Goal: Communication & Community: Participate in discussion

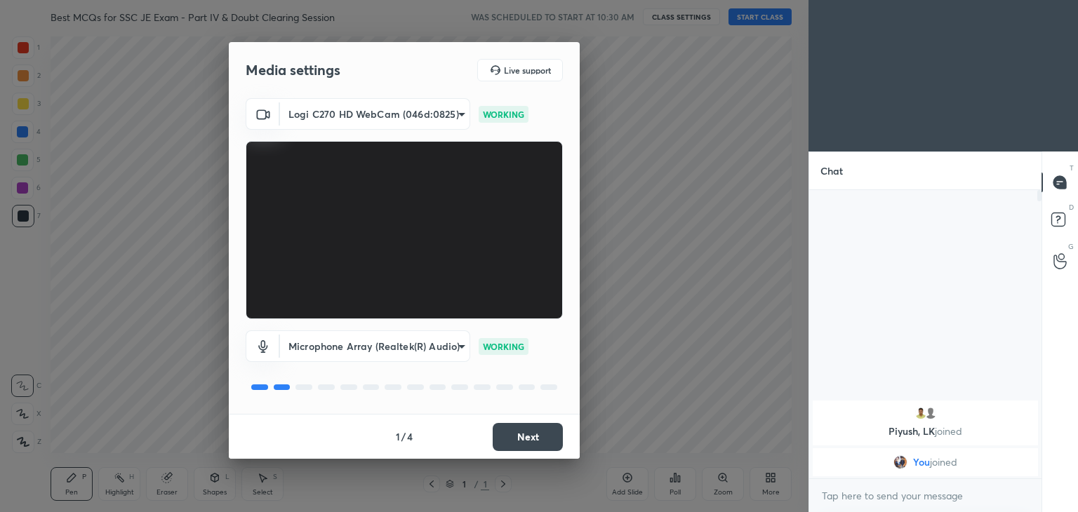
click at [416, 128] on body "1 2 3 4 5 6 7 C X Z C X Z E E Erase all H H Best MCQs for SSC JE Exam - Part IV…" at bounding box center [539, 256] width 1078 height 512
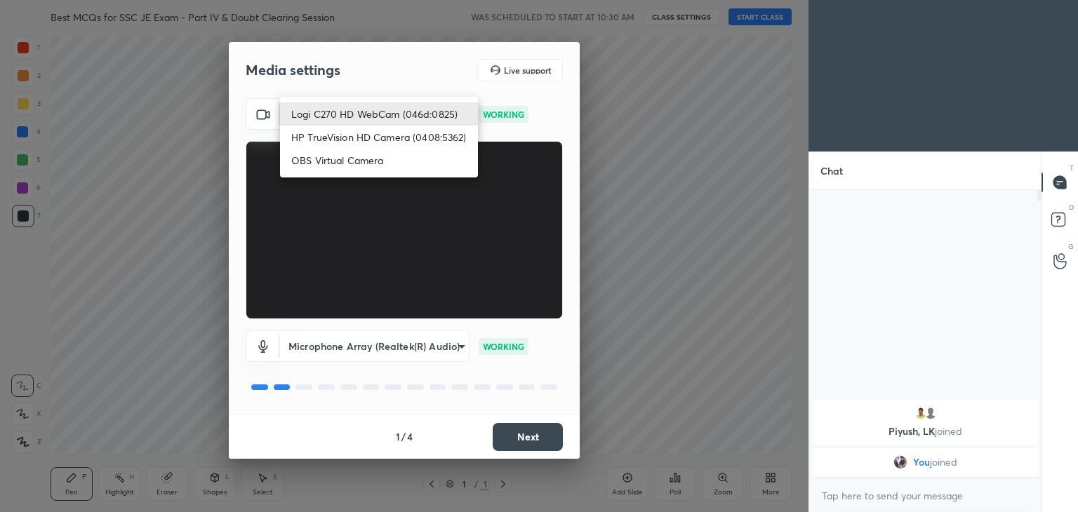
click at [378, 138] on li "HP TrueVision HD Camera (0408:5362)" at bounding box center [379, 137] width 198 height 23
type input "6e129c3dbbea9c9f038ced86e3329b4af5251c06b4e783936748cd200869bc07"
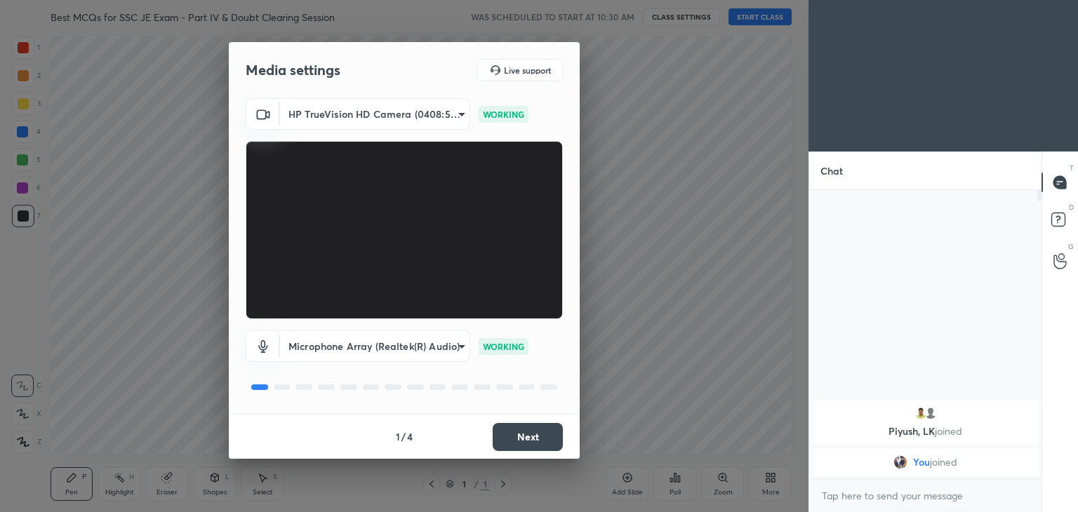
click at [541, 439] on button "Next" at bounding box center [528, 437] width 70 height 28
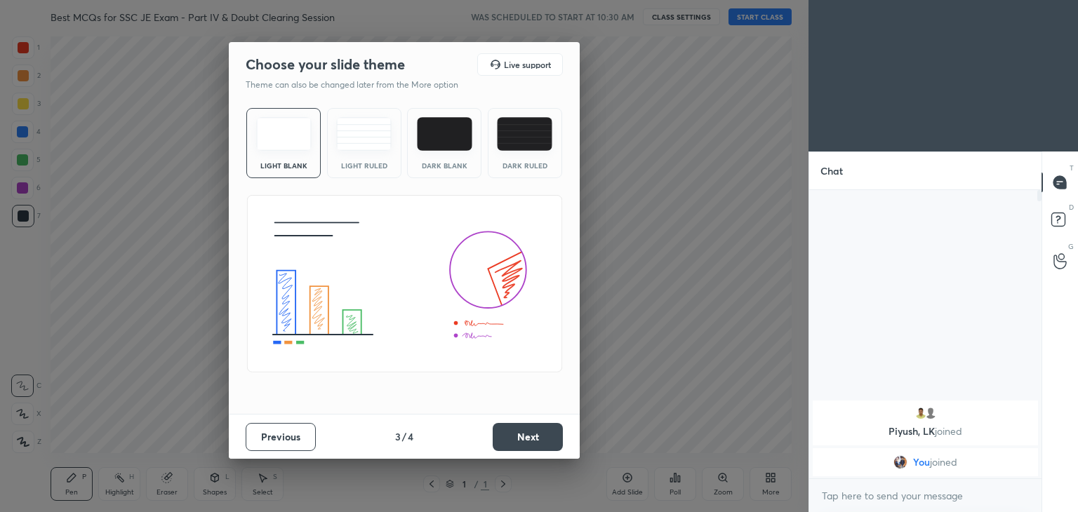
click at [558, 441] on button "Next" at bounding box center [528, 437] width 70 height 28
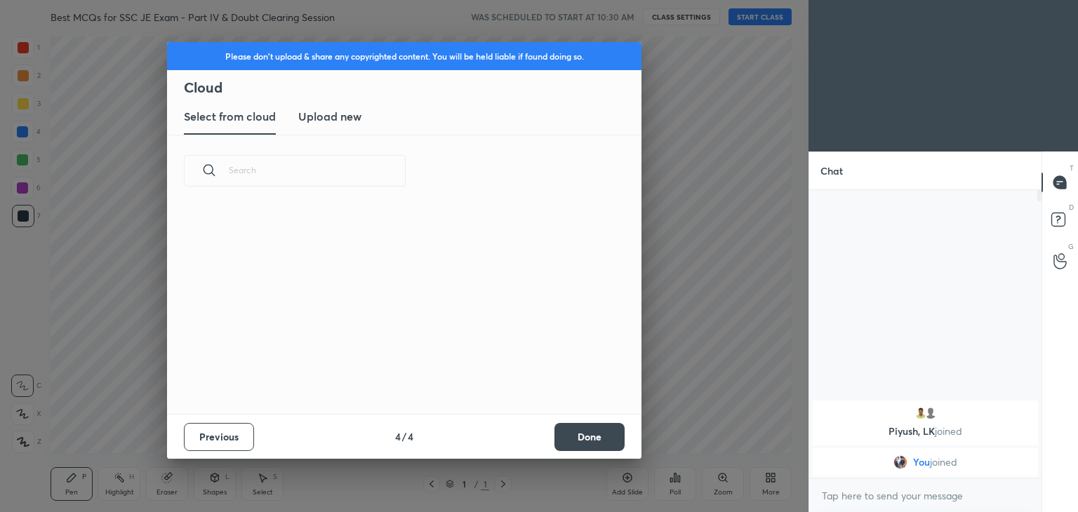
click at [573, 442] on button "Done" at bounding box center [589, 437] width 70 height 28
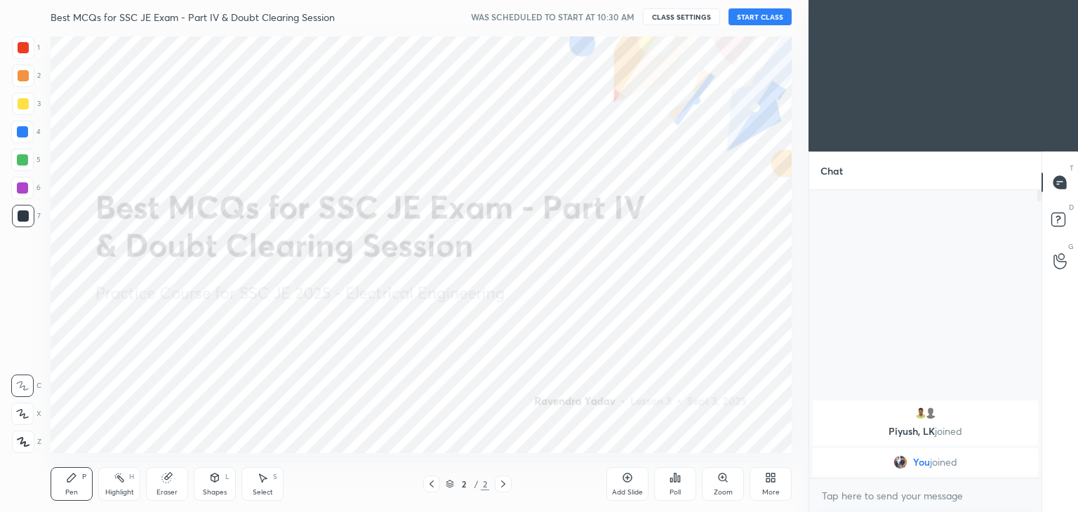
click at [763, 15] on button "START CLASS" at bounding box center [759, 16] width 63 height 17
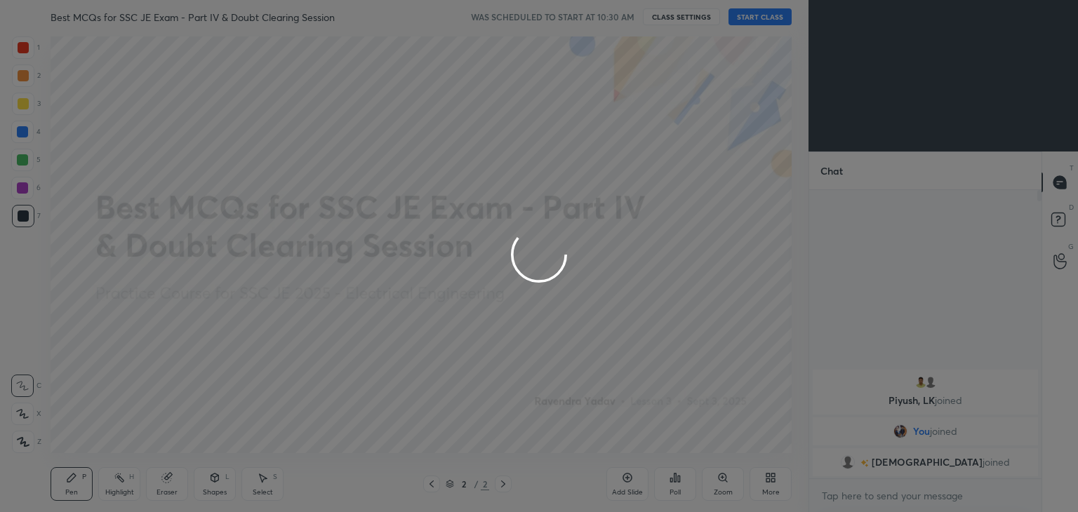
type textarea "x"
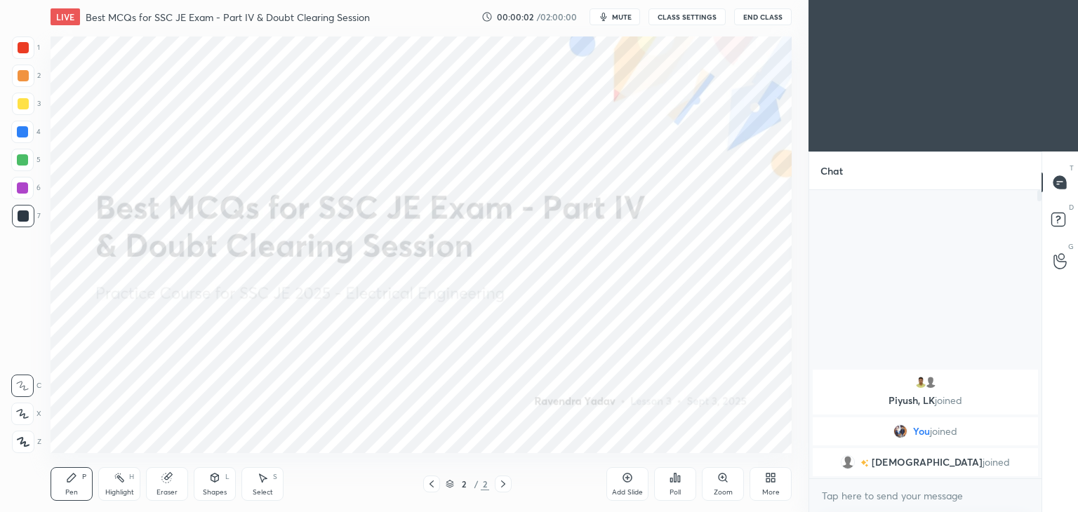
drag, startPoint x: 611, startPoint y: 12, endPoint x: 622, endPoint y: 15, distance: 10.9
click at [609, 10] on button "mute" at bounding box center [614, 16] width 51 height 17
click at [616, 18] on span "unmute" at bounding box center [621, 17] width 30 height 10
click at [677, 15] on button "CLASS SETTINGS" at bounding box center [686, 16] width 77 height 17
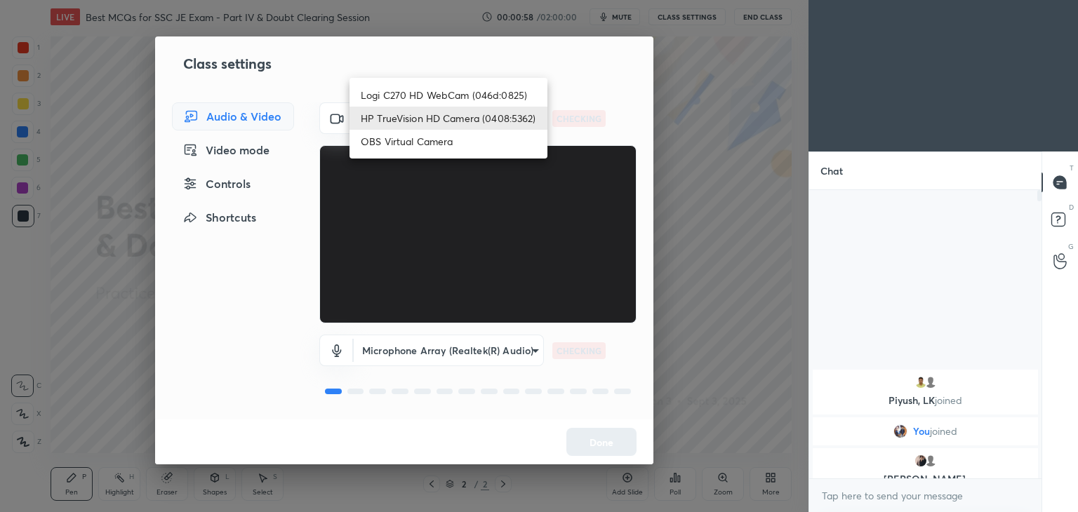
click at [449, 116] on body "1 2 3 4 5 6 7 C X Z C X Z E E Erase all H H LIVE Best MCQs for SSC JE Exam - Pa…" at bounding box center [539, 256] width 1078 height 512
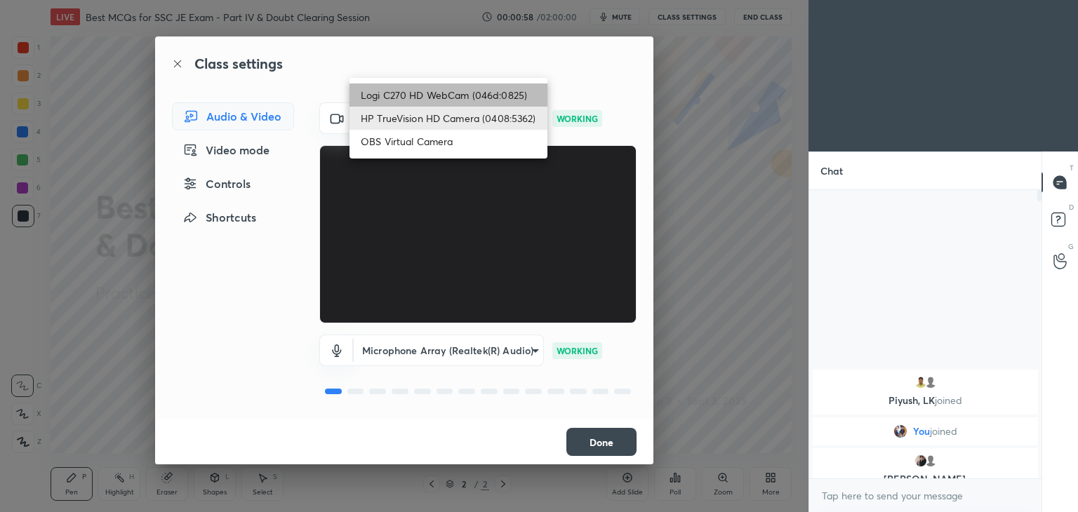
click at [445, 88] on li "Logi C270 HD WebCam (046d:0825)" at bounding box center [448, 94] width 198 height 23
type input "f7d1afb7c9de9e4a754af8163ae90a07716e8f4ac3369fe1a9090404ef363049"
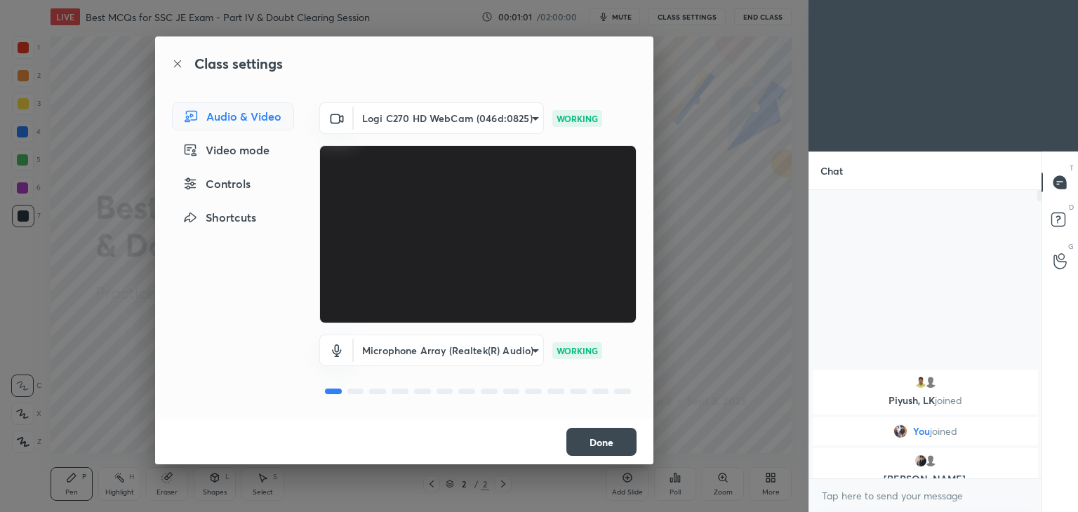
click at [615, 447] on button "Done" at bounding box center [601, 442] width 70 height 28
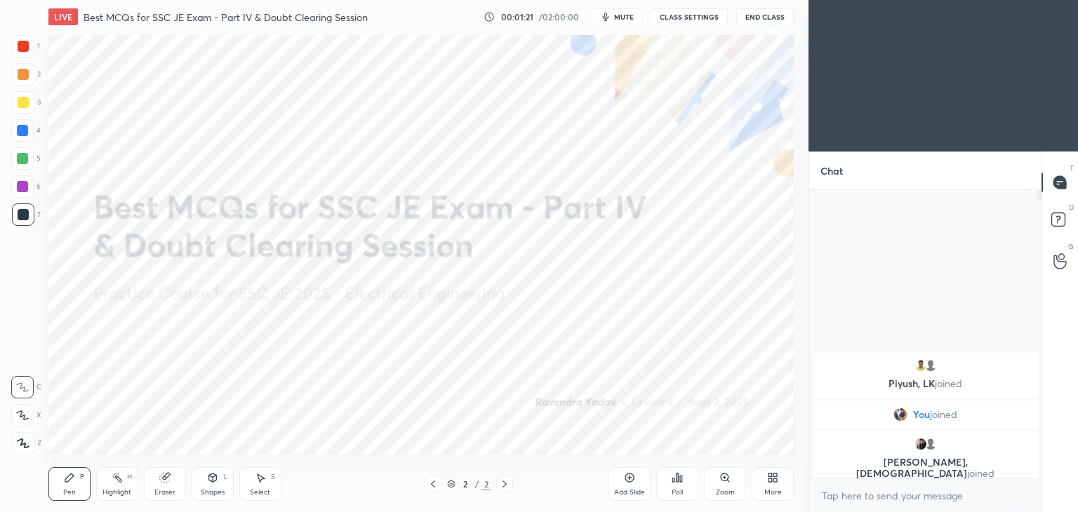
scroll to position [69740, 69410]
click at [22, 48] on div at bounding box center [23, 47] width 11 height 11
click at [22, 410] on icon at bounding box center [22, 414] width 11 height 8
click at [774, 486] on div "More" at bounding box center [770, 484] width 42 height 34
click at [685, 340] on div "Upload File" at bounding box center [691, 338] width 56 height 34
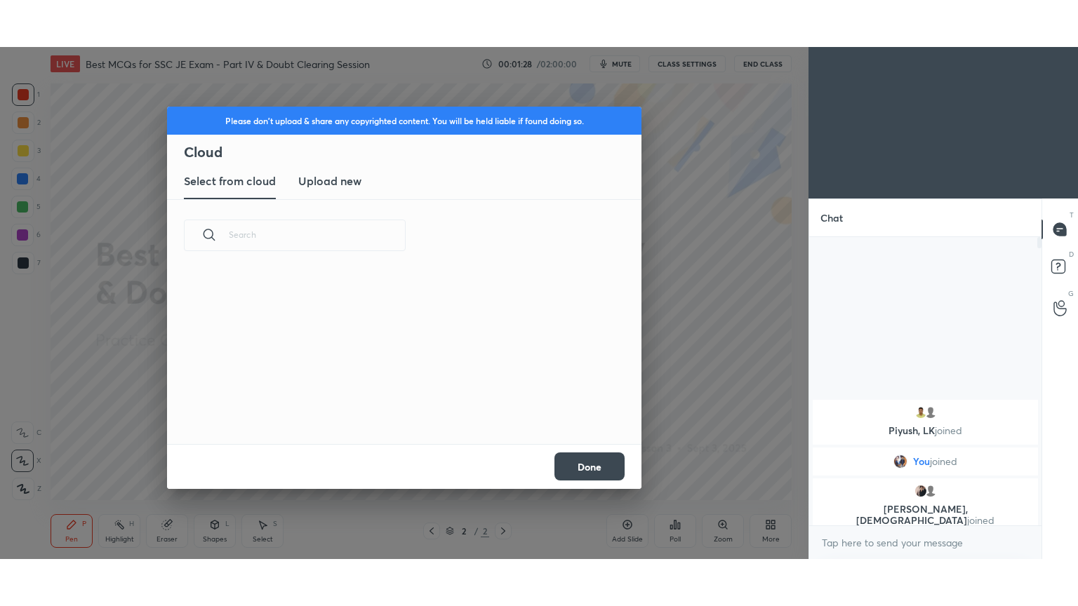
scroll to position [173, 450]
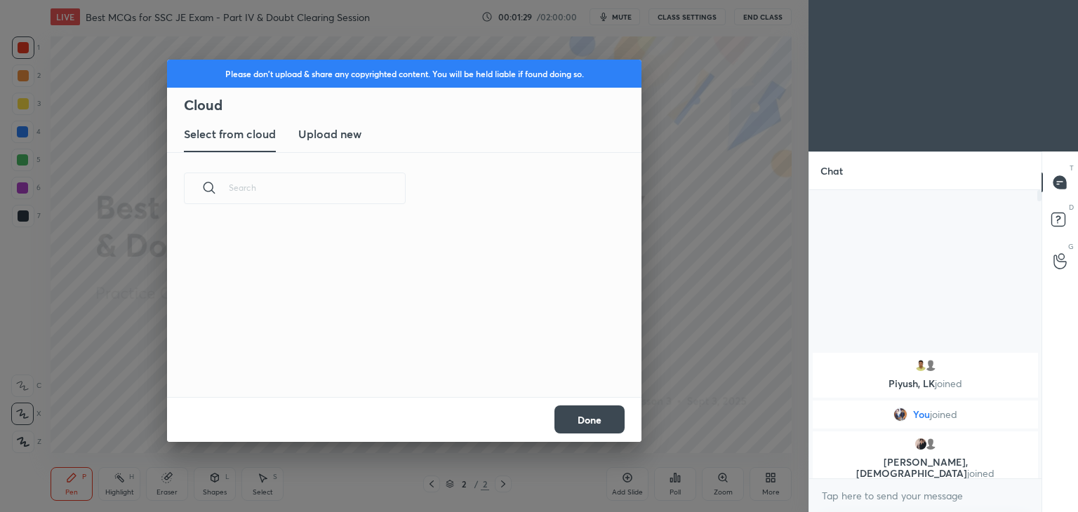
click at [340, 140] on h3 "Upload new" at bounding box center [329, 134] width 63 height 17
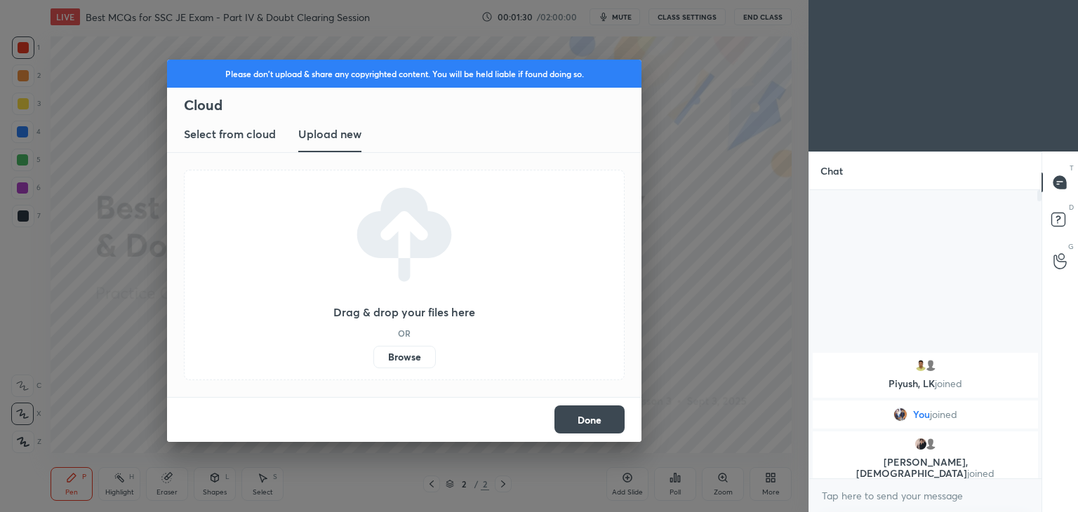
click at [400, 355] on label "Browse" at bounding box center [404, 357] width 62 height 22
click at [373, 355] on input "Browse" at bounding box center [373, 357] width 0 height 22
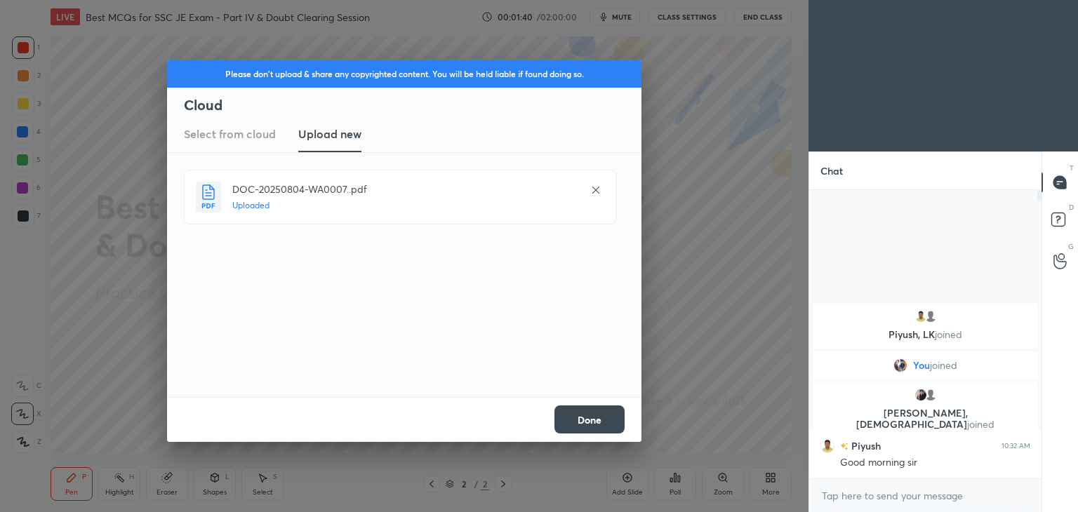
click at [598, 421] on button "Done" at bounding box center [589, 420] width 70 height 28
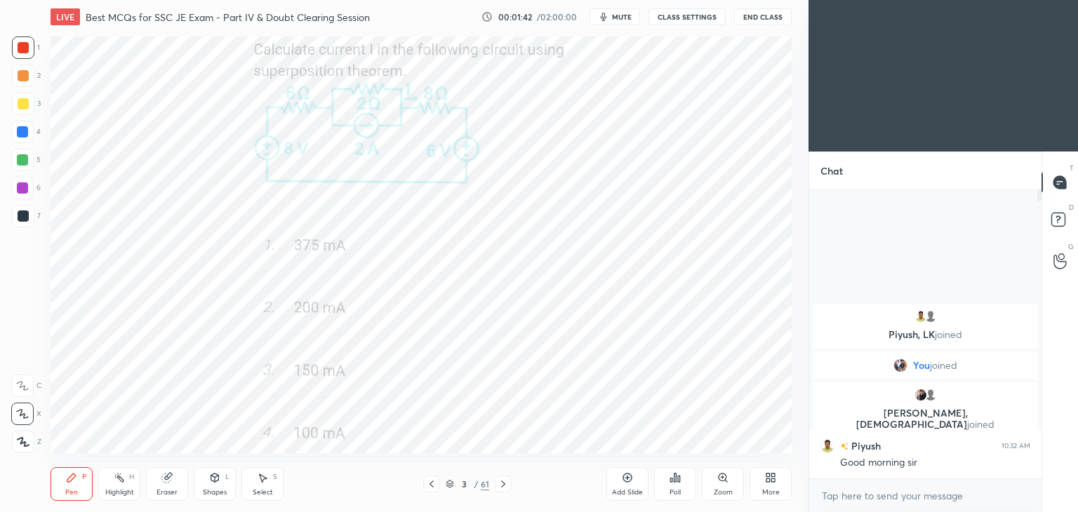
click at [429, 486] on icon at bounding box center [431, 484] width 11 height 11
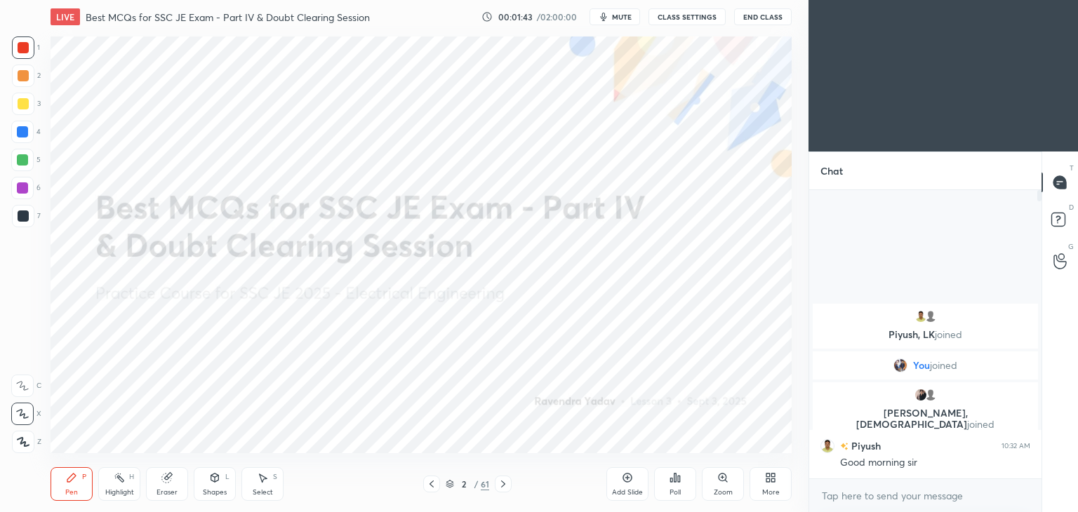
click at [765, 486] on div "More" at bounding box center [770, 484] width 42 height 34
click at [744, 390] on div "Full screen F" at bounding box center [753, 377] width 56 height 34
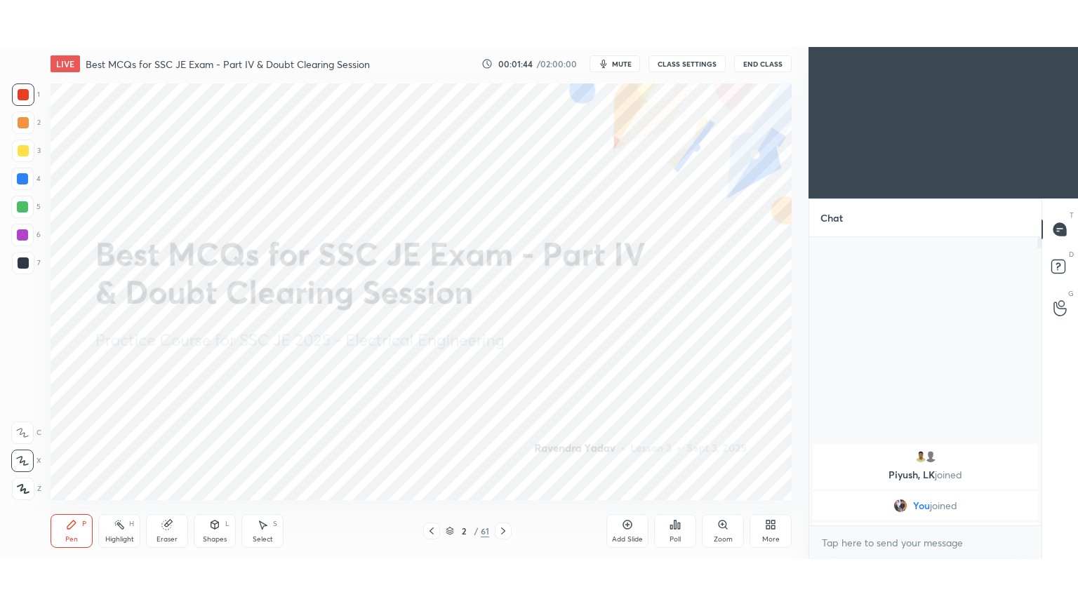
scroll to position [262, 228]
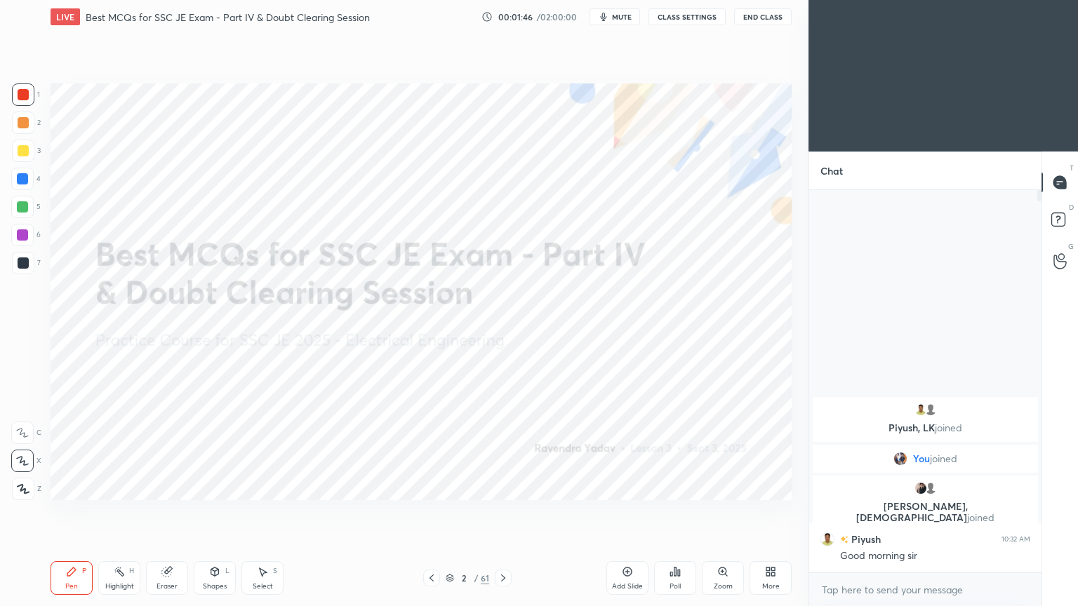
drag, startPoint x: 25, startPoint y: 89, endPoint x: 36, endPoint y: 90, distance: 11.2
click at [21, 90] on div at bounding box center [23, 94] width 11 height 11
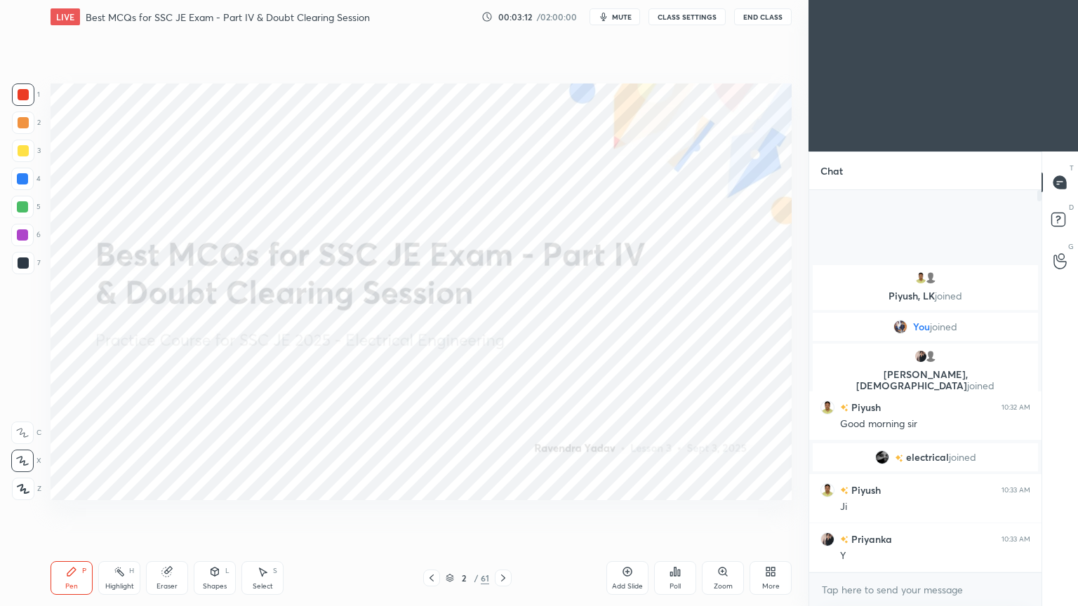
click at [32, 83] on div "1" at bounding box center [26, 94] width 28 height 22
drag, startPoint x: 20, startPoint y: 462, endPoint x: 31, endPoint y: 460, distance: 11.6
click at [25, 461] on icon at bounding box center [22, 461] width 13 height 10
click at [501, 511] on div "Pen P Highlight H Eraser Shapes L Select S 2 / 61 Add Slide Poll Zoom More" at bounding box center [421, 578] width 741 height 56
click at [501, 511] on icon at bounding box center [503, 578] width 4 height 7
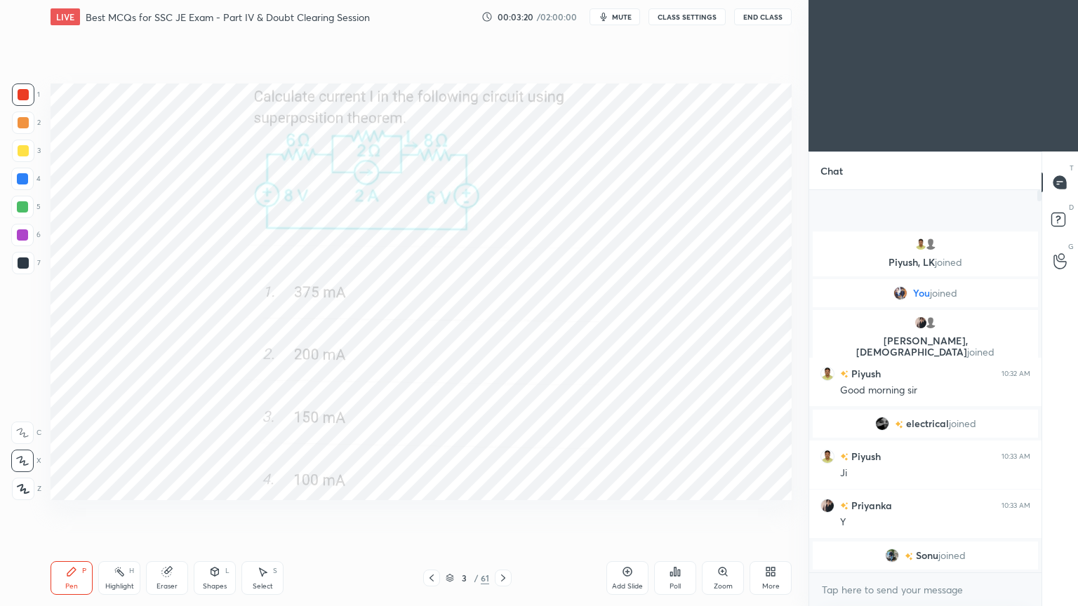
click at [25, 93] on div at bounding box center [23, 94] width 22 height 22
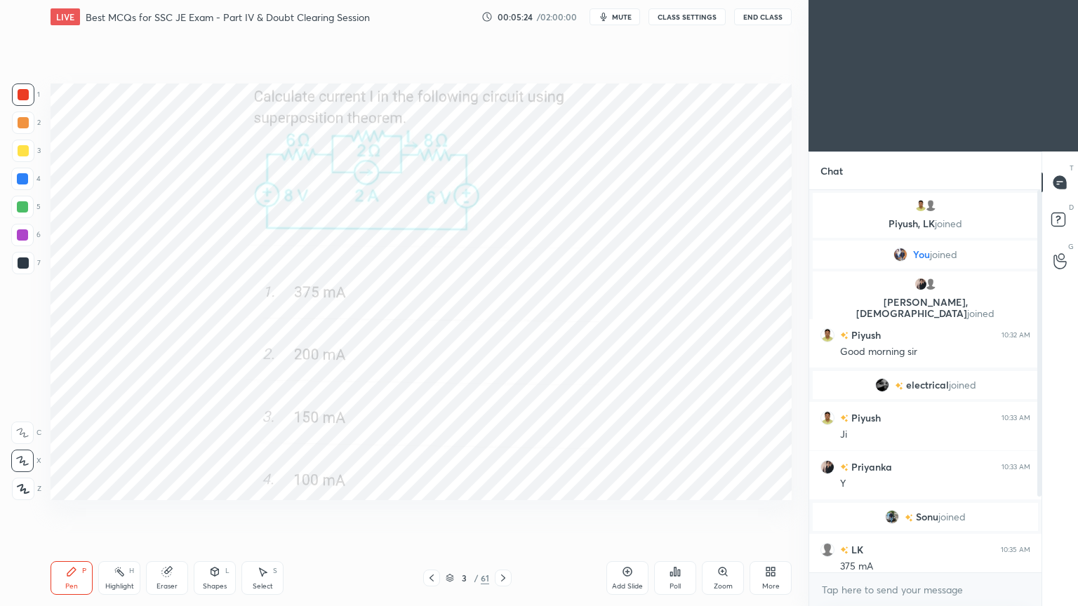
click at [747, 511] on div "Add Slide Poll Zoom More" at bounding box center [698, 578] width 185 height 79
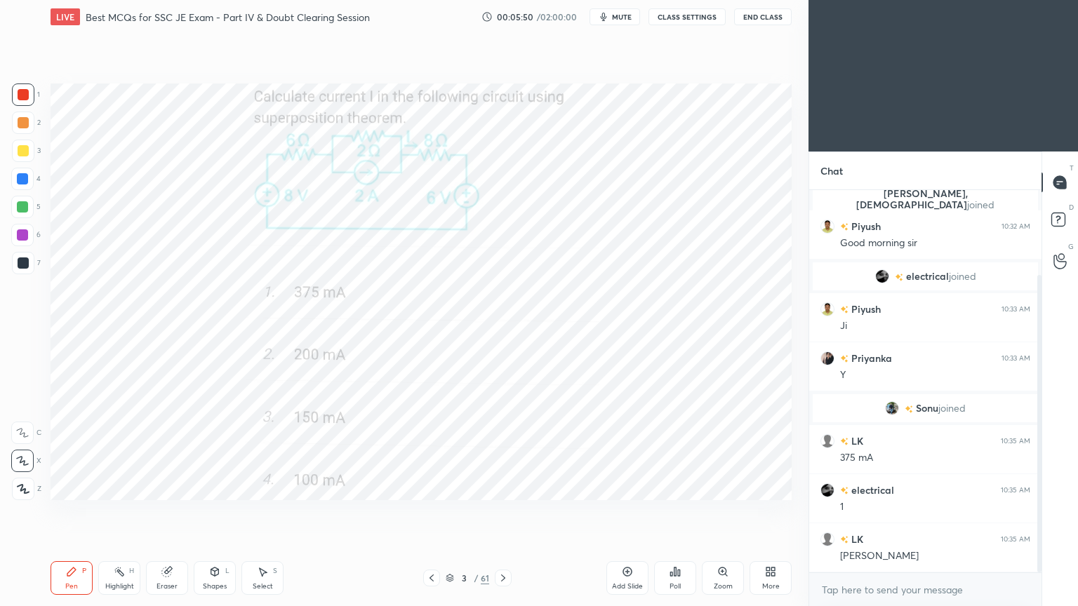
drag, startPoint x: 1040, startPoint y: 447, endPoint x: 1040, endPoint y: 505, distance: 58.2
click at [1041, 511] on div "Chat You joined Priyanka, shivam joined Piyush 10:32 AM Good morning sir electr…" at bounding box center [942, 379] width 269 height 455
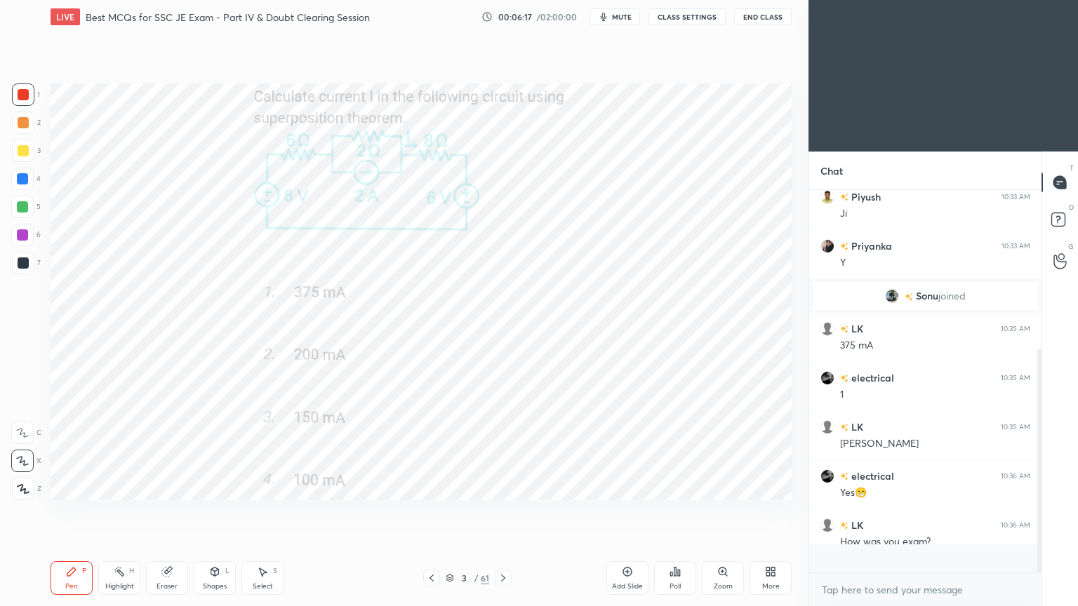
scroll to position [378, 228]
click at [500, 511] on icon at bounding box center [502, 578] width 11 height 11
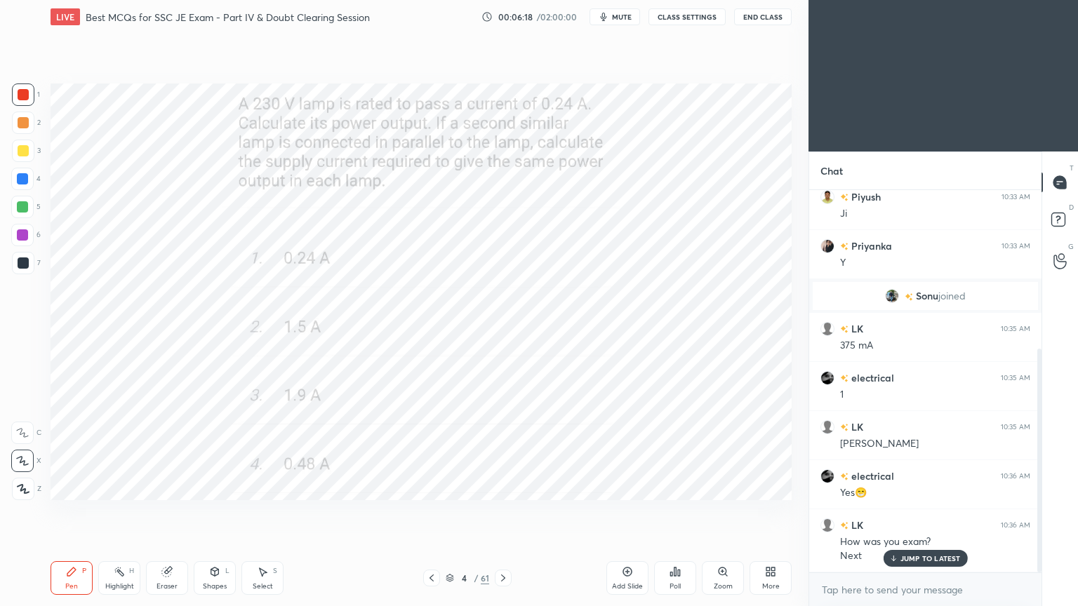
scroll to position [269, 0]
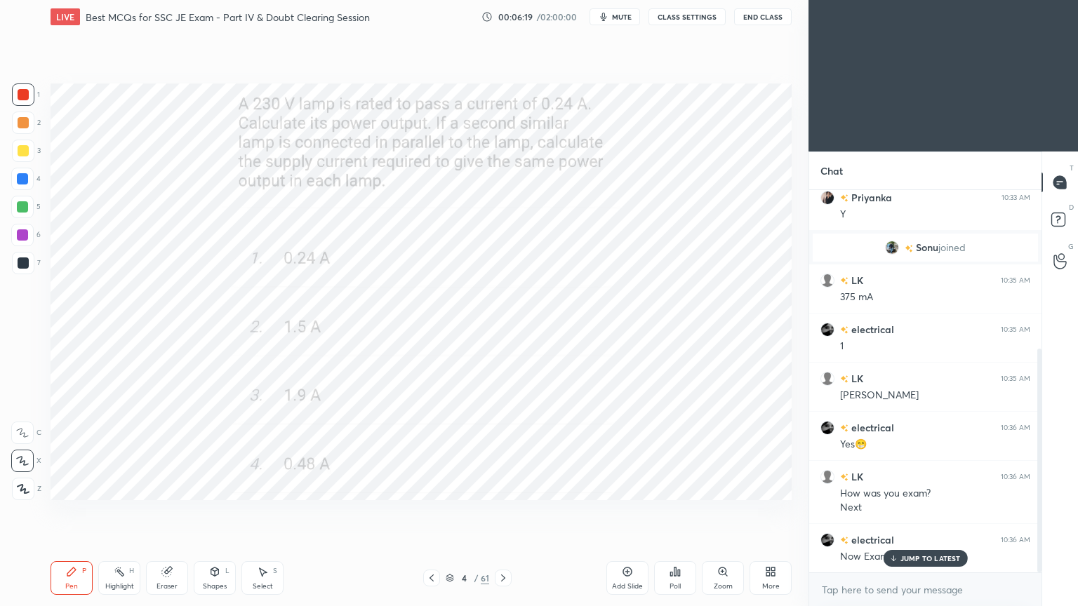
click at [18, 92] on div at bounding box center [23, 94] width 11 height 11
click at [911, 511] on p "JUMP TO LATEST" at bounding box center [930, 558] width 60 height 8
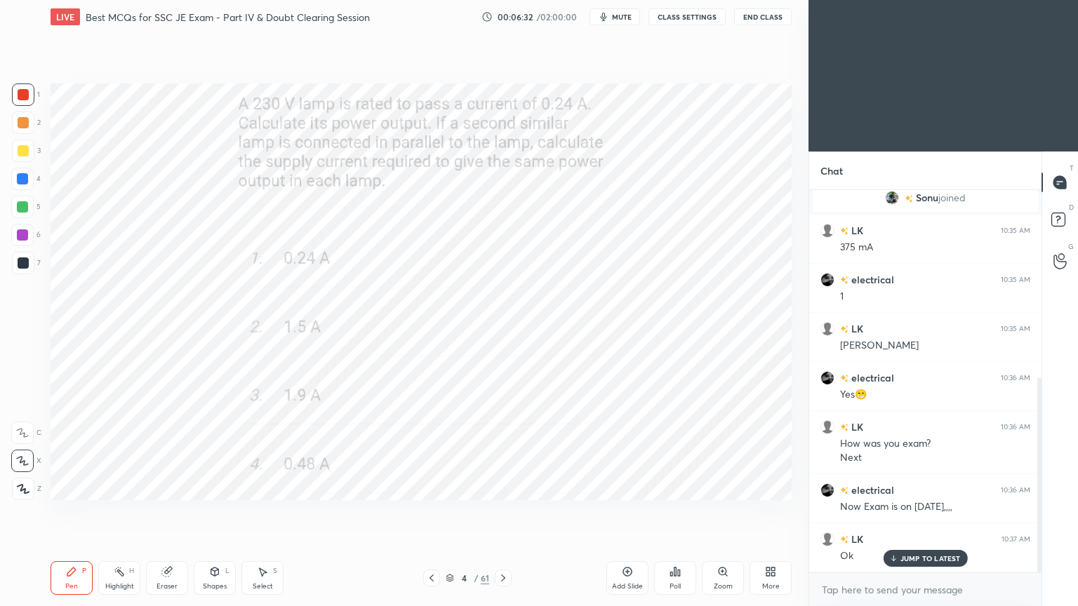
scroll to position [368, 0]
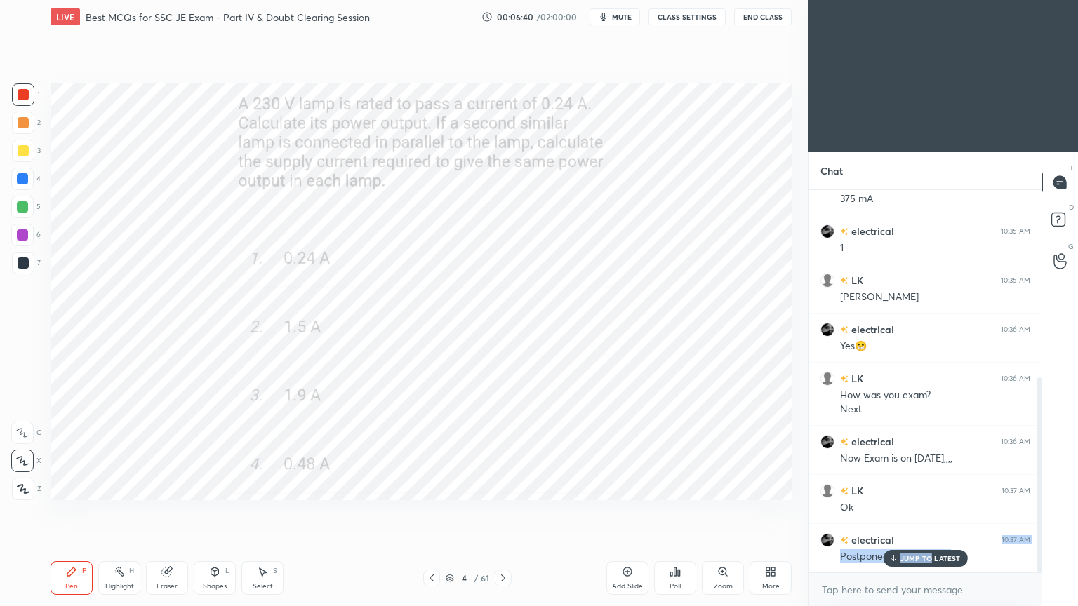
click at [931, 511] on div "Piyush, LK joined You joined Priyanka, shivam joined Piyush 10:32 AM Good morni…" at bounding box center [925, 381] width 232 height 382
click at [912, 511] on p "JUMP TO LATEST" at bounding box center [930, 558] width 60 height 8
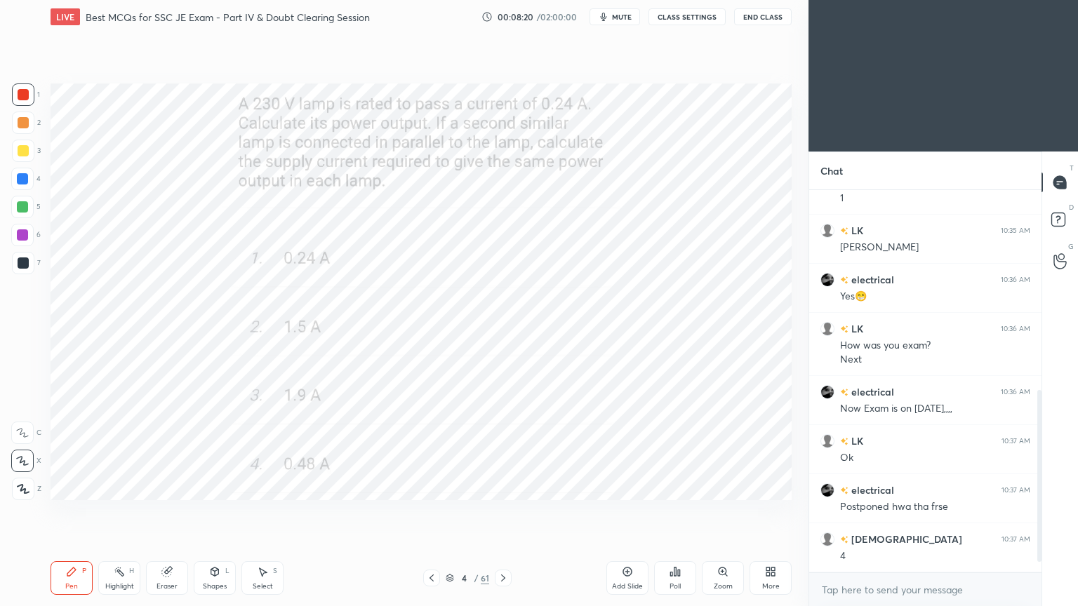
scroll to position [466, 0]
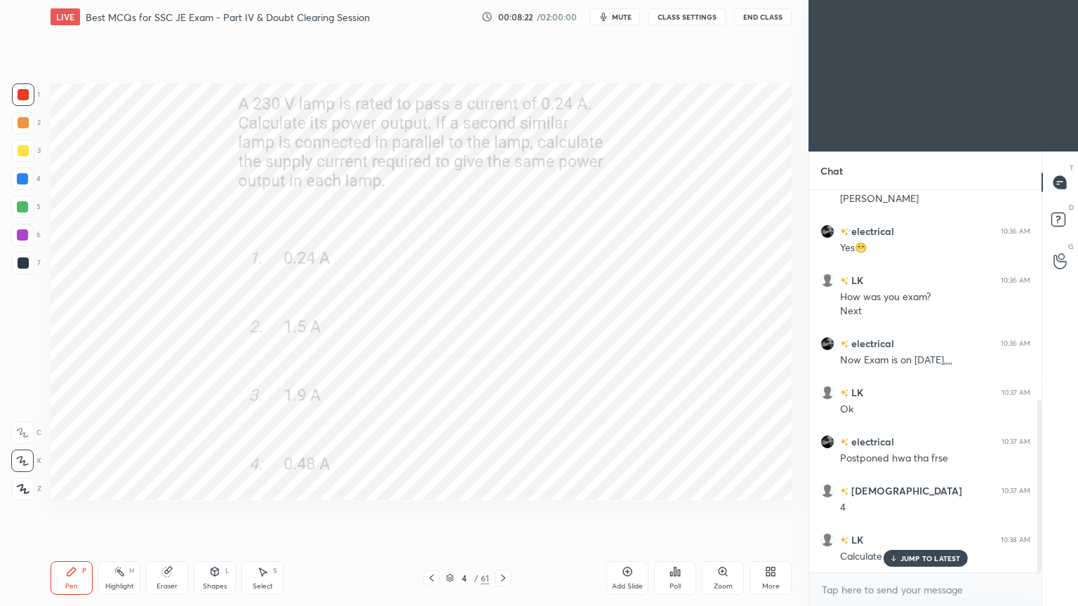
click at [915, 511] on p "JUMP TO LATEST" at bounding box center [930, 558] width 60 height 8
click at [503, 511] on icon at bounding box center [502, 578] width 11 height 11
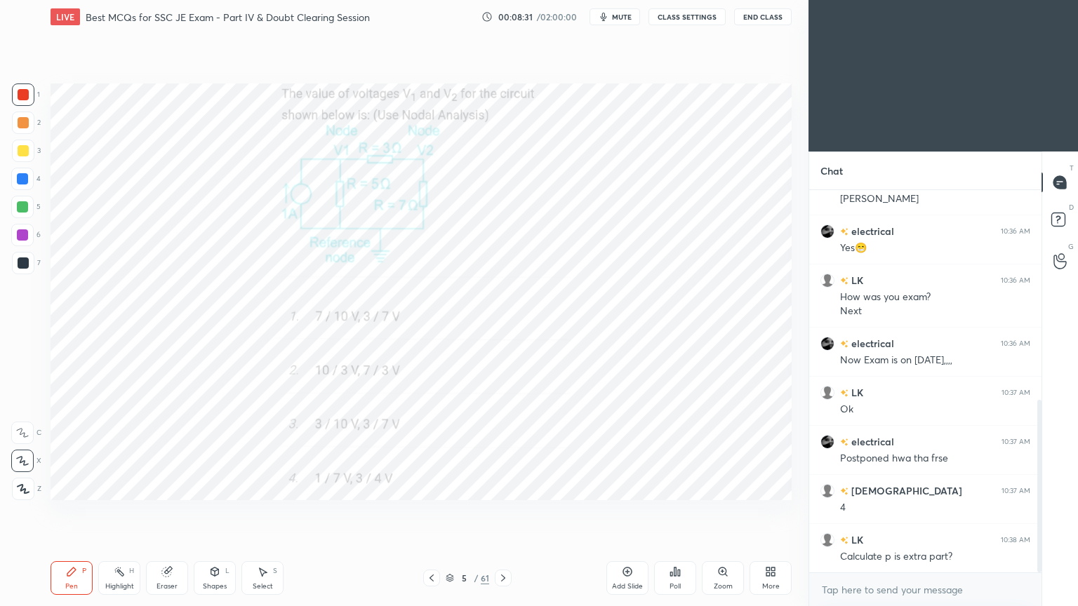
scroll to position [516, 0]
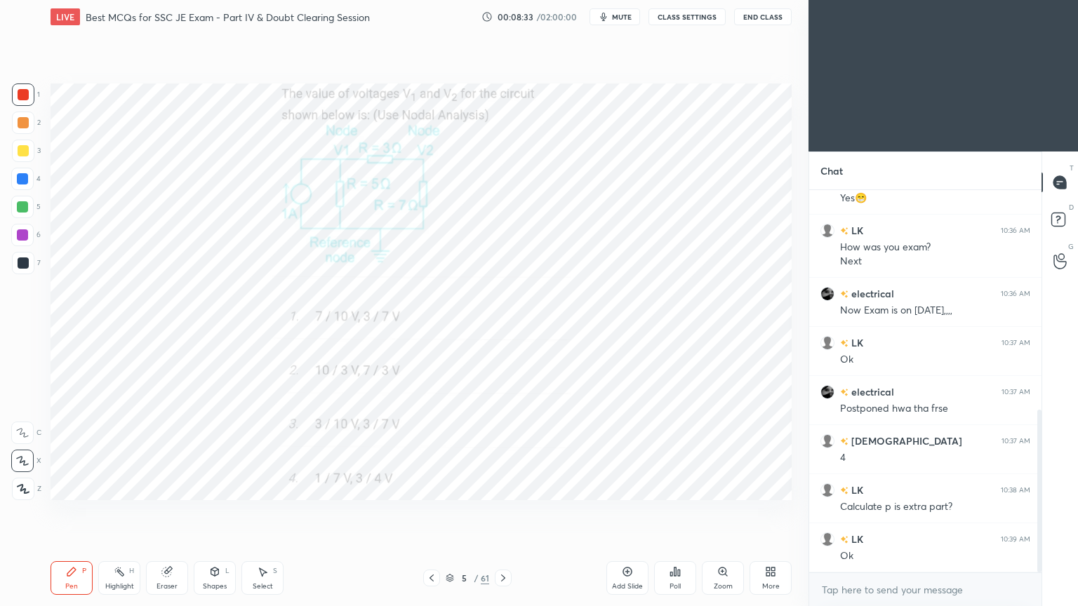
click at [20, 93] on div at bounding box center [23, 94] width 11 height 11
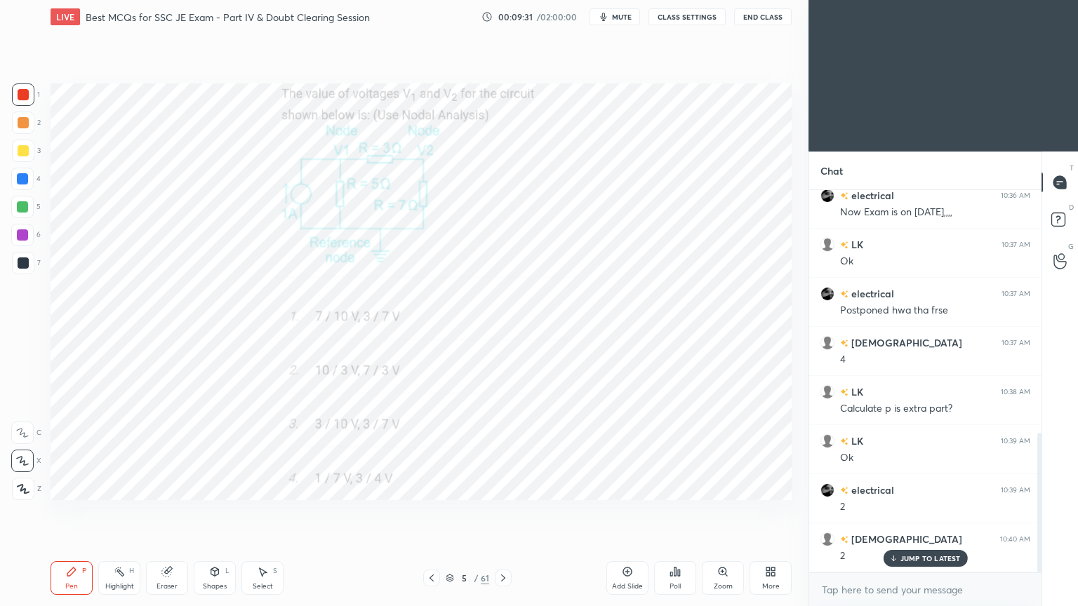
scroll to position [662, 0]
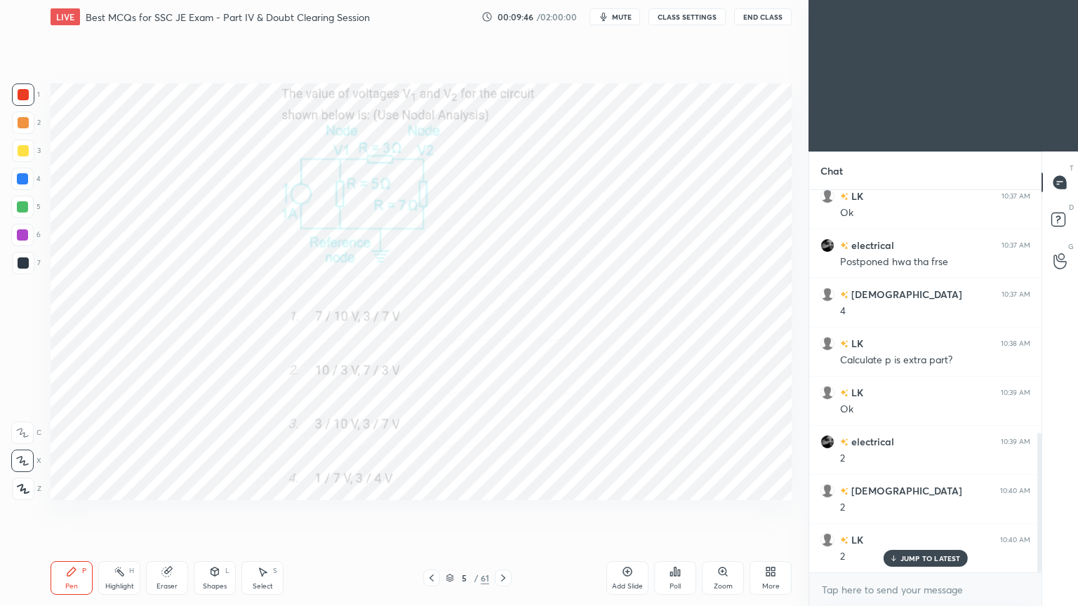
click at [144, 511] on div "Pen P Highlight H Eraser Shapes L Select S" at bounding box center [190, 578] width 278 height 34
click at [167, 511] on icon at bounding box center [166, 572] width 9 height 9
click at [73, 511] on div "Pen P" at bounding box center [72, 578] width 42 height 34
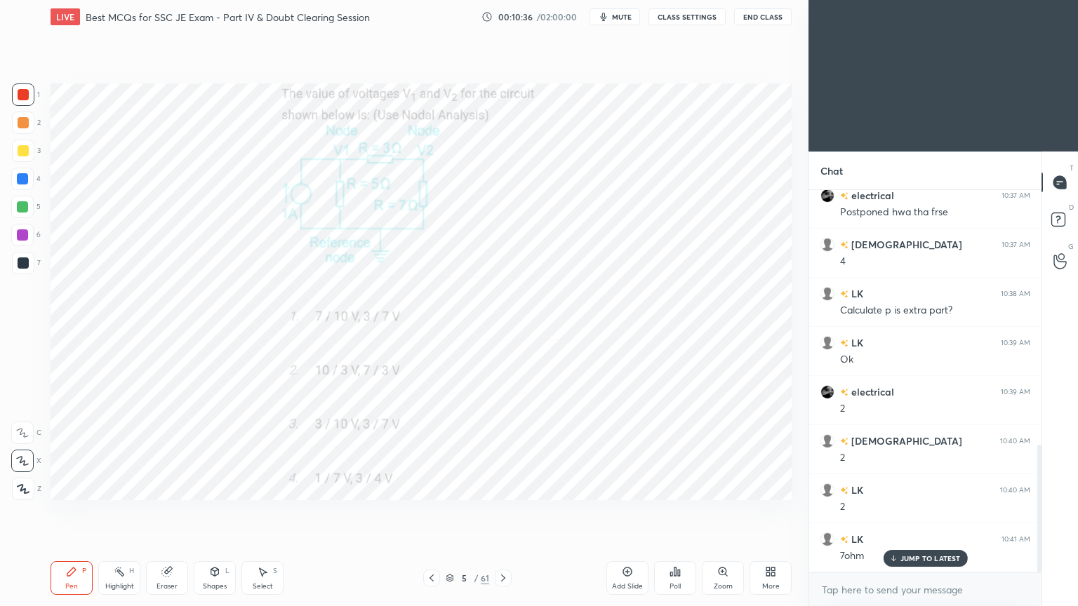
scroll to position [761, 0]
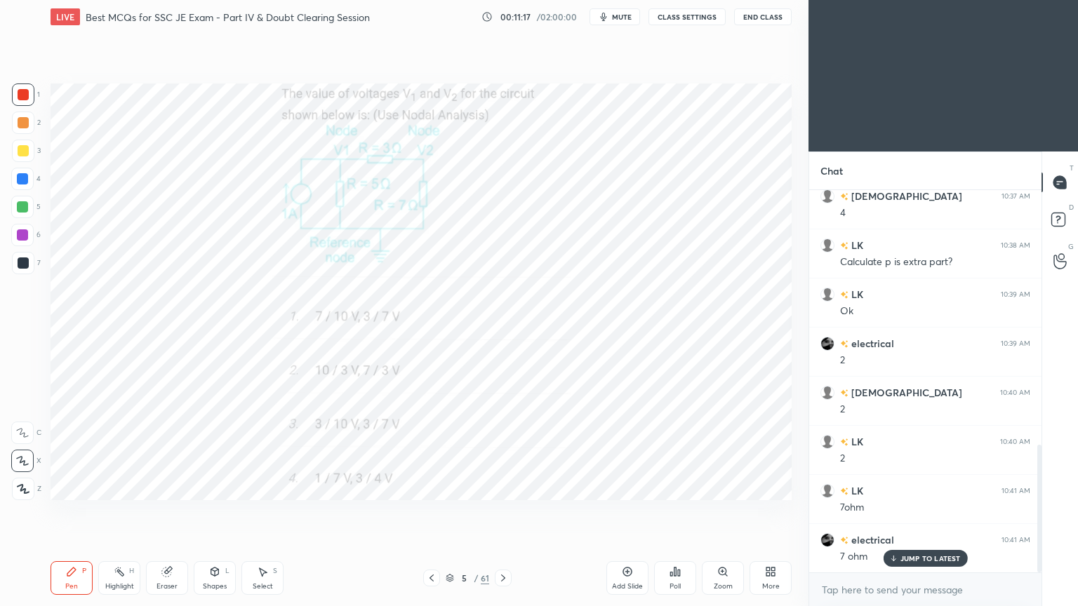
click at [504, 511] on icon at bounding box center [503, 578] width 4 height 7
click at [20, 93] on div at bounding box center [23, 94] width 11 height 11
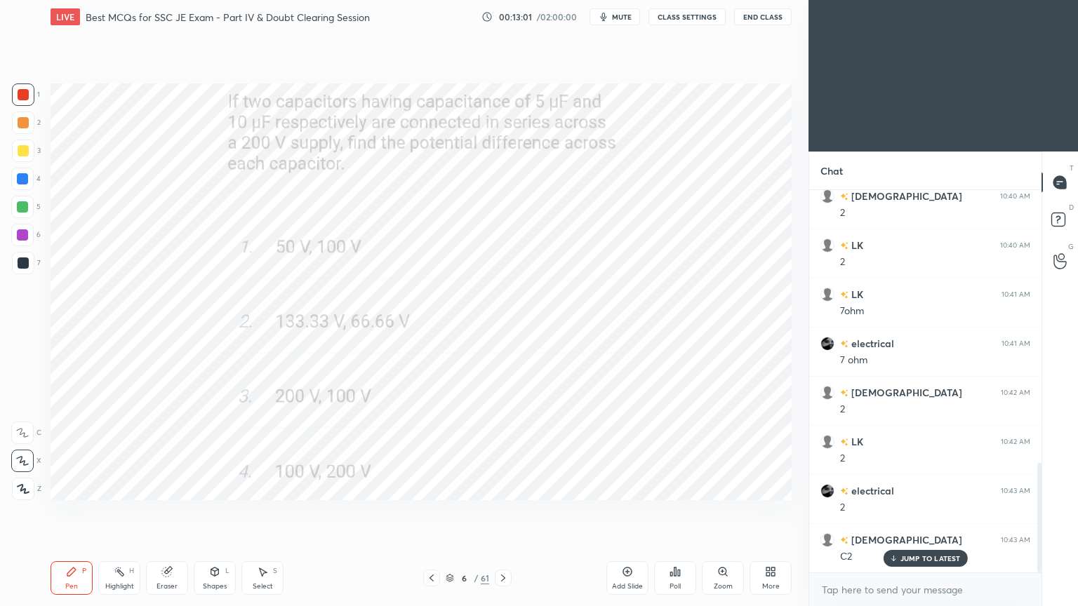
scroll to position [971, 0]
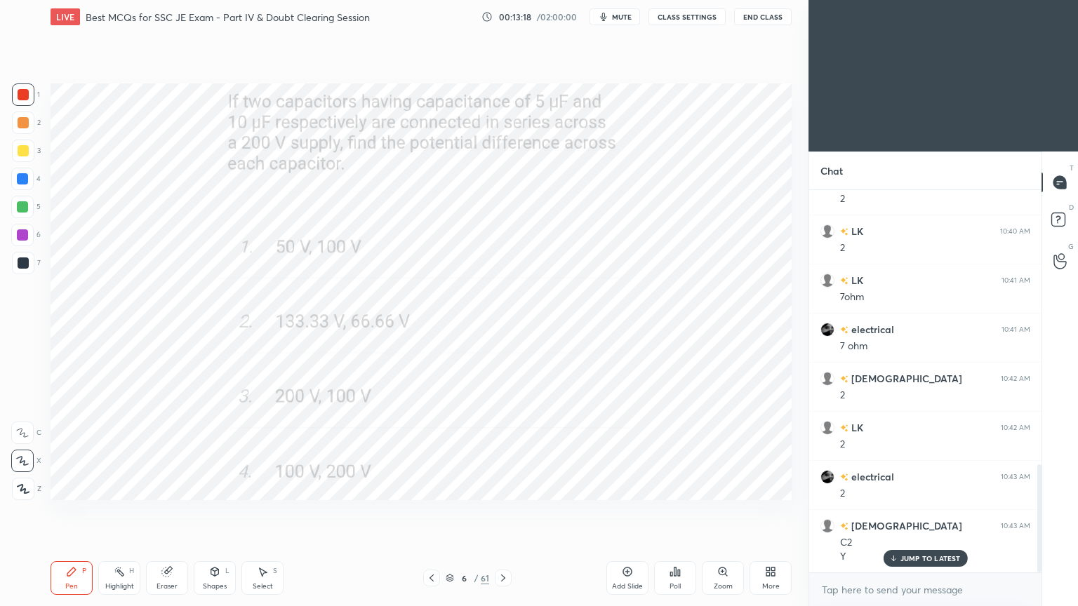
click at [497, 511] on icon at bounding box center [502, 578] width 11 height 11
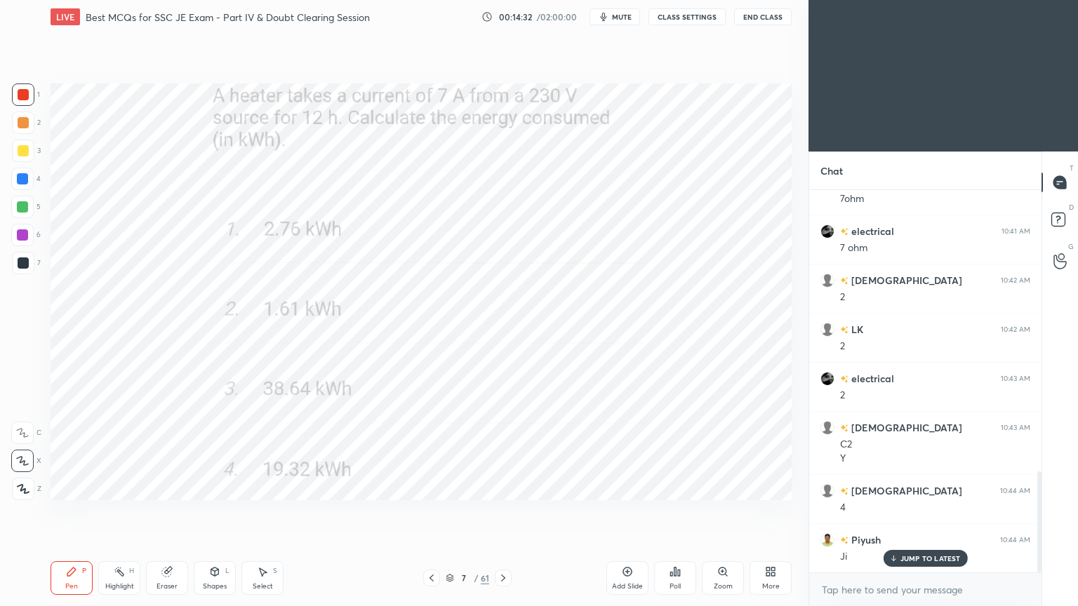
scroll to position [1119, 0]
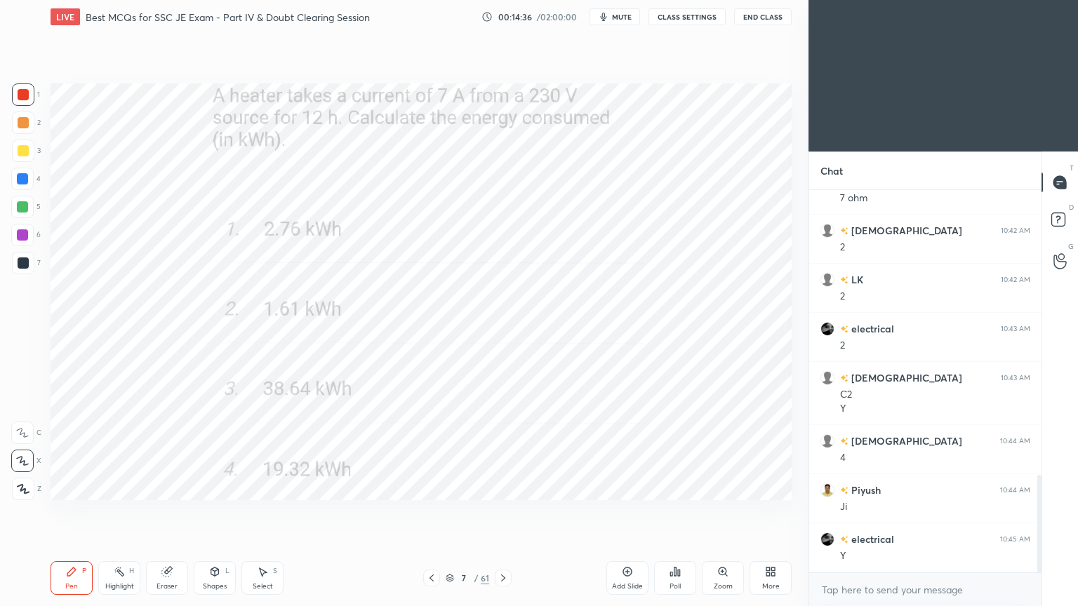
click at [505, 511] on icon at bounding box center [502, 578] width 11 height 11
click at [24, 95] on div at bounding box center [23, 94] width 11 height 11
click at [81, 511] on div "Pen P" at bounding box center [72, 578] width 42 height 34
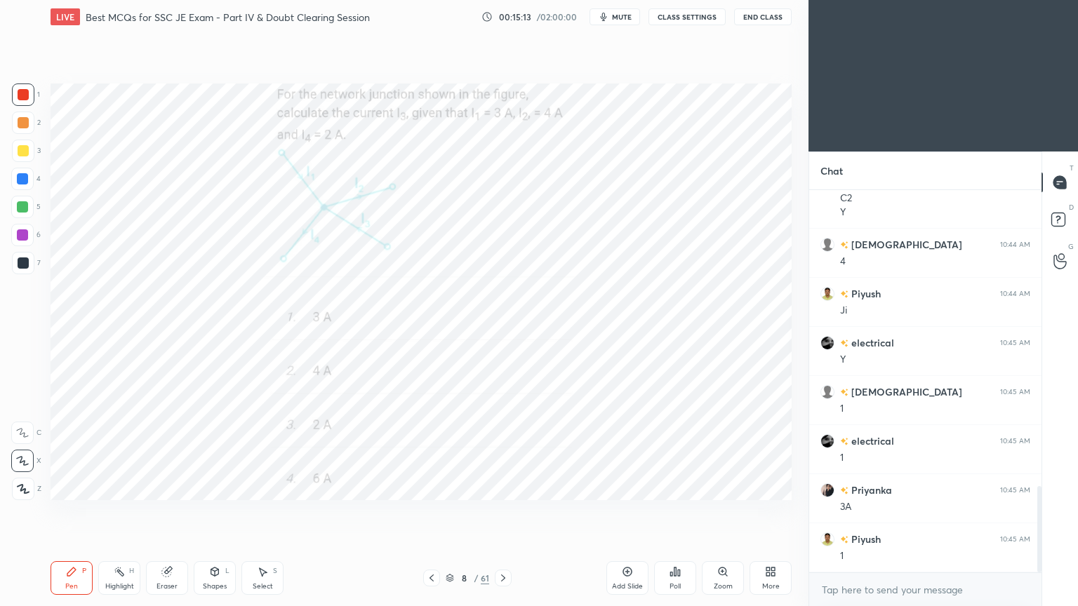
scroll to position [1364, 0]
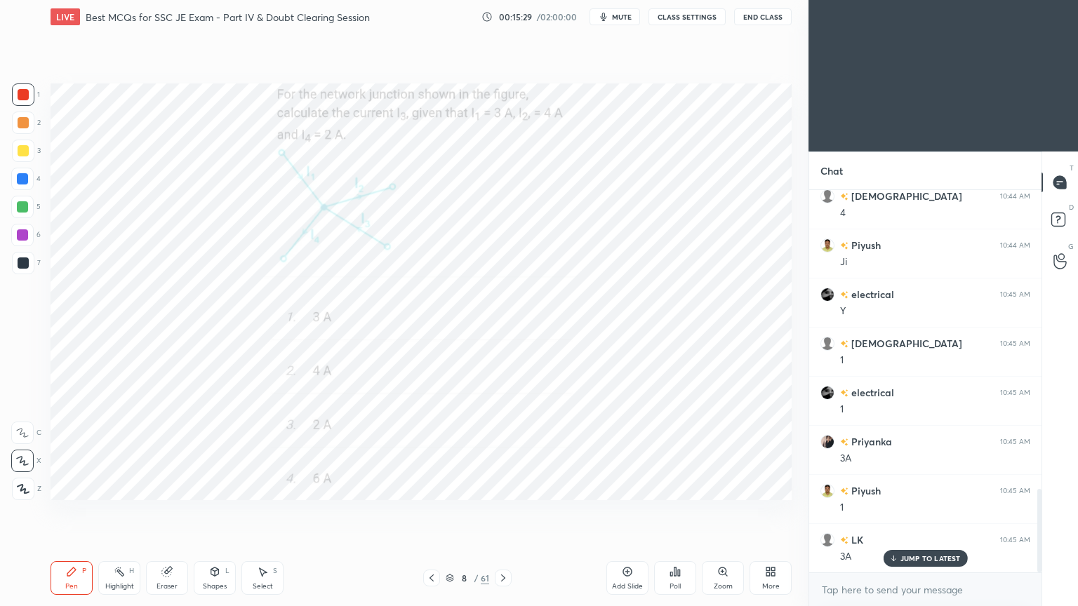
click at [507, 511] on icon at bounding box center [502, 578] width 11 height 11
drag, startPoint x: 495, startPoint y: 583, endPoint x: 500, endPoint y: 577, distance: 7.5
click at [493, 511] on div "9 / 61" at bounding box center [467, 578] width 88 height 17
click at [505, 511] on div "Pen P Highlight H Eraser Shapes L Select S 9 / 61 Add Slide Poll Zoom More" at bounding box center [421, 578] width 741 height 56
click at [500, 511] on icon at bounding box center [502, 578] width 11 height 11
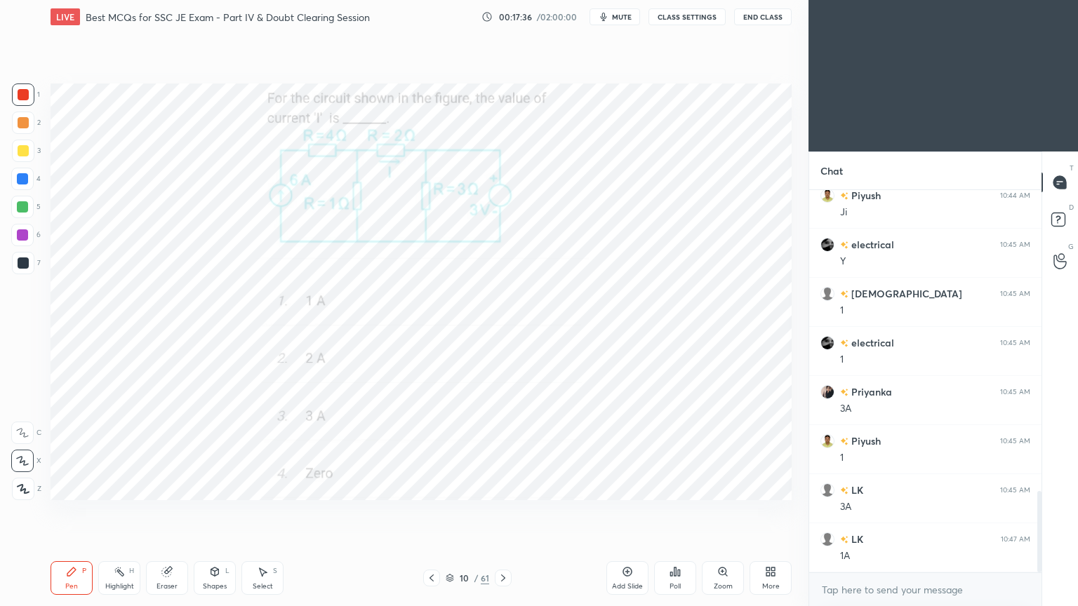
scroll to position [1462, 0]
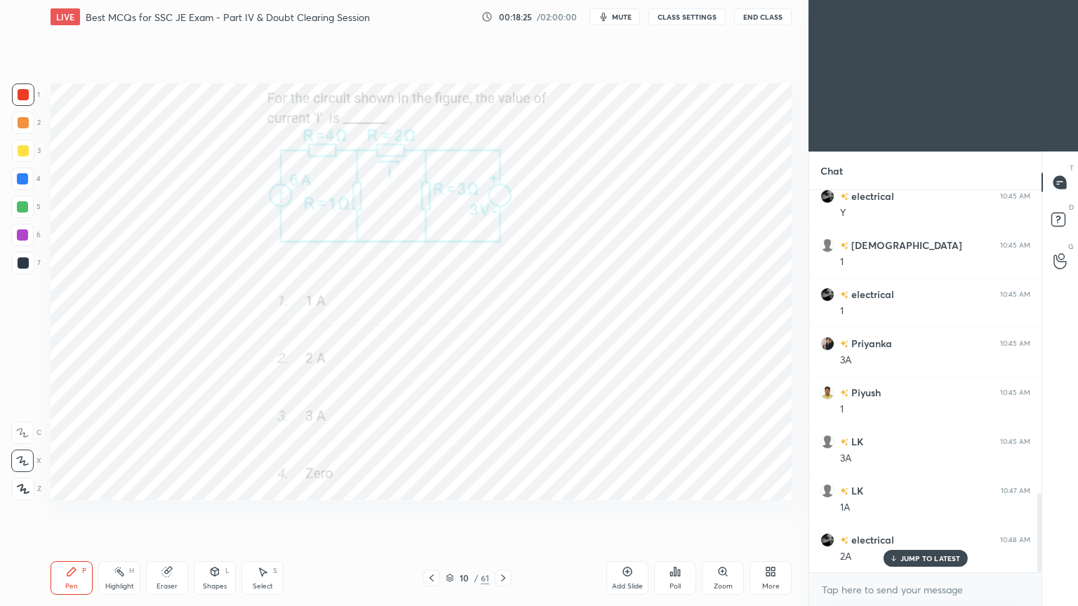
click at [168, 511] on div "Eraser" at bounding box center [167, 578] width 42 height 34
drag, startPoint x: 86, startPoint y: 558, endPoint x: 81, endPoint y: 565, distance: 7.6
click at [80, 511] on div "Pen P Highlight H Eraser Shapes L Select S 10 / 61 Add Slide Poll Zoom More" at bounding box center [421, 578] width 741 height 56
click at [74, 511] on div "Pen P" at bounding box center [72, 578] width 42 height 34
click at [891, 511] on icon at bounding box center [893, 560] width 4 height 2
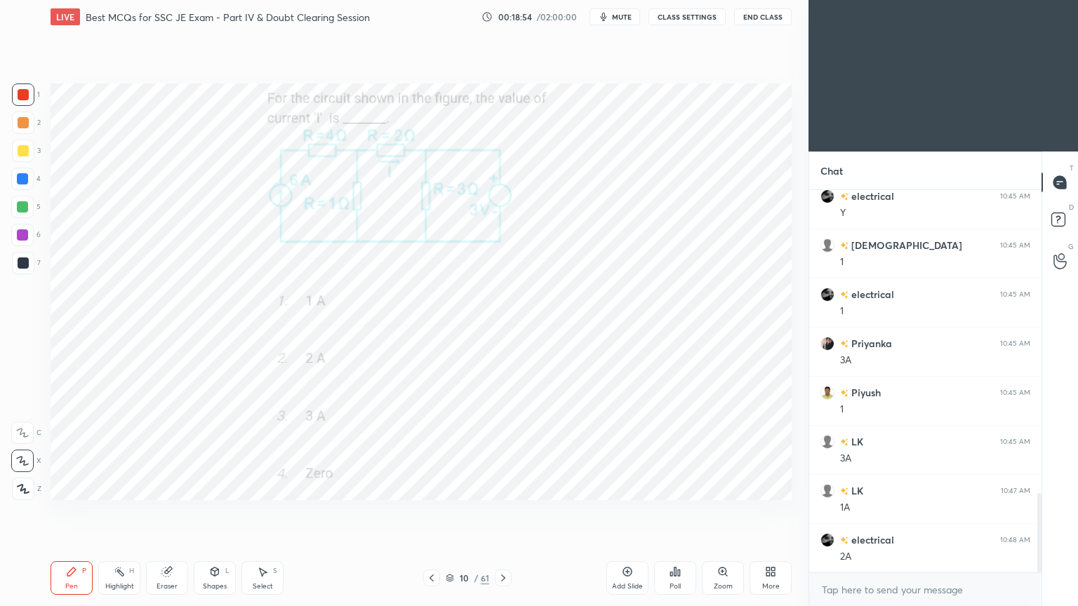
click at [70, 511] on div "Pen" at bounding box center [71, 586] width 13 height 7
click at [20, 96] on div at bounding box center [23, 94] width 11 height 11
click at [505, 511] on icon at bounding box center [502, 578] width 11 height 11
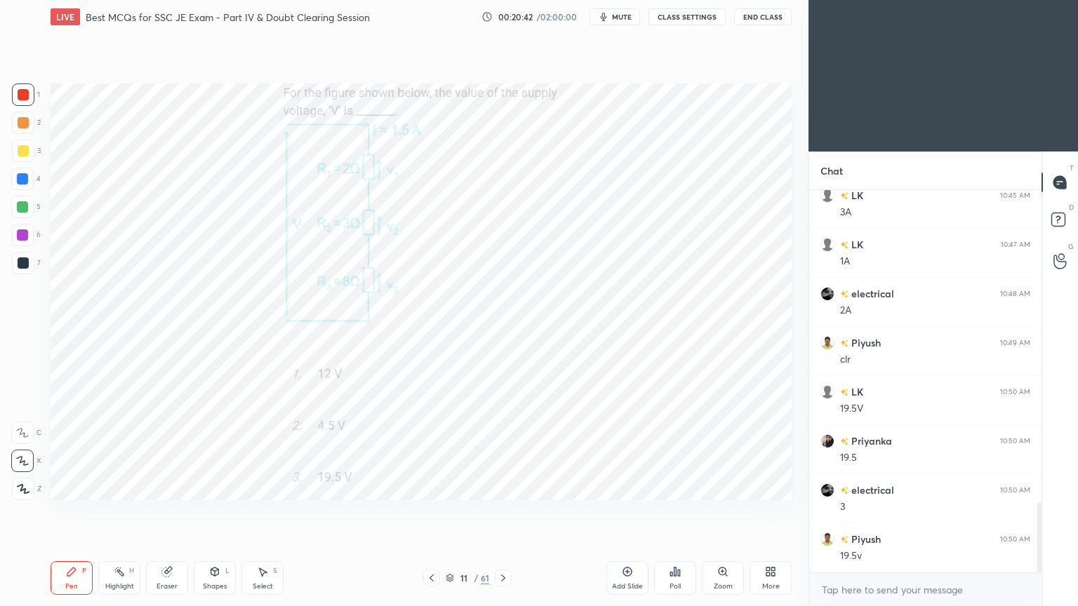
click at [504, 511] on icon at bounding box center [502, 578] width 11 height 11
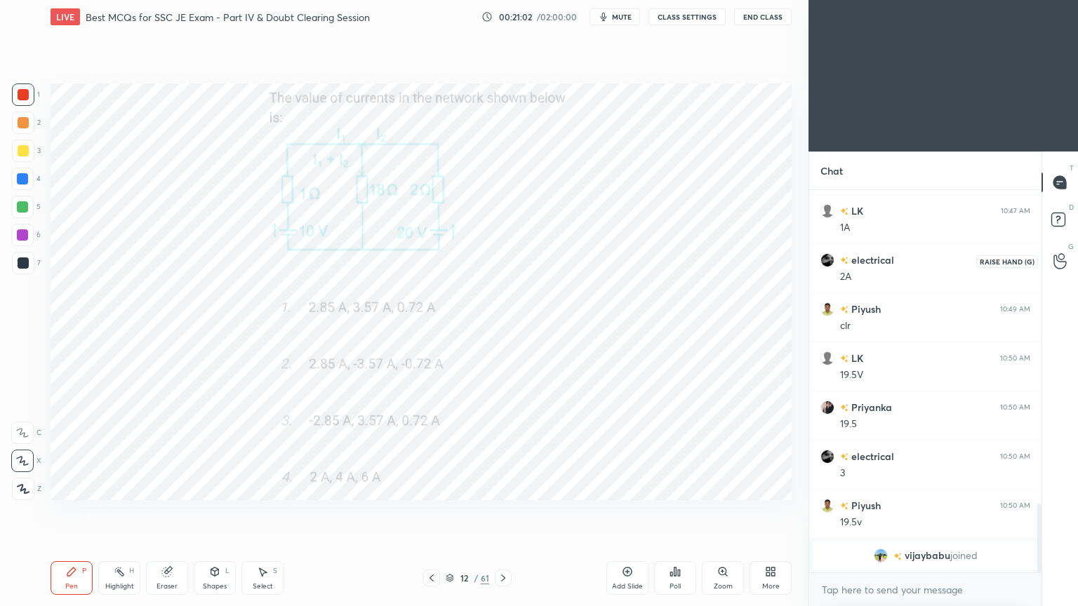
drag, startPoint x: 1041, startPoint y: 535, endPoint x: 1051, endPoint y: 326, distance: 210.0
click at [1061, 283] on div "T Messages (T) D Doubts (D) G Raise Hand (G)" at bounding box center [1059, 379] width 36 height 455
drag, startPoint x: 1041, startPoint y: 535, endPoint x: 1038, endPoint y: 516, distance: 19.8
click at [1041, 511] on div "T Messages (T) D Doubts (D) G Raise Hand (G)" at bounding box center [1059, 379] width 36 height 455
drag, startPoint x: 1038, startPoint y: 533, endPoint x: 1039, endPoint y: 555, distance: 22.5
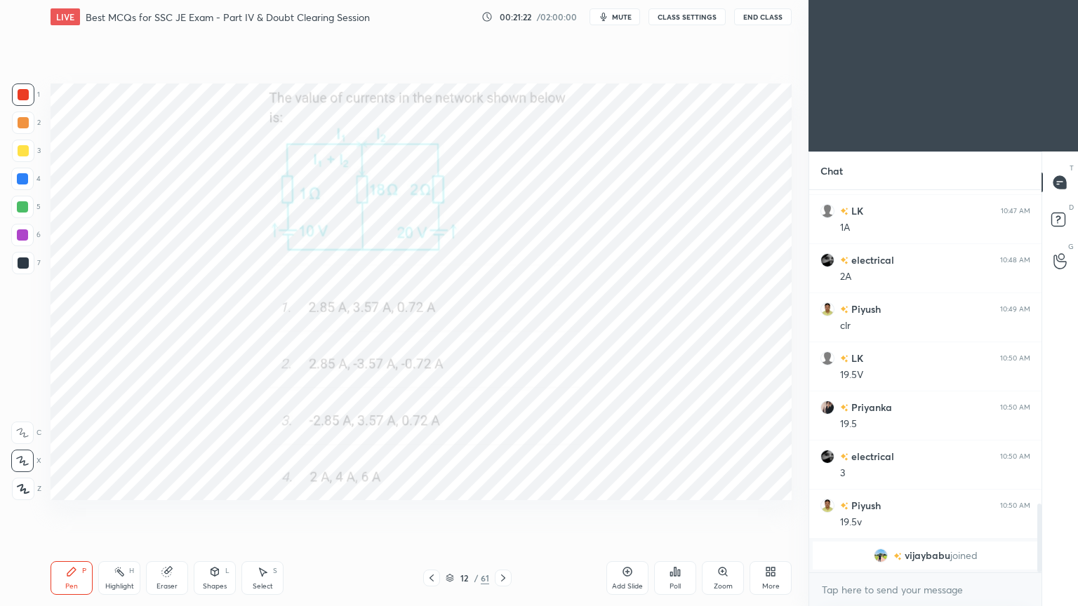
click at [1039, 511] on div at bounding box center [1039, 538] width 4 height 69
click at [792, 481] on div "1 2 3 4 5 6 7 C X Z C X Z E E Erase all H H LIVE Best MCQs for SSC JE Exam - Pa…" at bounding box center [539, 303] width 1078 height 606
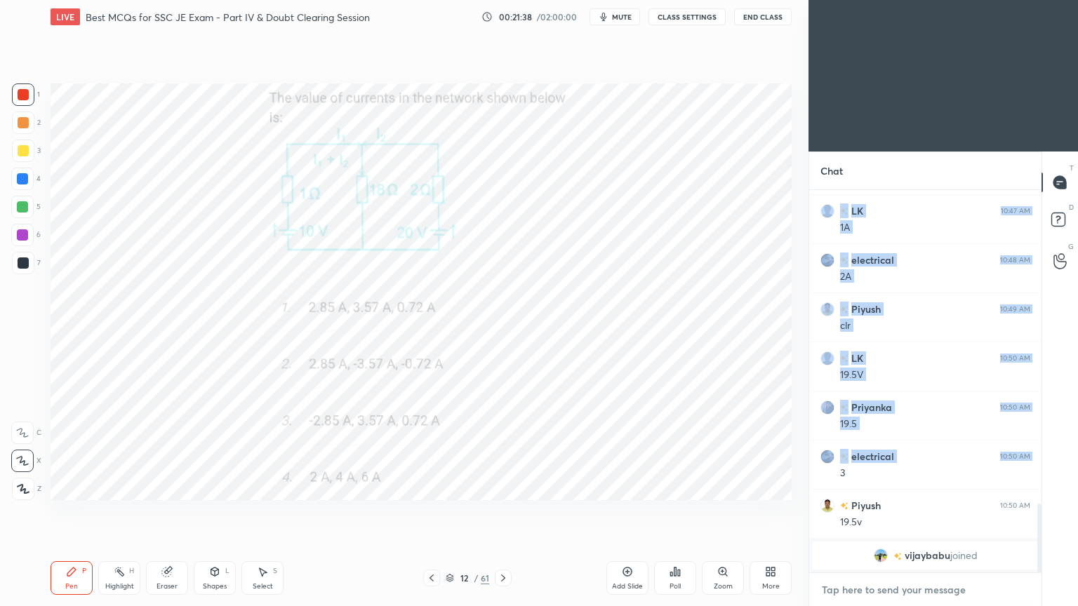
drag, startPoint x: 830, startPoint y: 594, endPoint x: 841, endPoint y: 597, distance: 11.6
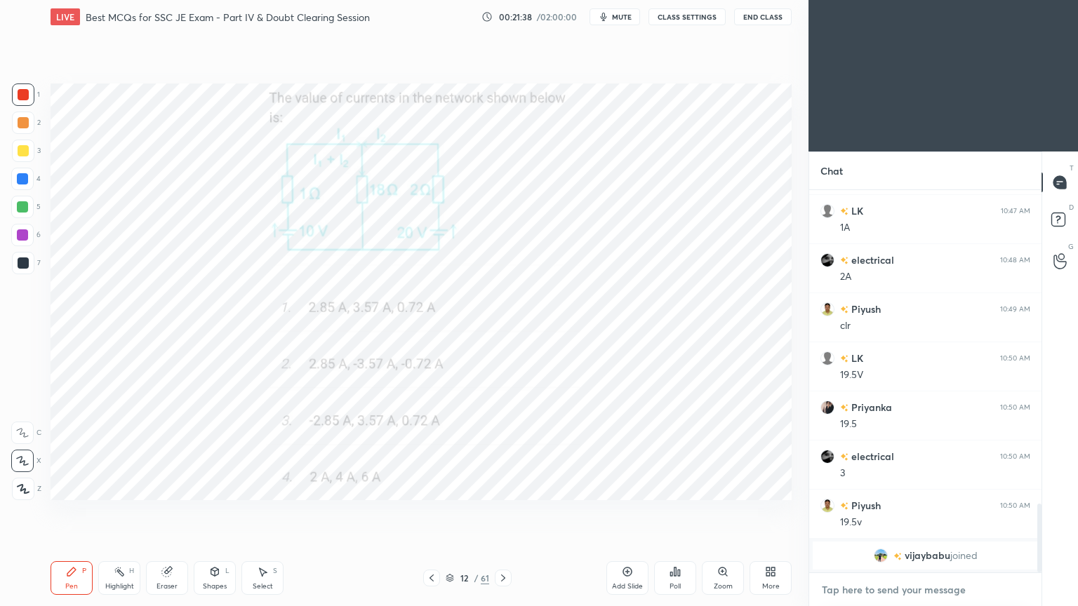
click at [831, 511] on textarea at bounding box center [925, 590] width 210 height 22
click at [25, 101] on div at bounding box center [23, 94] width 22 height 22
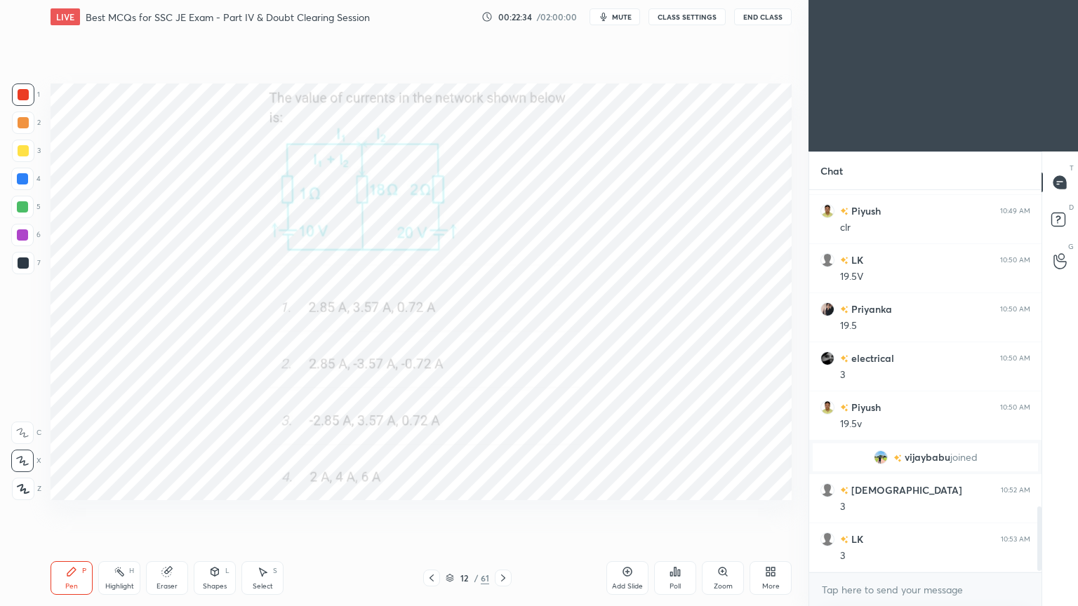
scroll to position [1889, 0]
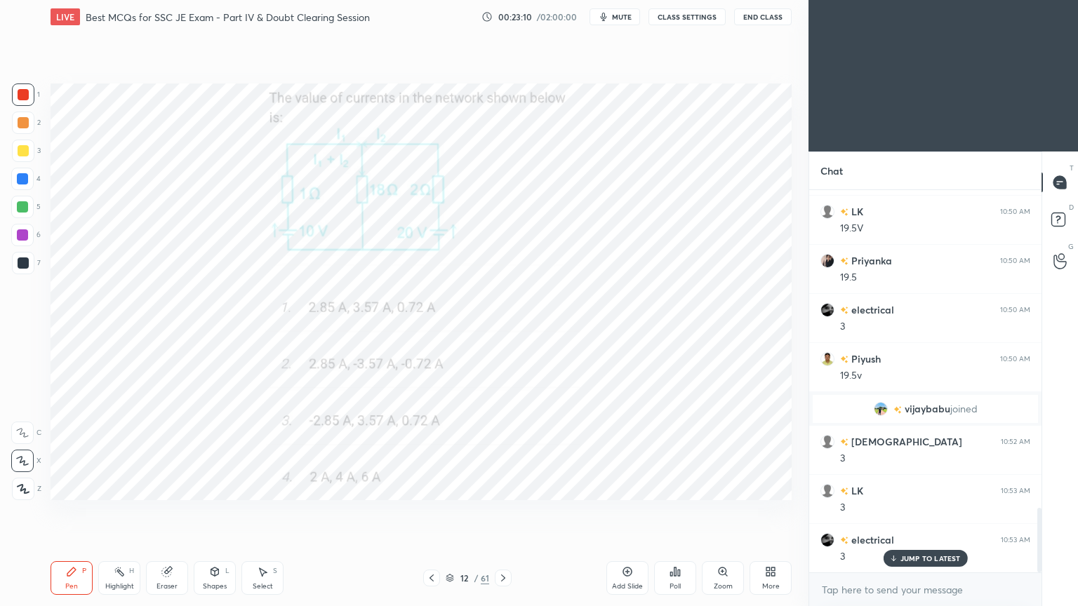
click at [172, 511] on div "Eraser" at bounding box center [167, 578] width 42 height 34
click at [84, 511] on div "Pen P" at bounding box center [72, 578] width 42 height 34
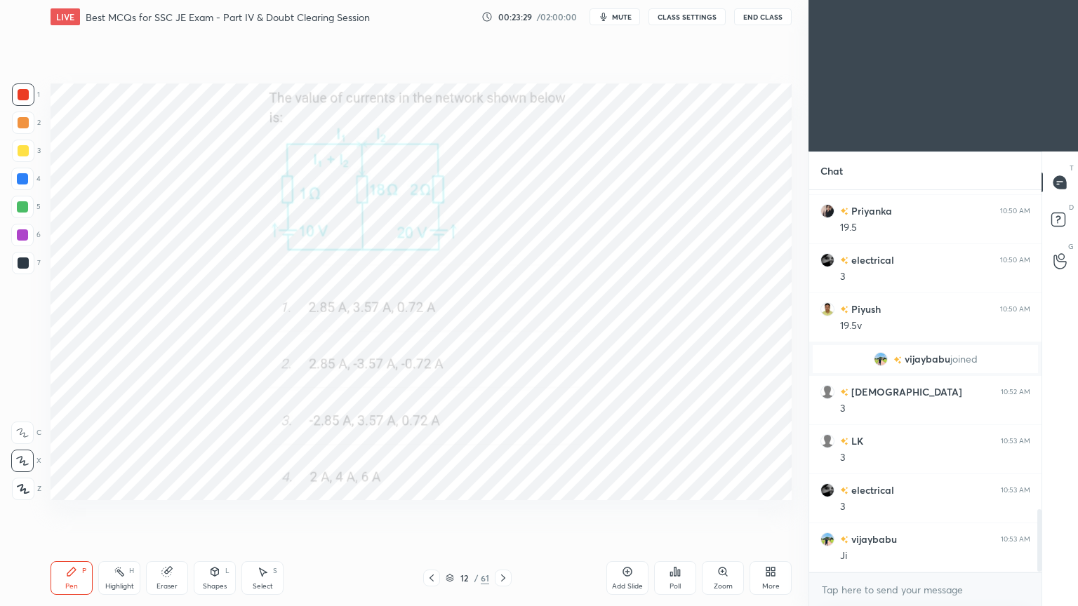
scroll to position [1987, 0]
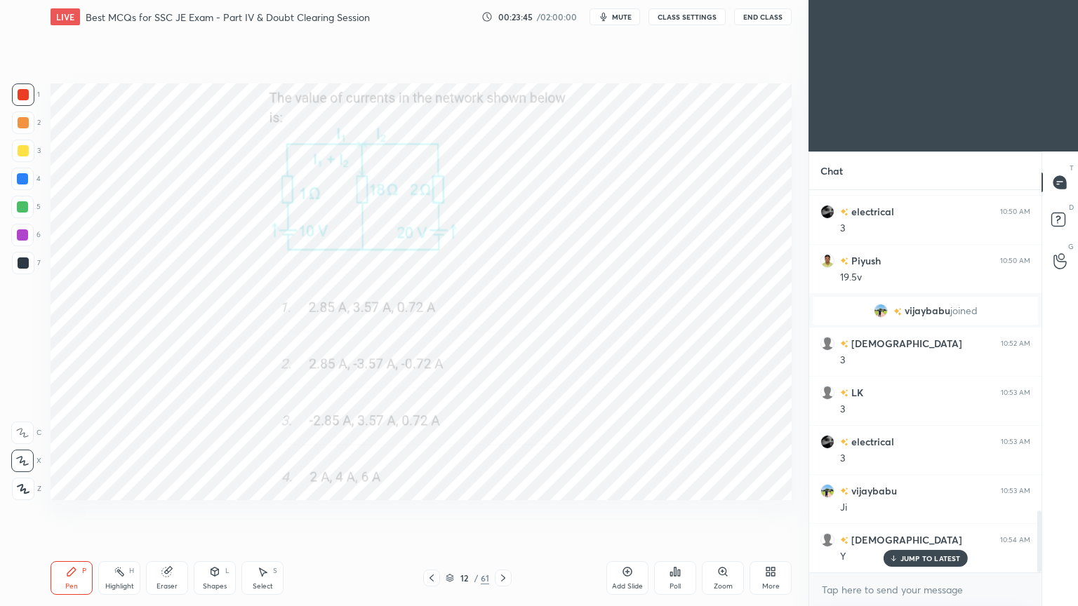
click at [141, 511] on div "Pen P Highlight H Eraser Shapes L Select S" at bounding box center [190, 578] width 278 height 34
click at [172, 511] on div "Eraser" at bounding box center [166, 586] width 21 height 7
click at [79, 511] on div "Pen P" at bounding box center [72, 578] width 42 height 34
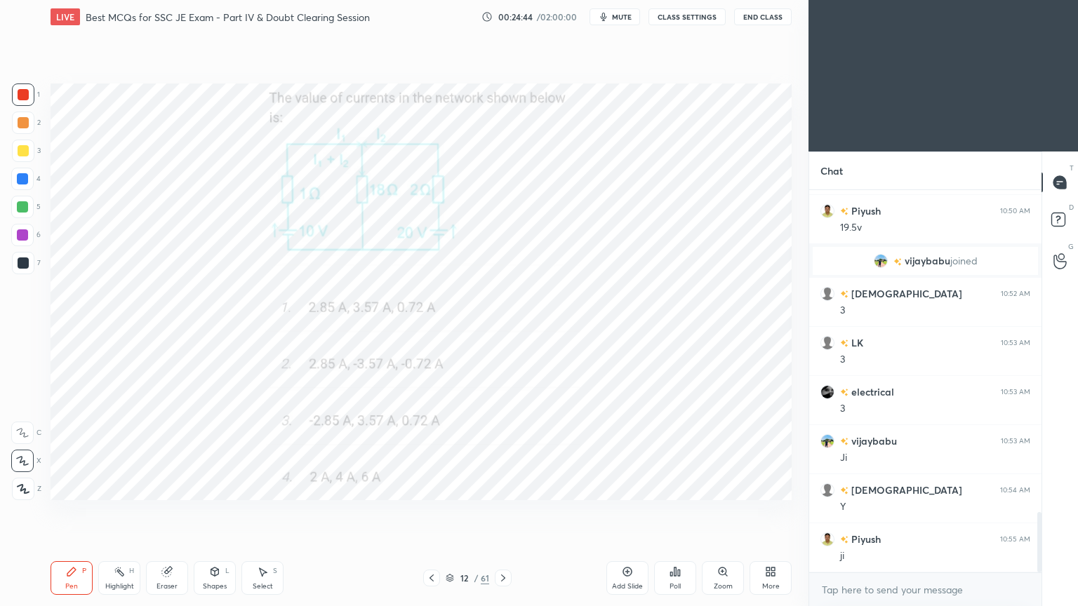
scroll to position [2085, 0]
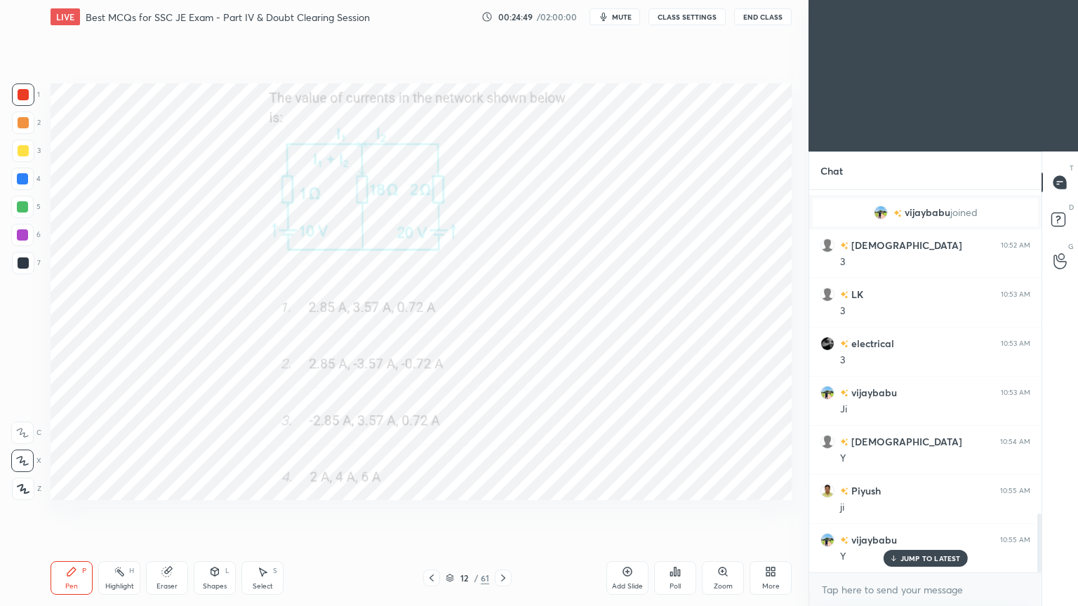
drag, startPoint x: 502, startPoint y: 575, endPoint x: 511, endPoint y: 579, distance: 10.0
click at [500, 511] on icon at bounding box center [502, 578] width 11 height 11
click at [45, 99] on div "Setting up your live class Poll for secs No correct answer Start poll" at bounding box center [421, 292] width 752 height 516
click at [23, 102] on div at bounding box center [23, 94] width 22 height 22
click at [70, 511] on div "Pen" at bounding box center [71, 586] width 13 height 7
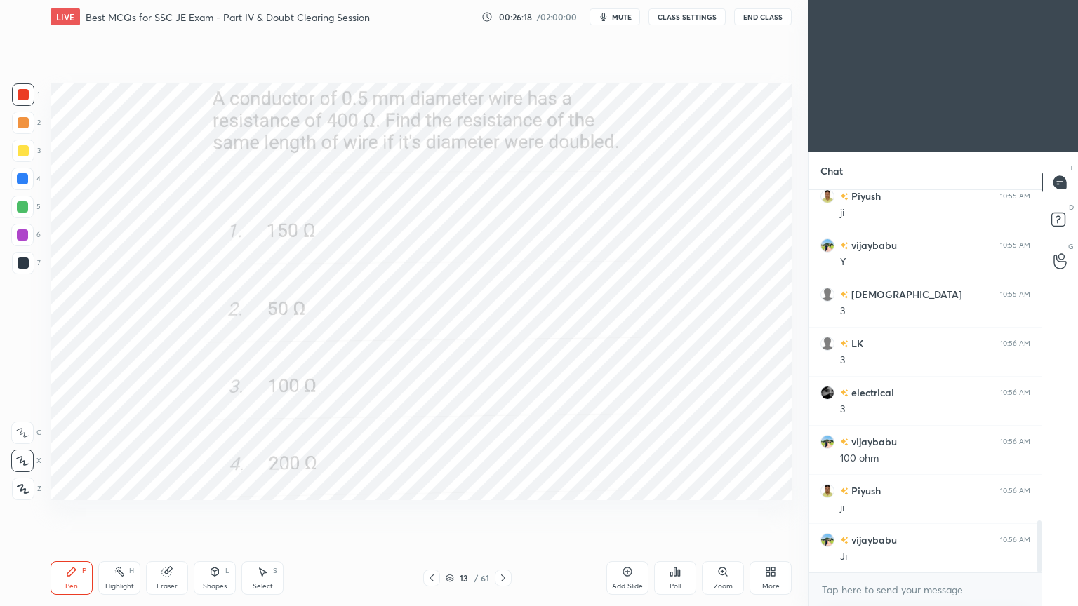
scroll to position [2430, 0]
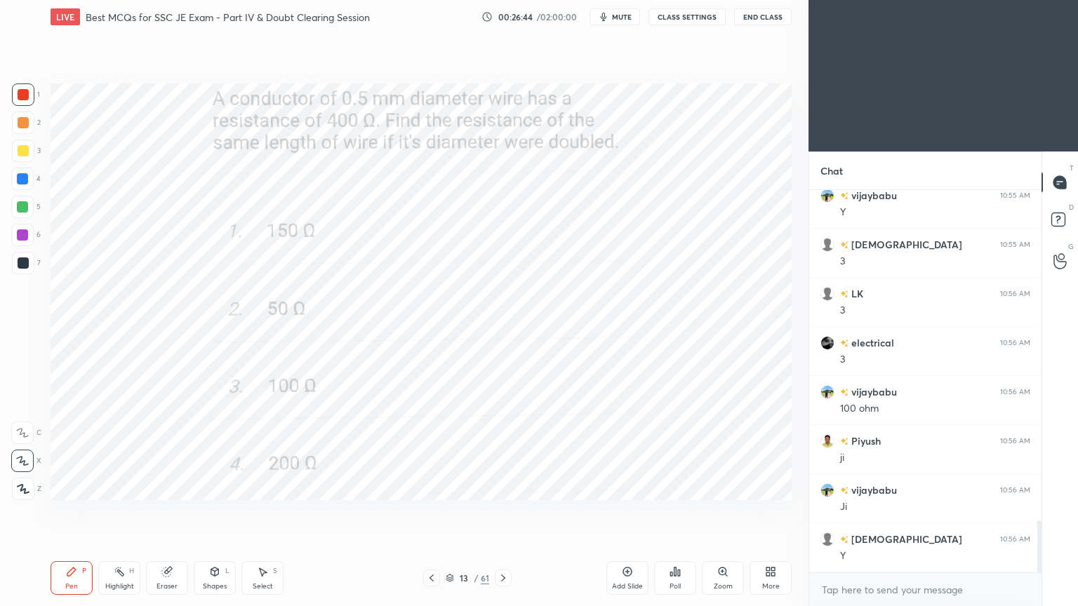
click at [500, 511] on icon at bounding box center [502, 578] width 11 height 11
click at [20, 90] on div at bounding box center [23, 94] width 11 height 11
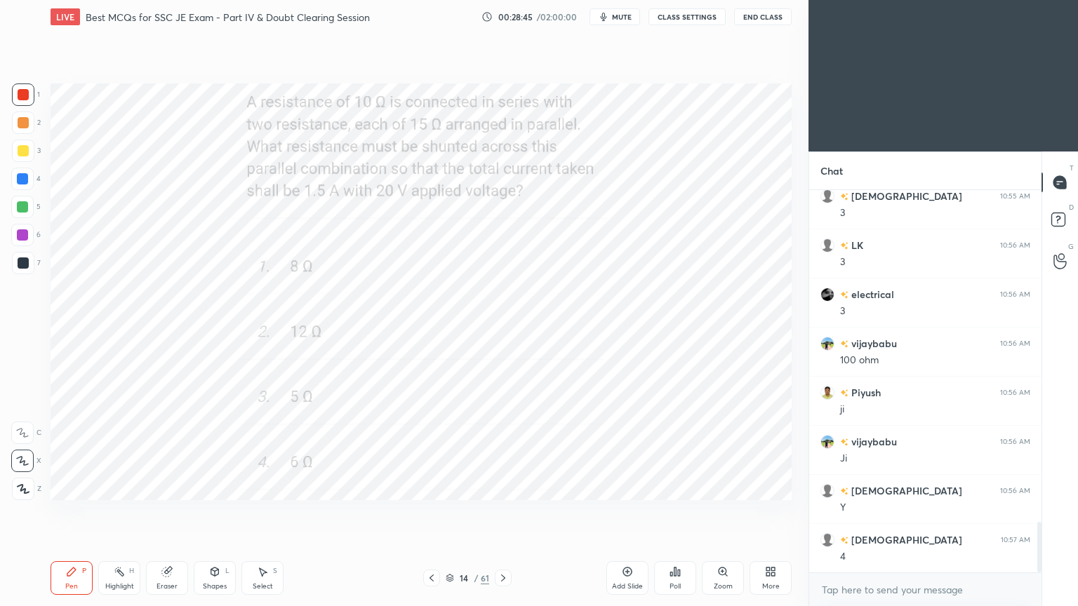
scroll to position [2512, 0]
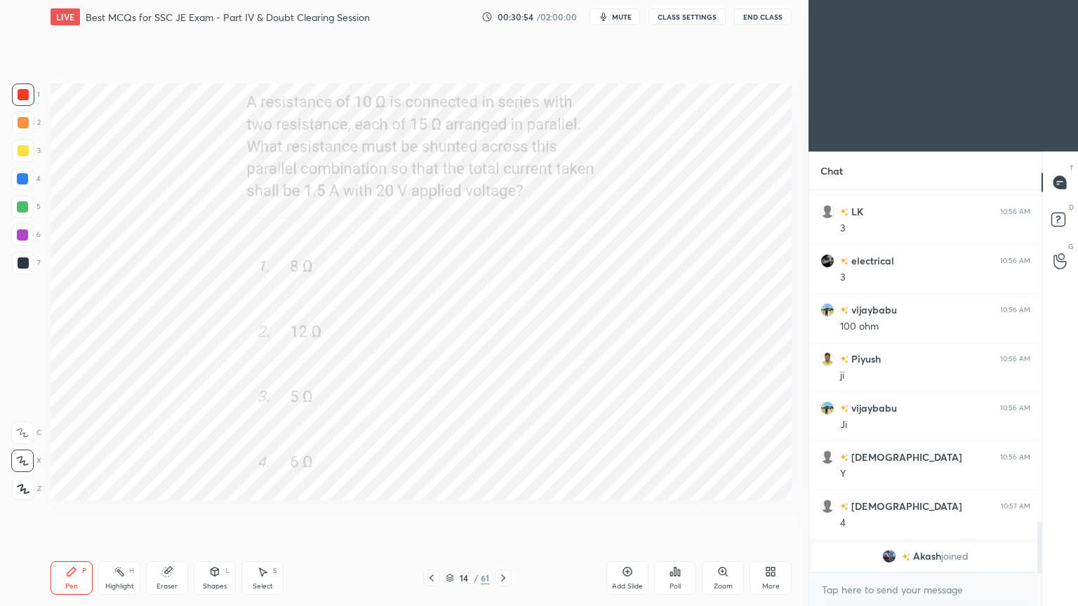
click at [49, 377] on div "Setting up your live class Poll for secs No correct answer Start poll" at bounding box center [421, 292] width 752 height 516
click at [448, 511] on icon at bounding box center [450, 578] width 8 height 8
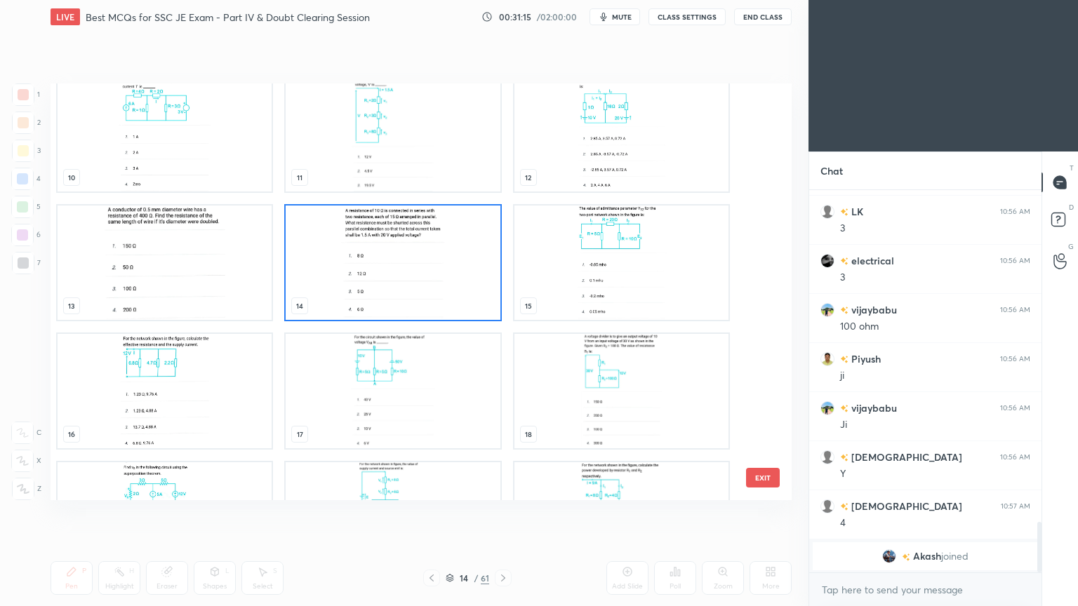
scroll to position [419, 0]
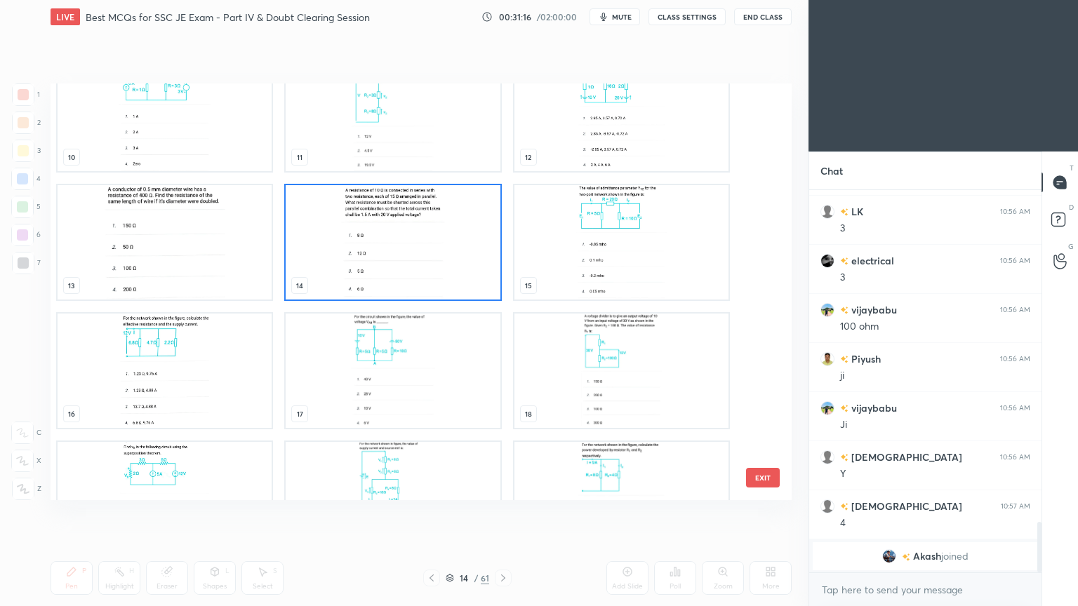
click at [180, 365] on img "grid" at bounding box center [165, 371] width 214 height 114
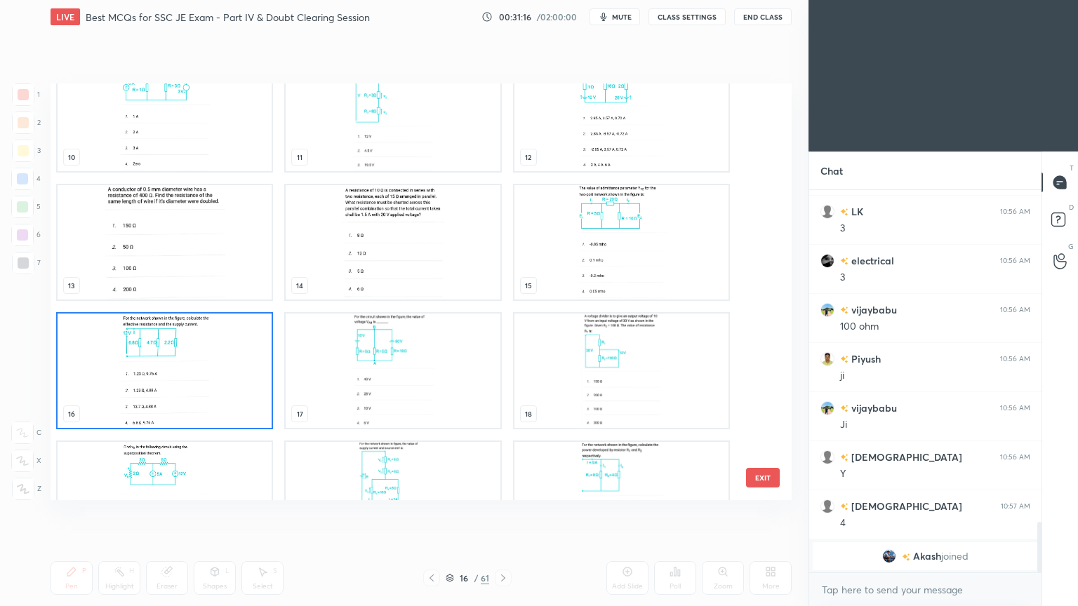
click at [180, 363] on img "grid" at bounding box center [165, 371] width 214 height 114
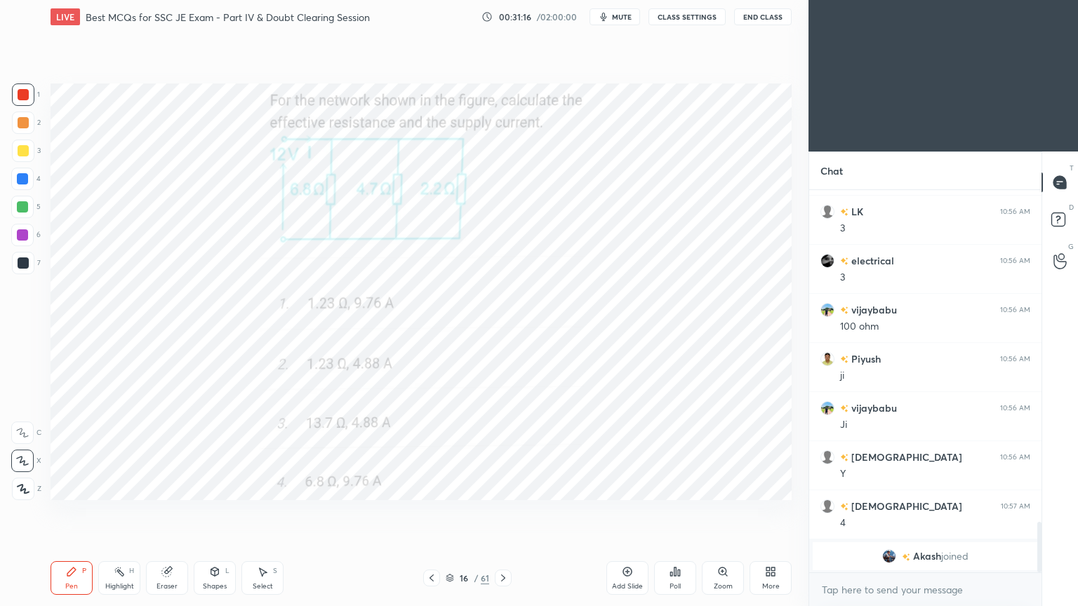
click at [181, 365] on img "grid" at bounding box center [165, 371] width 214 height 114
click at [182, 365] on img "grid" at bounding box center [165, 371] width 214 height 114
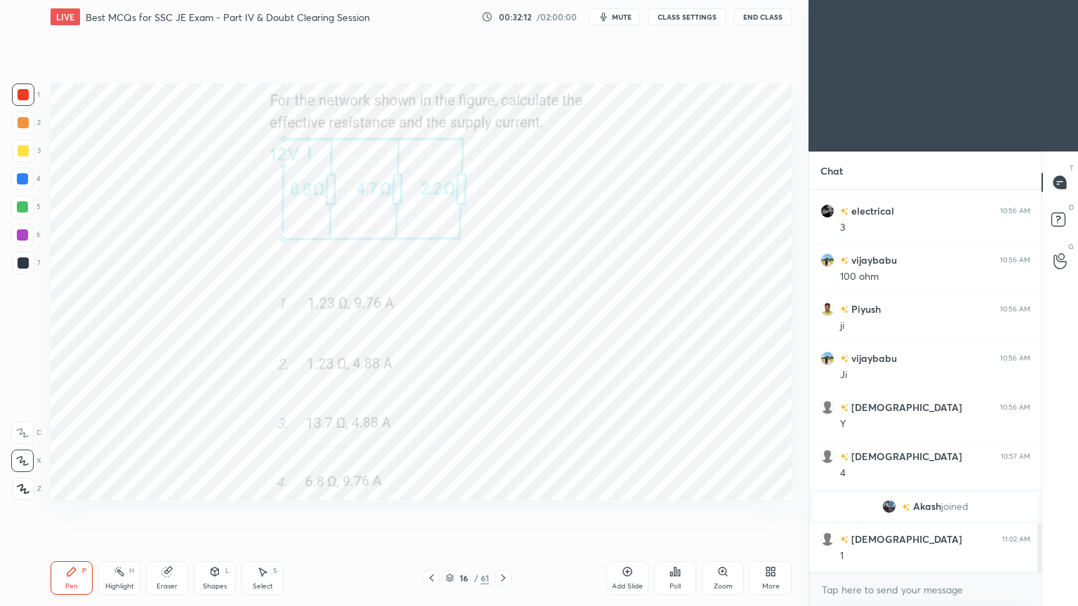
click at [20, 97] on div at bounding box center [23, 94] width 11 height 11
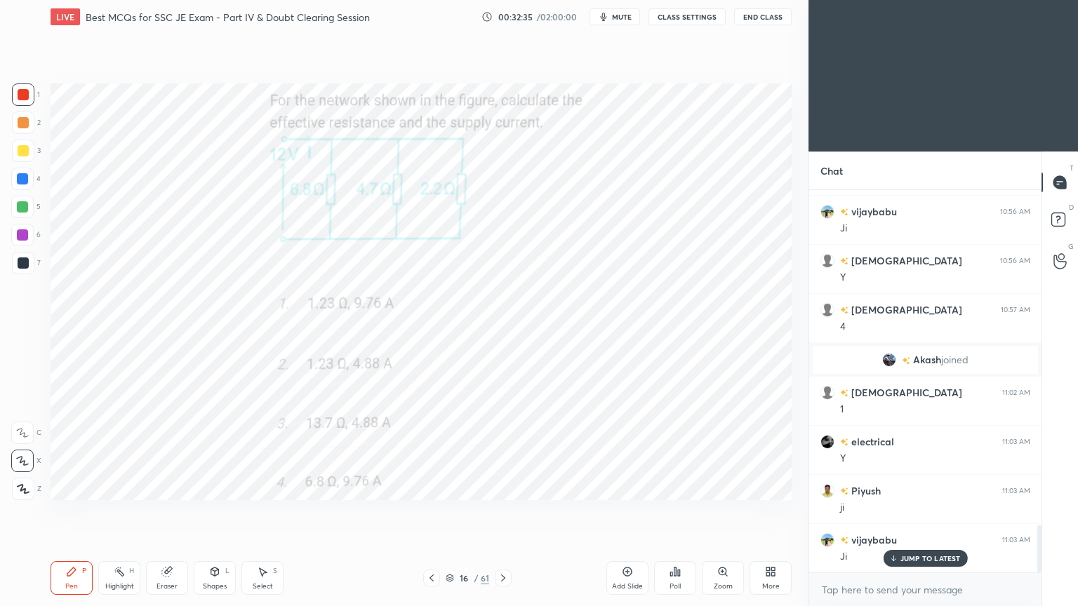
scroll to position [2758, 0]
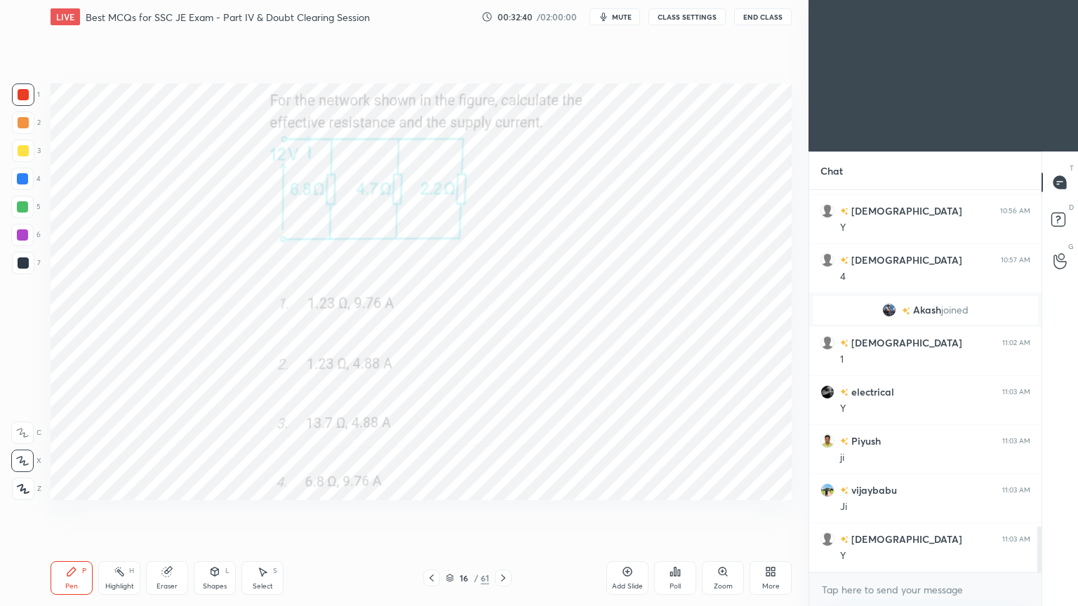
click at [509, 511] on div at bounding box center [503, 578] width 17 height 17
click at [25, 95] on div at bounding box center [23, 94] width 11 height 11
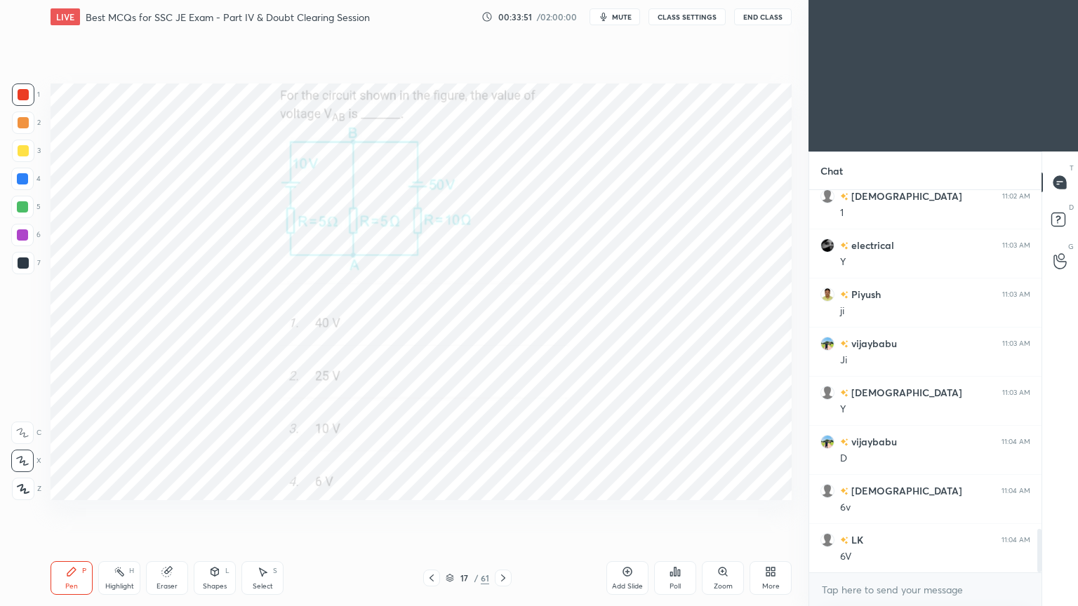
scroll to position [2955, 0]
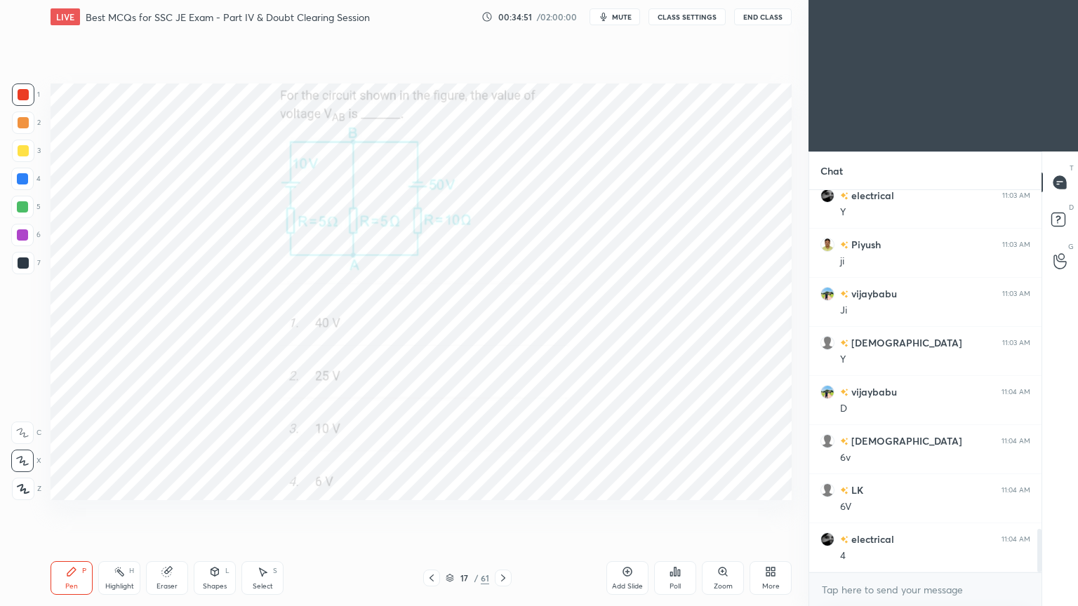
click at [163, 511] on icon at bounding box center [166, 571] width 11 height 11
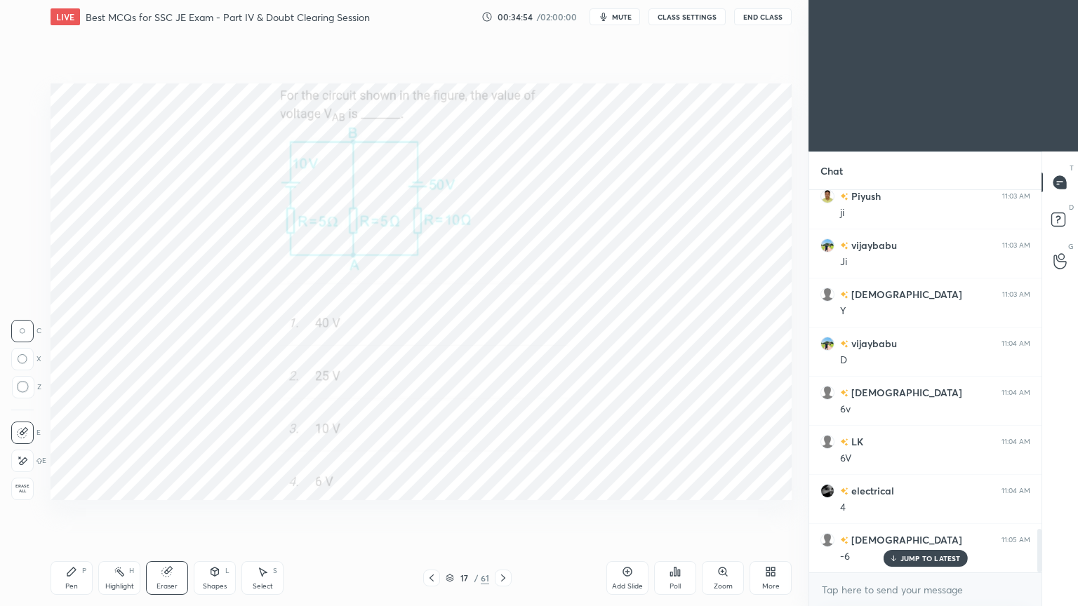
click at [73, 511] on div "Pen P" at bounding box center [72, 578] width 42 height 34
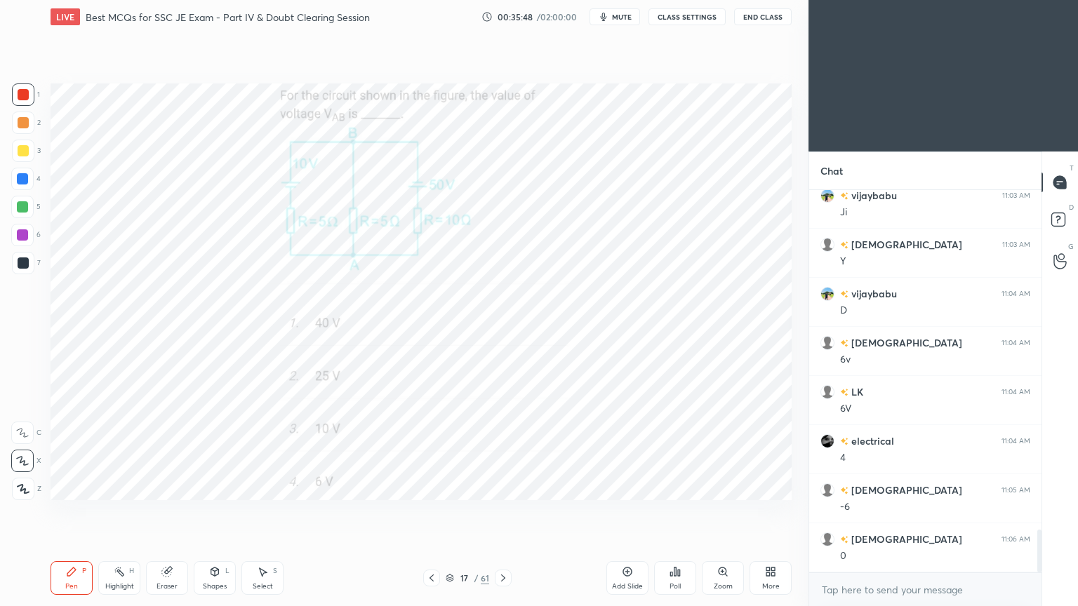
scroll to position [3101, 0]
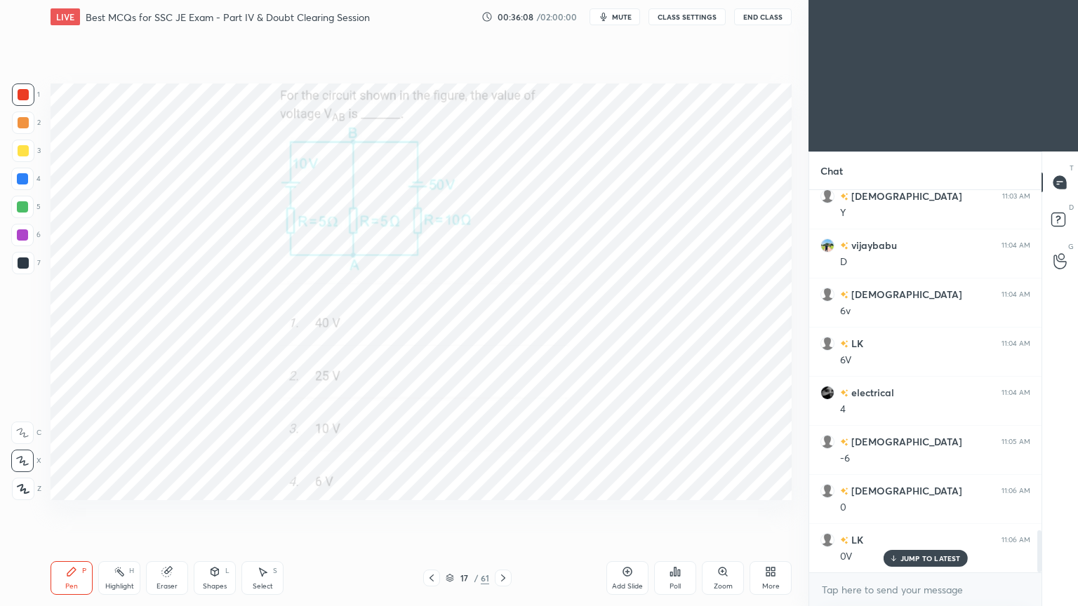
click at [500, 511] on div at bounding box center [503, 578] width 17 height 17
drag, startPoint x: 20, startPoint y: 92, endPoint x: 29, endPoint y: 82, distance: 13.4
click at [16, 92] on div at bounding box center [23, 94] width 22 height 22
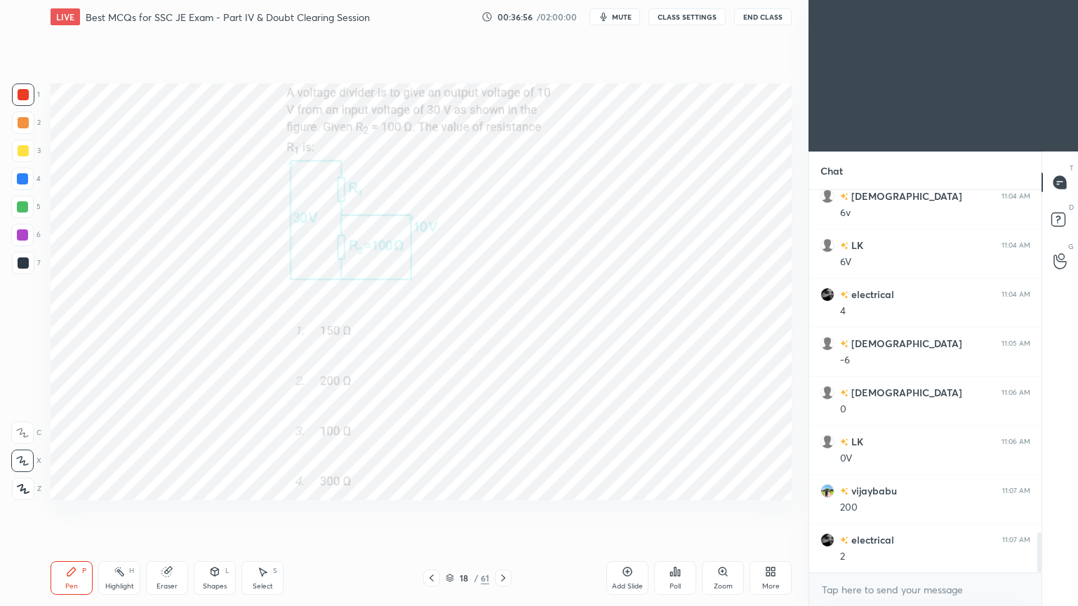
scroll to position [3249, 0]
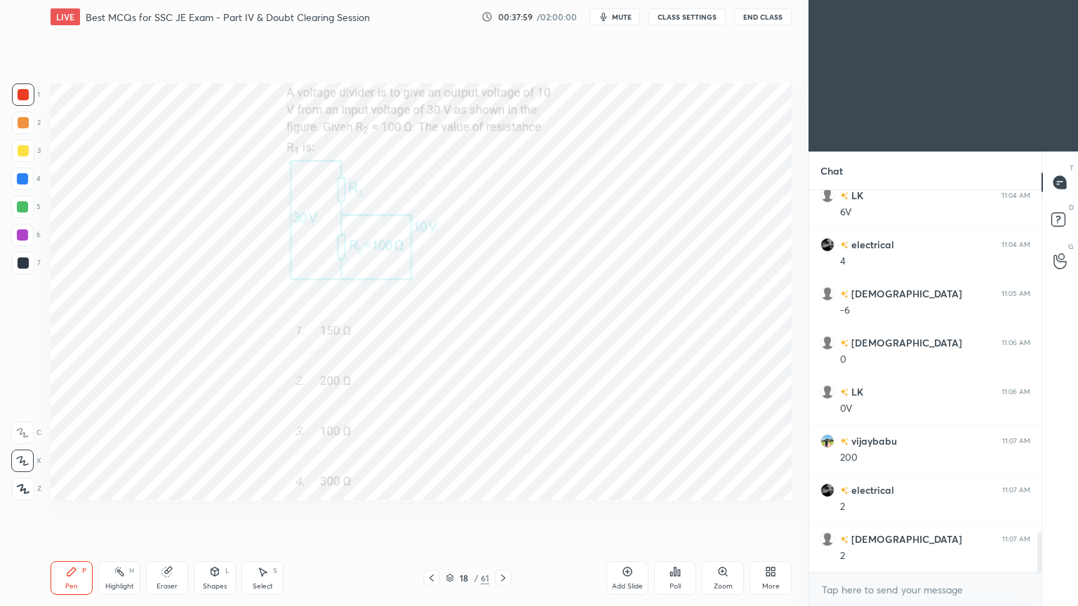
click at [500, 511] on icon at bounding box center [502, 578] width 11 height 11
click at [15, 91] on div at bounding box center [23, 94] width 22 height 22
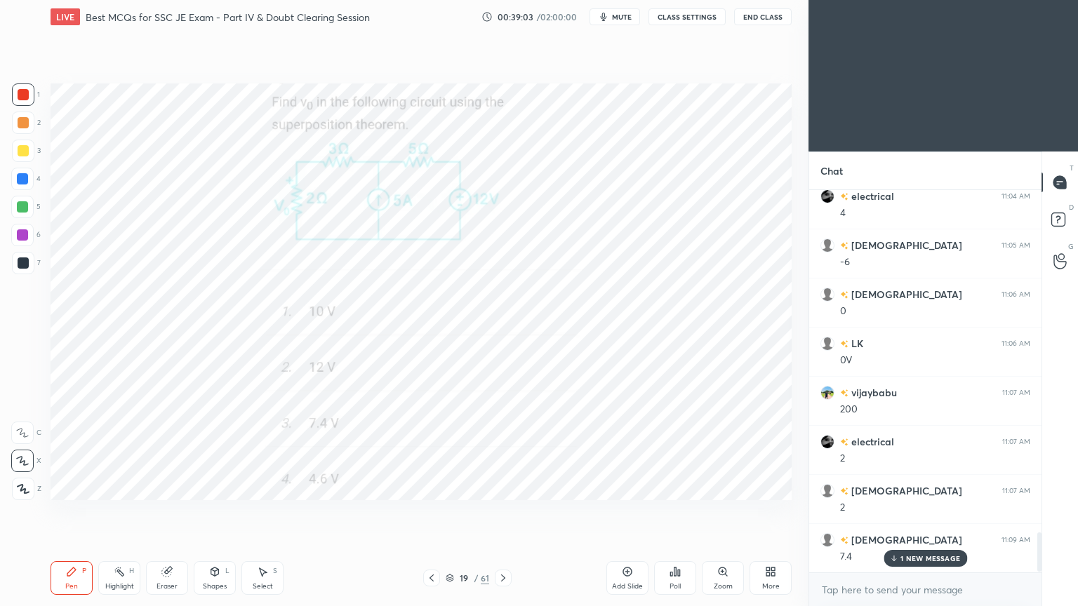
scroll to position [3347, 0]
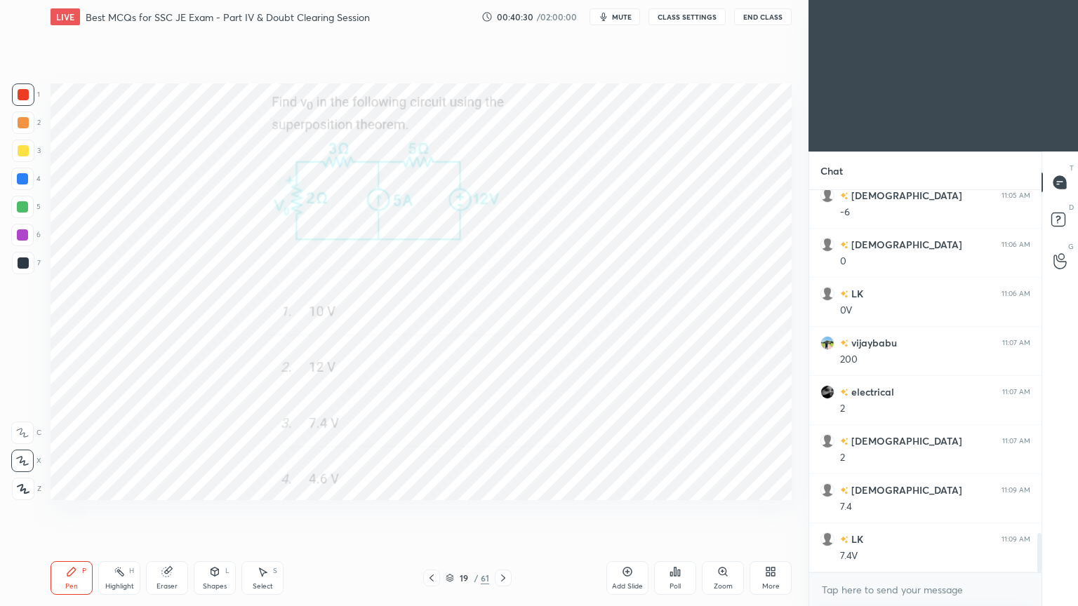
click at [486, 506] on div "Setting up your live class Poll for secs No correct answer Start poll" at bounding box center [421, 292] width 752 height 516
click at [486, 500] on div "Setting up your live class Poll for secs No correct answer Start poll" at bounding box center [421, 292] width 752 height 516
click at [12, 88] on div at bounding box center [23, 94] width 22 height 22
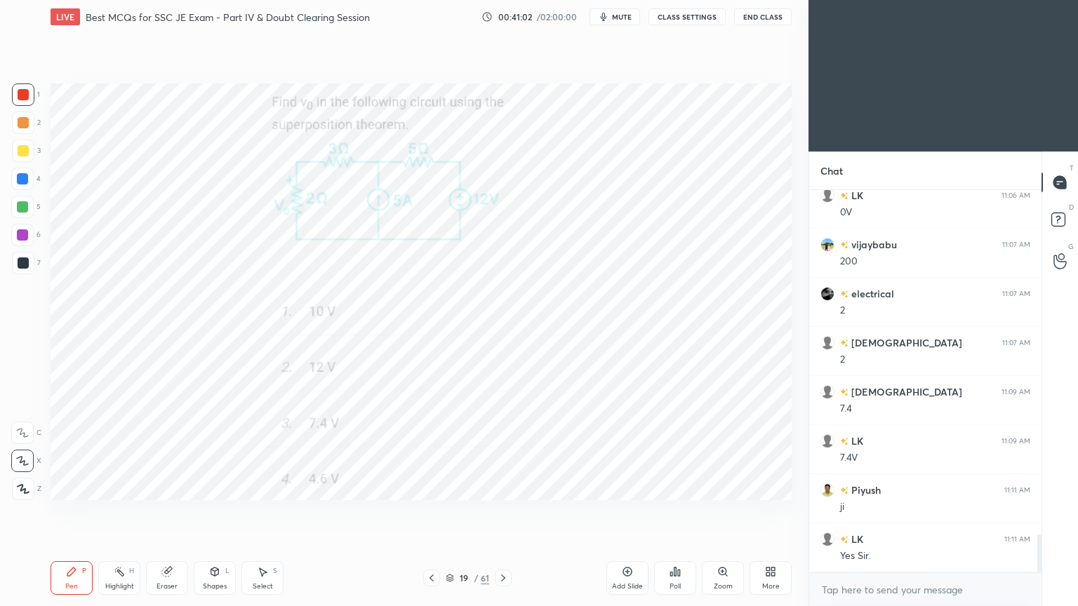
click at [509, 511] on div at bounding box center [503, 578] width 17 height 17
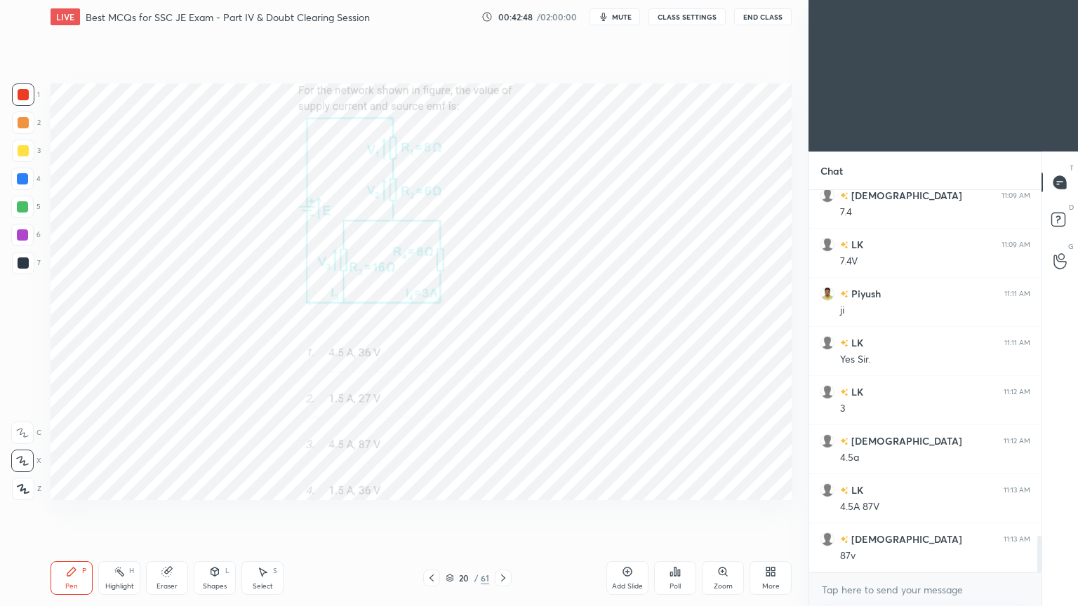
scroll to position [3691, 0]
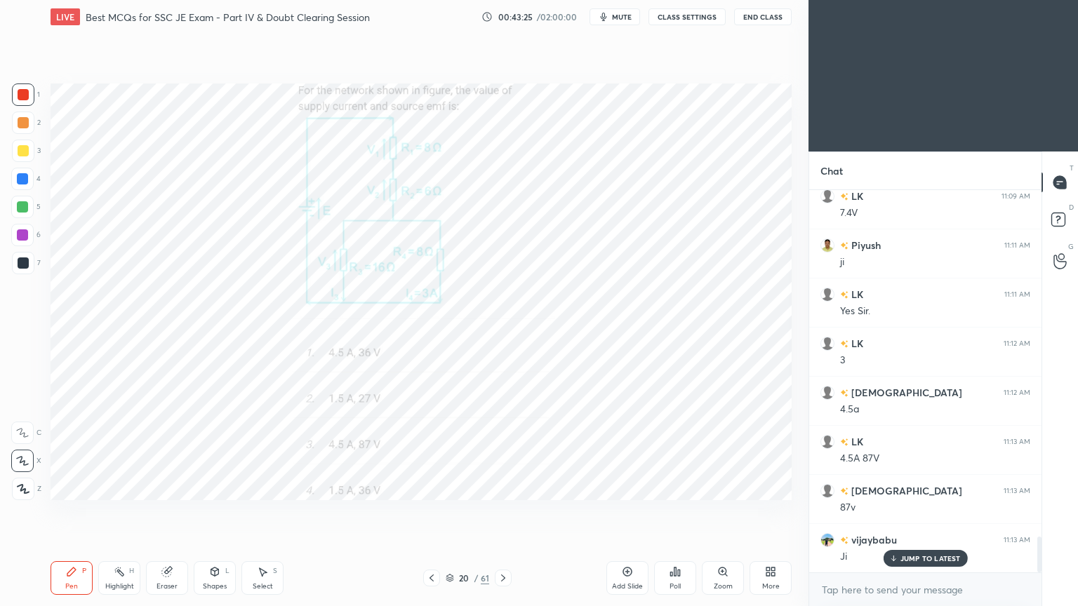
click at [166, 511] on div "Eraser" at bounding box center [167, 578] width 42 height 34
click at [26, 461] on div at bounding box center [22, 461] width 22 height 22
click at [79, 511] on div "Pen P" at bounding box center [72, 578] width 42 height 34
click at [22, 95] on div at bounding box center [23, 94] width 11 height 11
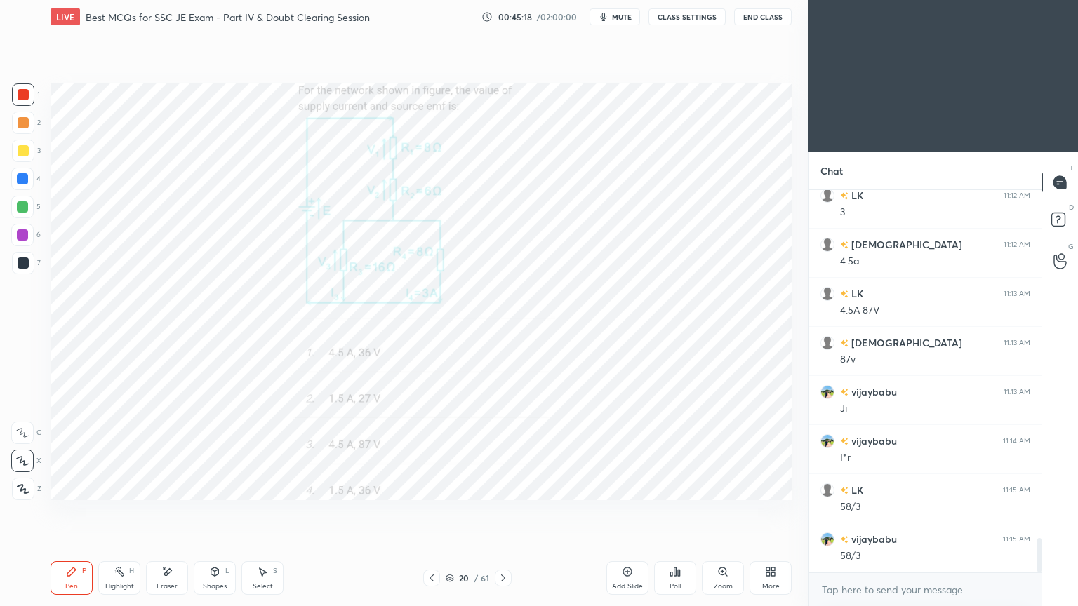
scroll to position [3887, 0]
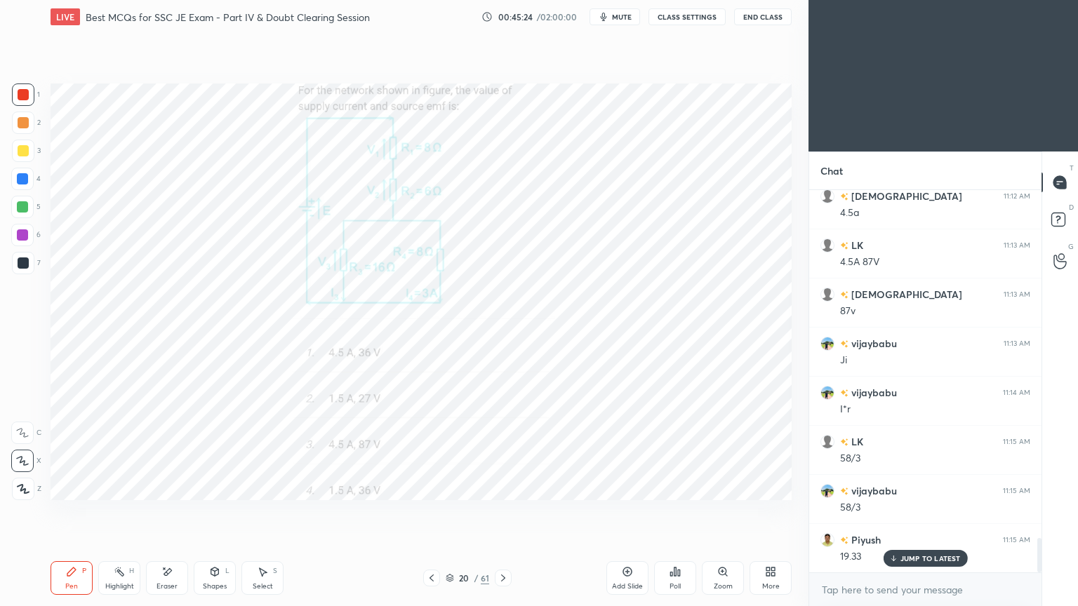
click at [168, 511] on icon at bounding box center [168, 571] width 8 height 7
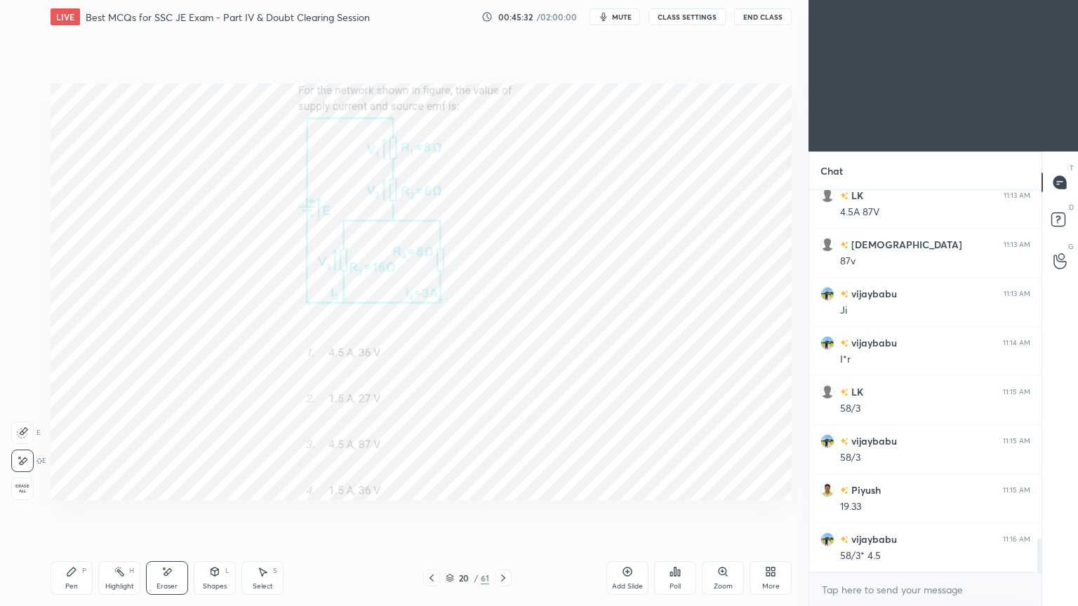
drag, startPoint x: 76, startPoint y: 573, endPoint x: 93, endPoint y: 573, distance: 16.8
click at [75, 511] on icon at bounding box center [71, 571] width 11 height 11
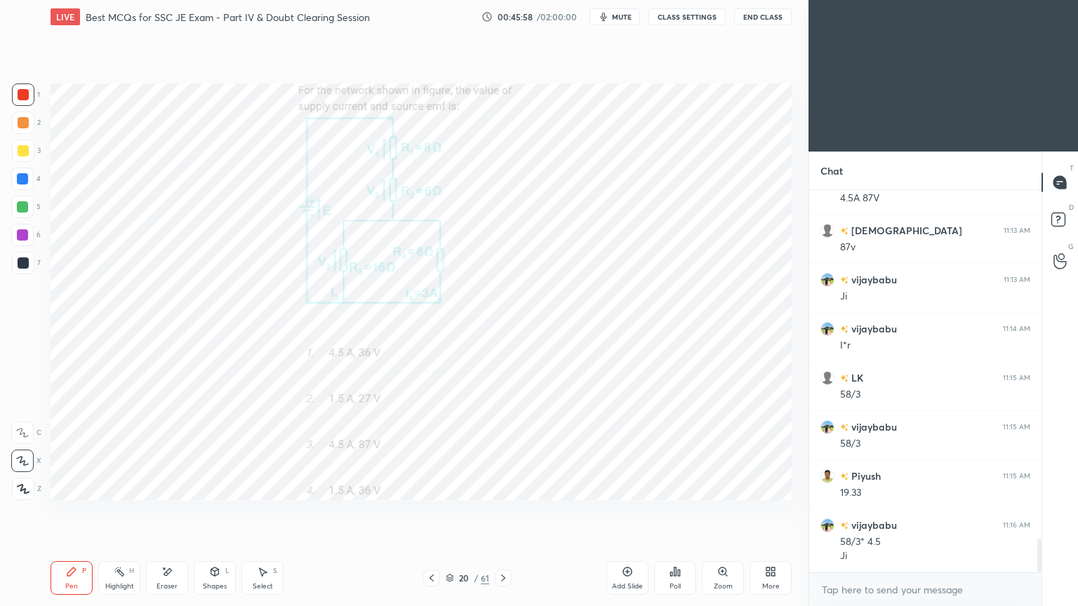
scroll to position [3999, 0]
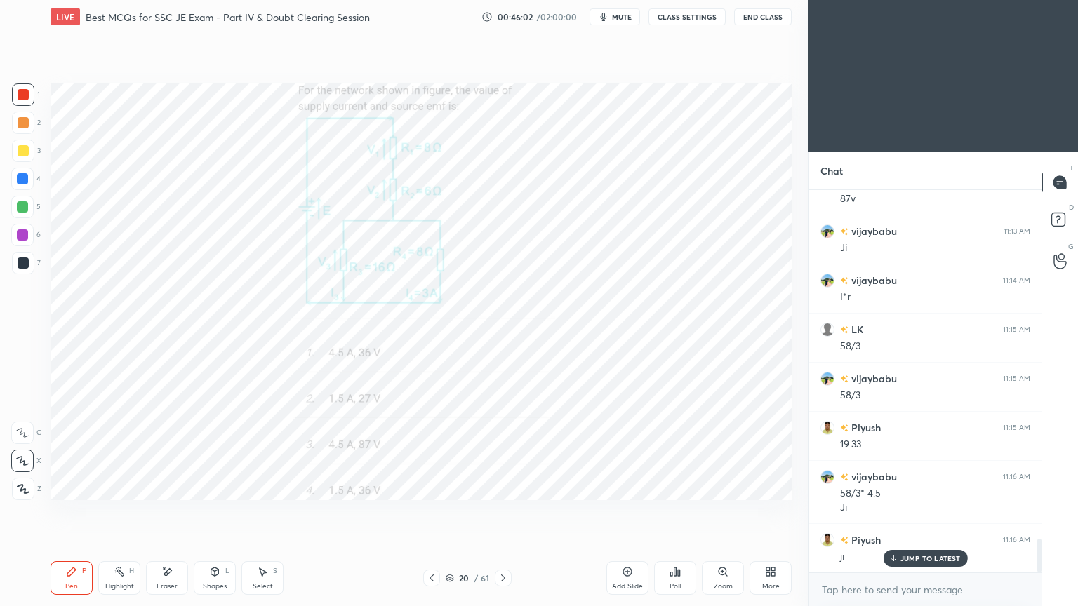
click at [502, 511] on icon at bounding box center [502, 578] width 11 height 11
click at [15, 90] on div at bounding box center [23, 94] width 22 height 22
click at [74, 511] on icon at bounding box center [71, 571] width 11 height 11
click at [932, 511] on p "JUMP TO LATEST" at bounding box center [930, 558] width 60 height 8
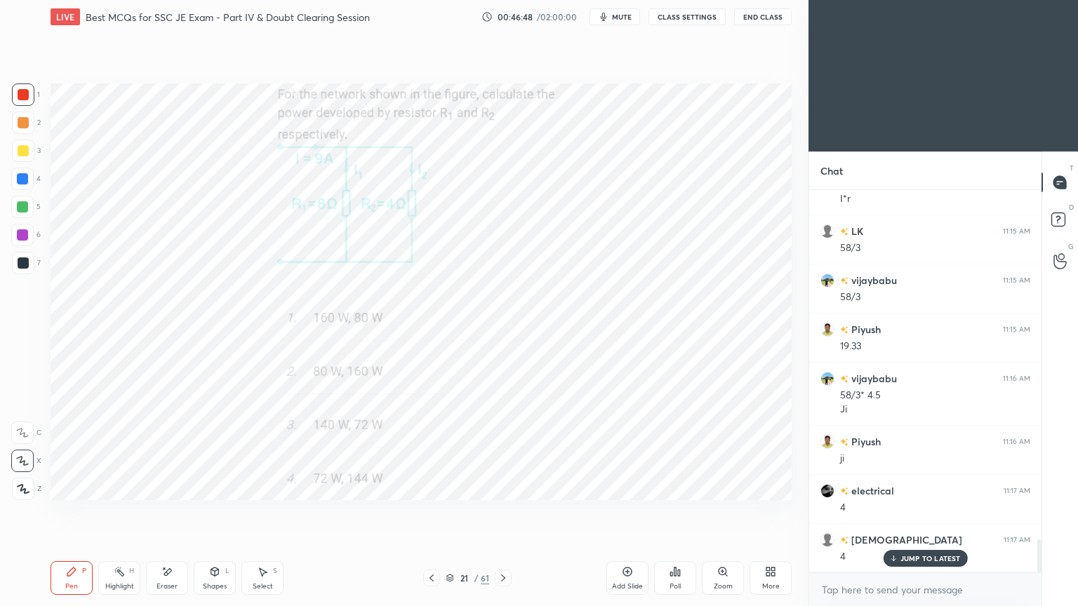
scroll to position [4147, 0]
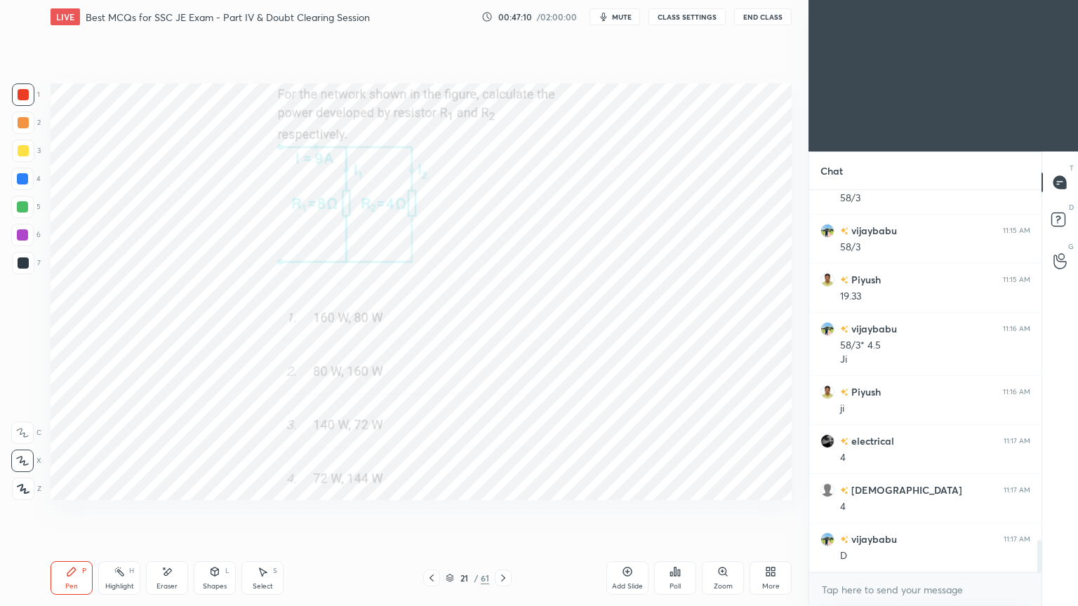
click at [502, 511] on icon at bounding box center [502, 578] width 11 height 11
click at [20, 94] on div at bounding box center [23, 94] width 11 height 11
click at [71, 511] on icon at bounding box center [71, 571] width 11 height 11
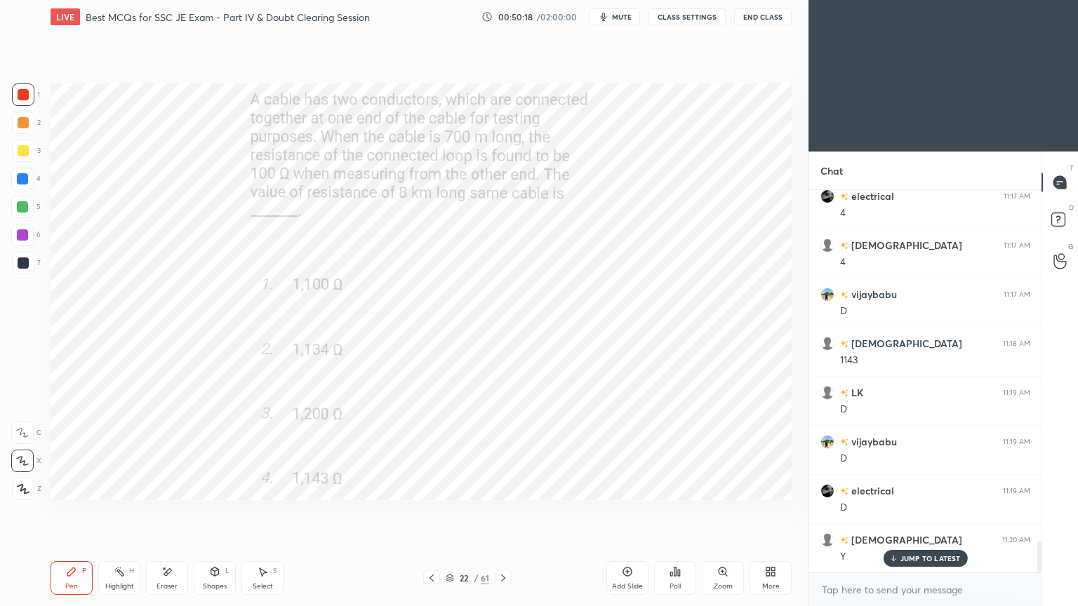
scroll to position [4442, 0]
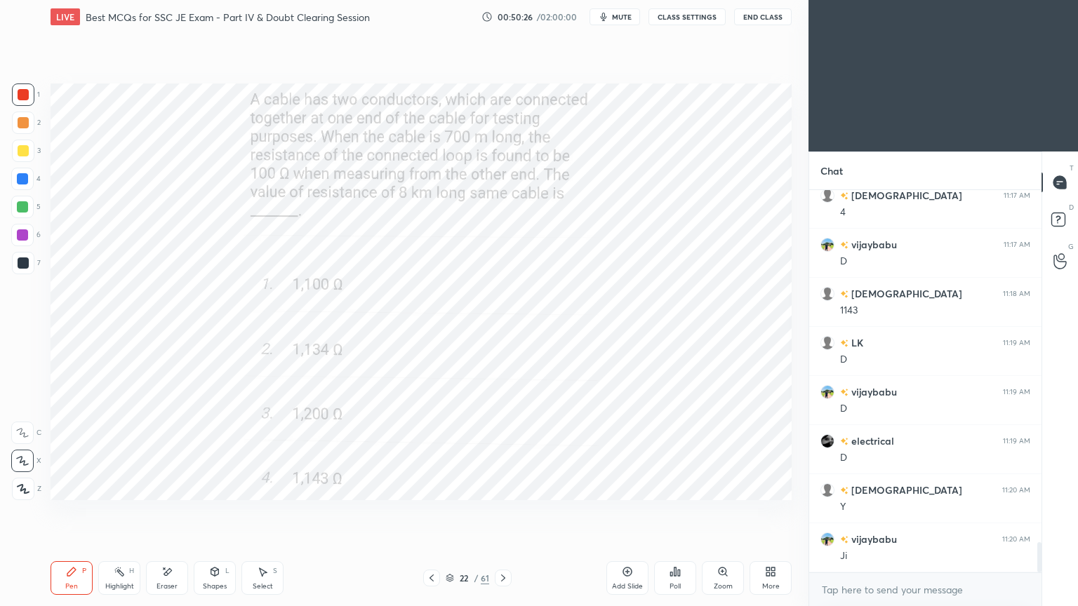
click at [507, 511] on icon at bounding box center [502, 578] width 11 height 11
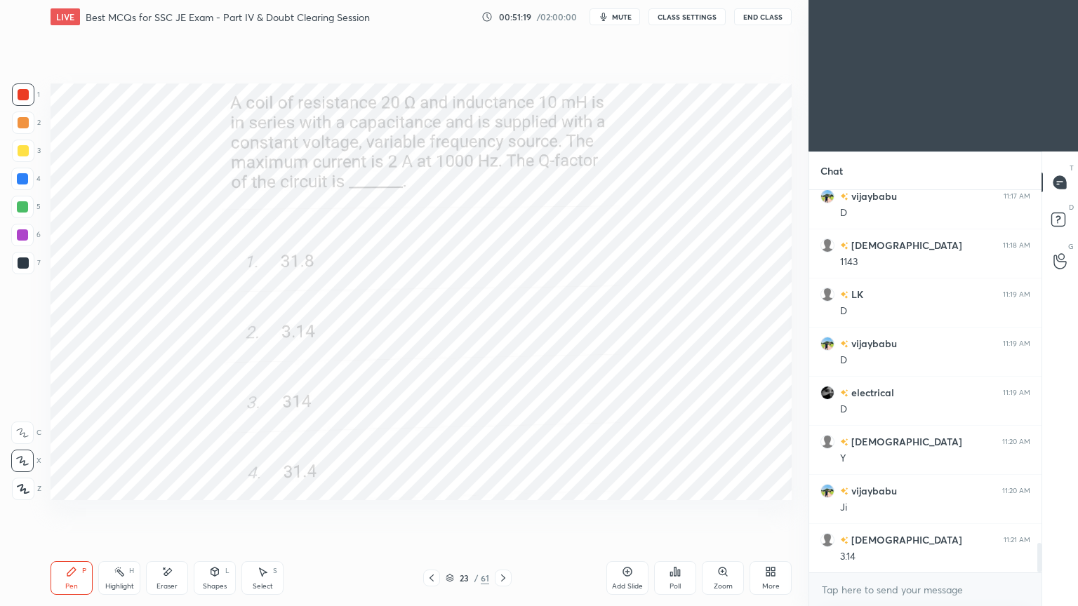
scroll to position [4540, 0]
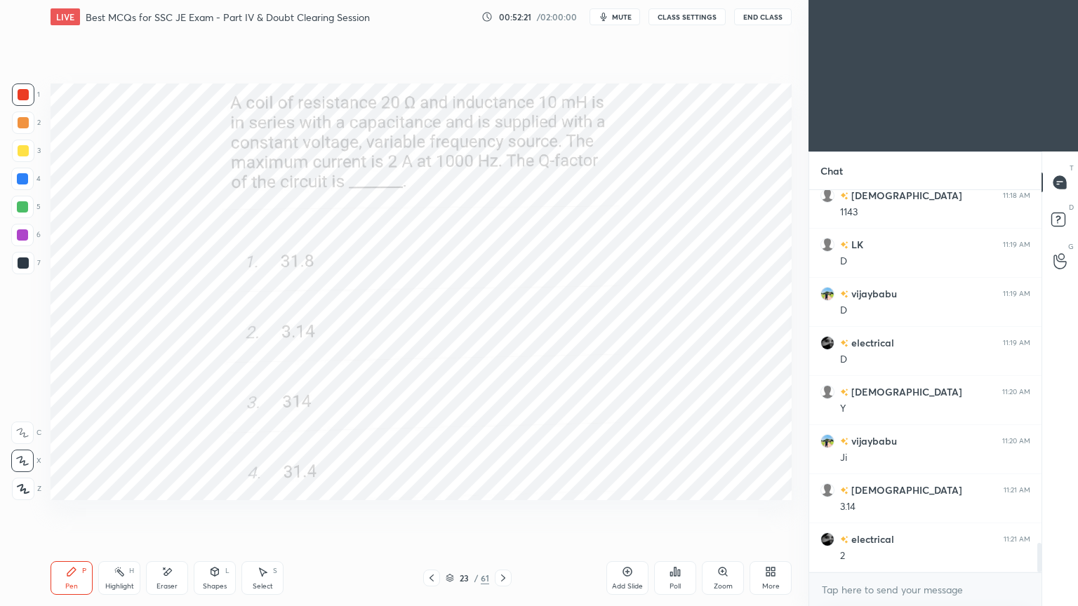
click at [511, 511] on div at bounding box center [503, 578] width 17 height 17
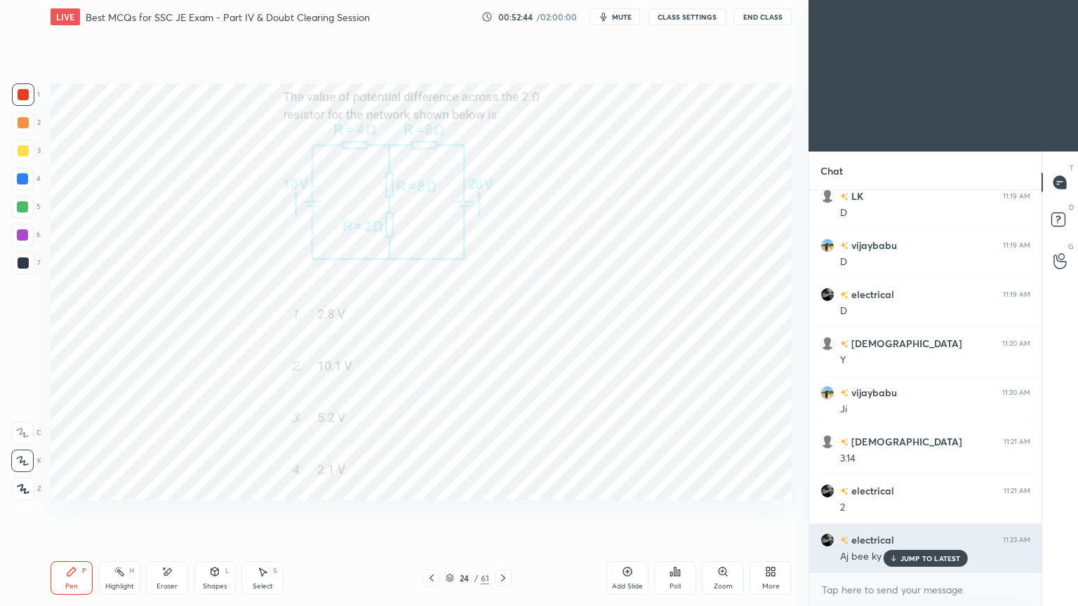
drag, startPoint x: 918, startPoint y: 556, endPoint x: 904, endPoint y: 555, distance: 14.8
click at [916, 511] on p "JUMP TO LATEST" at bounding box center [930, 558] width 60 height 8
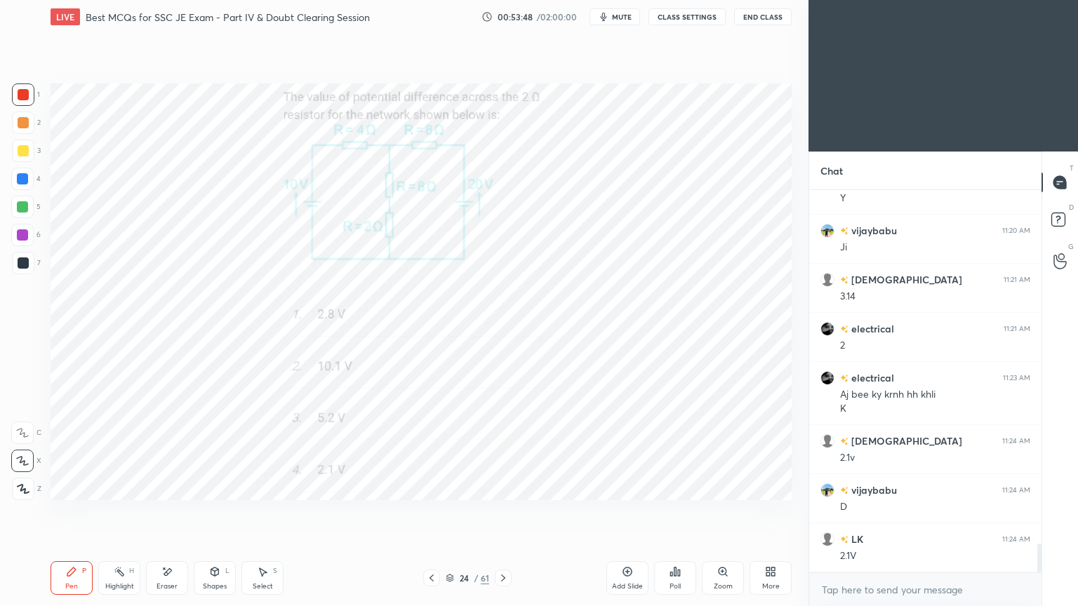
scroll to position [4799, 0]
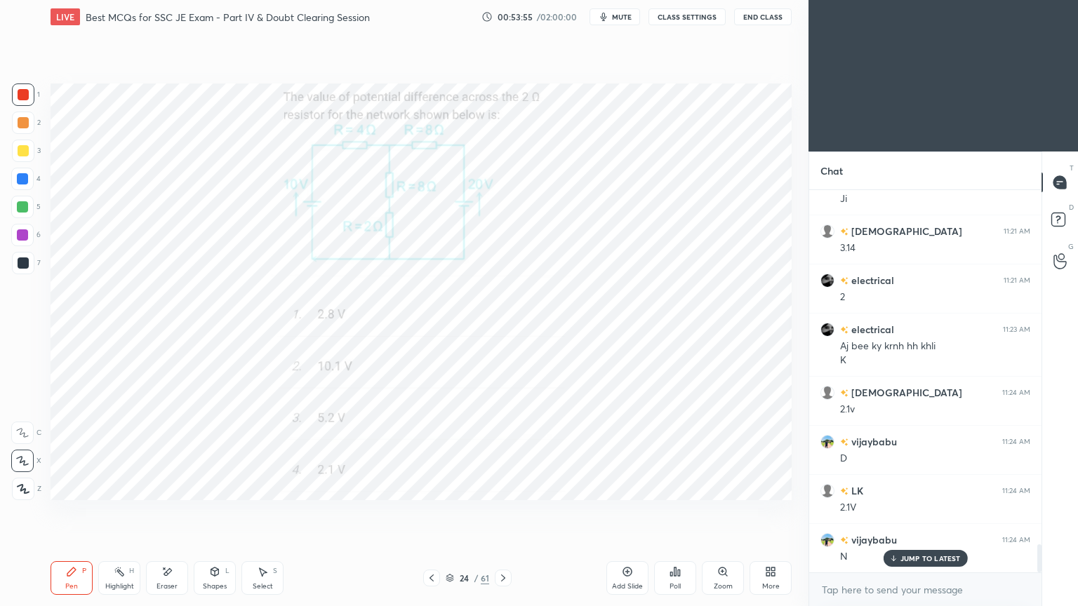
click at [505, 511] on icon at bounding box center [502, 578] width 11 height 11
click at [504, 511] on icon at bounding box center [502, 578] width 11 height 11
click at [14, 86] on div at bounding box center [23, 94] width 22 height 22
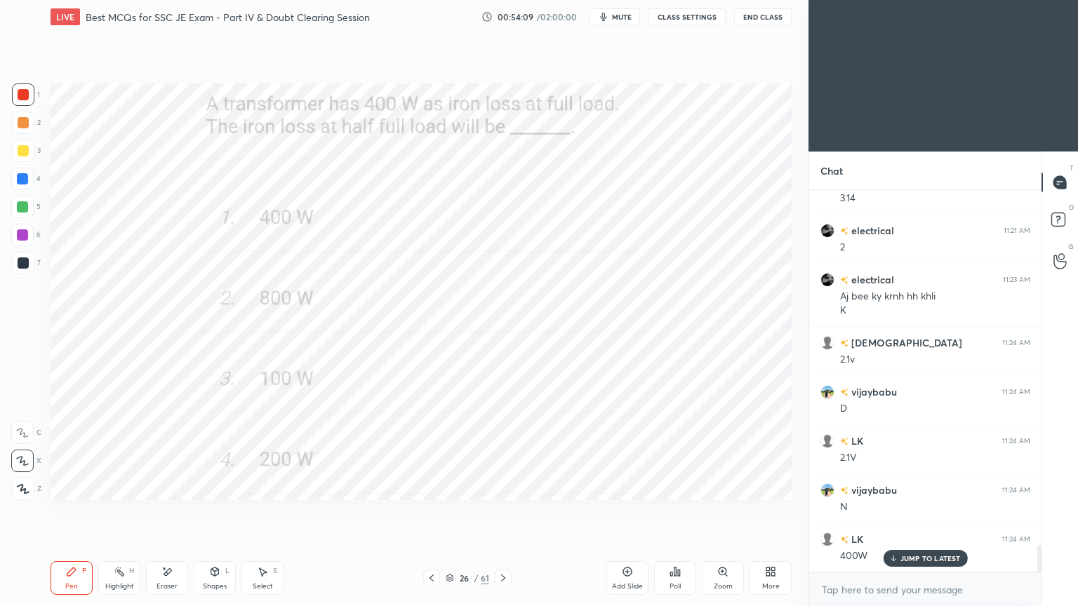
scroll to position [4897, 0]
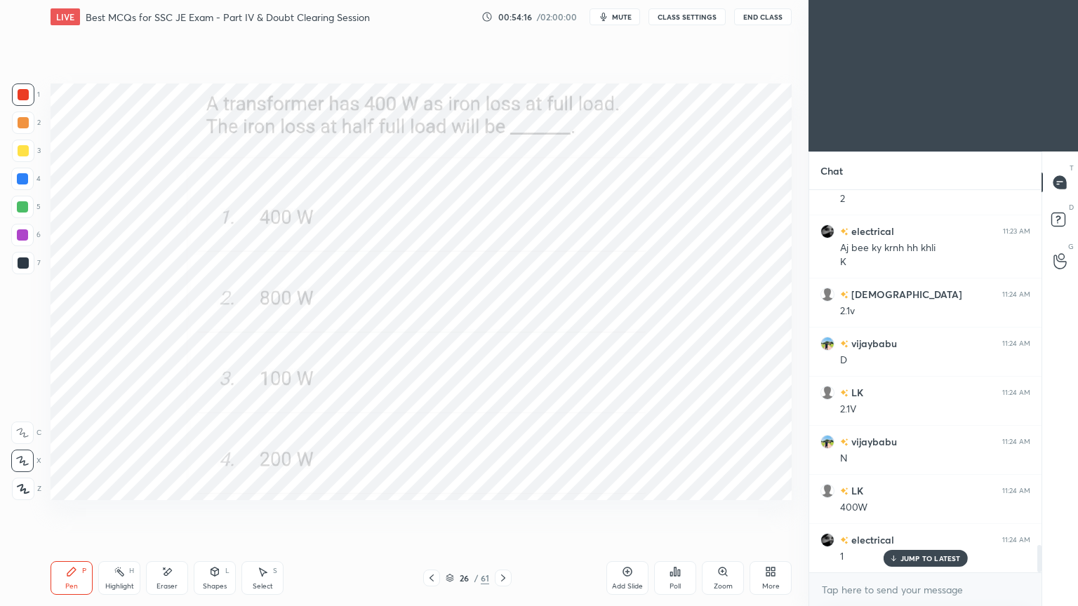
click at [505, 511] on icon at bounding box center [502, 578] width 11 height 11
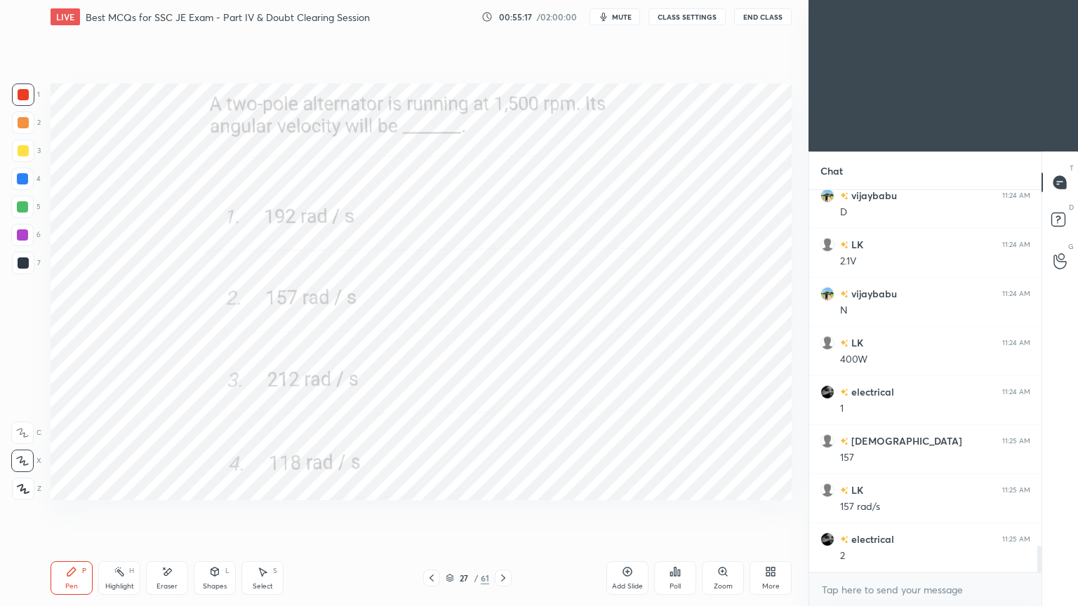
scroll to position [5094, 0]
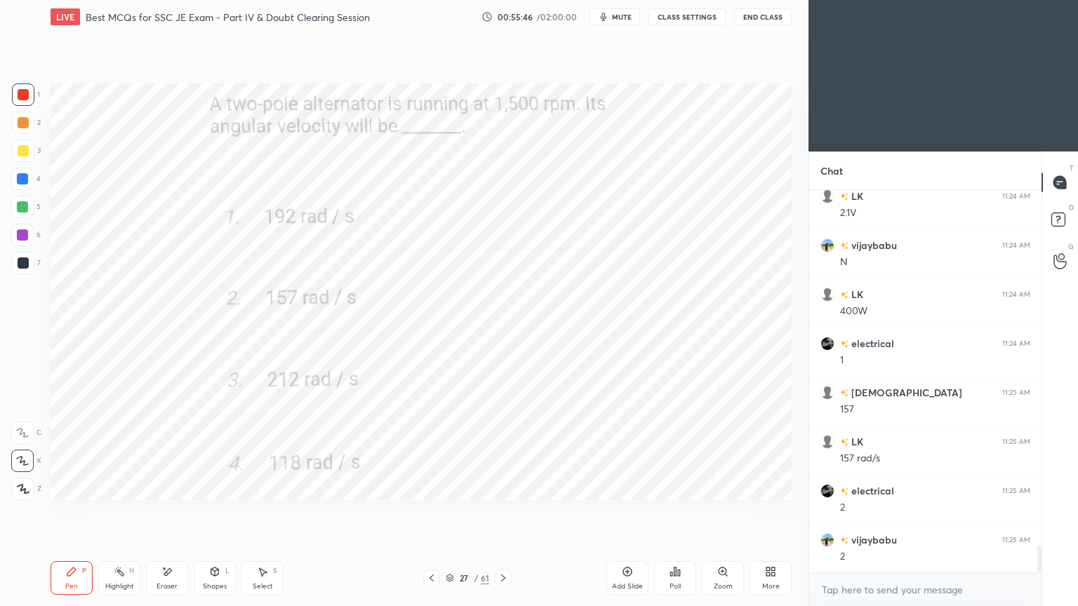
click at [837, 511] on div "vijaybabu 11:25 AM 2" at bounding box center [925, 548] width 232 height 48
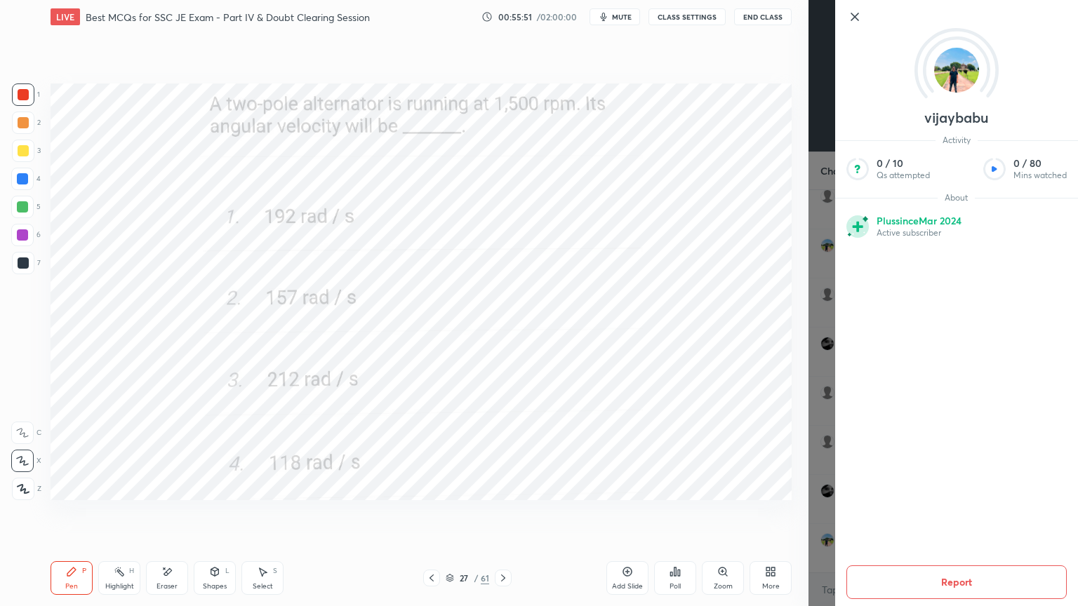
drag, startPoint x: 1052, startPoint y: 121, endPoint x: 1077, endPoint y: 31, distance: 93.3
click at [1057, 116] on div "vijaybabu Activity 0 / 10 Qs attempted 0 / 80 Mins watched About Plus since Mar…" at bounding box center [956, 303] width 243 height 606
click at [846, 16] on icon at bounding box center [854, 16] width 17 height 17
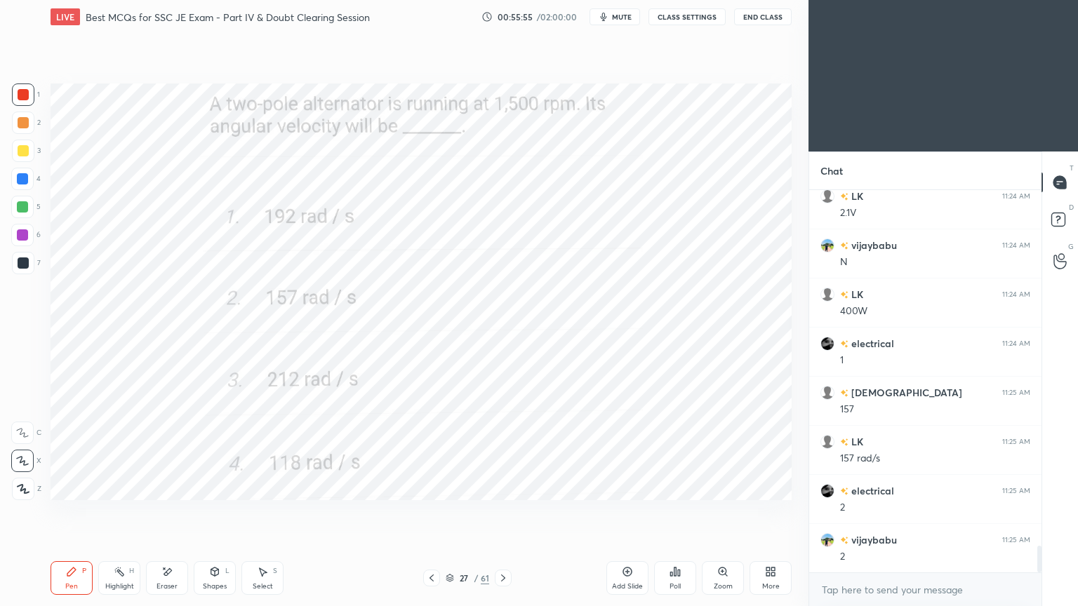
click at [503, 511] on icon at bounding box center [502, 578] width 11 height 11
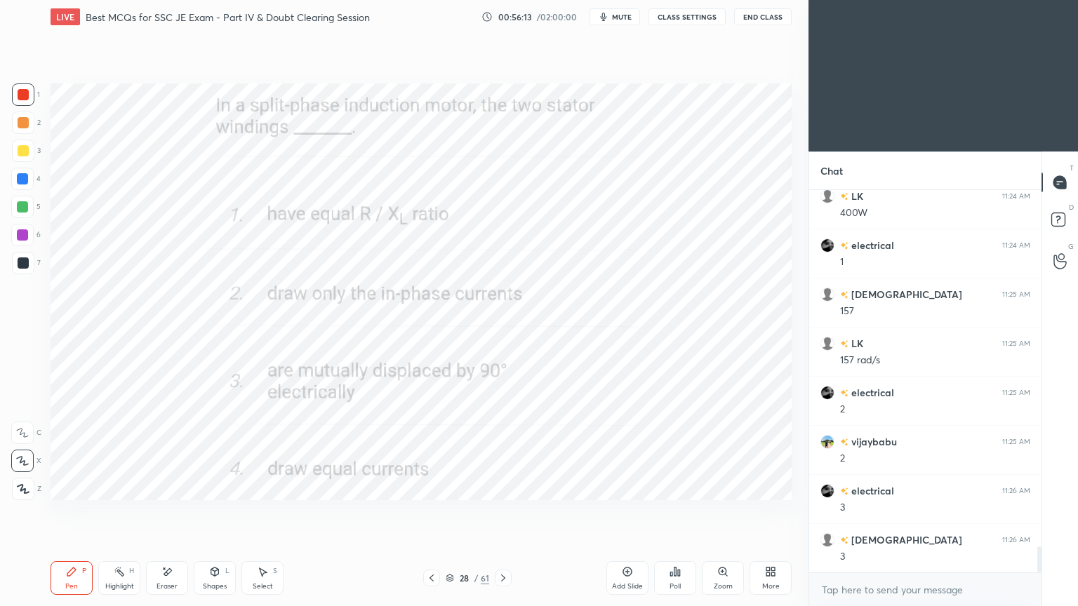
scroll to position [5242, 0]
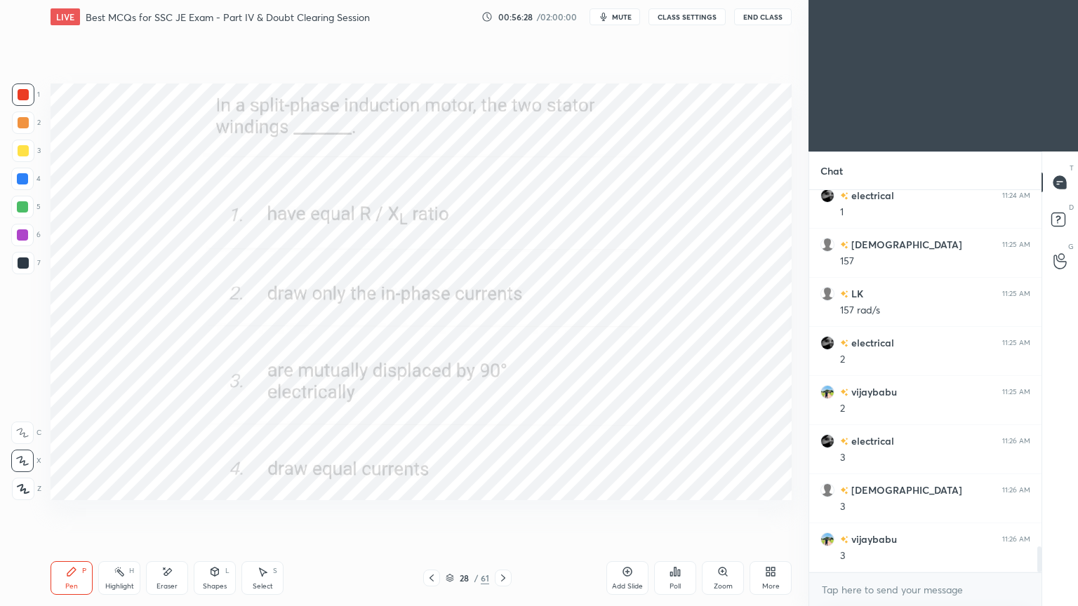
click at [500, 511] on icon at bounding box center [502, 578] width 11 height 11
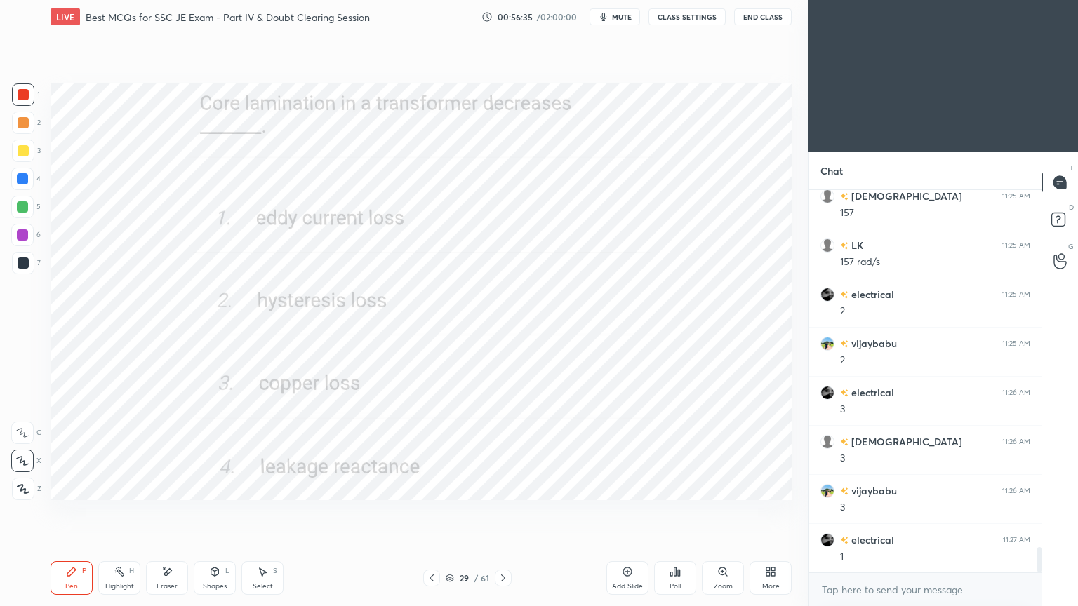
scroll to position [5340, 0]
click at [500, 511] on icon at bounding box center [502, 578] width 11 height 11
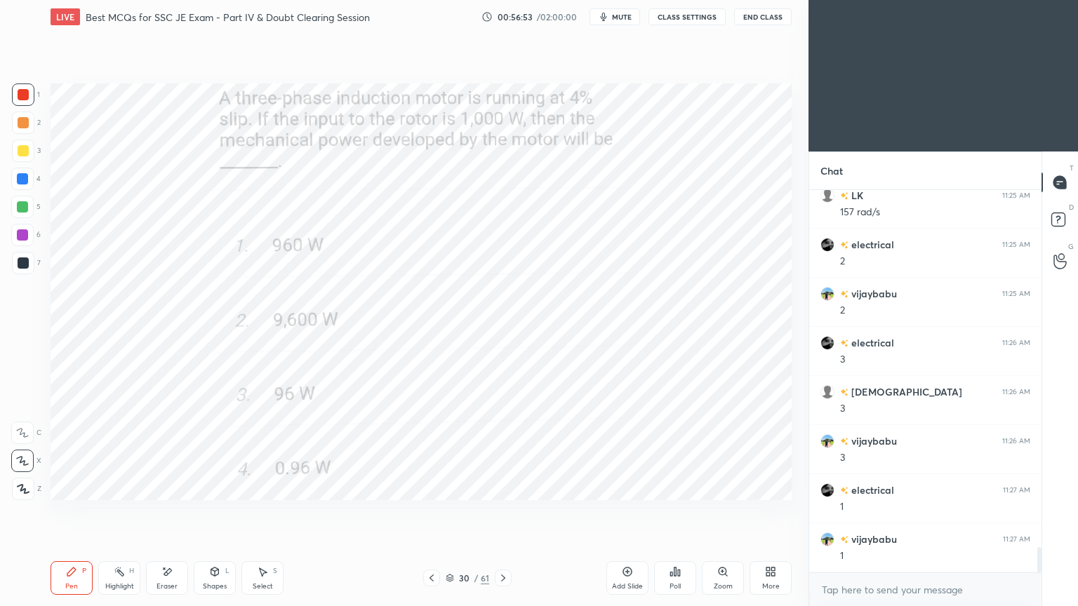
drag, startPoint x: 1039, startPoint y: 558, endPoint x: 1038, endPoint y: 606, distance: 47.0
click at [1038, 511] on div "shivam 11:25 AM 157 LK 11:25 AM 157 rad/s electrical 11:25 AM 2 vijaybabu 11:25…" at bounding box center [925, 398] width 232 height 416
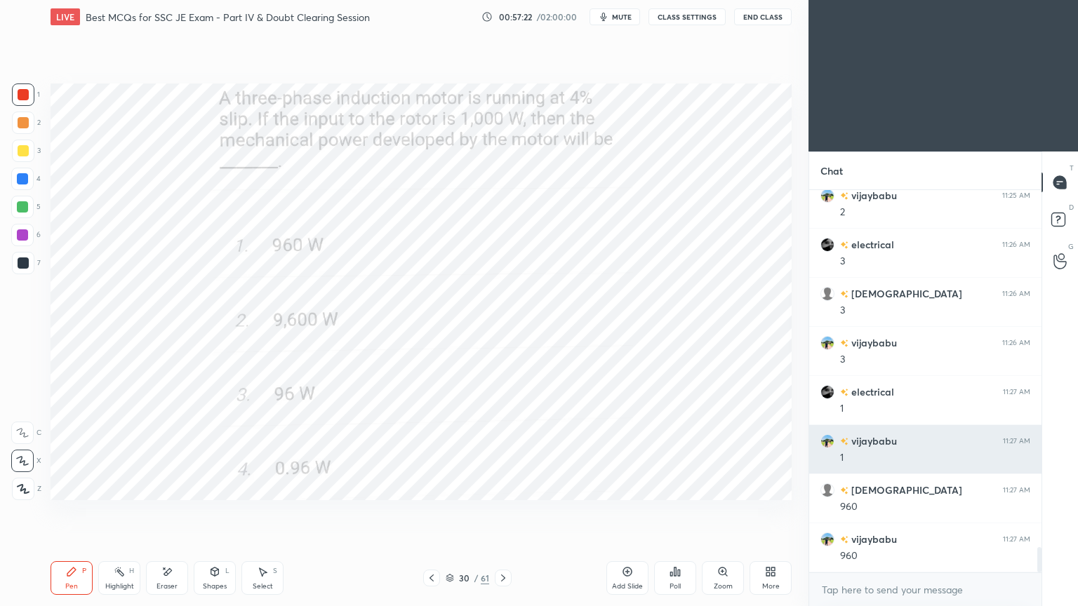
scroll to position [5487, 0]
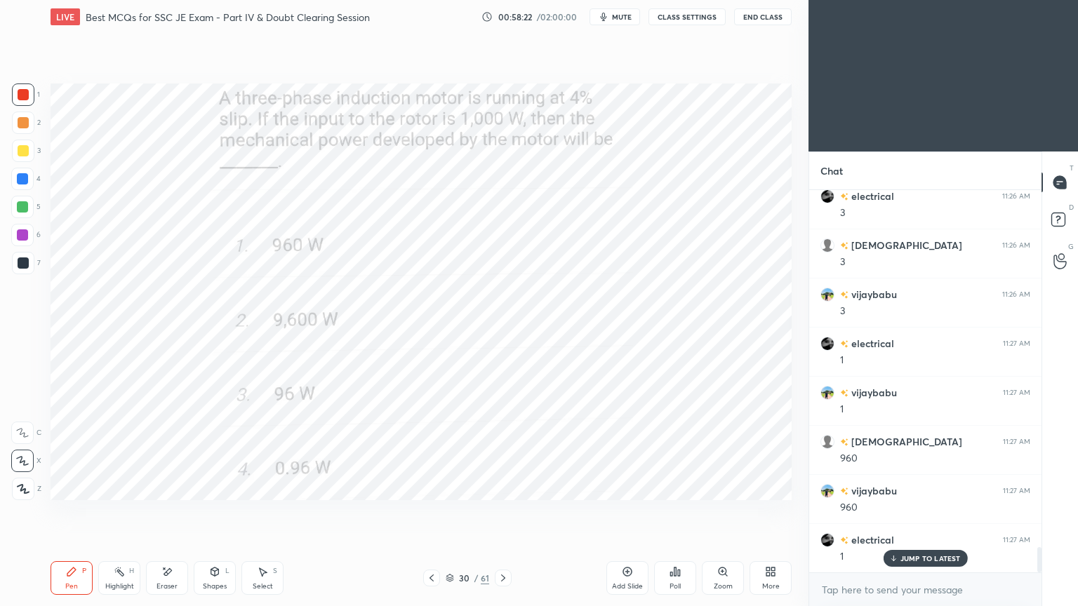
click at [504, 511] on icon at bounding box center [502, 578] width 11 height 11
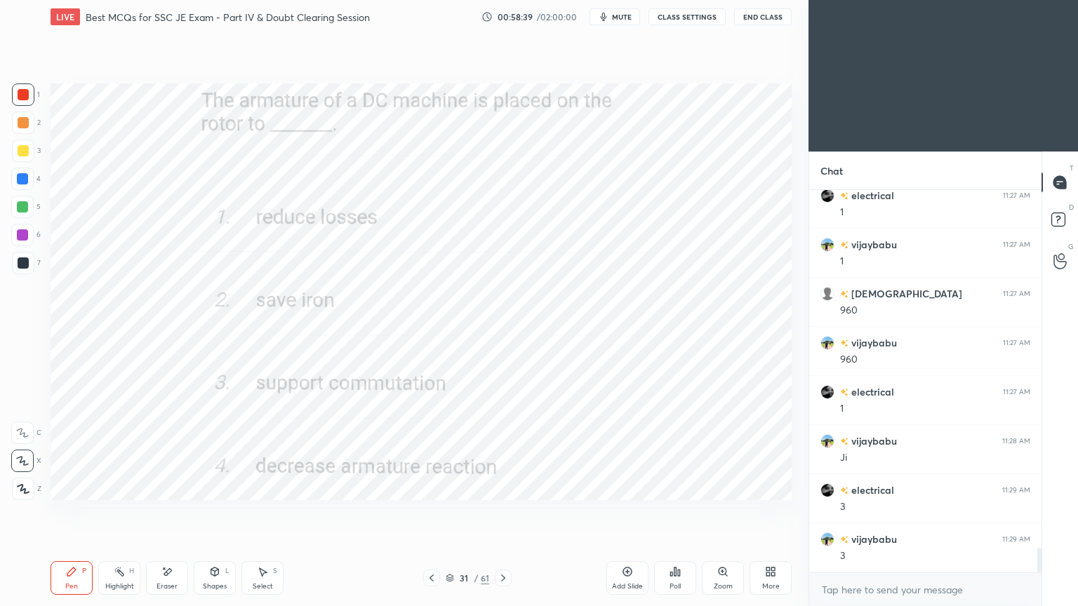
scroll to position [5683, 0]
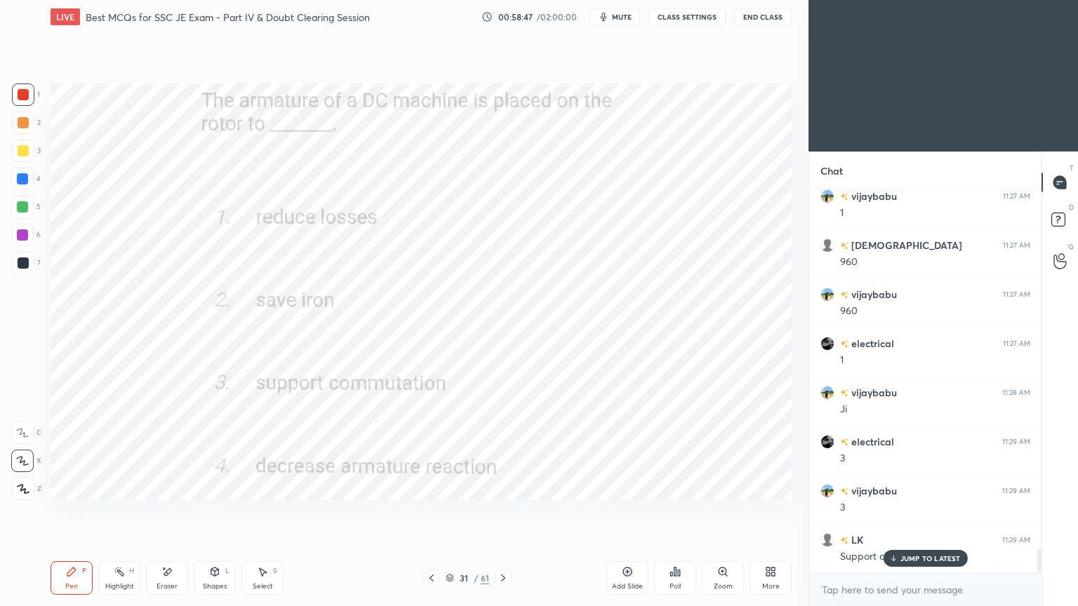
click at [503, 511] on icon at bounding box center [502, 578] width 11 height 11
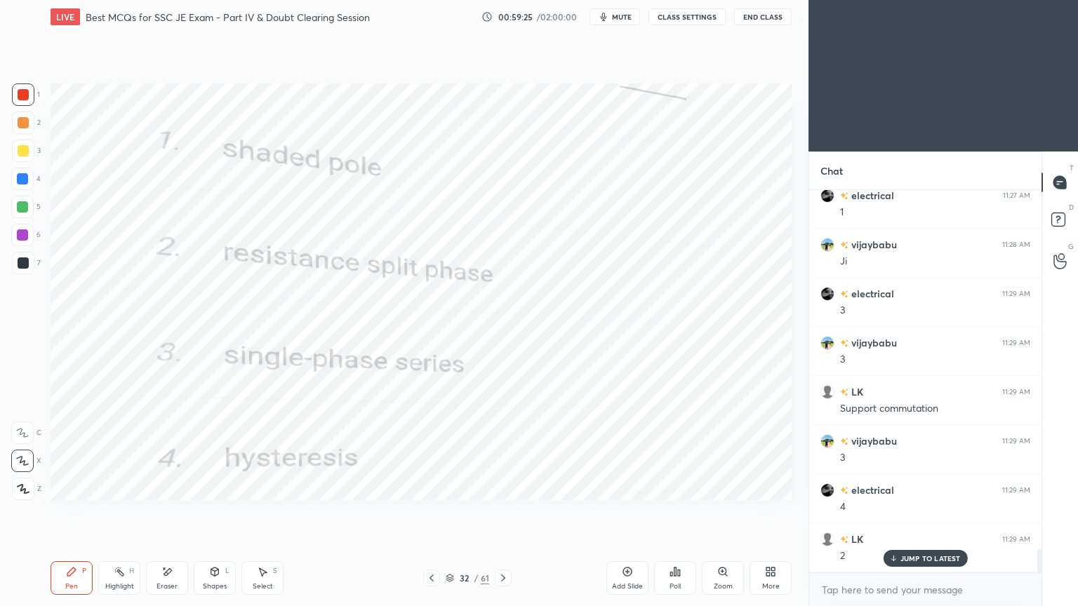
scroll to position [5880, 0]
click at [538, 511] on div "Pen P Highlight H Eraser Shapes L Select S 32 / 61 Add Slide Poll Zoom More" at bounding box center [421, 578] width 741 height 56
click at [913, 511] on p "JUMP TO LATEST" at bounding box center [930, 558] width 60 height 8
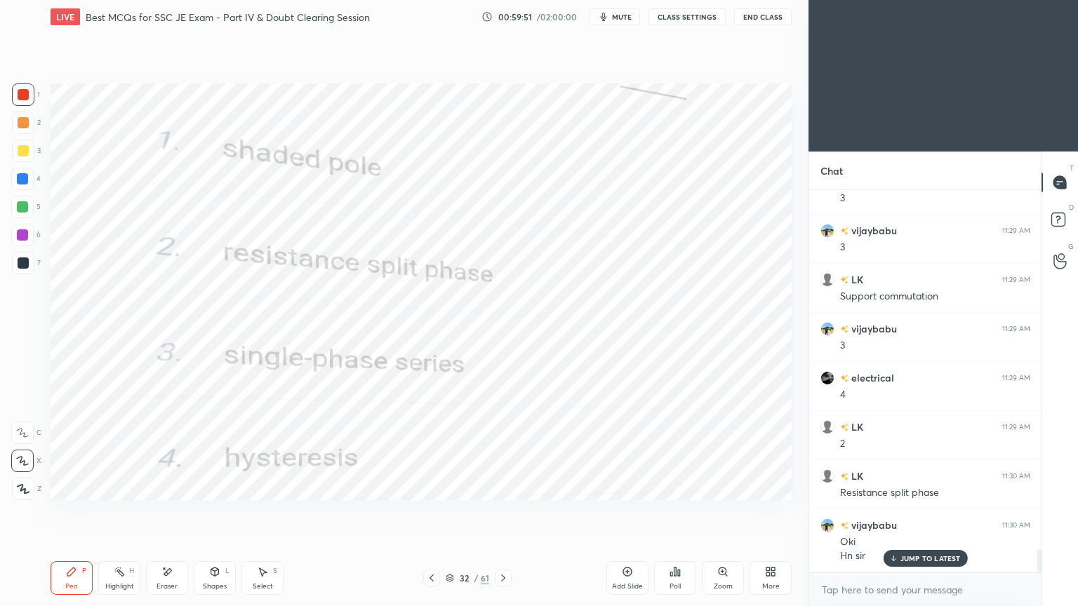
scroll to position [5992, 0]
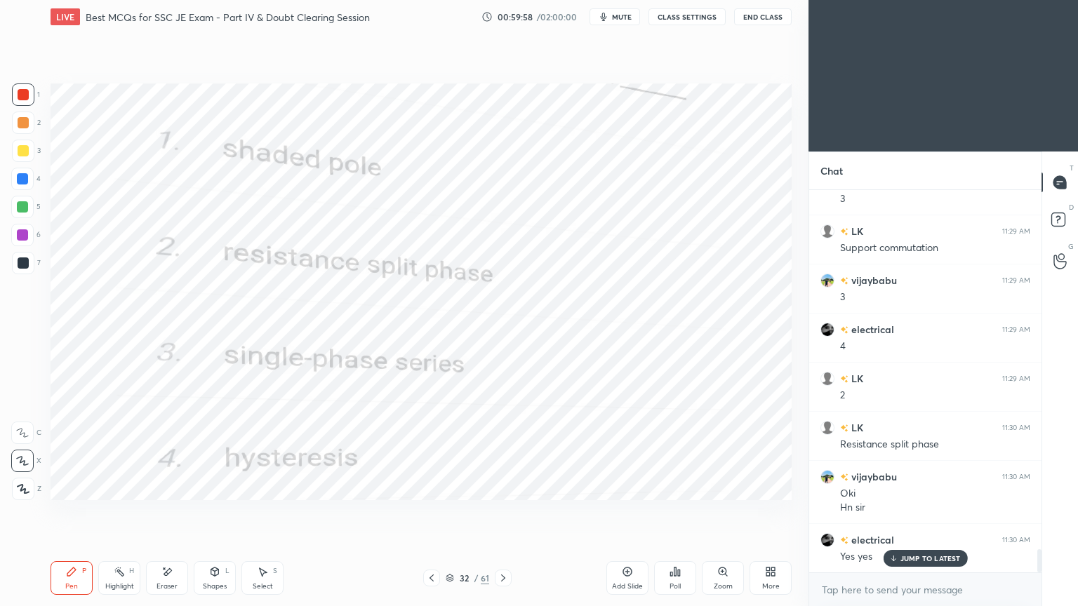
click at [624, 511] on div "Add Slide" at bounding box center [627, 578] width 42 height 34
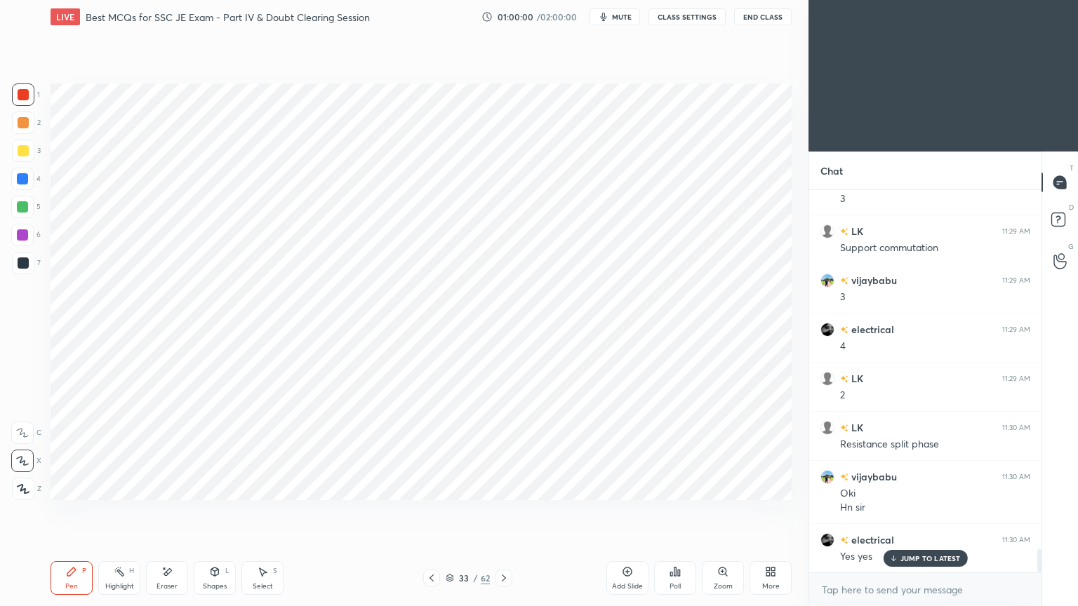
click at [28, 180] on div at bounding box center [22, 178] width 11 height 11
click at [225, 511] on div "Shapes" at bounding box center [215, 586] width 24 height 7
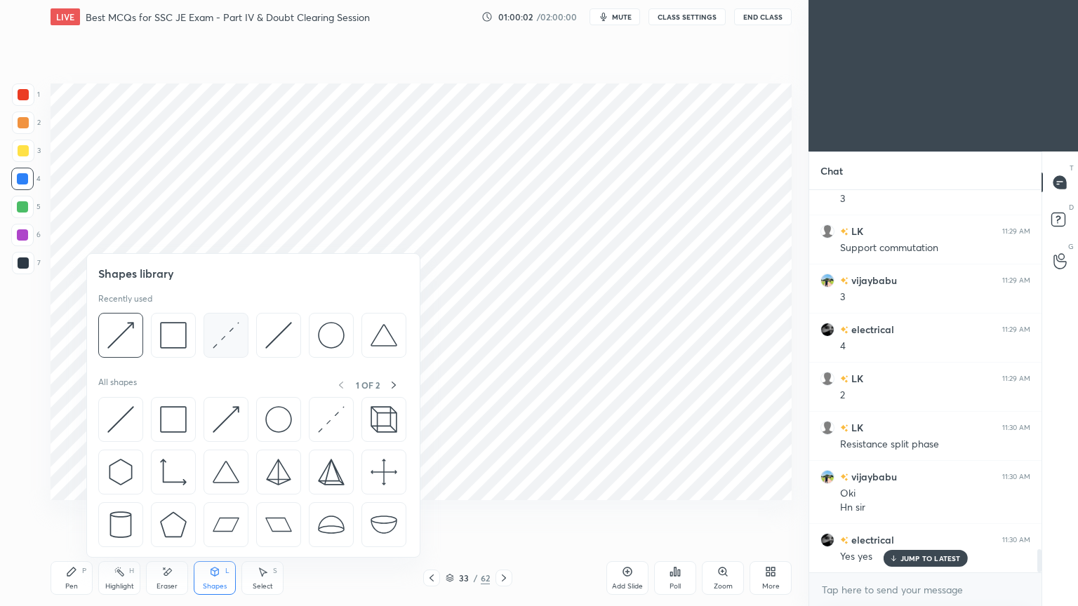
click at [225, 340] on img at bounding box center [226, 335] width 27 height 27
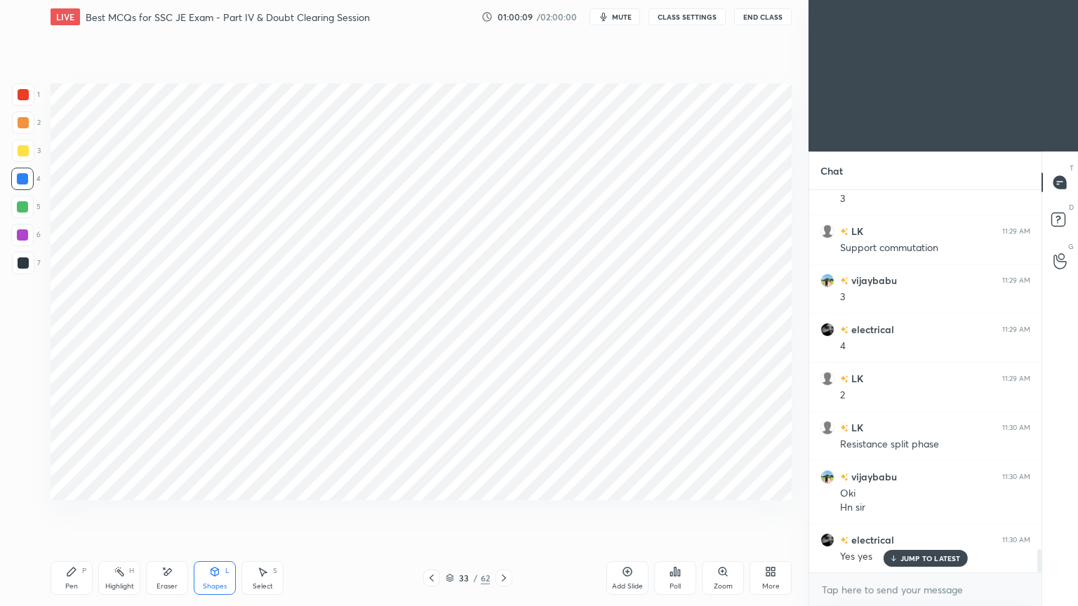
click at [623, 15] on span "mute" at bounding box center [622, 17] width 20 height 10
click at [609, 16] on span "unmute" at bounding box center [621, 17] width 30 height 10
click at [22, 95] on div at bounding box center [23, 94] width 11 height 11
click at [65, 511] on div "Pen P" at bounding box center [72, 578] width 42 height 34
click at [28, 272] on div at bounding box center [23, 263] width 22 height 22
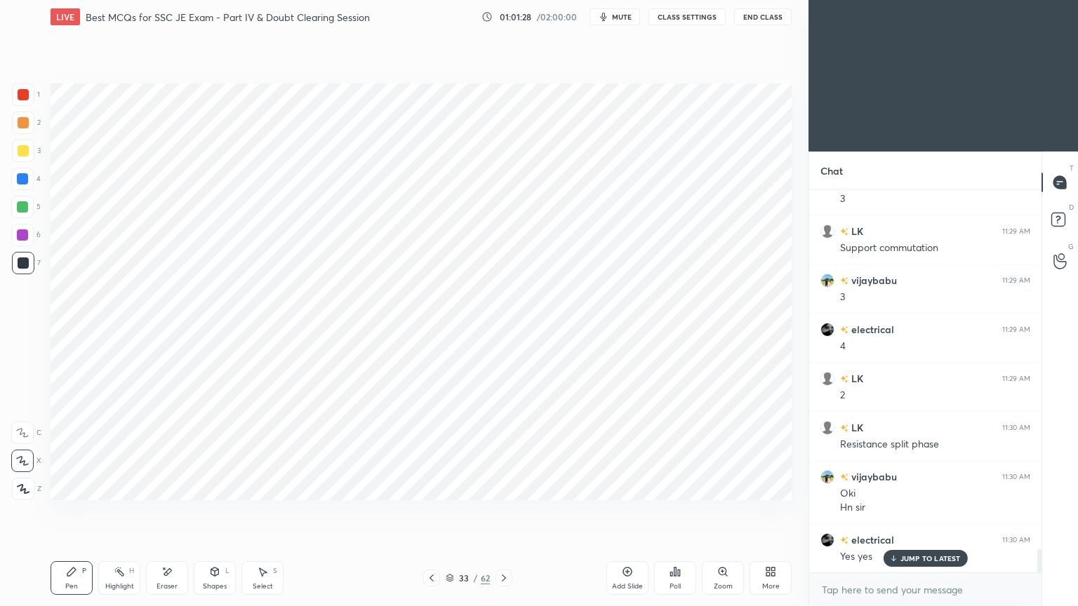
click at [20, 213] on div at bounding box center [22, 207] width 22 height 22
click at [208, 511] on div "Shapes L" at bounding box center [215, 578] width 42 height 34
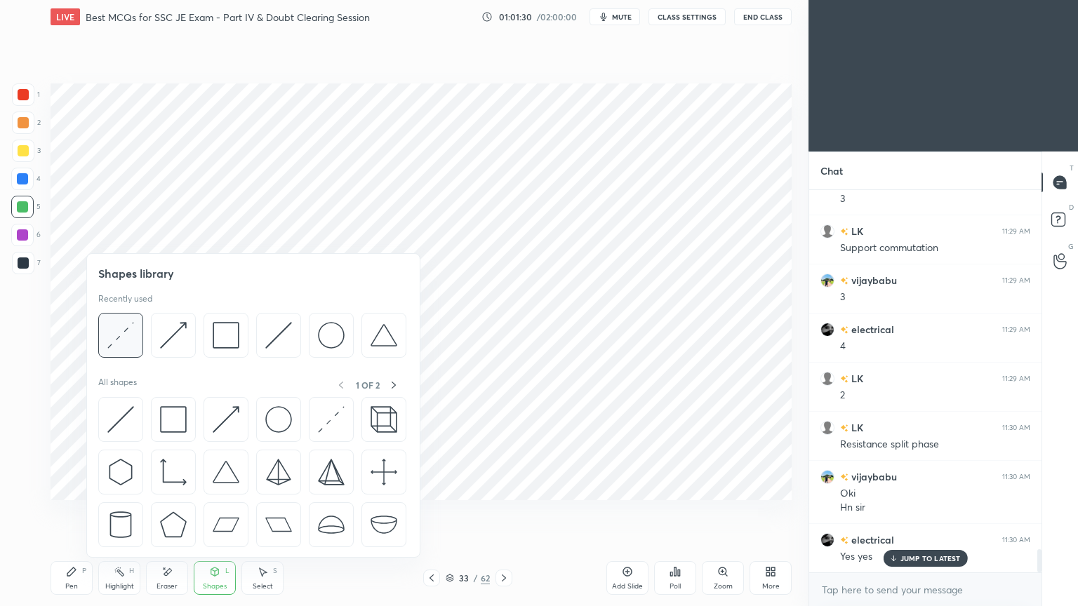
click at [121, 337] on img at bounding box center [120, 335] width 27 height 27
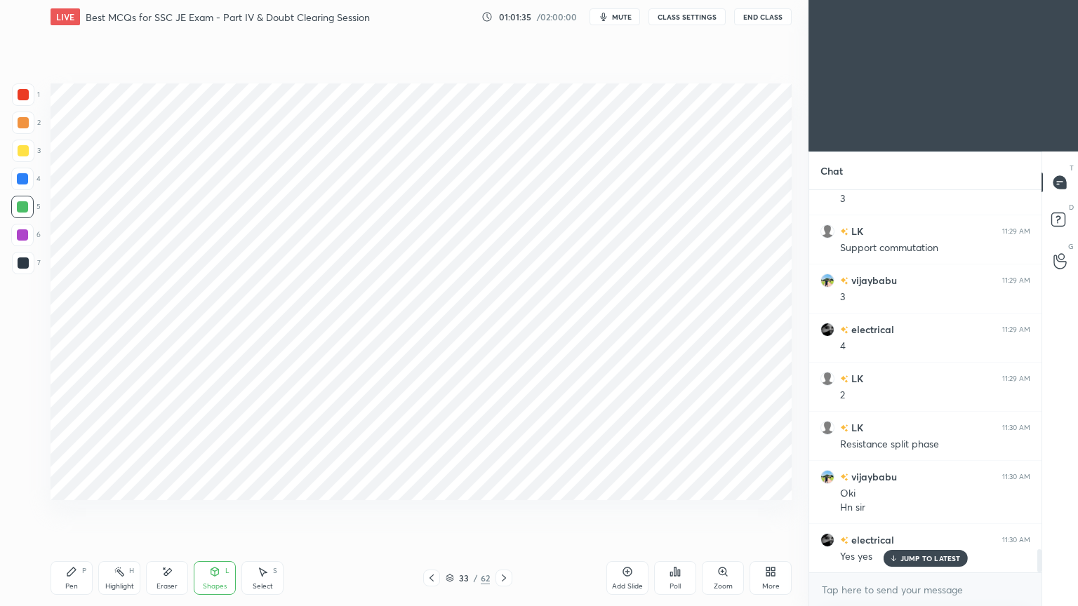
click at [34, 253] on div "1 2 3 4 5 6 7" at bounding box center [25, 181] width 29 height 196
click at [20, 262] on div at bounding box center [23, 262] width 11 height 11
click at [70, 511] on div "Pen" at bounding box center [71, 586] width 13 height 7
click at [23, 208] on div at bounding box center [22, 206] width 11 height 11
click at [211, 511] on div "Shapes" at bounding box center [215, 586] width 24 height 7
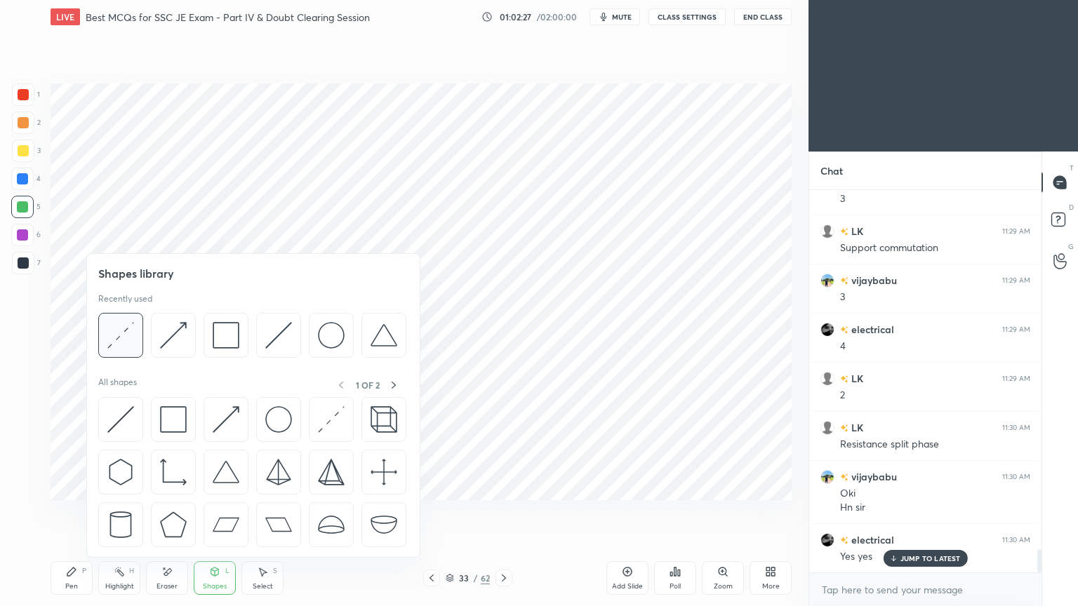
click at [124, 339] on img at bounding box center [120, 335] width 27 height 27
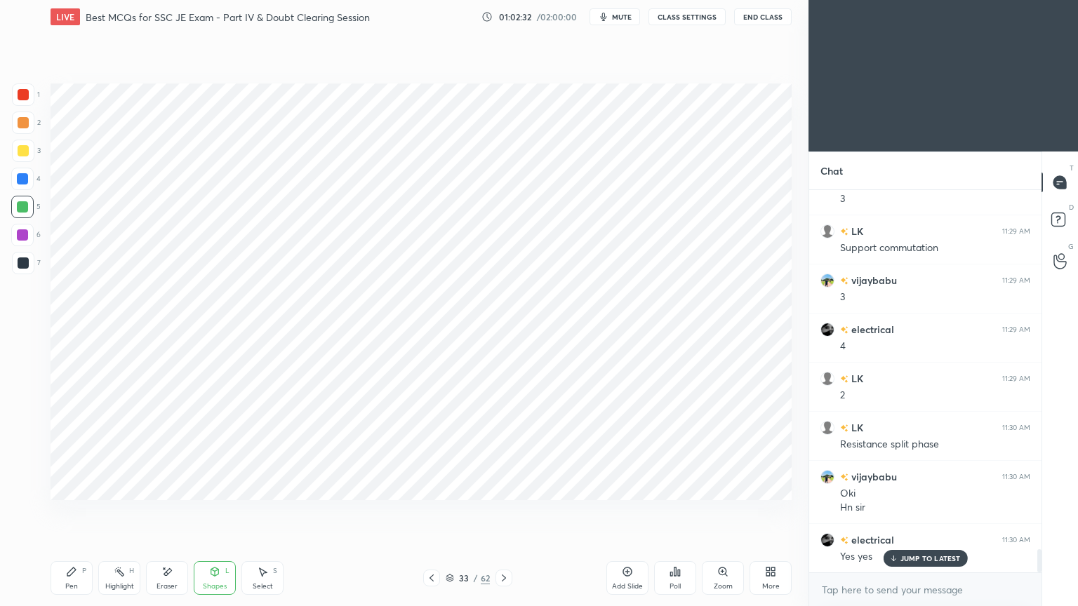
click at [36, 266] on div "7" at bounding box center [26, 263] width 29 height 22
drag, startPoint x: 162, startPoint y: 576, endPoint x: 161, endPoint y: 553, distance: 23.2
click at [161, 511] on icon at bounding box center [166, 572] width 11 height 12
drag, startPoint x: 65, startPoint y: 576, endPoint x: 69, endPoint y: 582, distance: 7.5
click at [67, 511] on div "Pen P" at bounding box center [72, 578] width 42 height 34
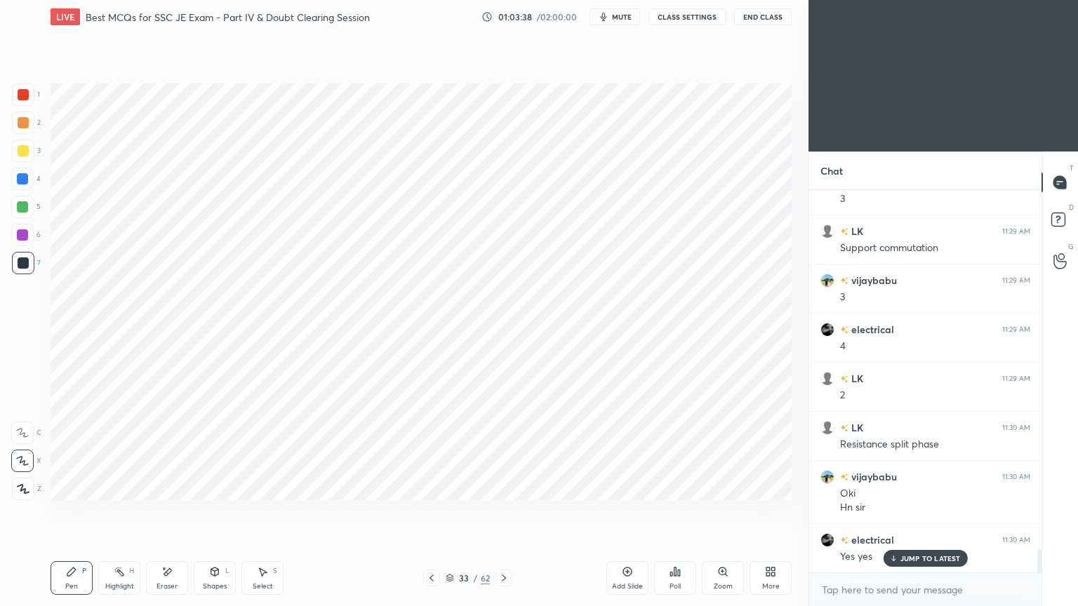
click at [26, 203] on div at bounding box center [22, 206] width 11 height 11
click at [207, 511] on div "Shapes L" at bounding box center [215, 578] width 42 height 34
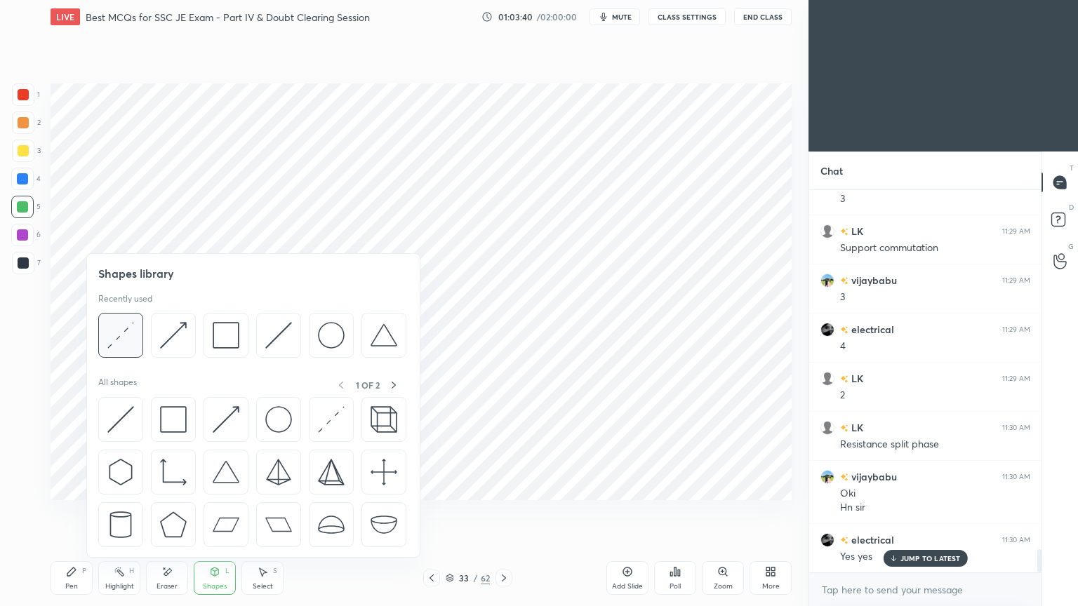
click at [132, 335] on img at bounding box center [120, 335] width 27 height 27
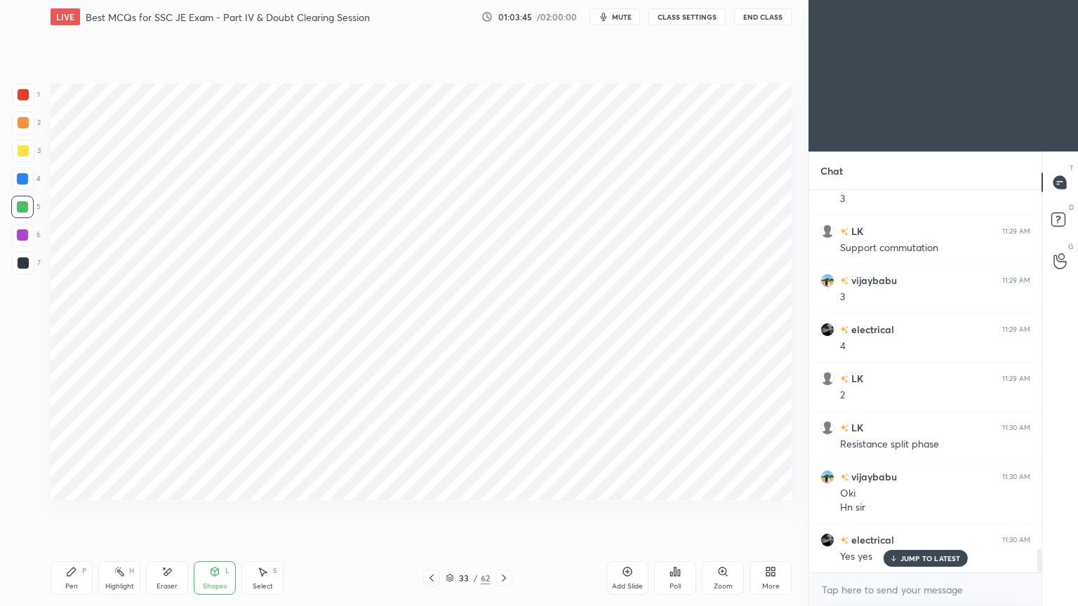
click at [20, 263] on div at bounding box center [23, 262] width 11 height 11
click at [68, 511] on icon at bounding box center [71, 572] width 8 height 8
click at [794, 388] on div "Setting up your live class Poll for secs No correct answer Start poll" at bounding box center [421, 292] width 752 height 516
click at [34, 202] on div "5" at bounding box center [25, 207] width 29 height 22
click at [221, 511] on div "Shapes L" at bounding box center [215, 578] width 42 height 34
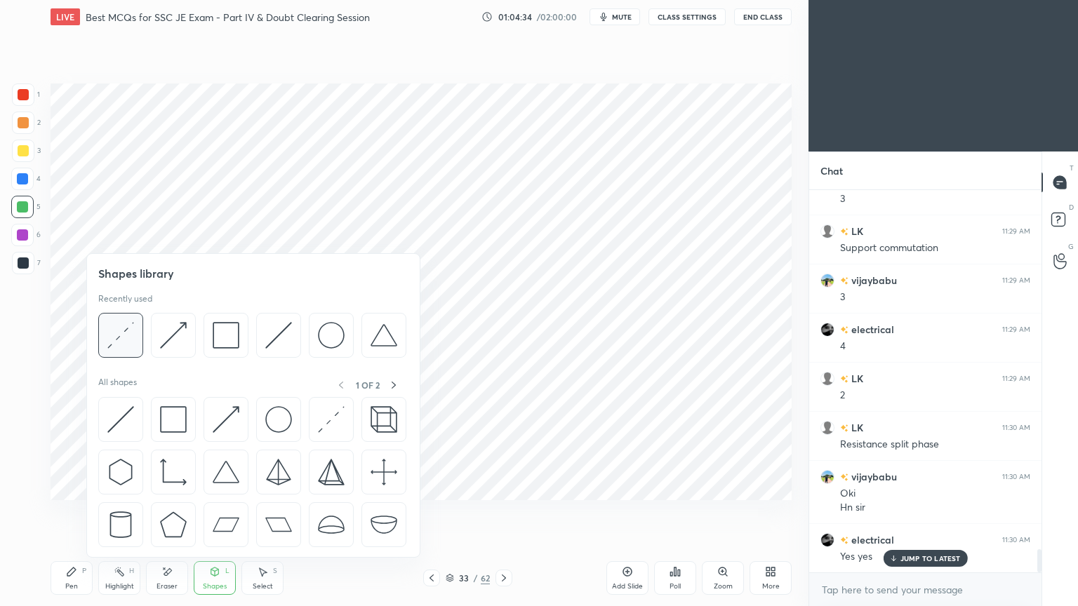
click at [119, 335] on img at bounding box center [120, 335] width 27 height 27
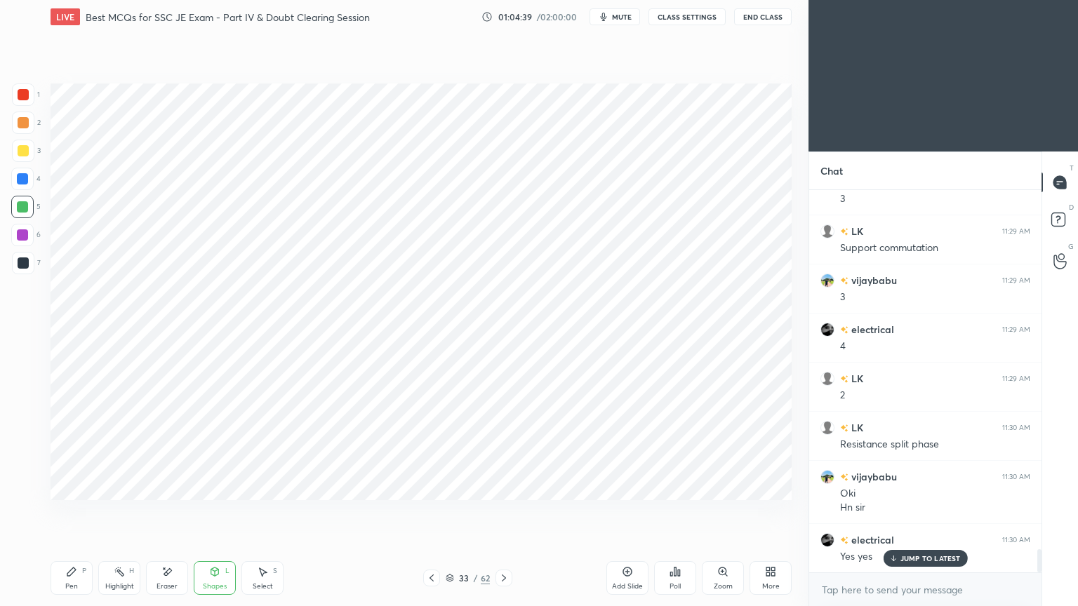
click at [67, 511] on div "Pen P" at bounding box center [72, 578] width 42 height 34
click at [22, 272] on div at bounding box center [23, 263] width 22 height 22
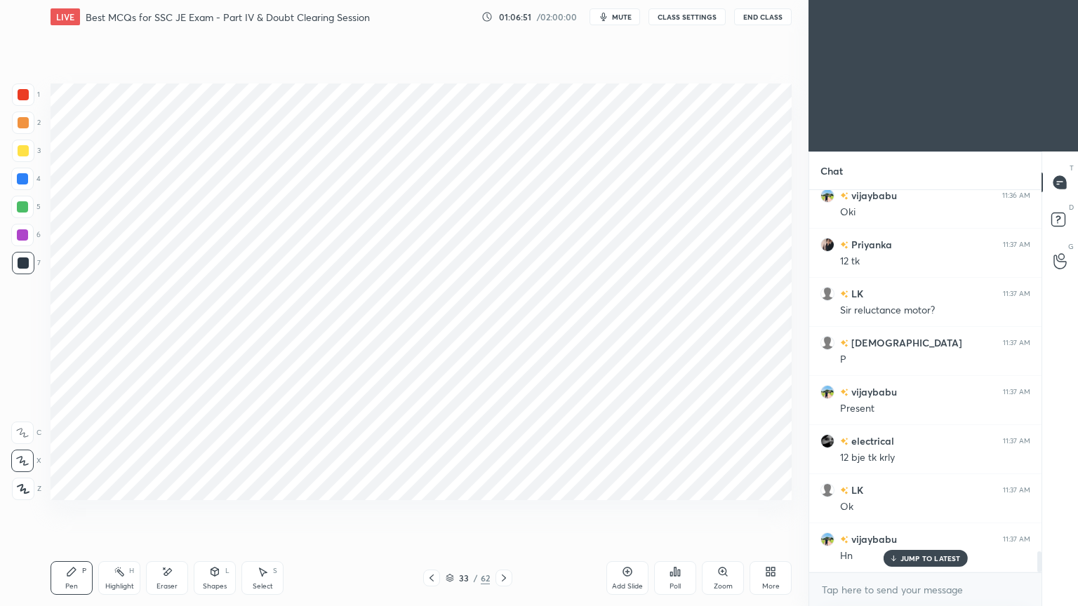
scroll to position [6483, 0]
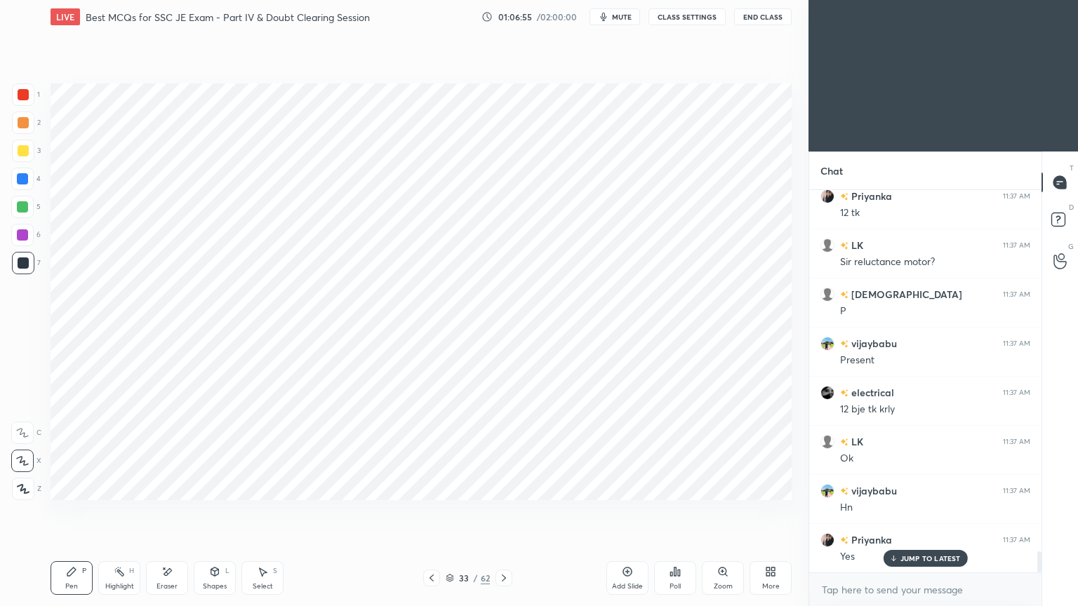
click at [510, 511] on div at bounding box center [503, 578] width 17 height 17
click at [11, 96] on div "1 2 3 4 5 6 7" at bounding box center [25, 181] width 29 height 196
click at [22, 93] on div at bounding box center [23, 94] width 11 height 11
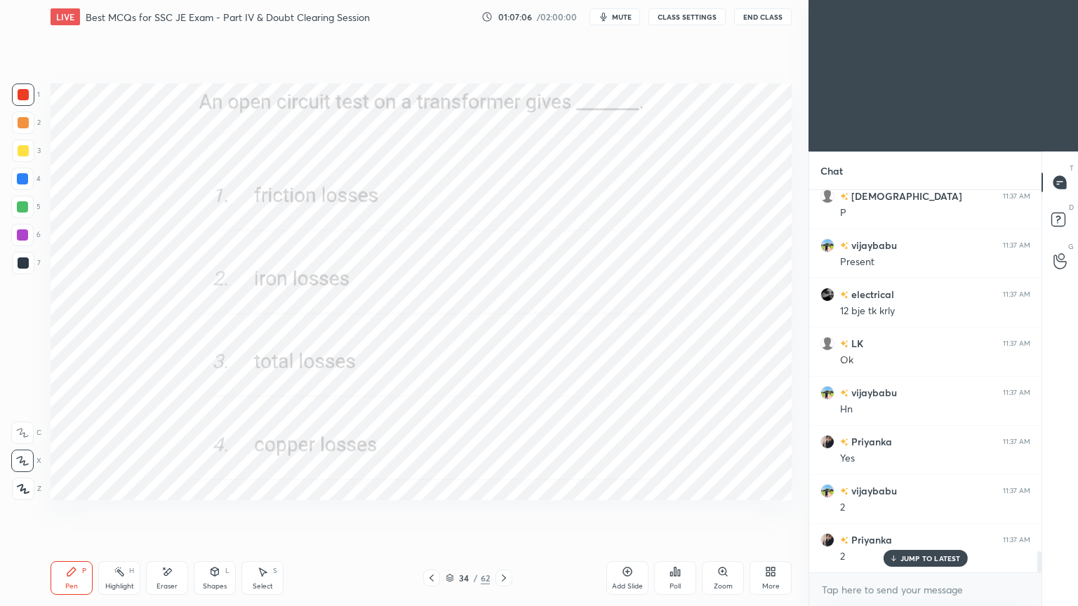
scroll to position [6631, 0]
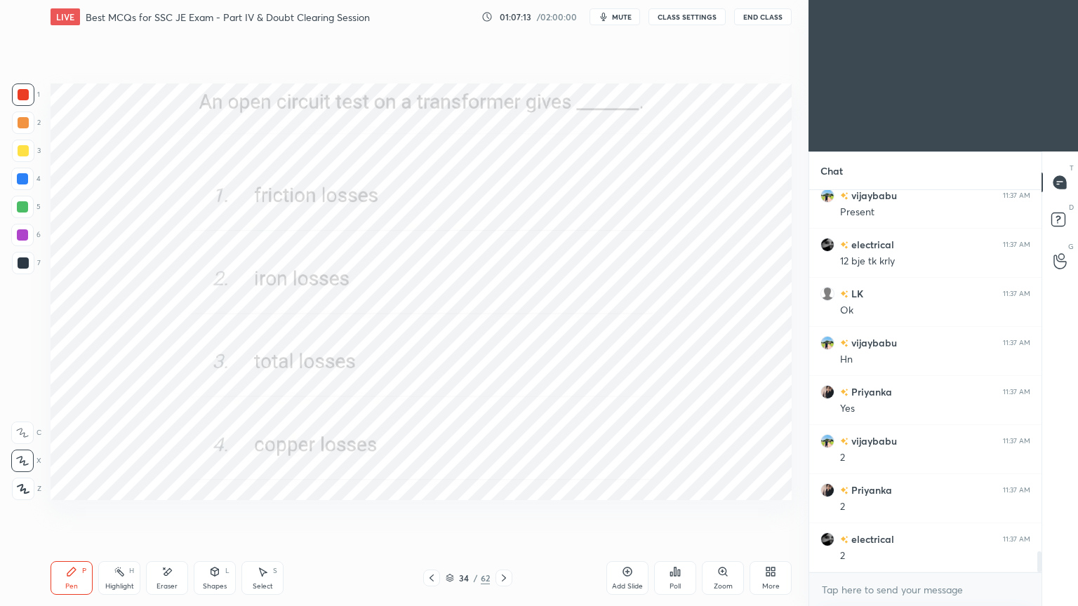
click at [505, 511] on icon at bounding box center [503, 578] width 11 height 11
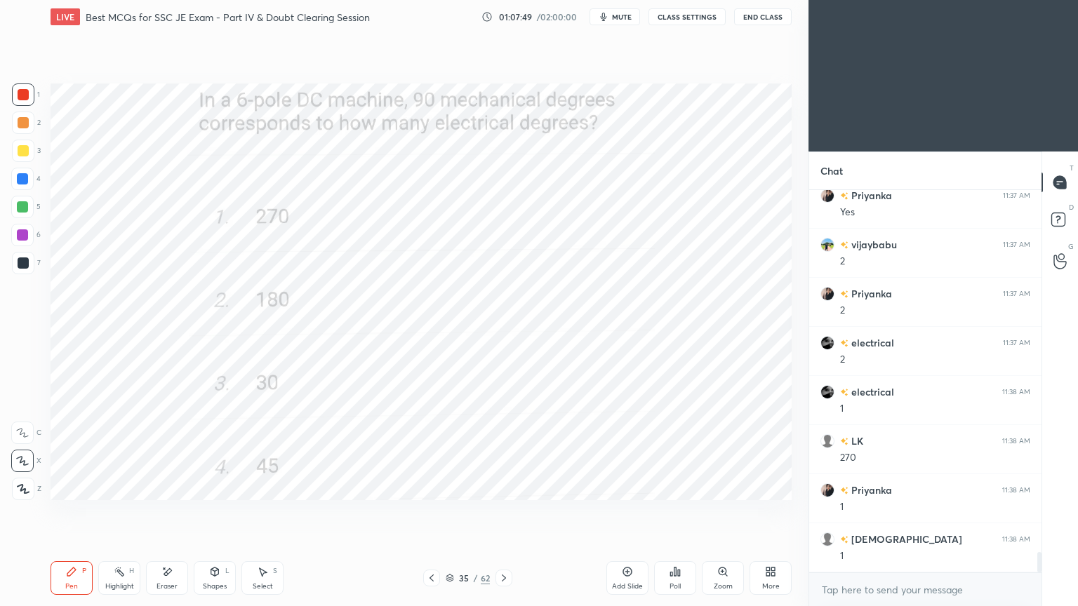
scroll to position [6876, 0]
click at [513, 511] on div "35 / 62" at bounding box center [467, 578] width 278 height 17
click at [505, 511] on icon at bounding box center [503, 578] width 11 height 11
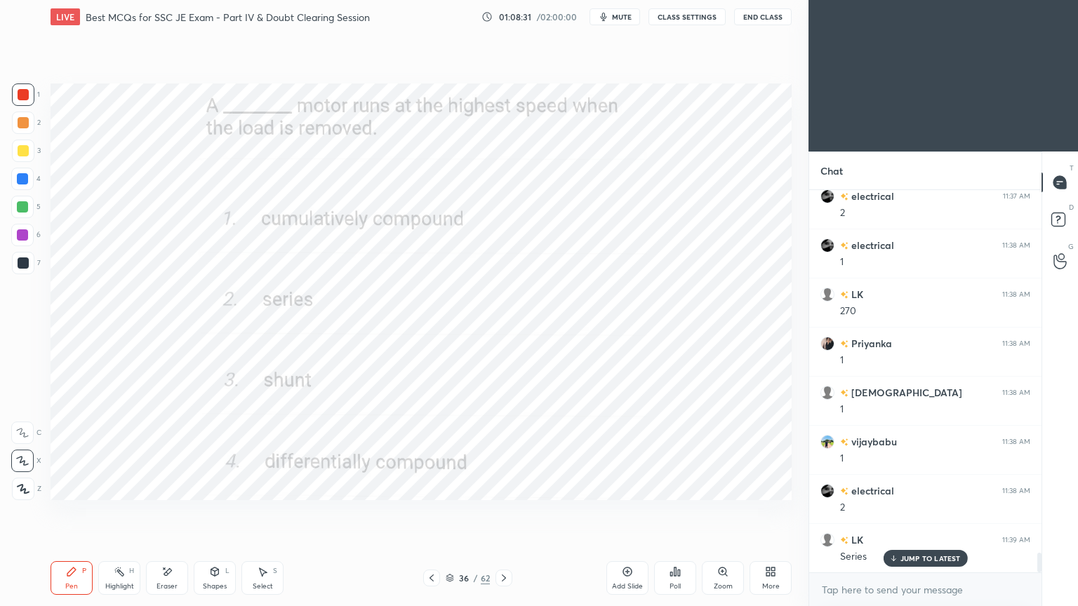
scroll to position [7024, 0]
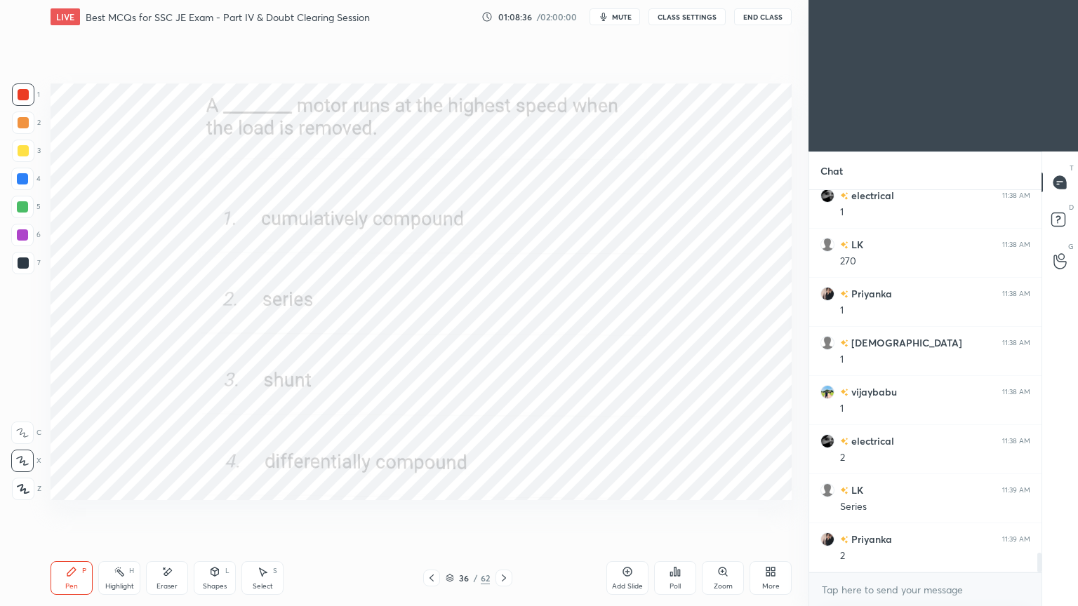
click at [500, 511] on icon at bounding box center [503, 578] width 11 height 11
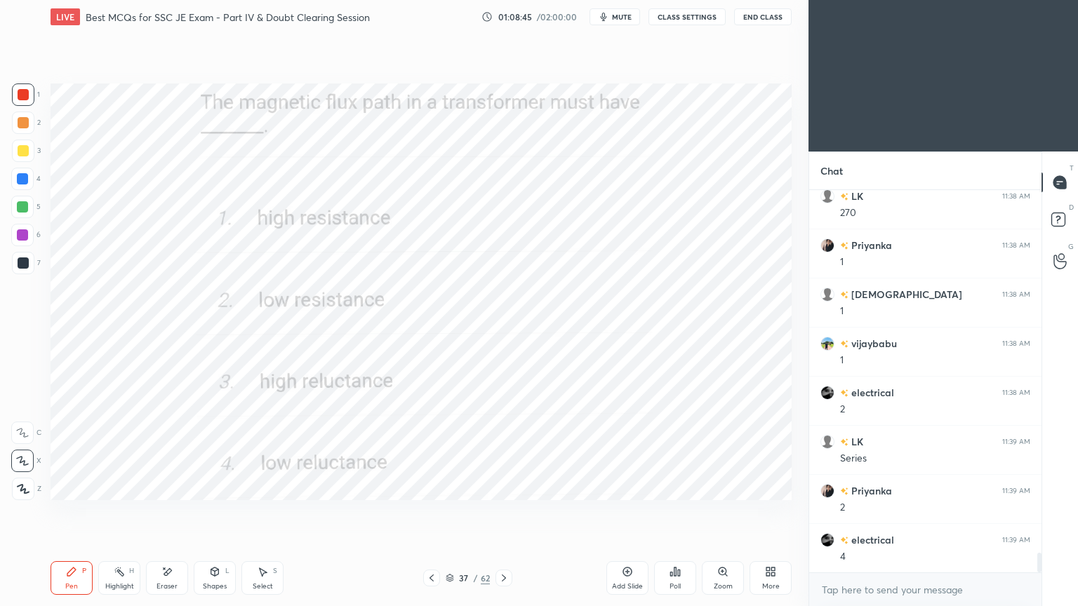
scroll to position [7122, 0]
click at [503, 511] on icon at bounding box center [503, 578] width 11 height 11
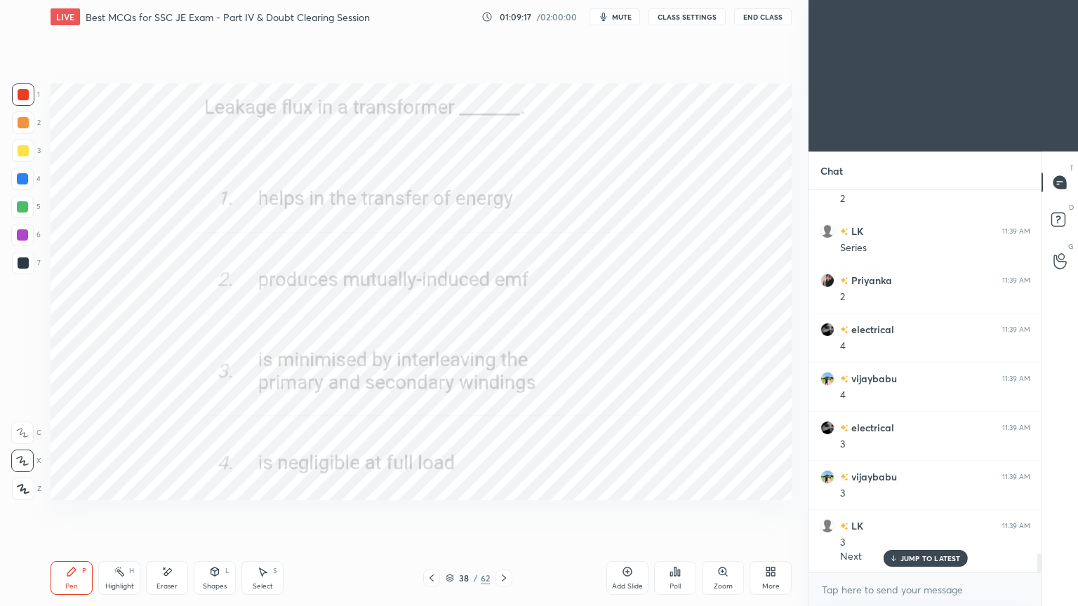
scroll to position [7333, 0]
click at [506, 511] on div at bounding box center [503, 578] width 17 height 17
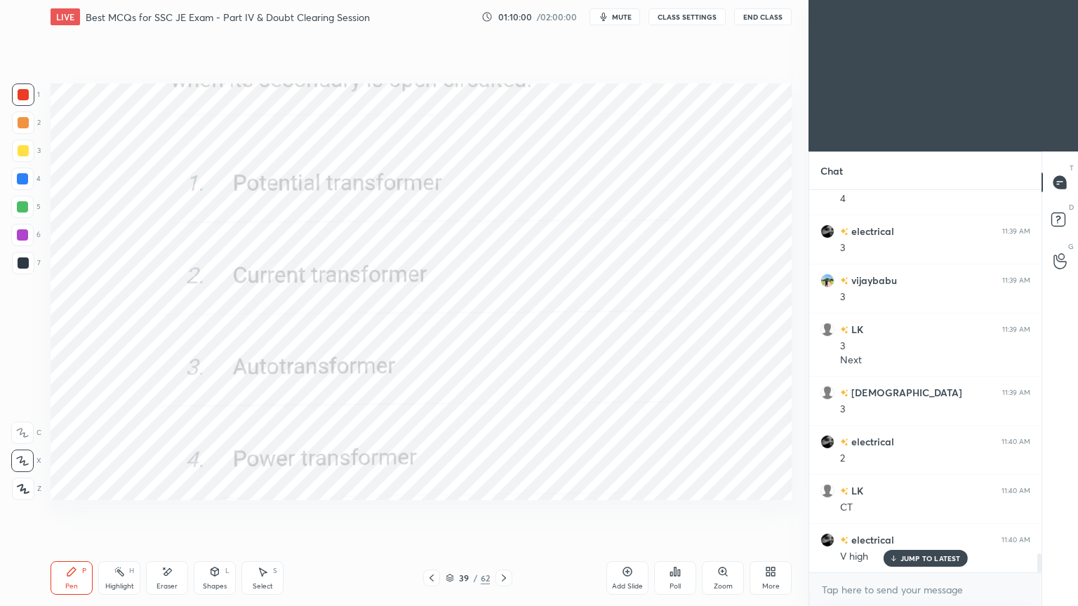
scroll to position [7529, 0]
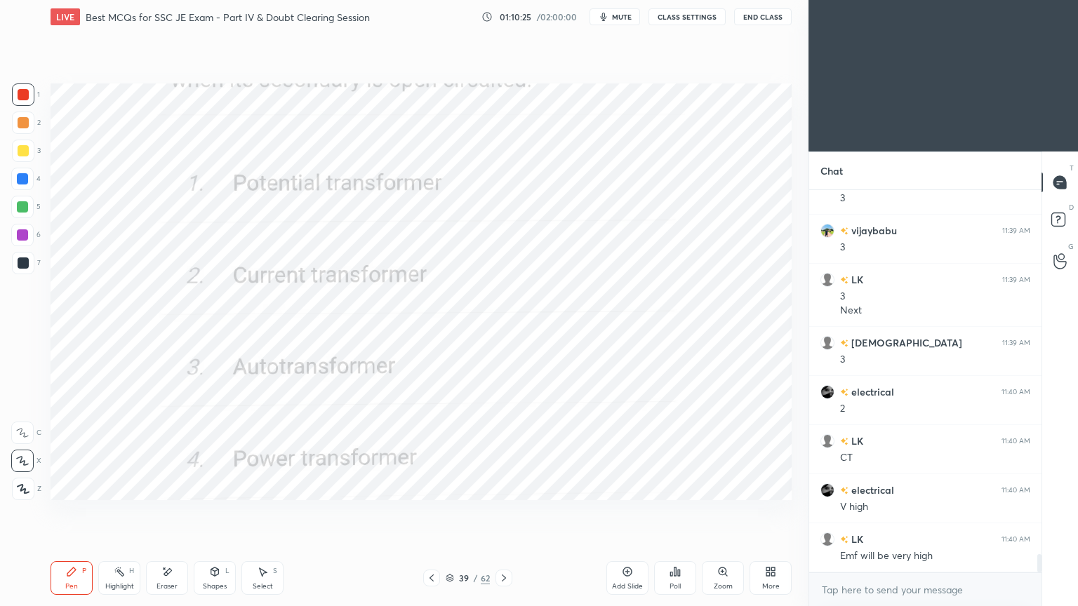
click at [502, 511] on div at bounding box center [503, 578] width 17 height 17
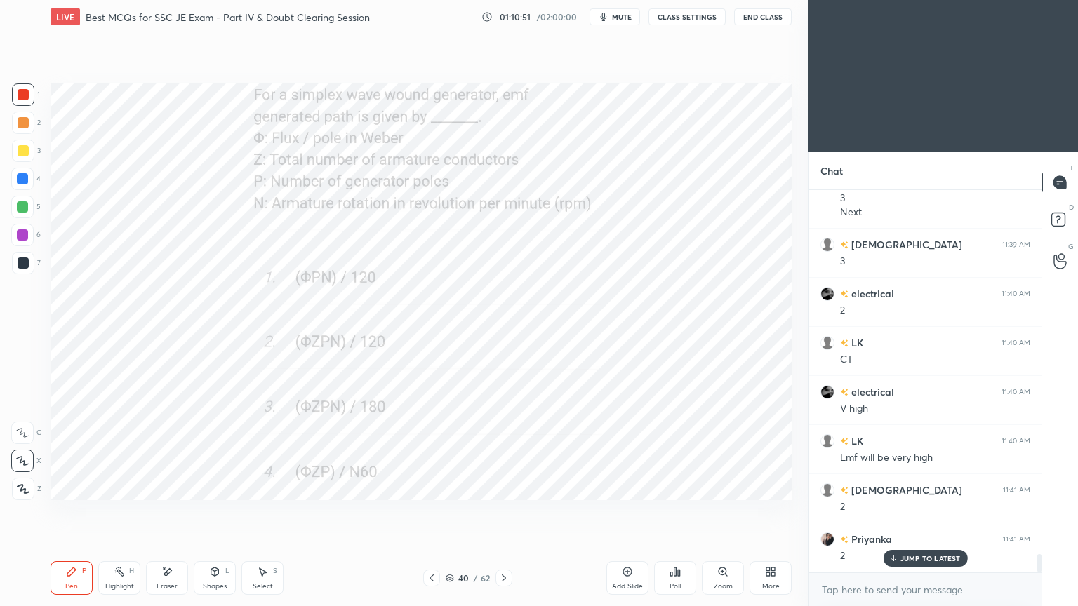
scroll to position [7676, 0]
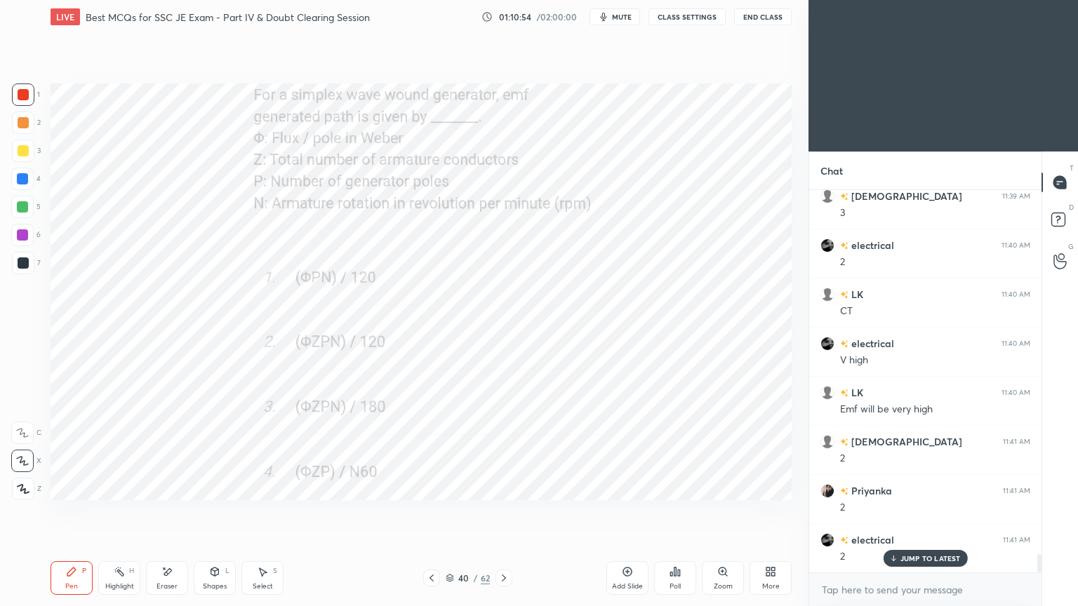
click at [505, 511] on icon at bounding box center [504, 578] width 4 height 7
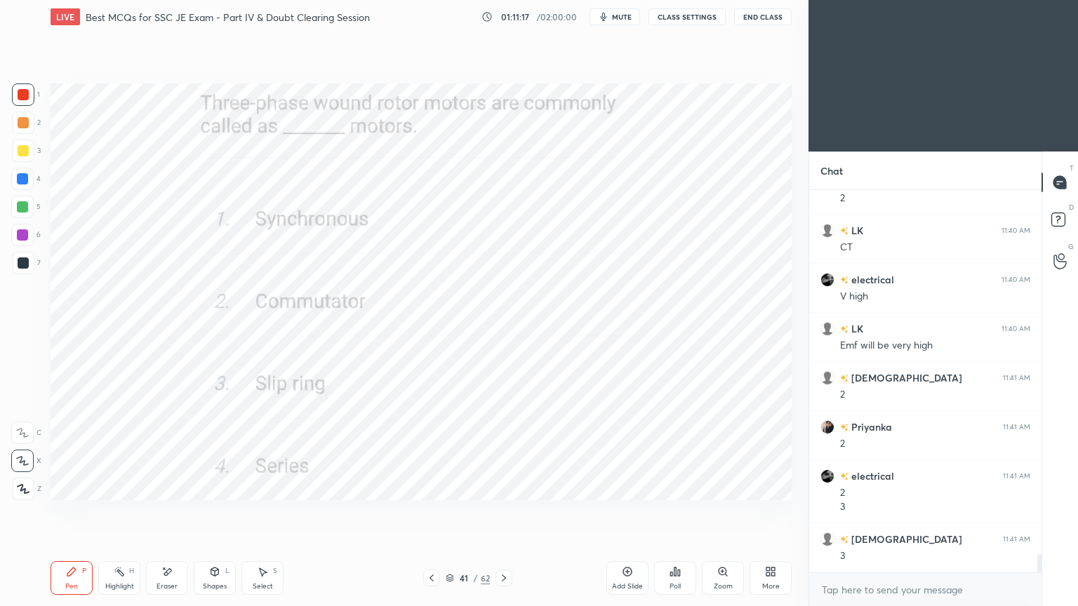
scroll to position [7788, 0]
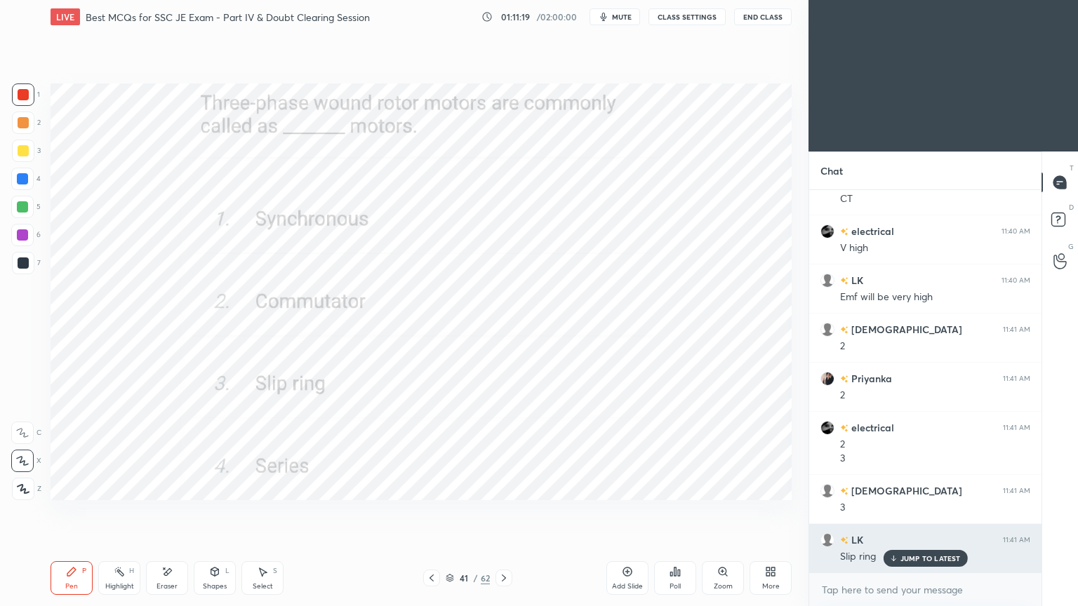
click at [904, 511] on p "JUMP TO LATEST" at bounding box center [930, 558] width 60 height 8
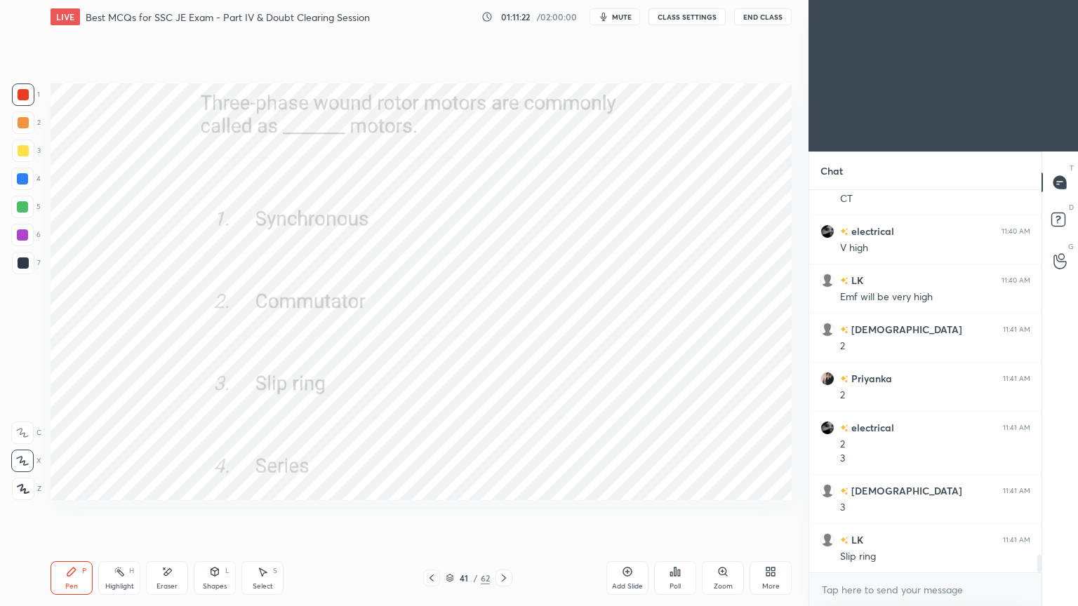
scroll to position [7838, 0]
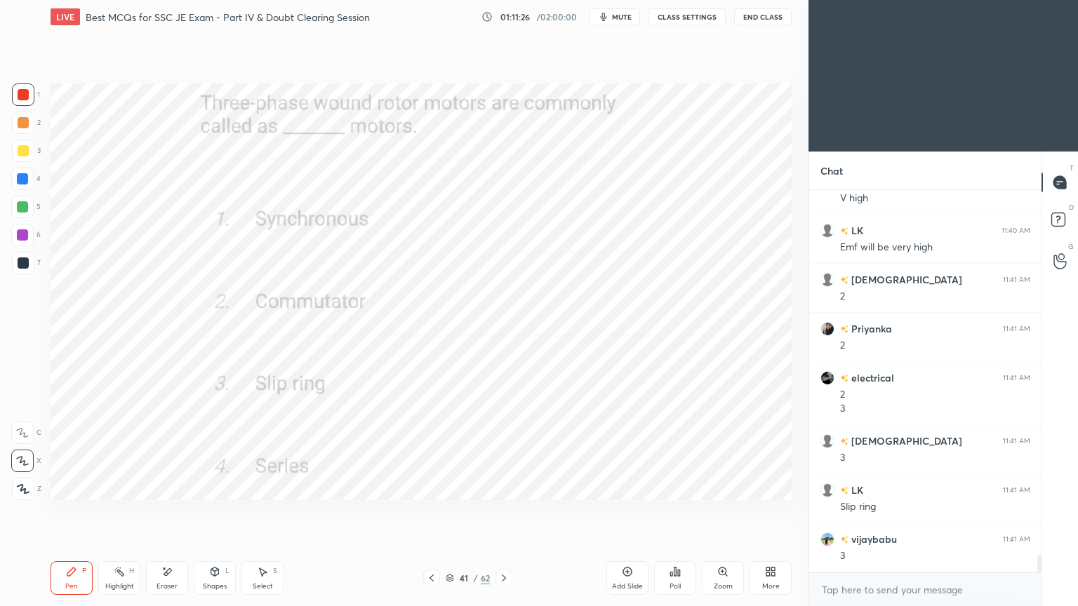
click at [500, 511] on icon at bounding box center [503, 578] width 11 height 11
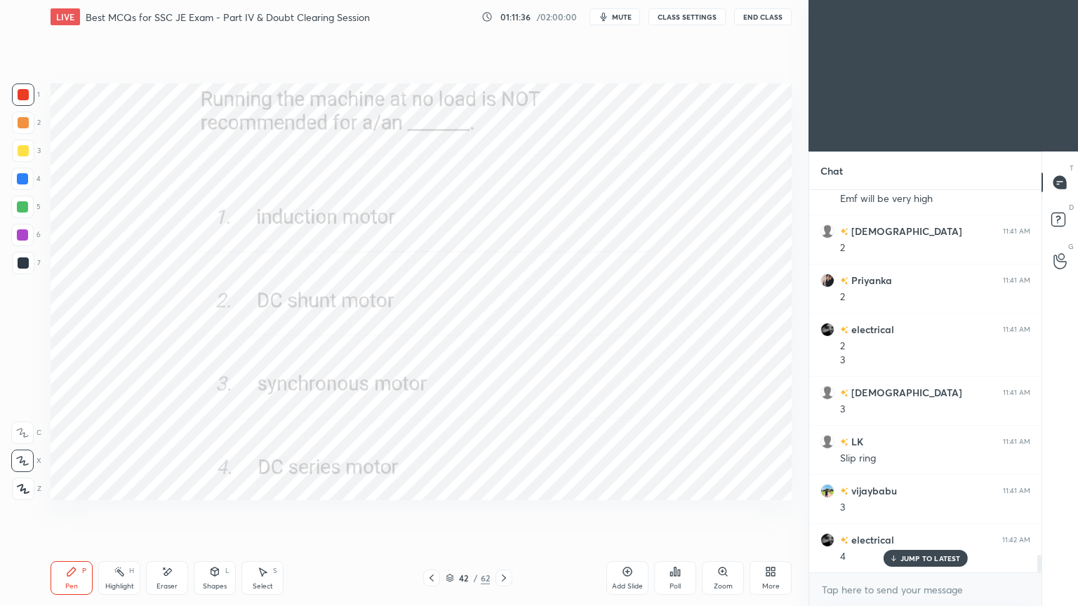
click at [504, 511] on icon at bounding box center [503, 578] width 11 height 11
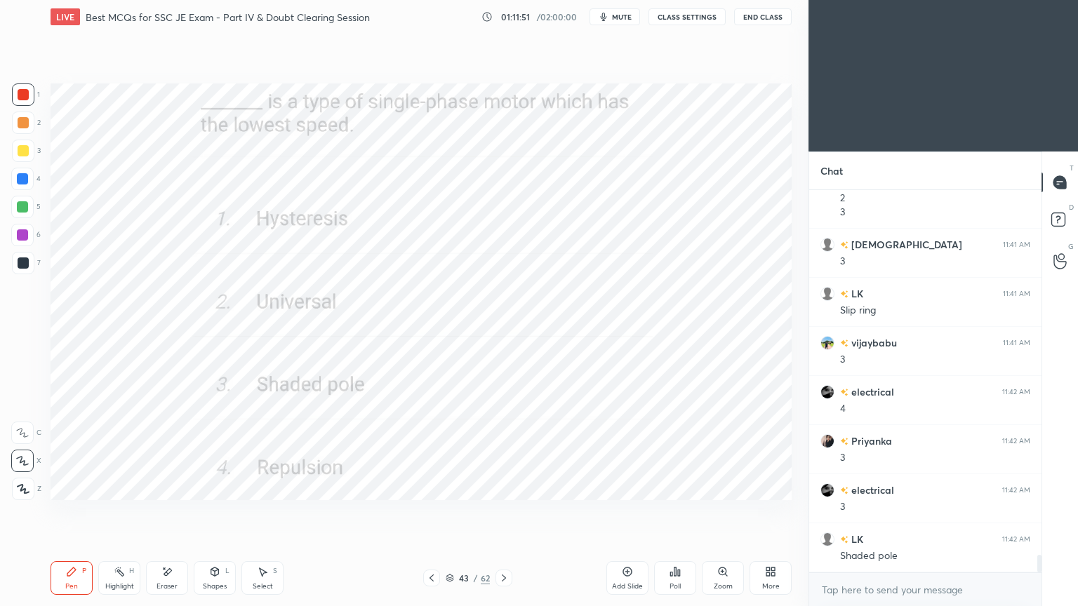
scroll to position [8083, 0]
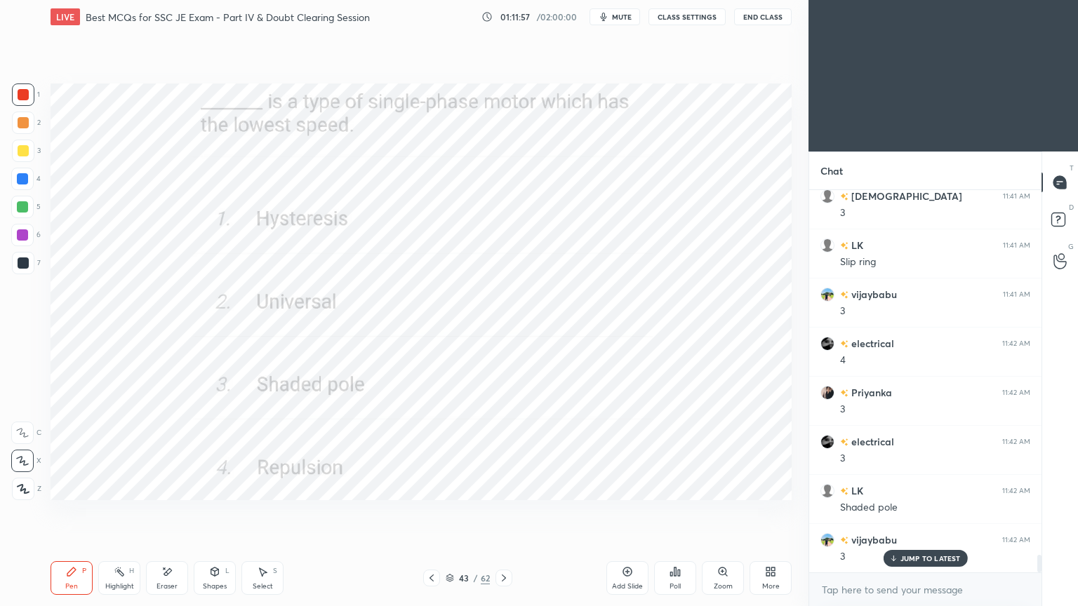
click at [500, 511] on icon at bounding box center [503, 578] width 11 height 11
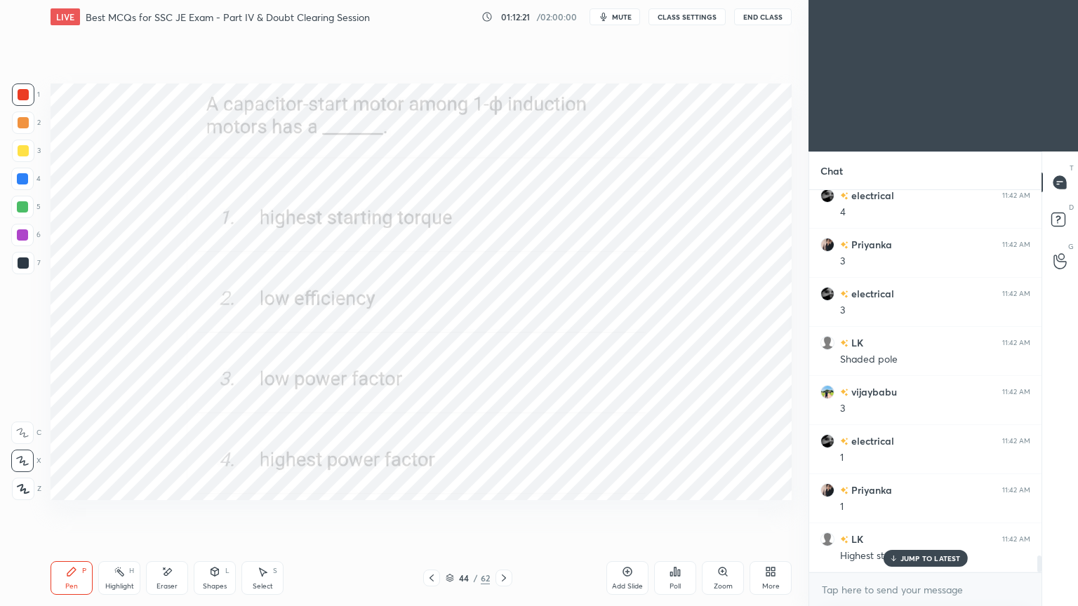
scroll to position [8279, 0]
click at [506, 511] on icon at bounding box center [503, 578] width 11 height 11
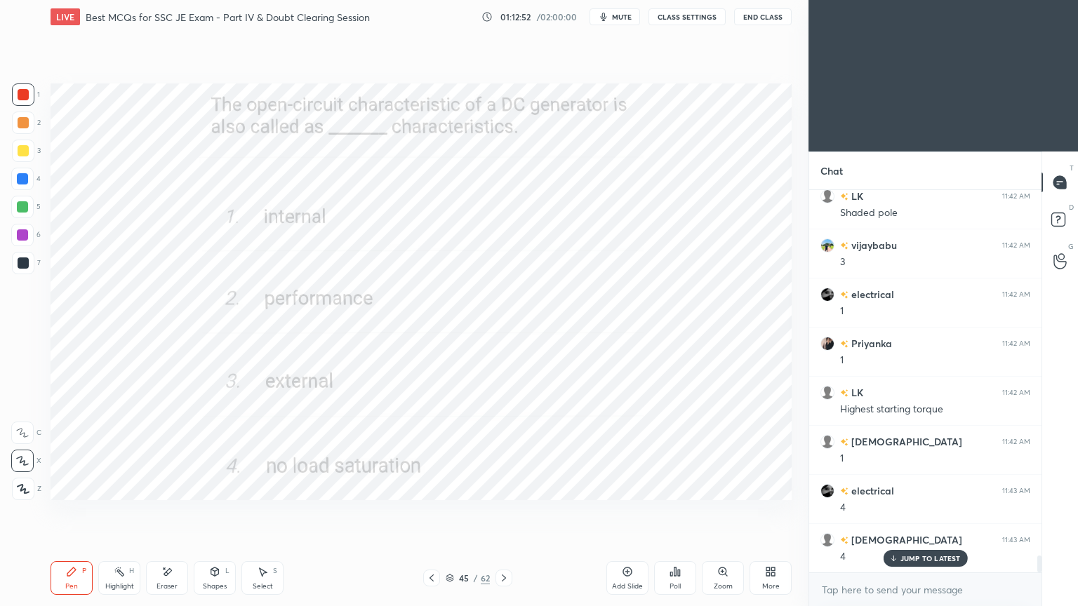
scroll to position [8427, 0]
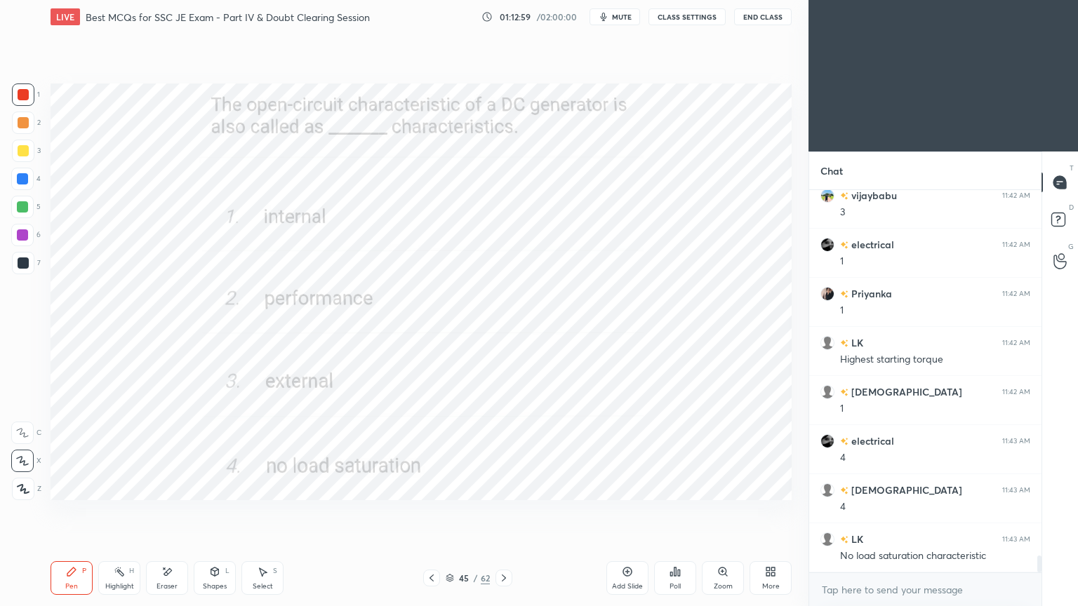
click at [502, 511] on icon at bounding box center [503, 578] width 11 height 11
click at [505, 511] on icon at bounding box center [503, 578] width 11 height 11
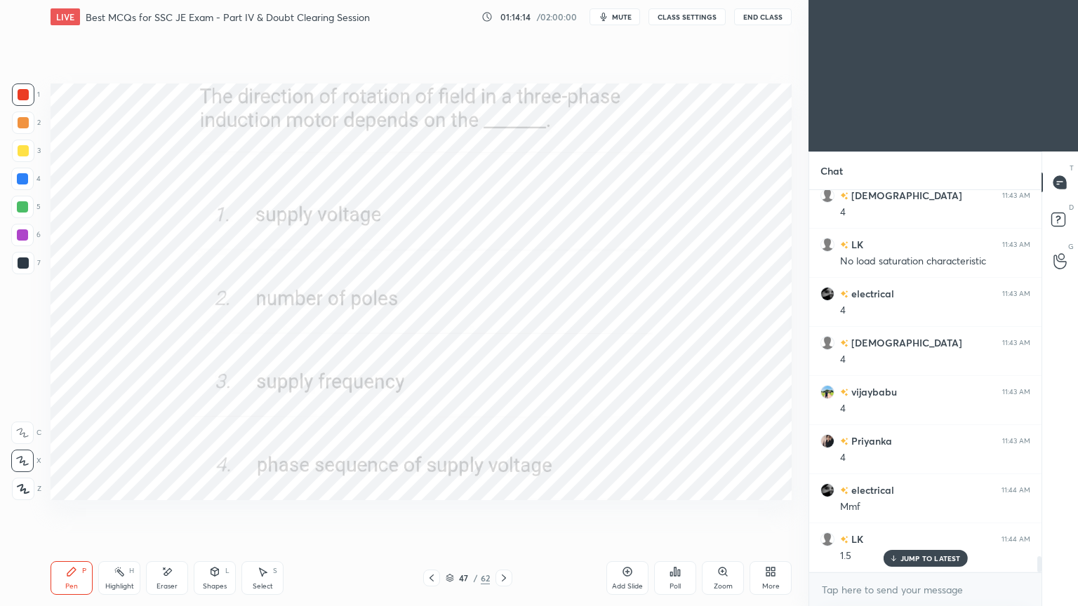
scroll to position [8770, 0]
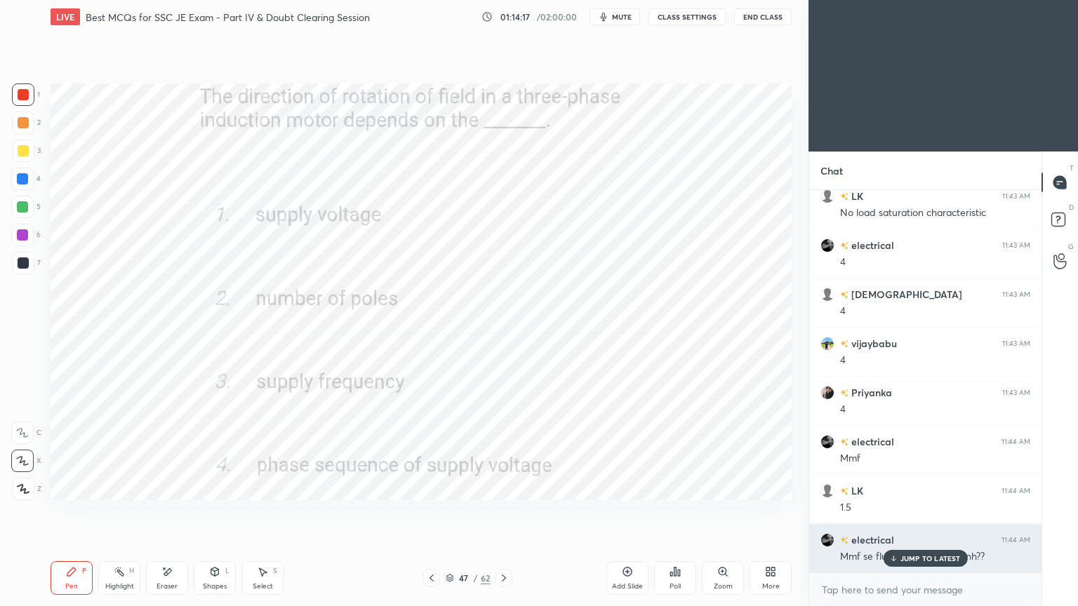
click at [907, 511] on p "JUMP TO LATEST" at bounding box center [930, 558] width 60 height 8
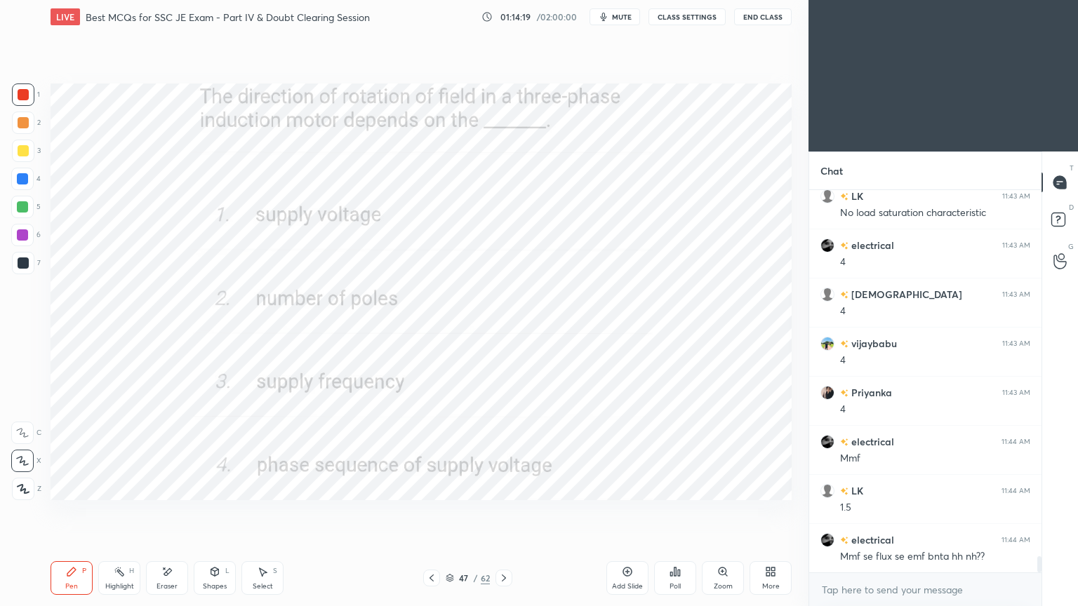
scroll to position [8820, 0]
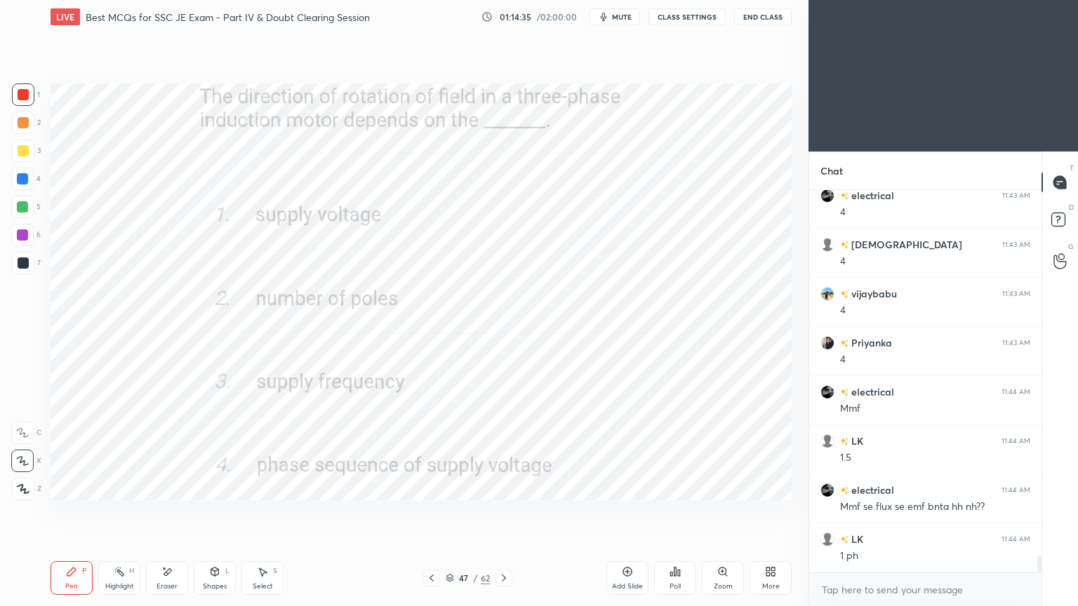
click at [500, 511] on icon at bounding box center [503, 578] width 11 height 11
click at [438, 494] on div "Setting up your live class Poll for secs No correct answer Start poll" at bounding box center [421, 292] width 752 height 516
click at [505, 511] on icon at bounding box center [503, 578] width 11 height 11
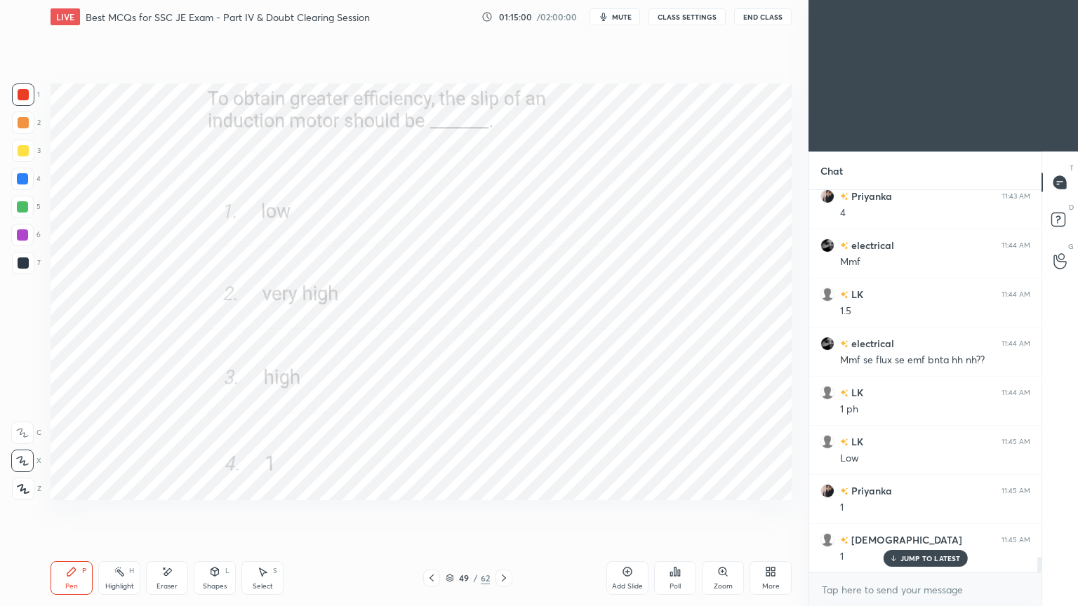
scroll to position [9017, 0]
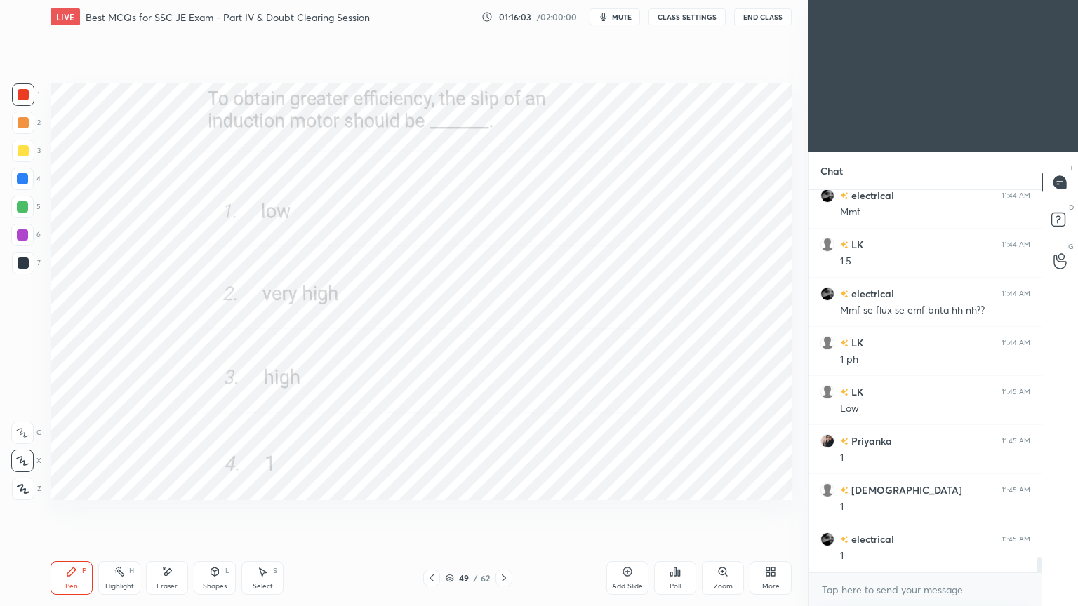
click at [506, 511] on div at bounding box center [503, 578] width 17 height 17
click at [18, 89] on div at bounding box center [23, 94] width 11 height 11
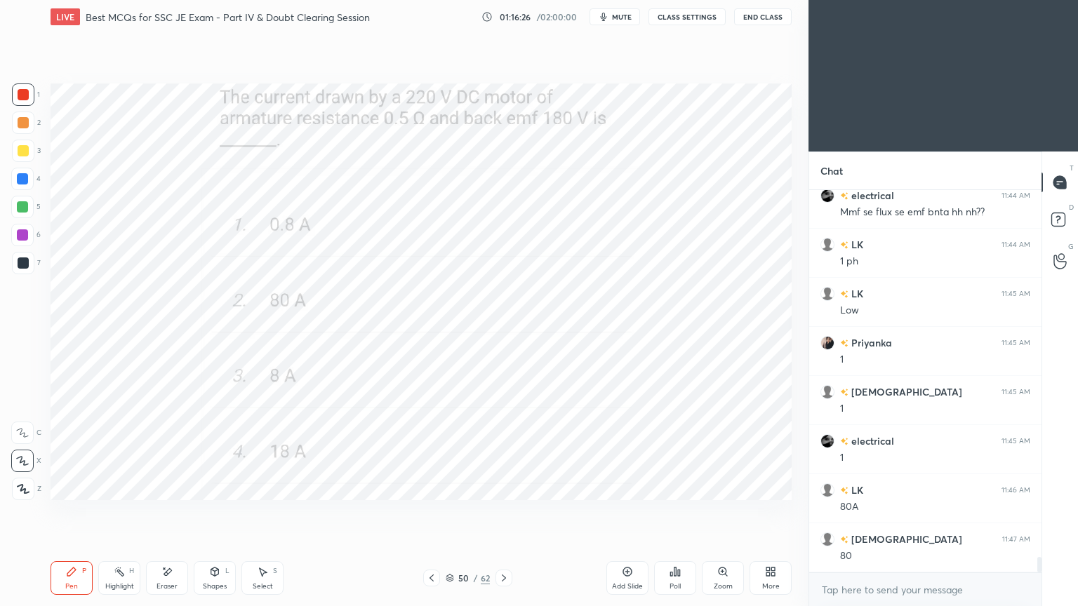
scroll to position [9163, 0]
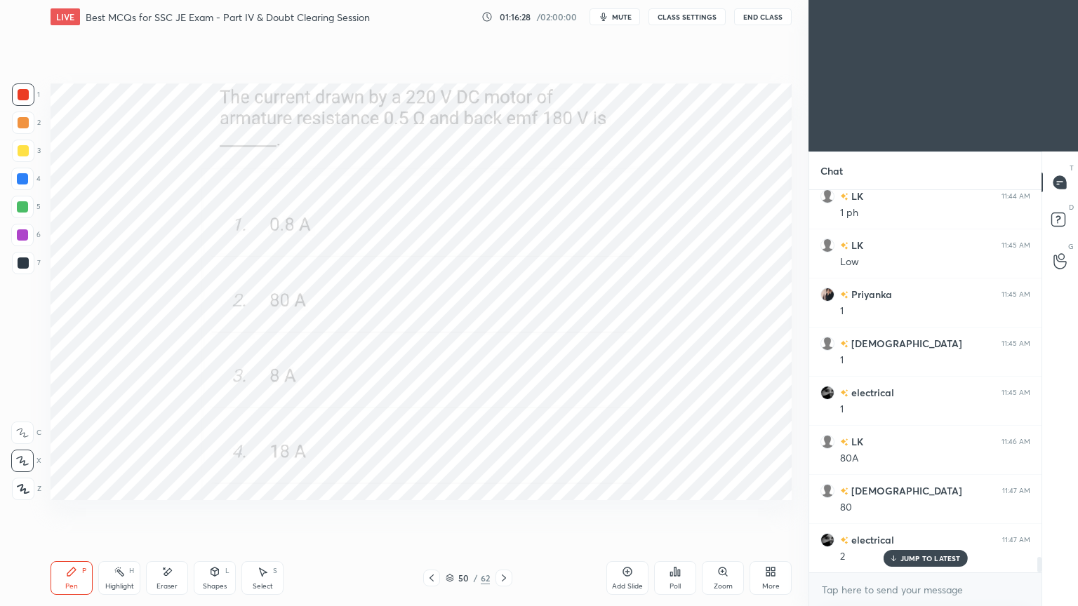
click at [505, 511] on icon at bounding box center [503, 578] width 11 height 11
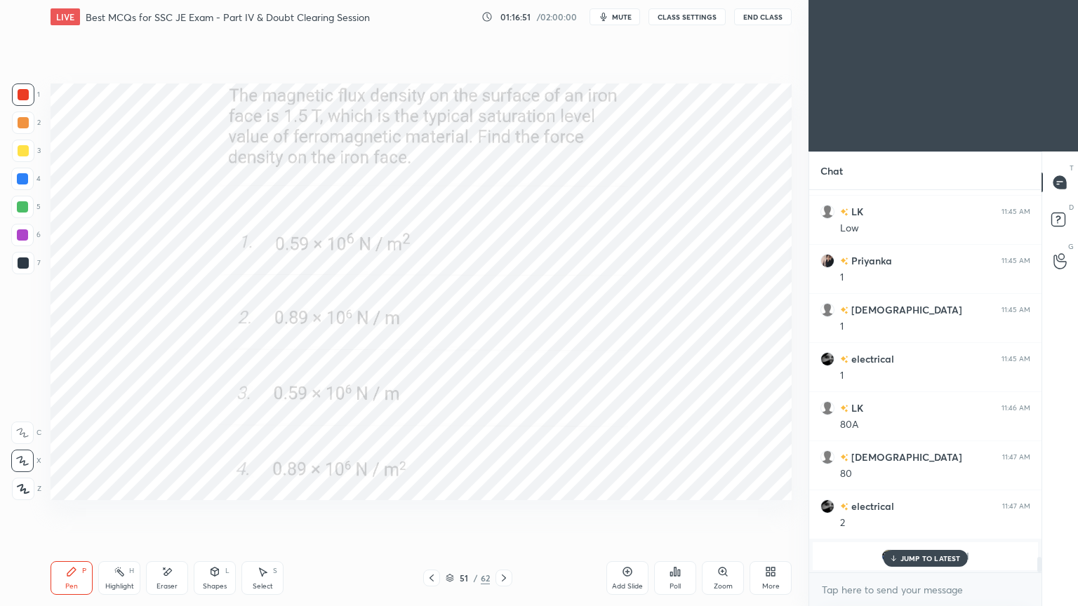
click at [897, 511] on icon at bounding box center [892, 558] width 9 height 8
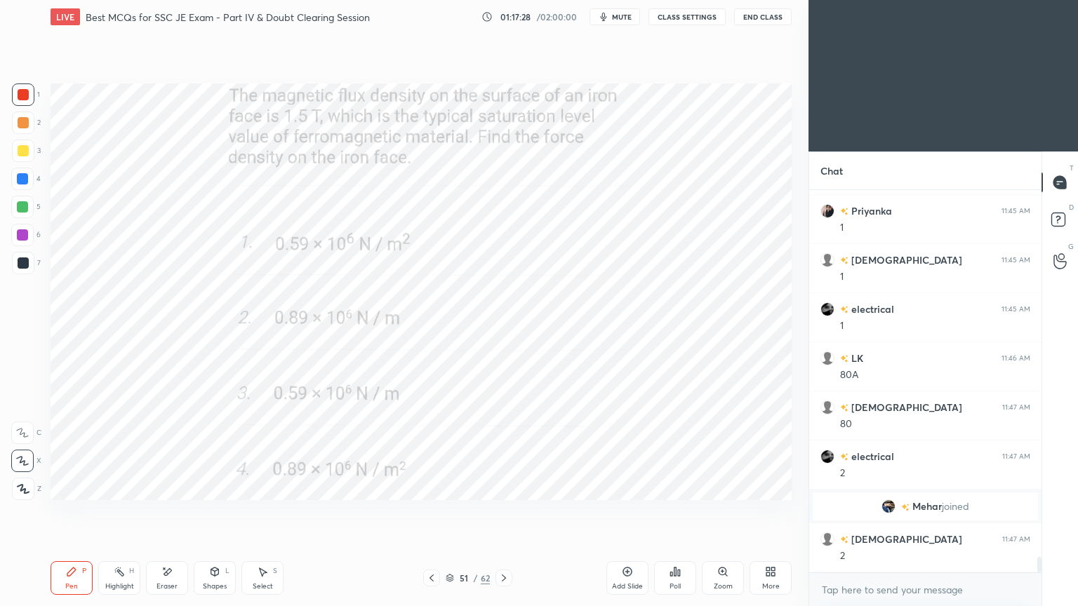
scroll to position [9295, 0]
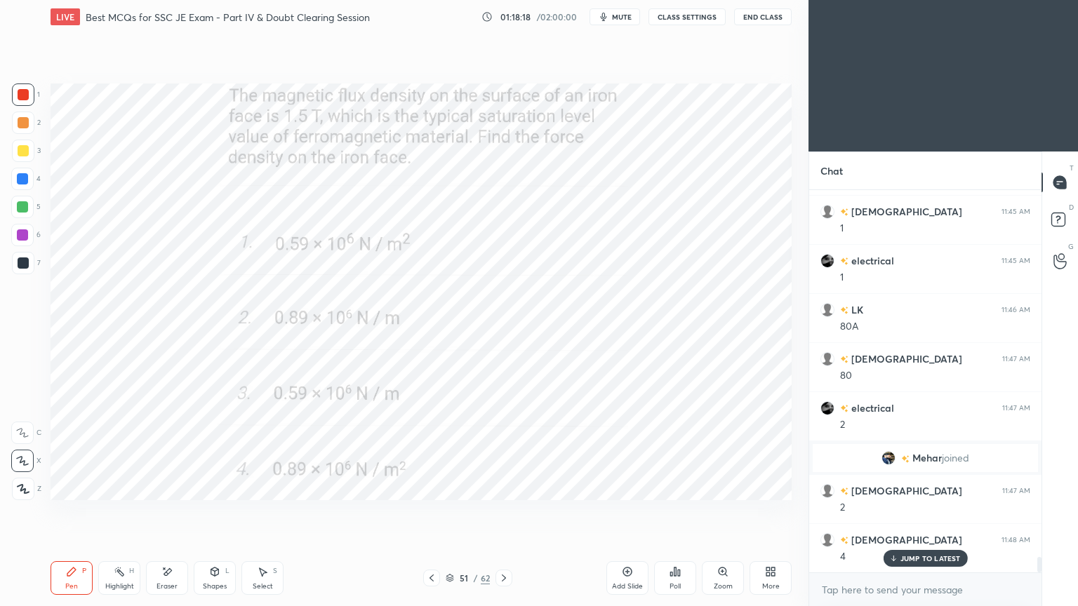
click at [505, 511] on icon at bounding box center [504, 578] width 4 height 7
click at [25, 78] on div "1 2 3 4 5 6 7 C X Z E E Erase all H H LIVE Best MCQs for SSC JE Exam - Part IV …" at bounding box center [398, 303] width 797 height 606
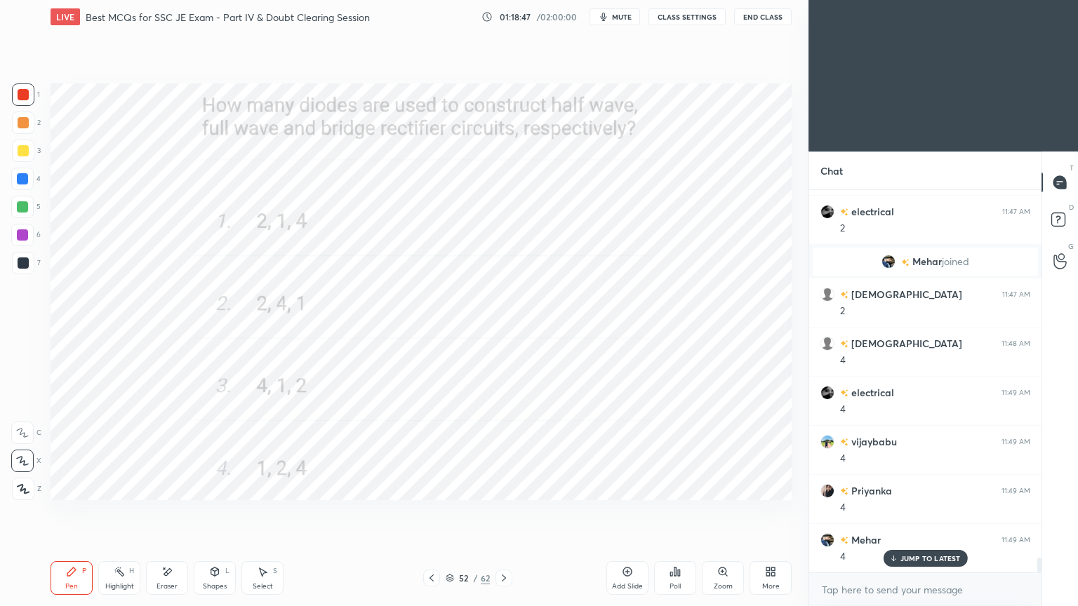
scroll to position [9541, 0]
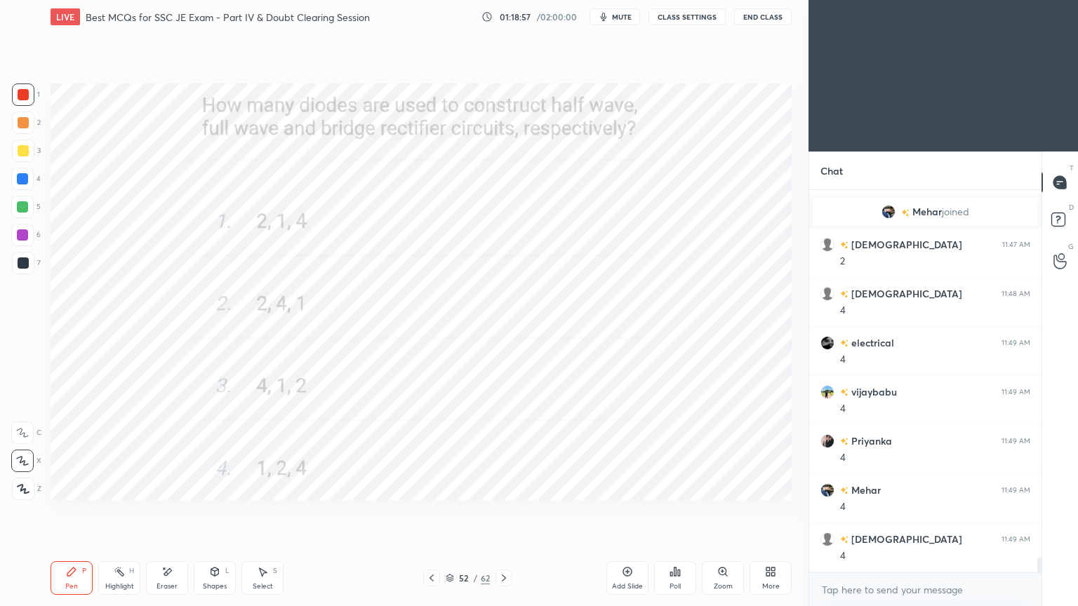
click at [500, 511] on icon at bounding box center [503, 578] width 11 height 11
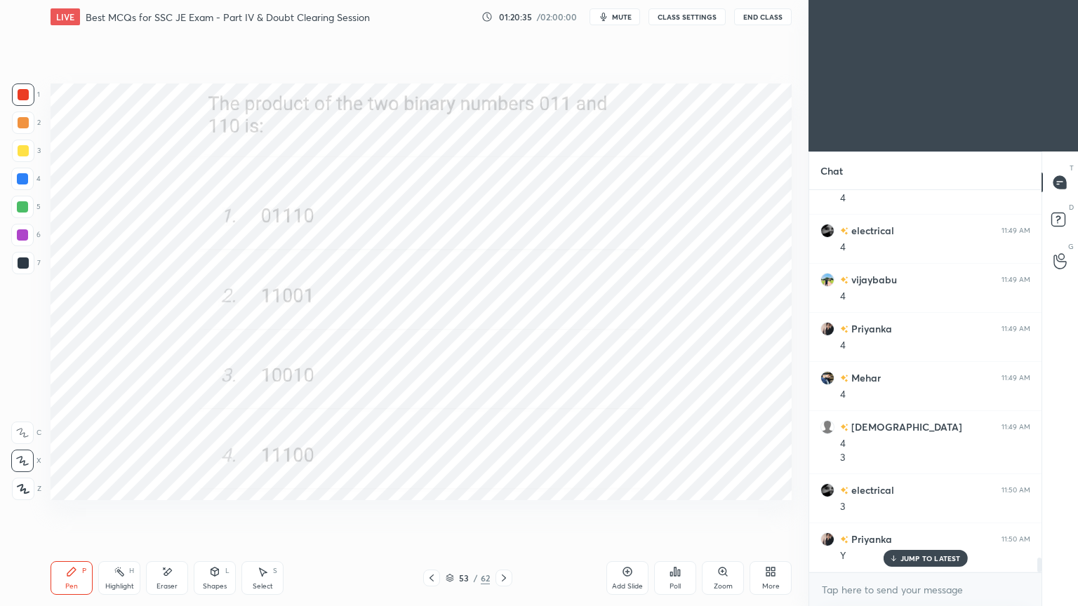
scroll to position [9702, 0]
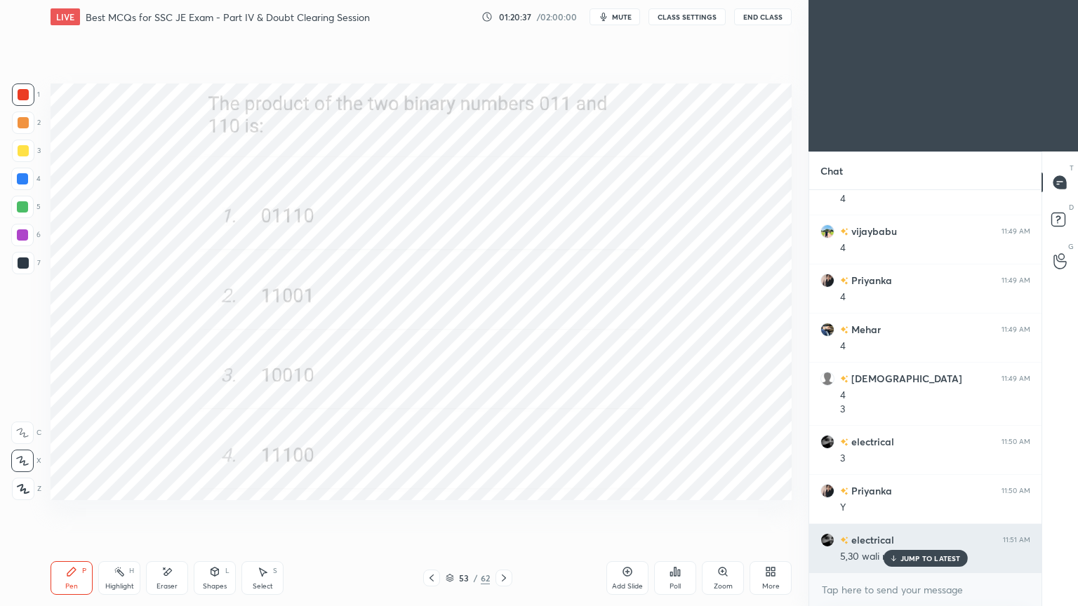
click at [902, 511] on p "JUMP TO LATEST" at bounding box center [930, 558] width 60 height 8
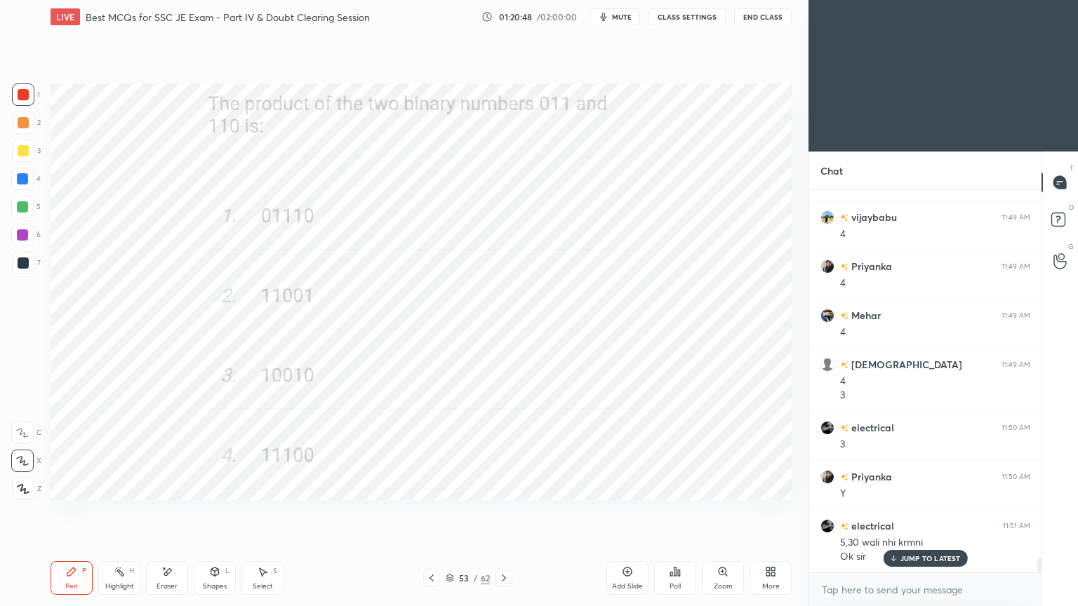
scroll to position [9778, 0]
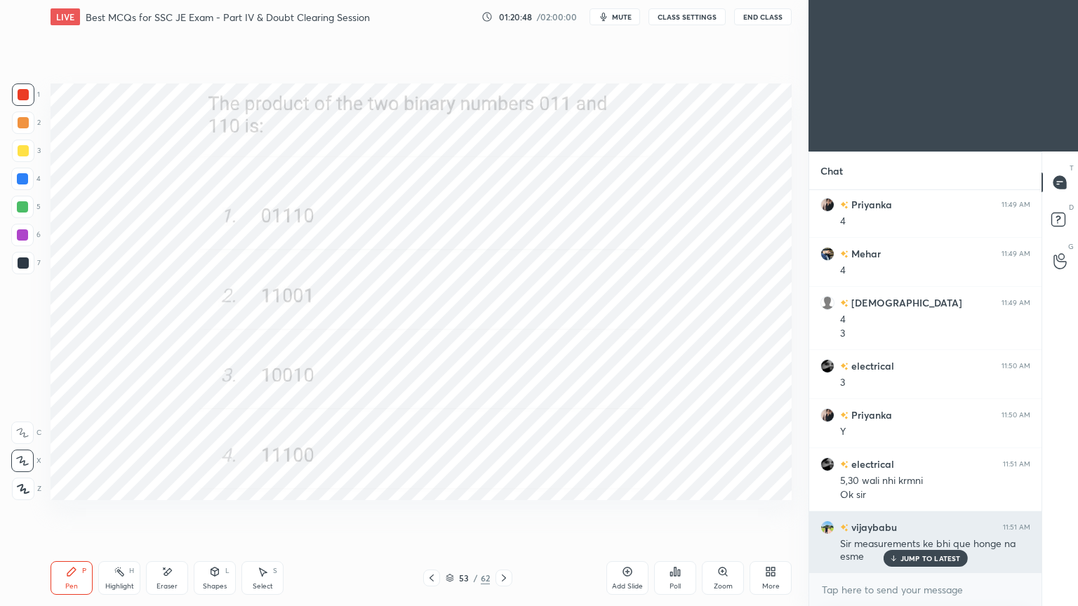
click at [928, 511] on p "JUMP TO LATEST" at bounding box center [930, 558] width 60 height 8
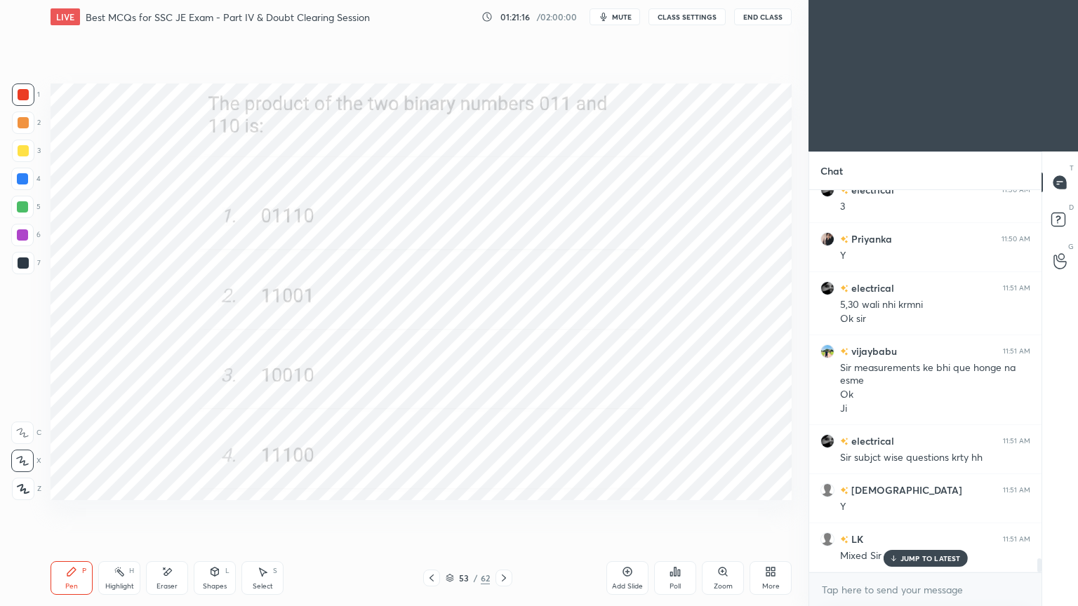
scroll to position [10002, 0]
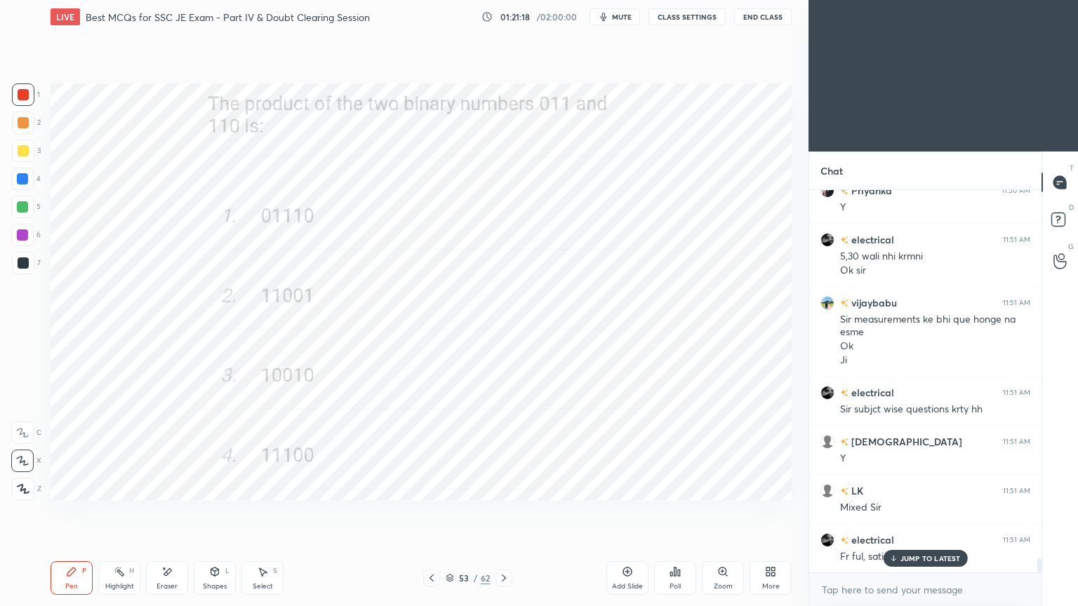
click at [907, 511] on p "JUMP TO LATEST" at bounding box center [930, 558] width 60 height 8
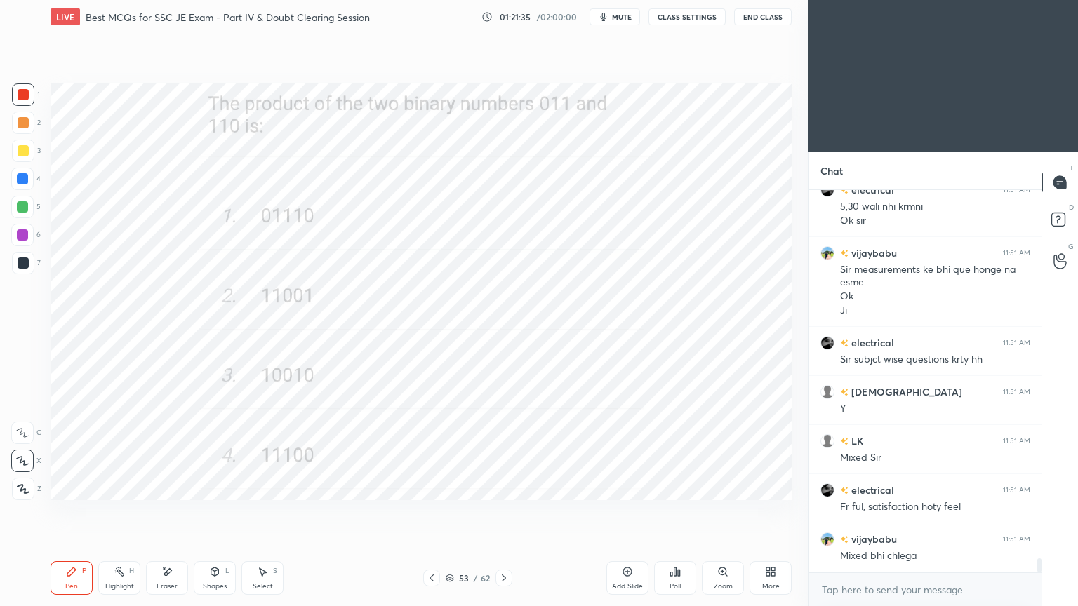
scroll to position [10101, 0]
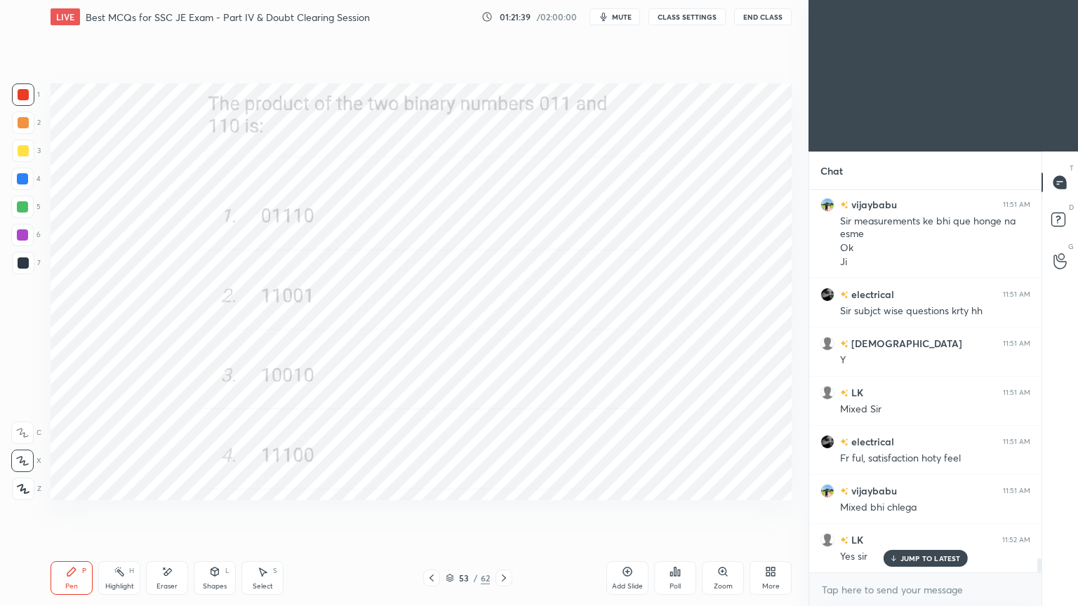
click at [497, 511] on div at bounding box center [503, 578] width 17 height 17
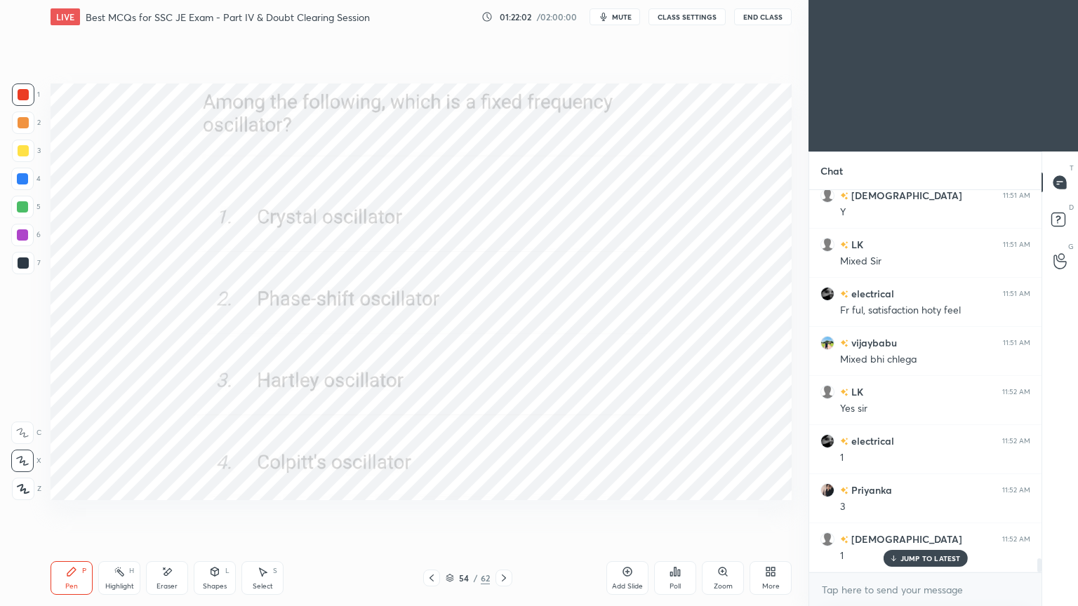
scroll to position [10297, 0]
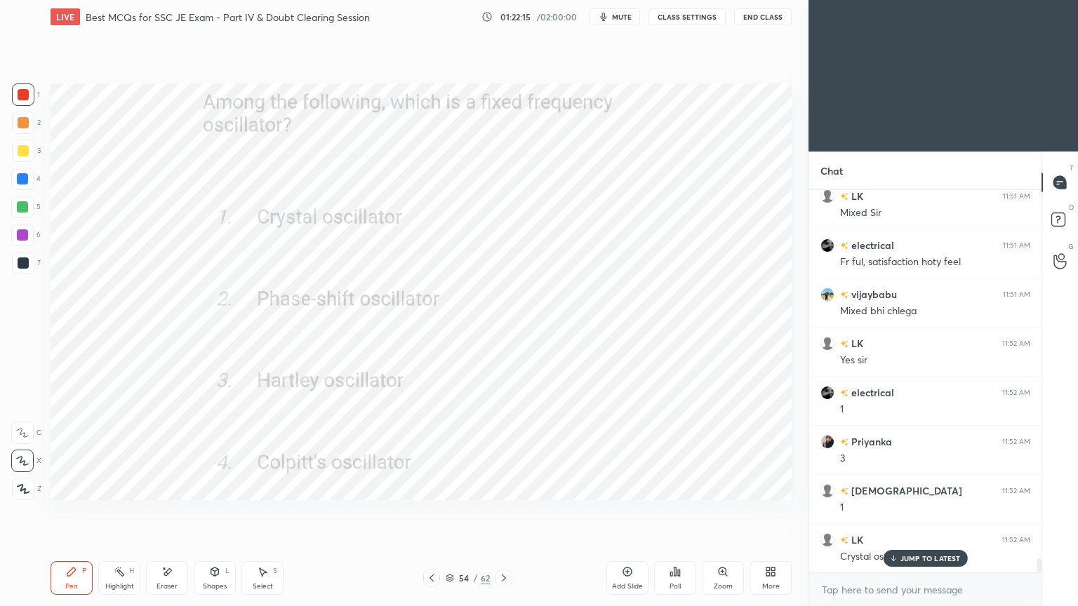
click at [452, 511] on icon at bounding box center [450, 578] width 8 height 8
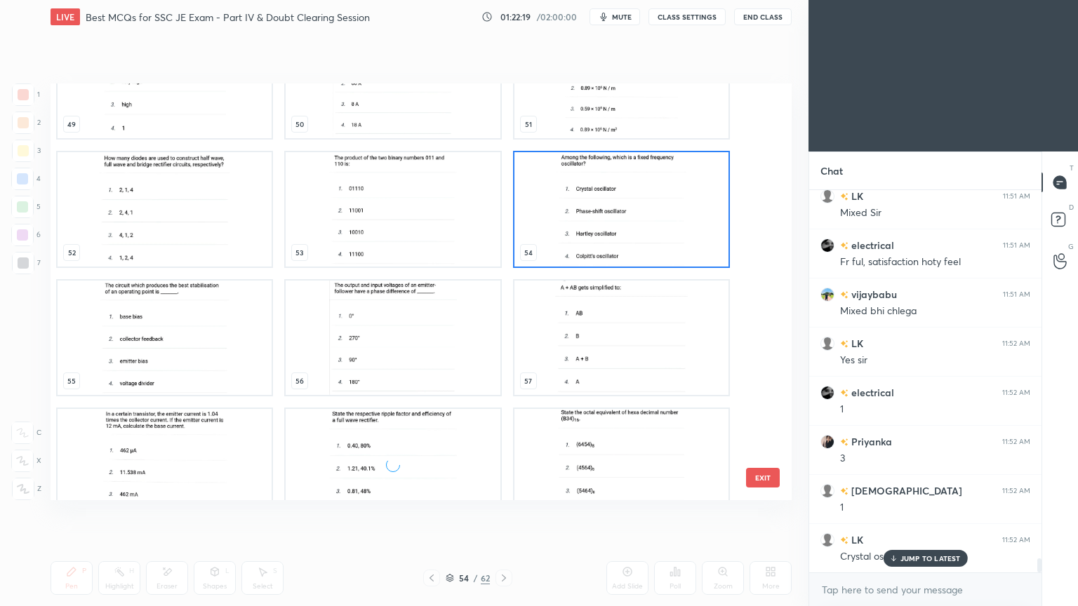
scroll to position [2113, 0]
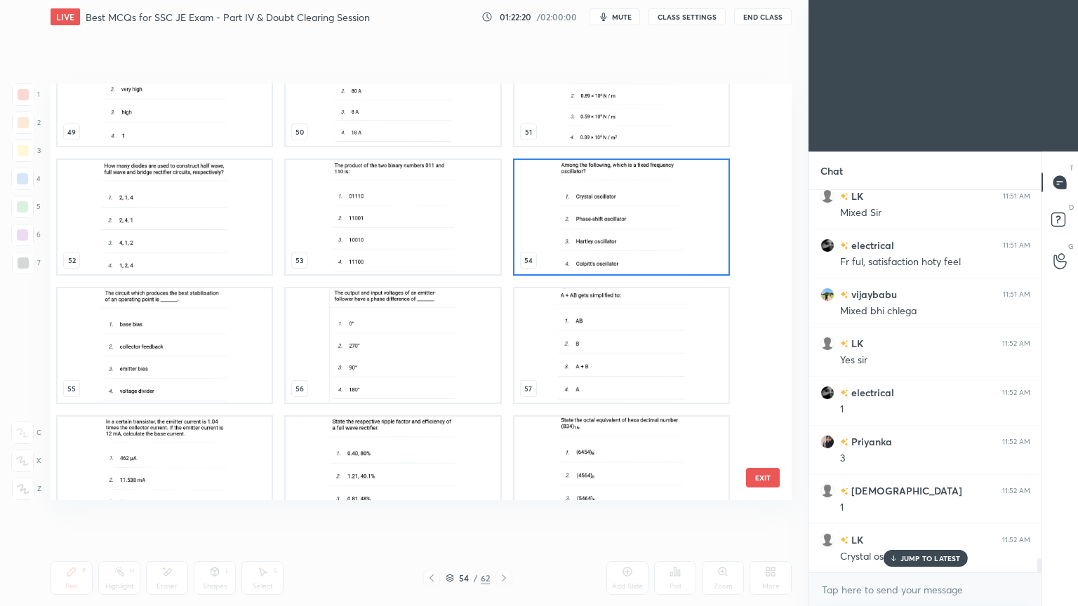
click at [395, 362] on img "grid" at bounding box center [393, 345] width 214 height 114
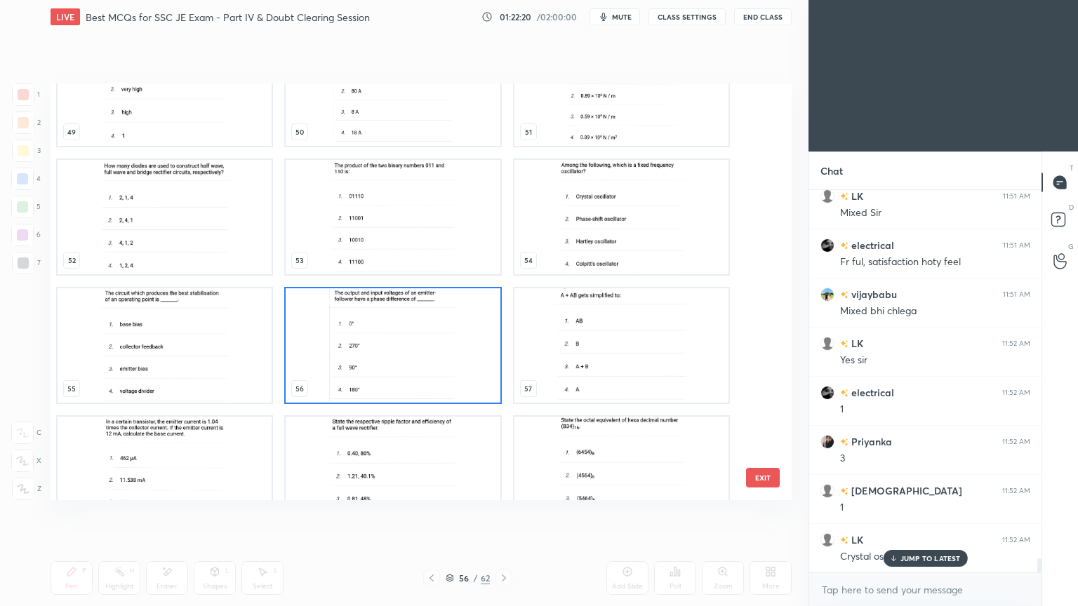
click at [399, 367] on img "grid" at bounding box center [393, 345] width 214 height 114
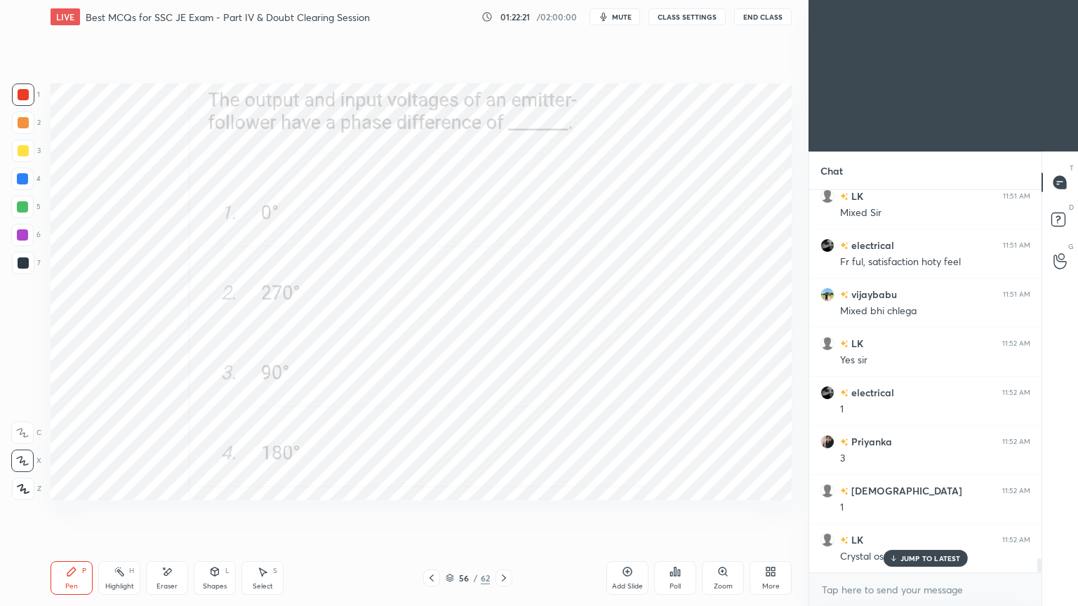
click at [401, 368] on img "grid" at bounding box center [393, 345] width 214 height 114
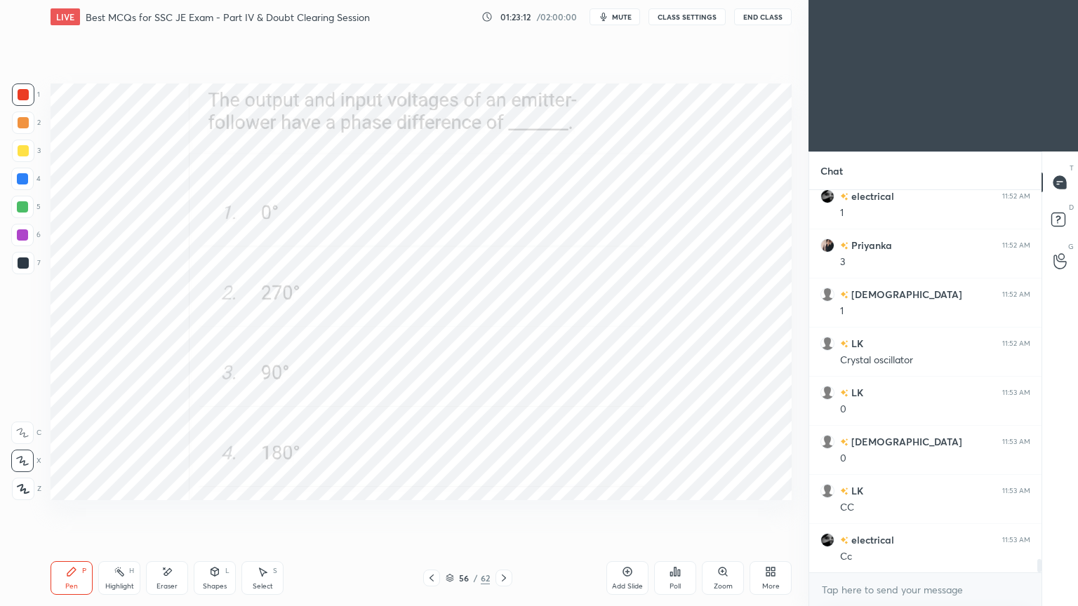
scroll to position [10543, 0]
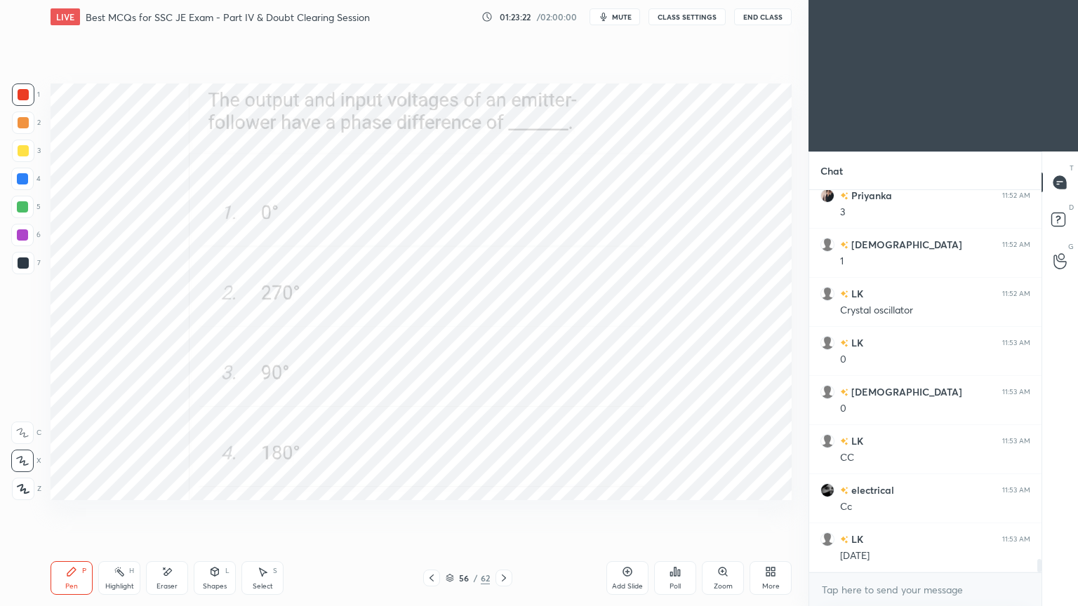
click at [500, 511] on icon at bounding box center [503, 578] width 11 height 11
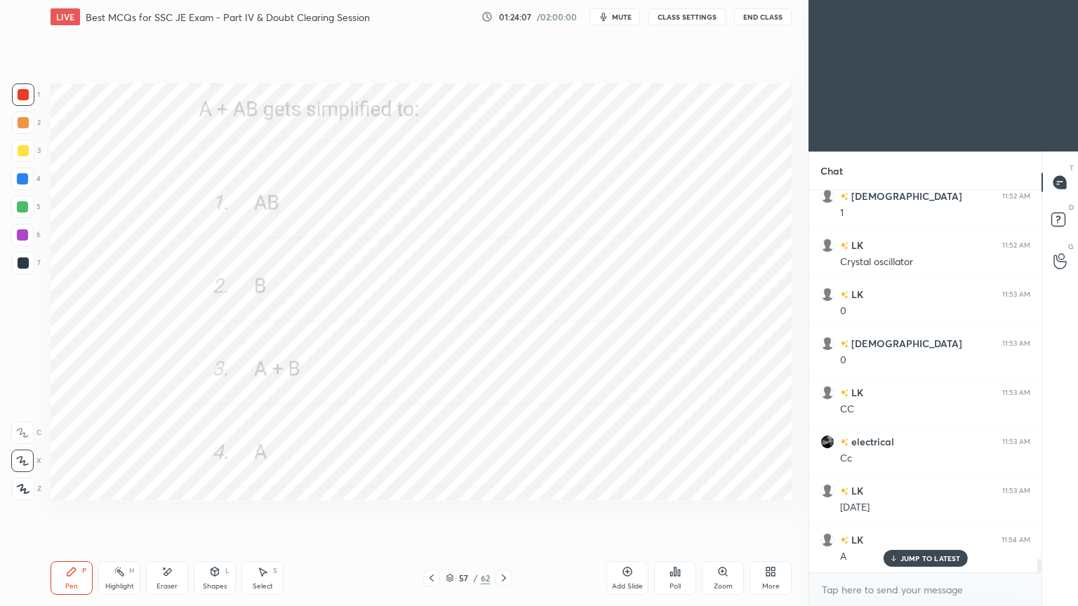
scroll to position [10642, 0]
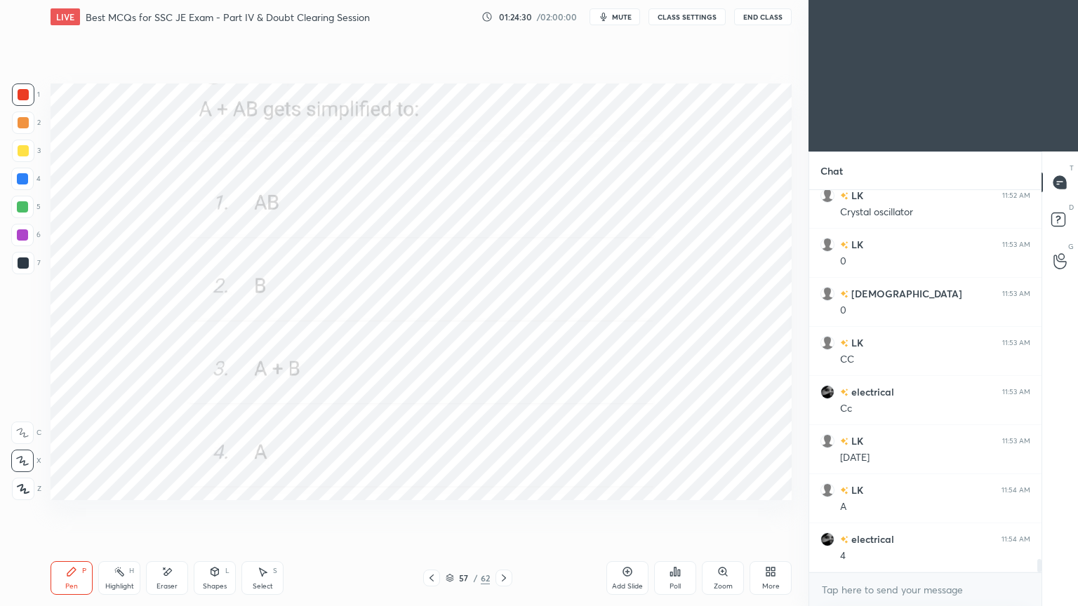
click at [500, 511] on icon at bounding box center [503, 578] width 11 height 11
click at [20, 90] on div at bounding box center [23, 94] width 11 height 11
click at [75, 511] on div "Pen P" at bounding box center [72, 578] width 42 height 34
click at [172, 511] on icon at bounding box center [166, 572] width 11 height 12
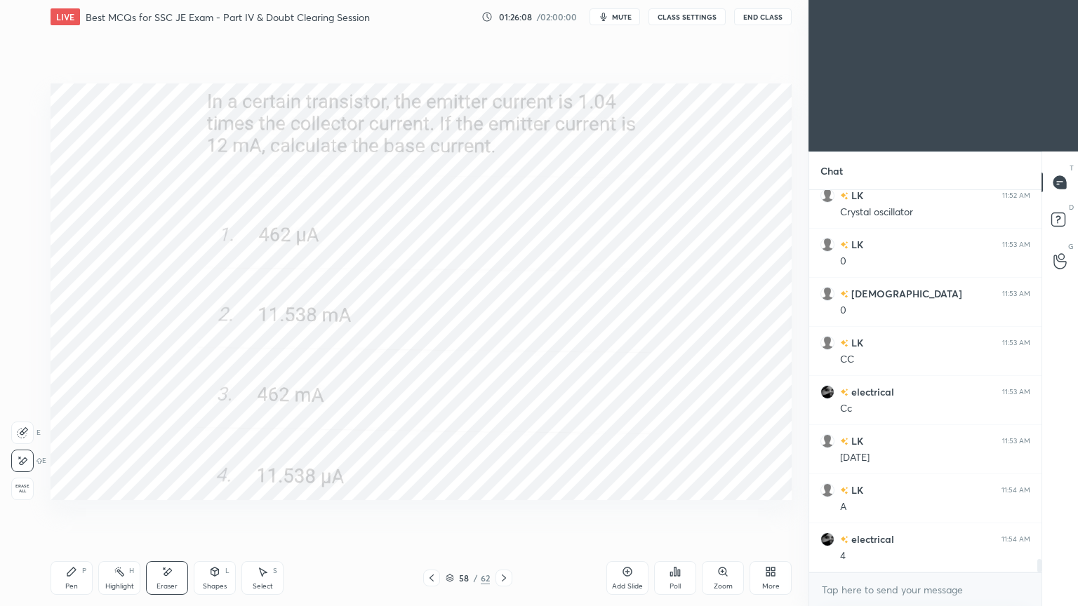
click at [70, 511] on div "Pen" at bounding box center [71, 586] width 13 height 7
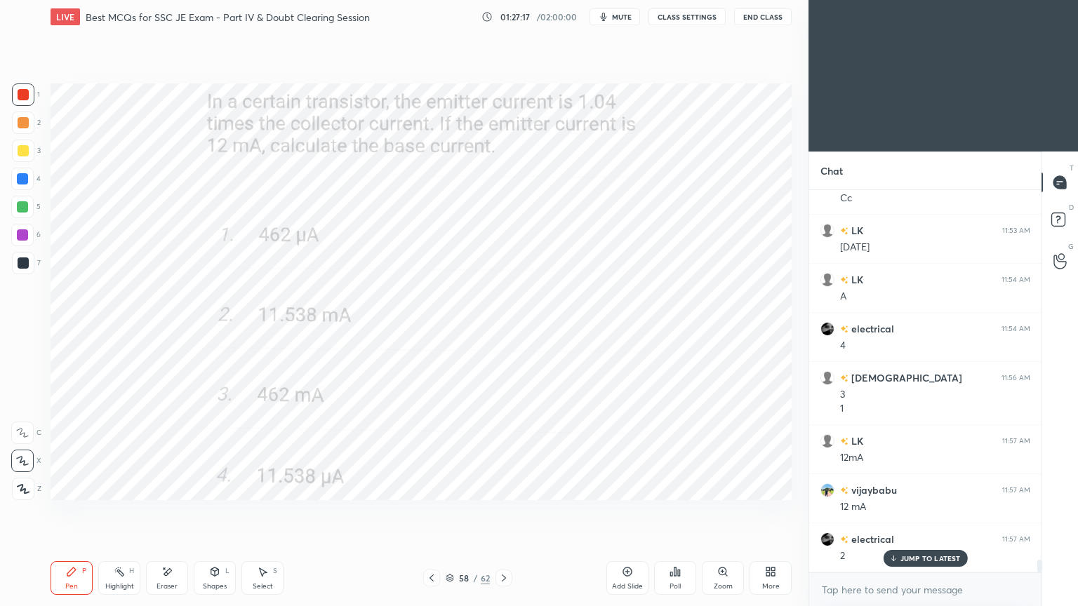
scroll to position [10900, 0]
click at [504, 511] on icon at bounding box center [503, 578] width 11 height 11
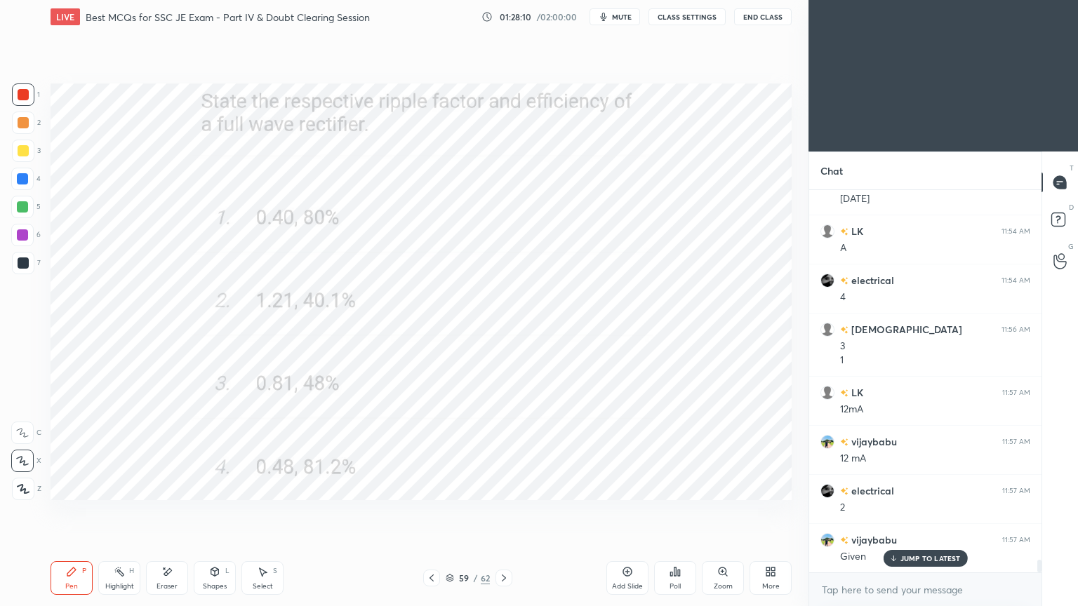
scroll to position [10962, 0]
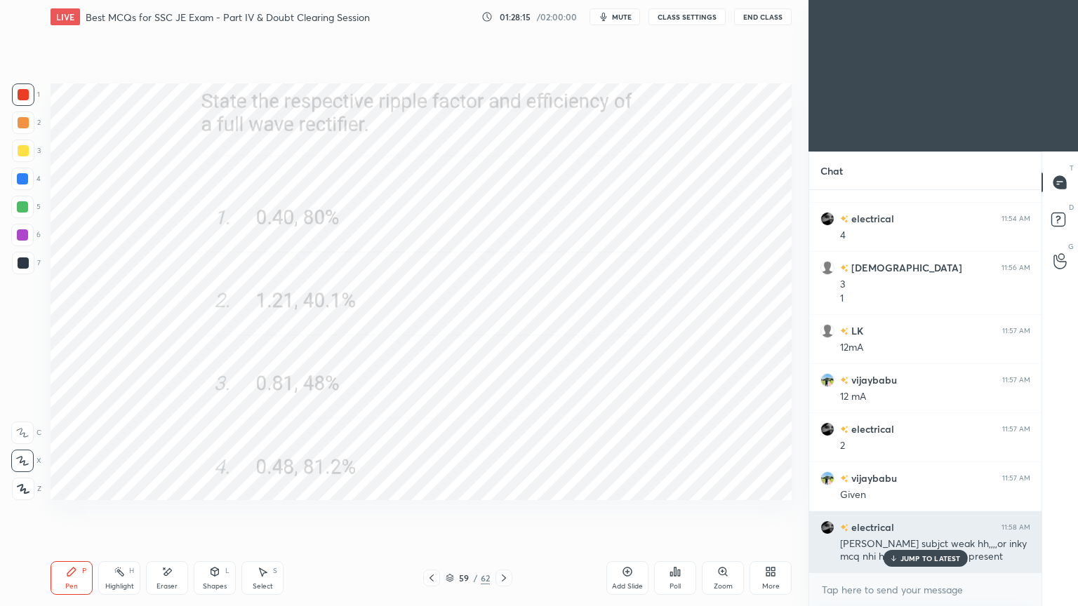
click at [936, 511] on p "JUMP TO LATEST" at bounding box center [930, 558] width 60 height 8
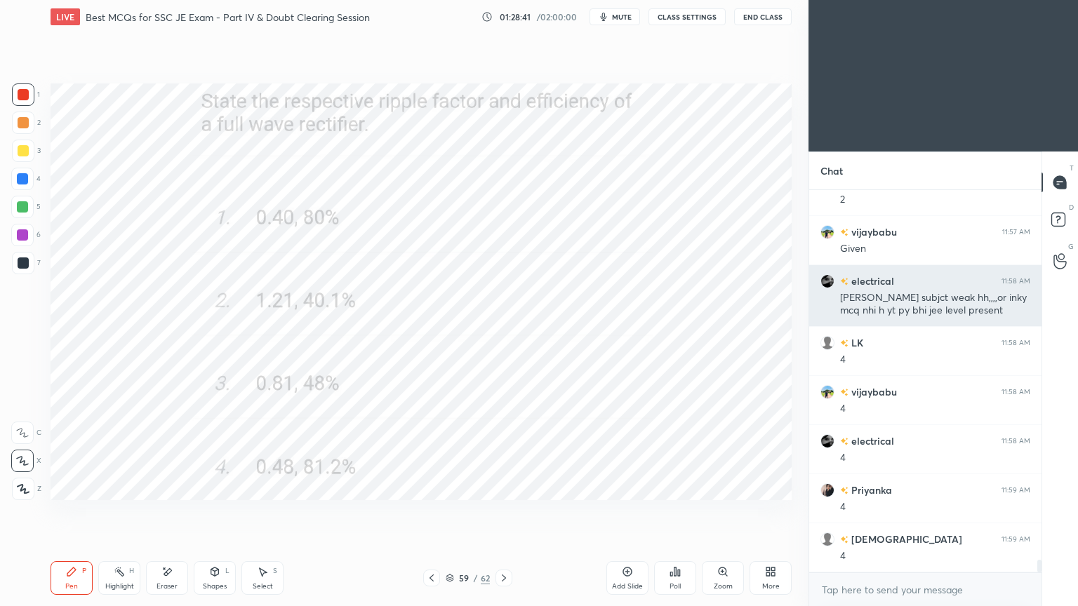
scroll to position [11257, 0]
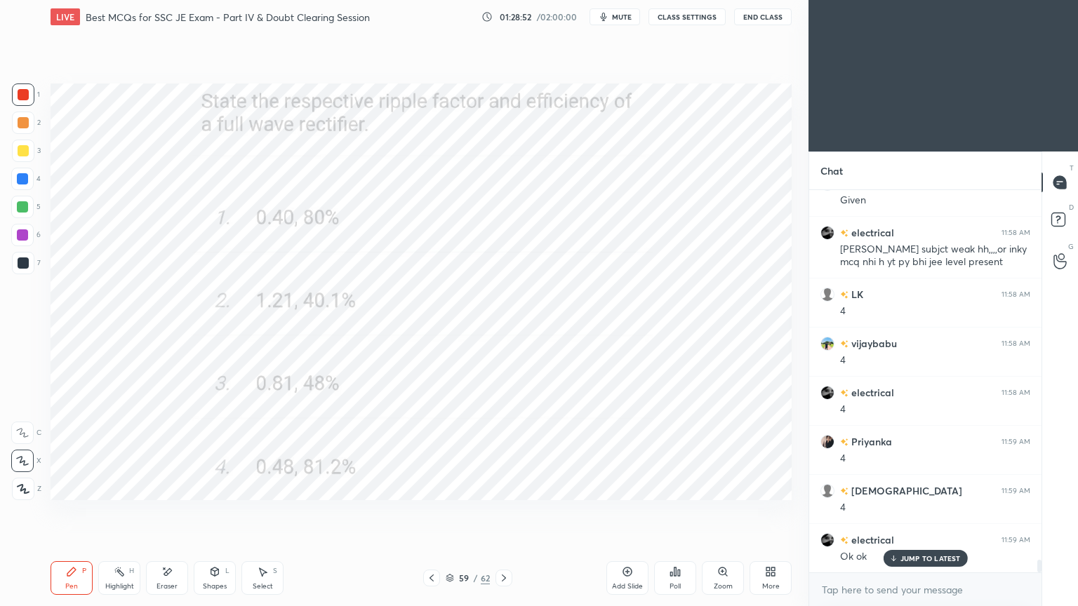
click at [163, 511] on icon at bounding box center [166, 572] width 11 height 12
click at [73, 511] on div "Pen" at bounding box center [71, 586] width 13 height 7
click at [553, 506] on div "Setting up your live class Poll for secs No correct answer Start poll" at bounding box center [421, 292] width 752 height 516
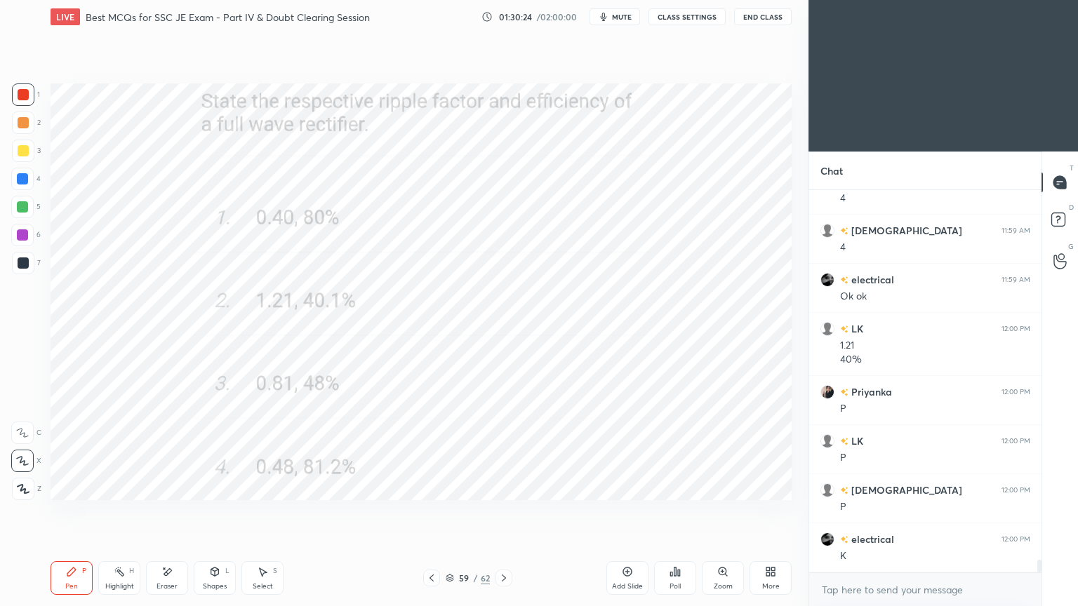
scroll to position [11566, 0]
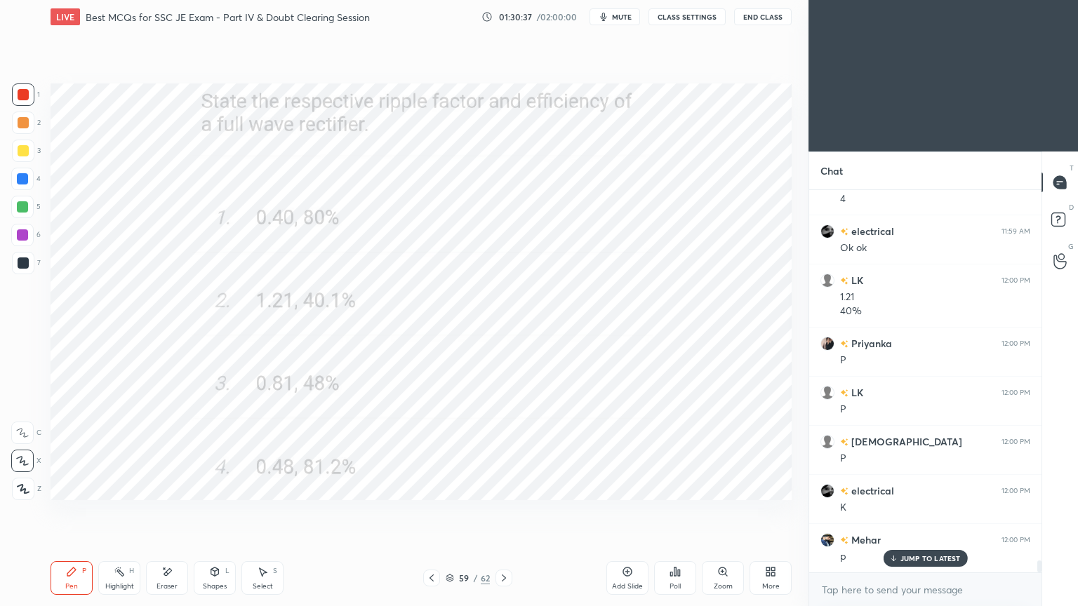
click at [930, 511] on p "JUMP TO LATEST" at bounding box center [930, 558] width 60 height 8
click at [1041, 511] on div "T Messages (T) D Doubts (D) G Raise Hand (G)" at bounding box center [1059, 379] width 36 height 455
click at [1040, 511] on div "Chat Priyanka 11:59 AM 4 shivam 11:59 AM 4 electrical 11:59 AM Ok ok LK 12:00 P…" at bounding box center [942, 379] width 269 height 455
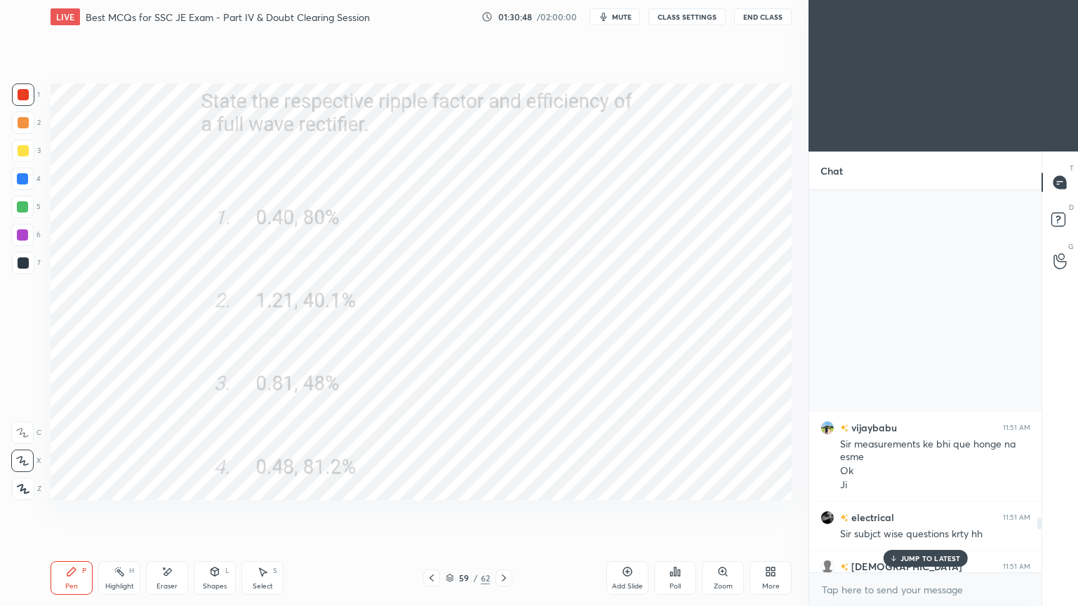
scroll to position [11566, 0]
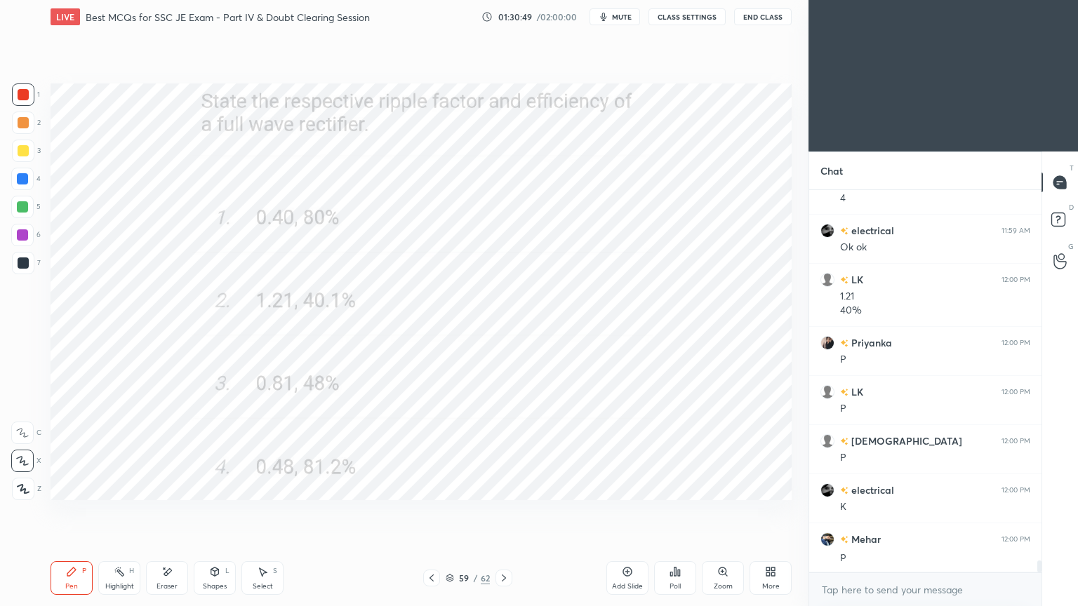
drag, startPoint x: 1040, startPoint y: 565, endPoint x: 1041, endPoint y: 606, distance: 40.7
click at [1041, 511] on div "Chat Priyanka 11:59 AM 4 shivam 11:59 AM 4 electrical 11:59 AM Ok ok LK 12:00 P…" at bounding box center [942, 379] width 269 height 455
click at [755, 17] on button "End Class" at bounding box center [763, 16] width 58 height 17
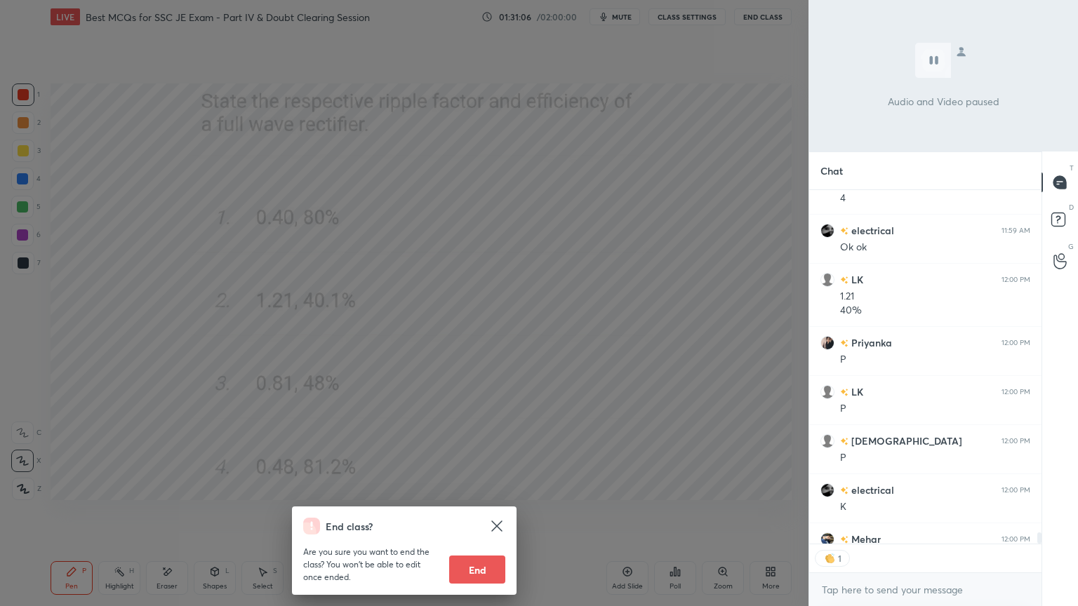
scroll to position [350, 228]
click at [605, 480] on div "End class? Are you sure you want to end the class? You won’t be able to edit on…" at bounding box center [404, 303] width 808 height 606
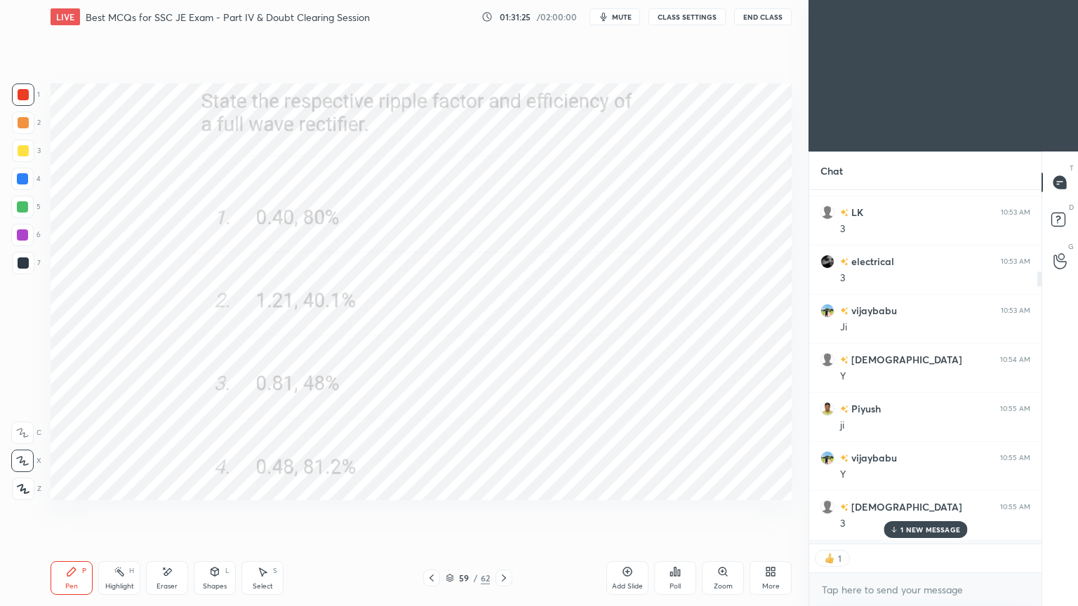
scroll to position [2071, 0]
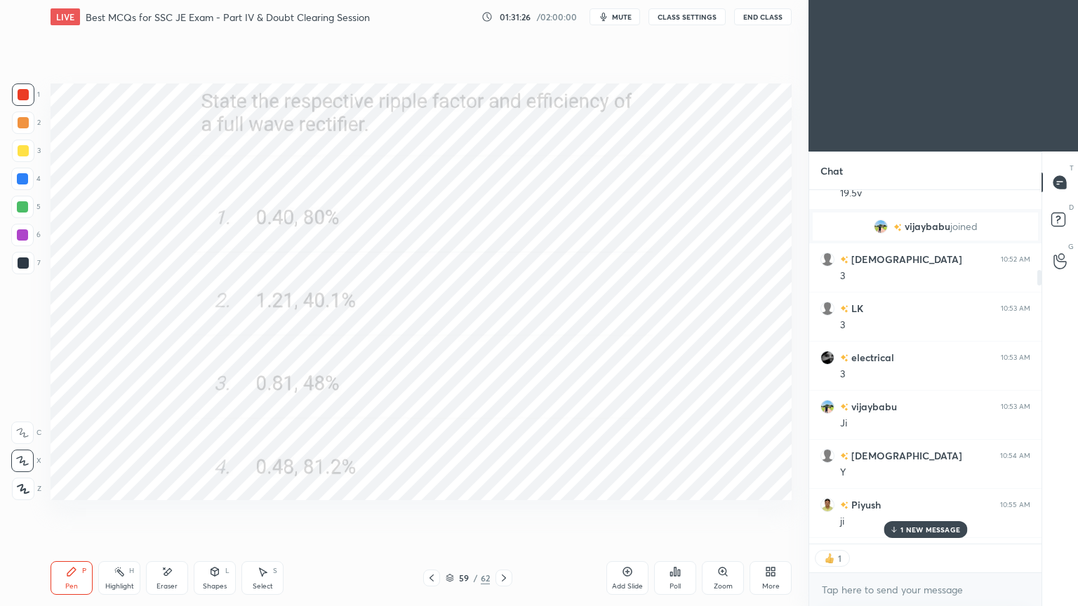
drag, startPoint x: 1040, startPoint y: 568, endPoint x: 1055, endPoint y: 147, distance: 420.6
click at [1048, 147] on div "1 2 3 4 5 6 7 C X Z E E Erase all H H LIVE Best MCQs for SSC JE Exam - Part IV …" at bounding box center [539, 303] width 1078 height 606
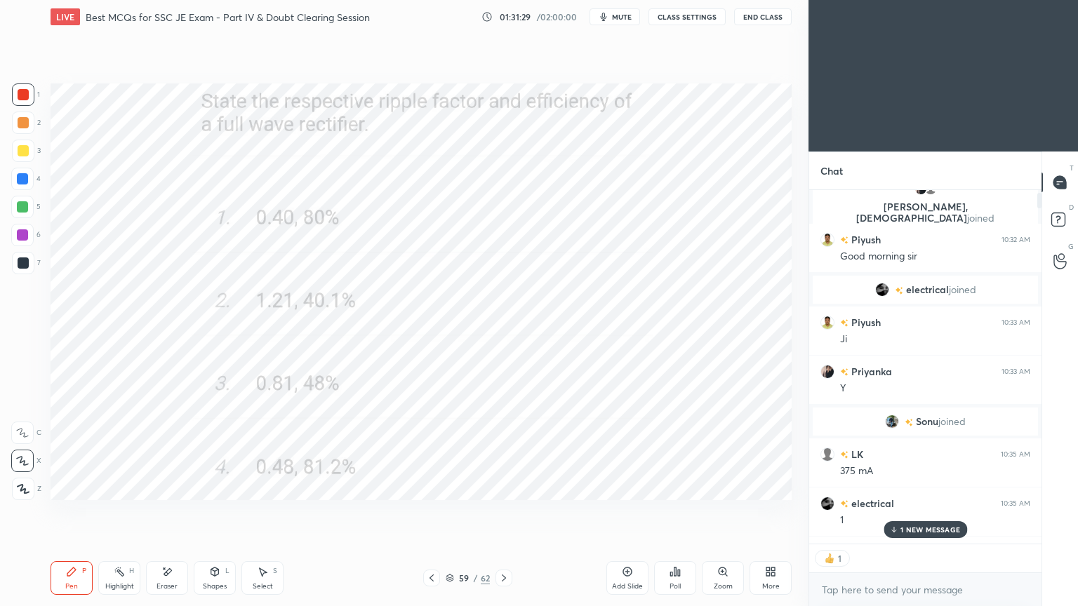
scroll to position [0, 0]
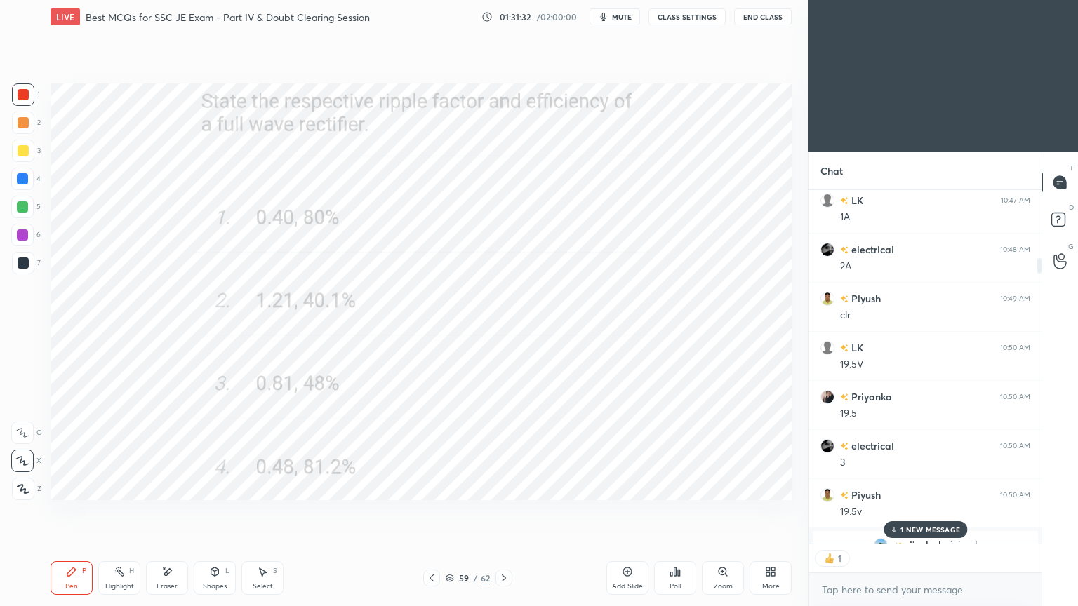
drag, startPoint x: 1040, startPoint y: 281, endPoint x: 1009, endPoint y: 342, distance: 69.0
click at [1026, 297] on div "LK 10:45 AM 3A LK 10:47 AM 1A electrical 10:48 AM 2A Piyush 10:49 AM clr LK 10:…" at bounding box center [925, 367] width 232 height 354
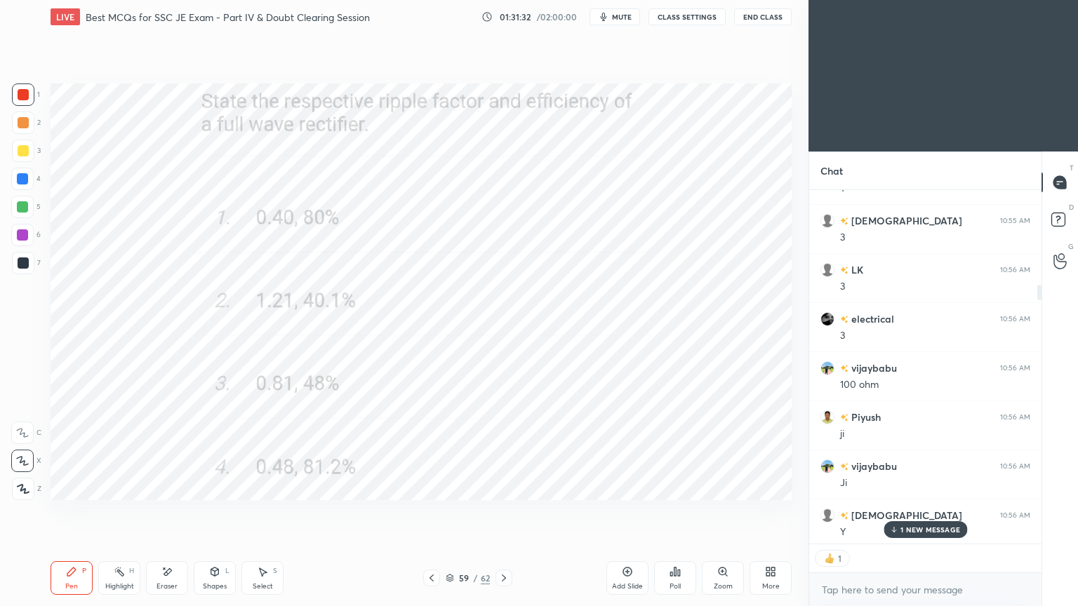
click at [910, 511] on p "1 NEW MESSAGE" at bounding box center [930, 530] width 60 height 8
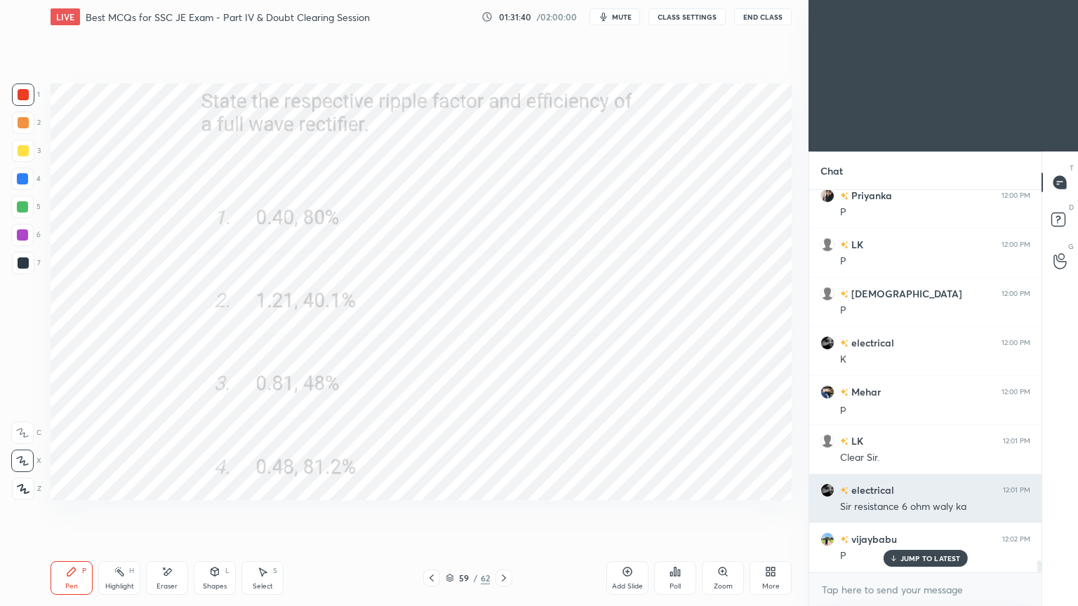
scroll to position [11762, 0]
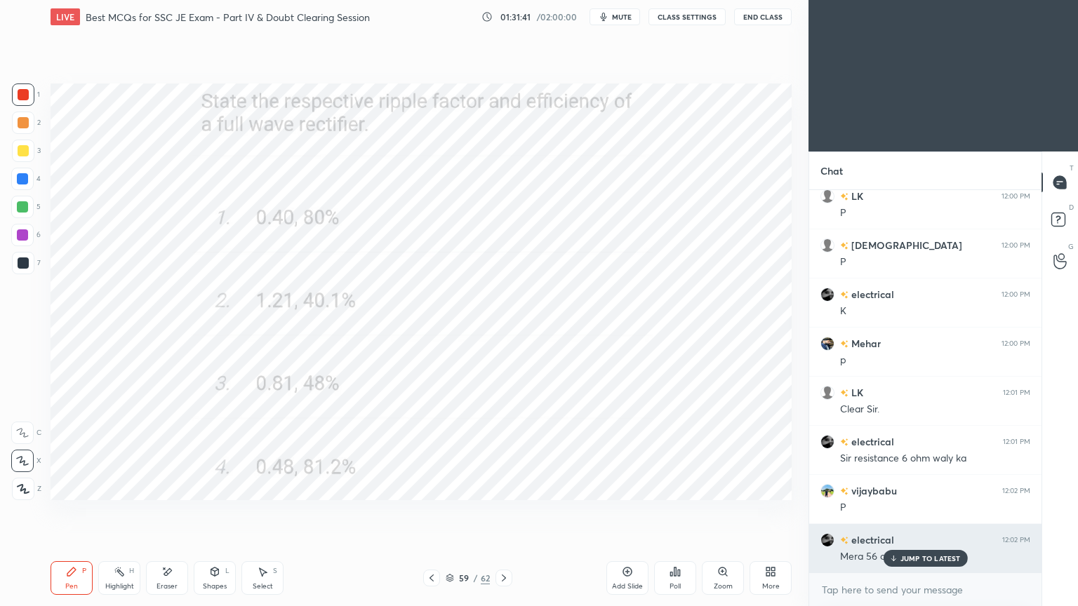
click at [904, 511] on p "JUMP TO LATEST" at bounding box center [930, 558] width 60 height 8
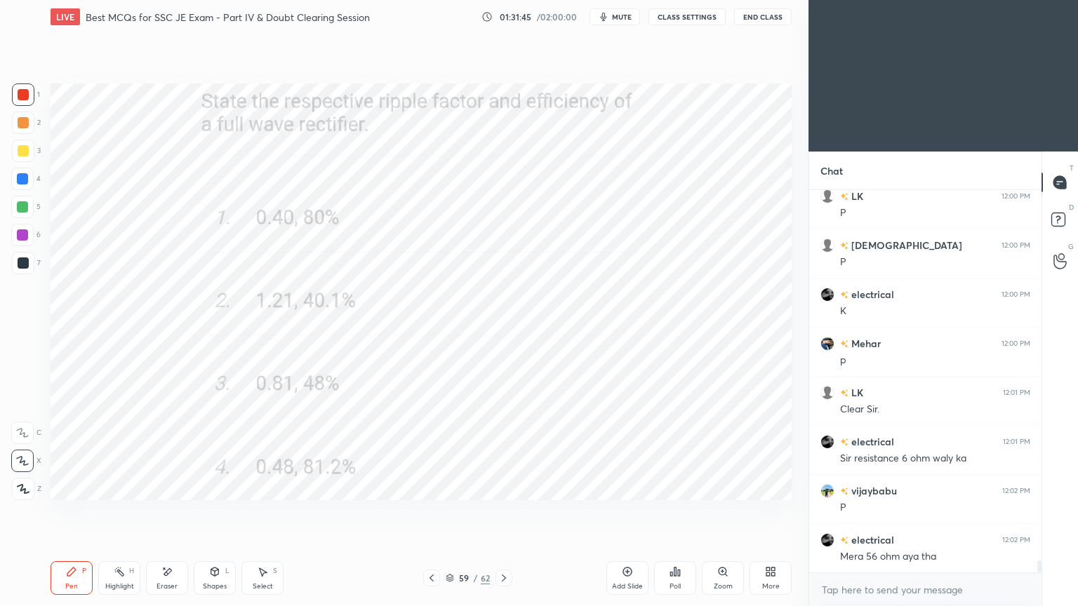
click at [429, 511] on icon at bounding box center [431, 578] width 11 height 11
click at [427, 511] on icon at bounding box center [431, 578] width 11 height 11
click at [429, 511] on icon at bounding box center [431, 578] width 11 height 11
click at [426, 511] on icon at bounding box center [431, 578] width 11 height 11
click at [428, 511] on icon at bounding box center [431, 578] width 11 height 11
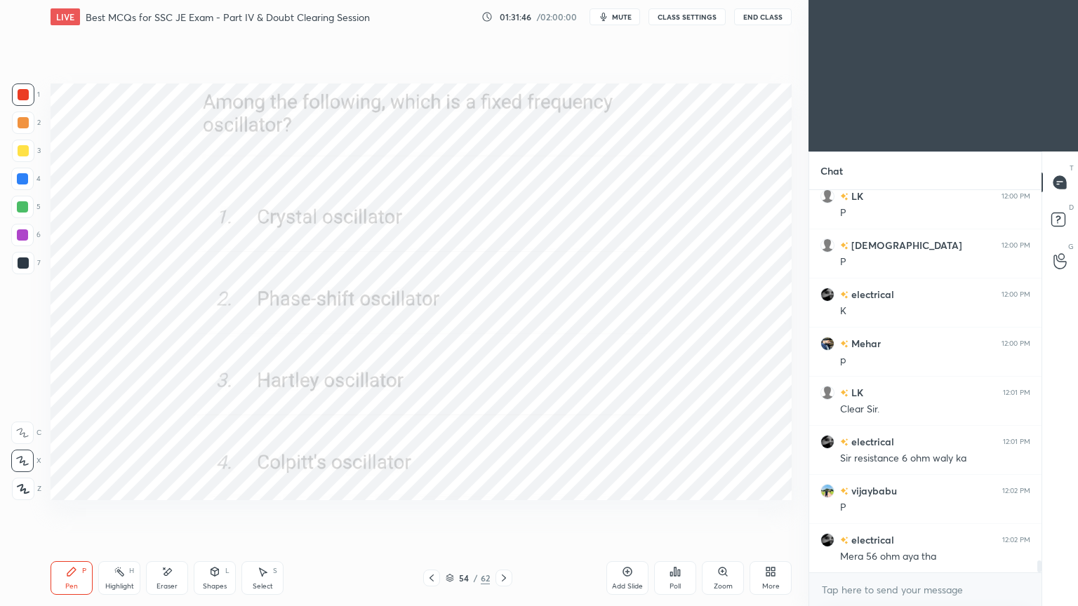
click at [428, 511] on icon at bounding box center [431, 578] width 11 height 11
click at [429, 511] on icon at bounding box center [431, 578] width 11 height 11
click at [430, 511] on icon at bounding box center [431, 578] width 11 height 11
click at [429, 511] on icon at bounding box center [431, 578] width 11 height 11
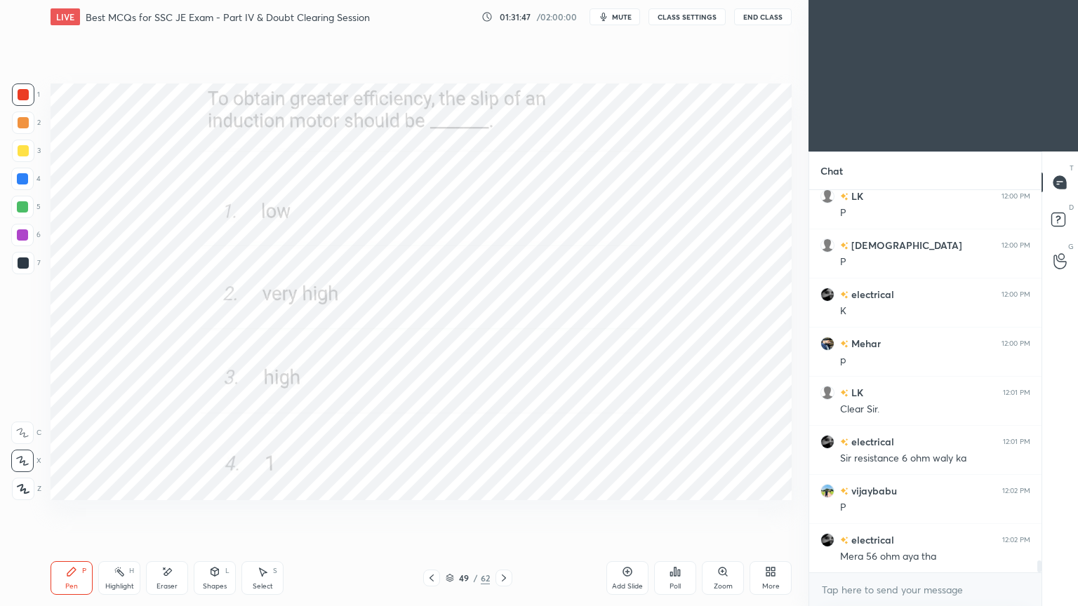
click at [430, 511] on icon at bounding box center [431, 578] width 11 height 11
click at [431, 511] on icon at bounding box center [431, 578] width 11 height 11
click at [432, 511] on icon at bounding box center [431, 578] width 4 height 7
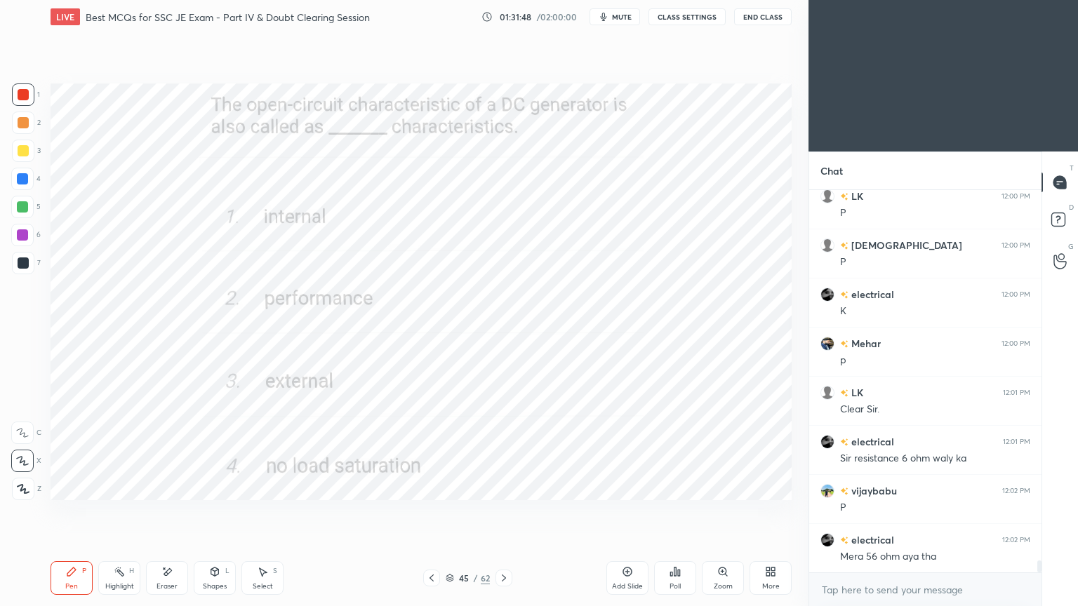
click at [432, 511] on icon at bounding box center [431, 578] width 4 height 7
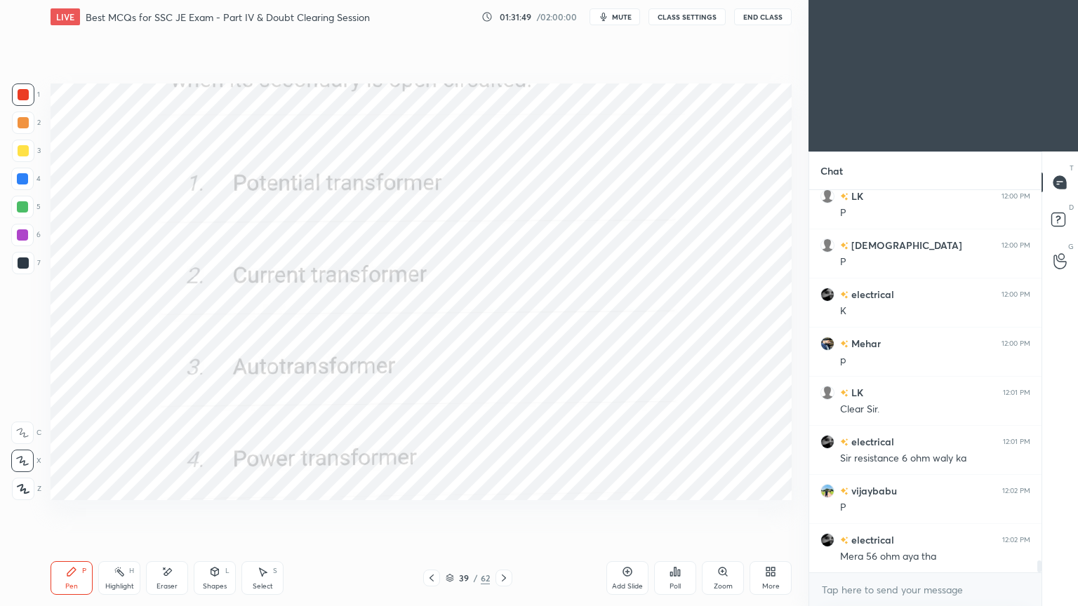
click at [432, 511] on icon at bounding box center [431, 578] width 4 height 7
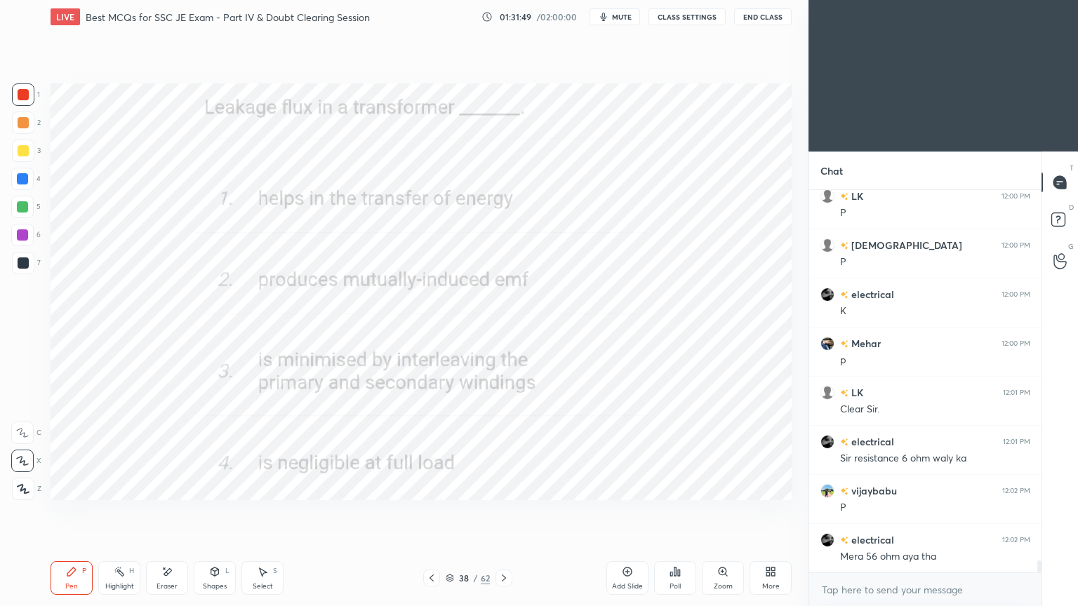
click at [433, 511] on icon at bounding box center [431, 578] width 11 height 11
click at [434, 511] on icon at bounding box center [431, 578] width 11 height 11
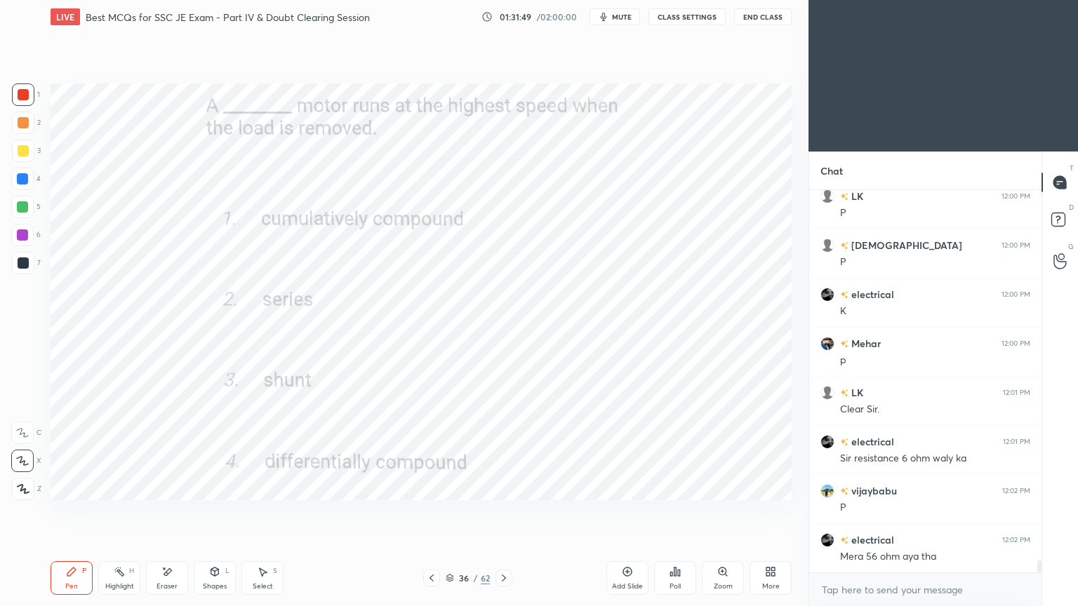
click at [434, 511] on icon at bounding box center [431, 578] width 11 height 11
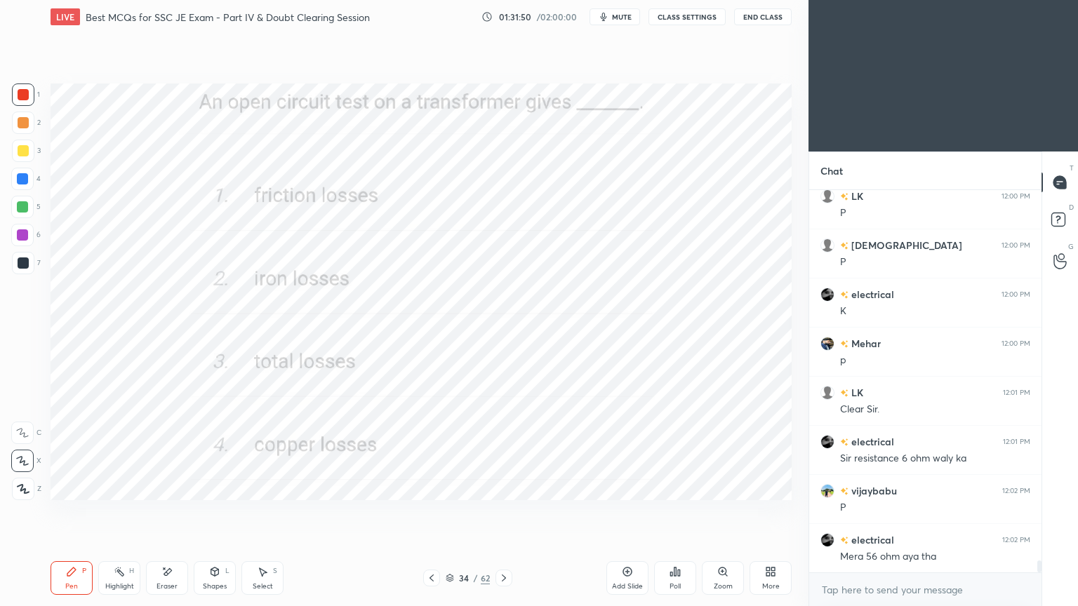
click at [432, 511] on icon at bounding box center [431, 578] width 11 height 11
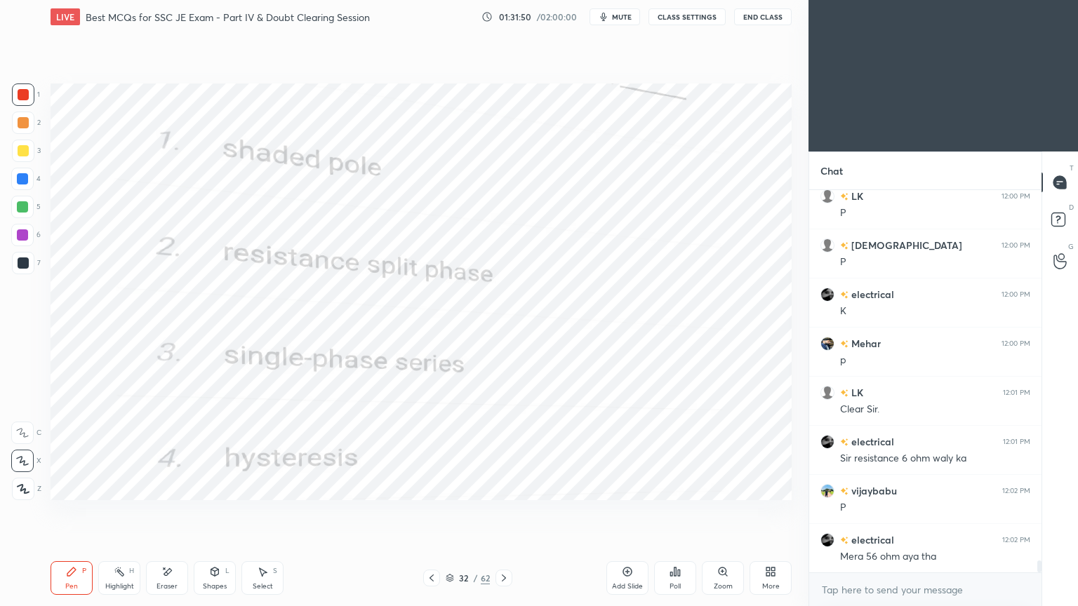
click at [432, 511] on icon at bounding box center [431, 578] width 11 height 11
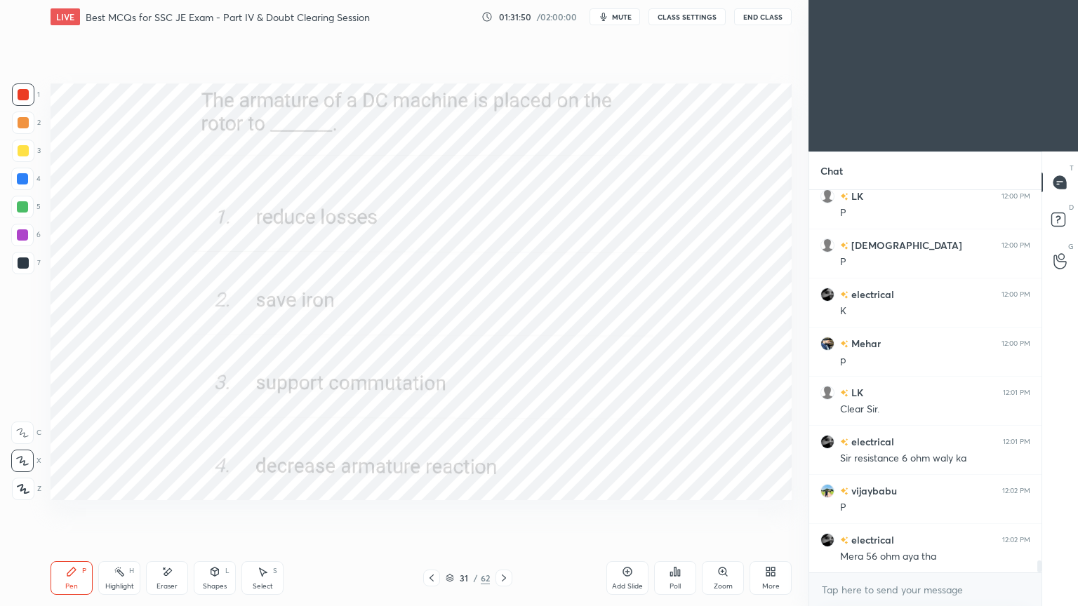
click at [434, 511] on icon at bounding box center [431, 578] width 11 height 11
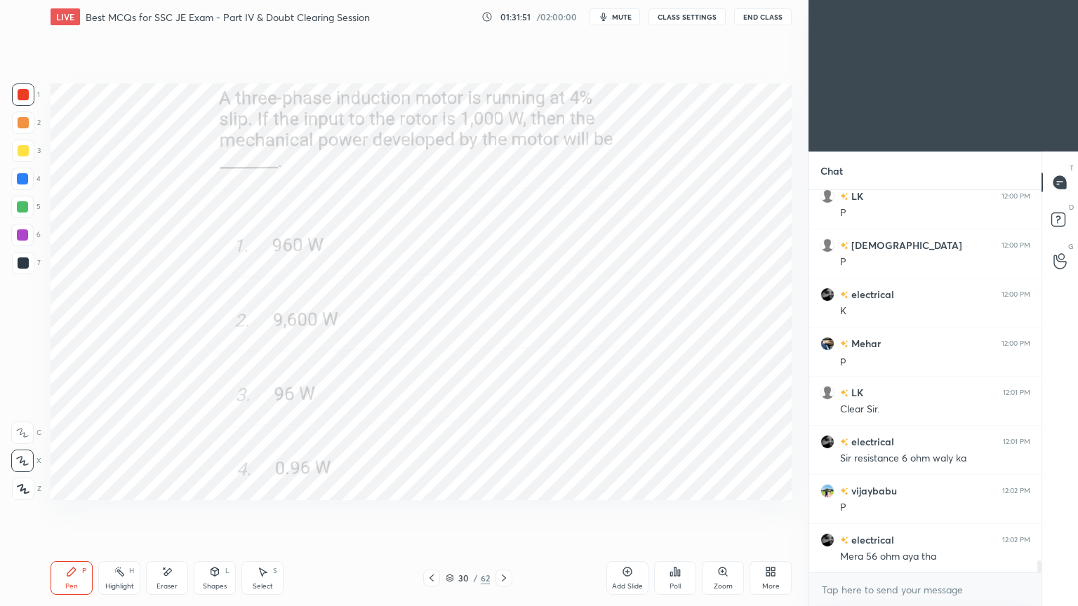
click at [432, 511] on icon at bounding box center [431, 578] width 11 height 11
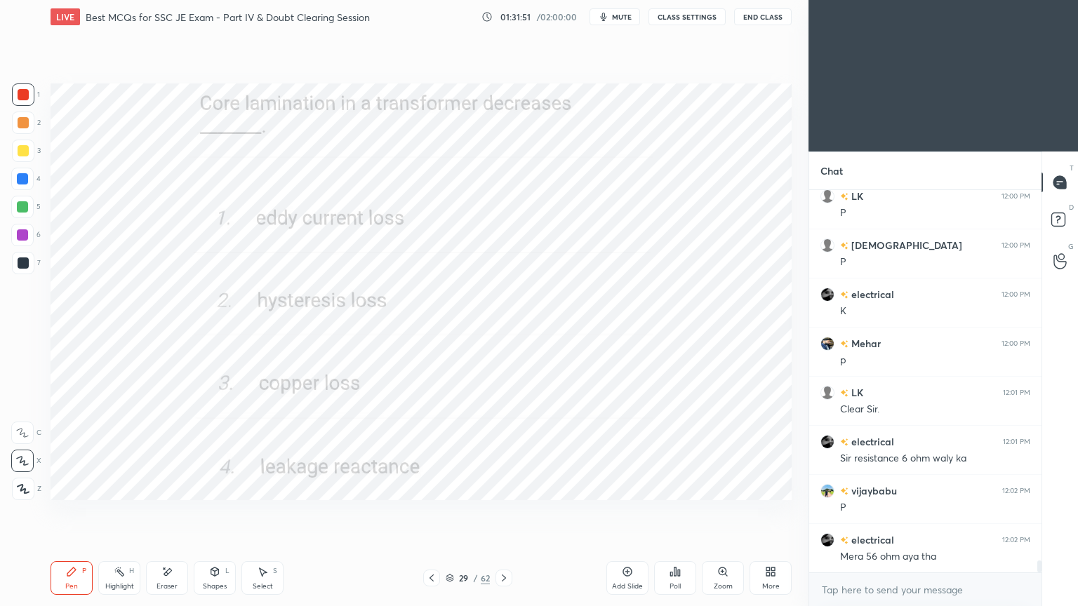
click at [432, 511] on icon at bounding box center [431, 578] width 11 height 11
click at [431, 511] on icon at bounding box center [431, 578] width 11 height 11
click at [429, 511] on icon at bounding box center [431, 578] width 11 height 11
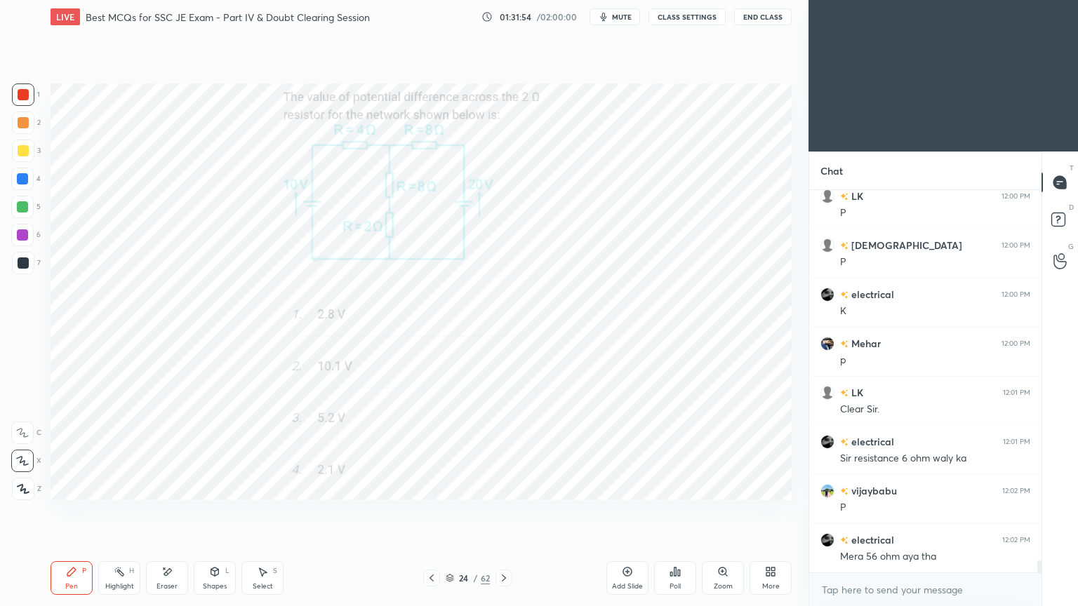
click at [429, 511] on div at bounding box center [431, 578] width 17 height 17
click at [428, 511] on div at bounding box center [431, 578] width 17 height 17
click at [429, 511] on div at bounding box center [431, 578] width 17 height 17
click at [432, 511] on div at bounding box center [431, 578] width 17 height 17
click at [428, 511] on icon at bounding box center [431, 578] width 11 height 11
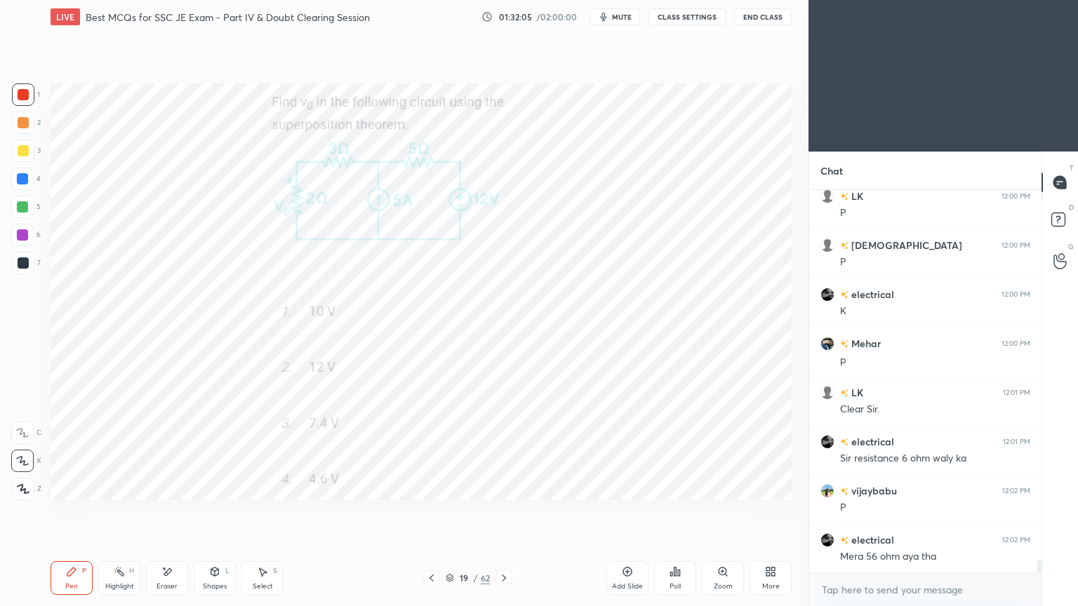
click at [426, 511] on icon at bounding box center [431, 578] width 11 height 11
click at [429, 511] on icon at bounding box center [431, 578] width 11 height 11
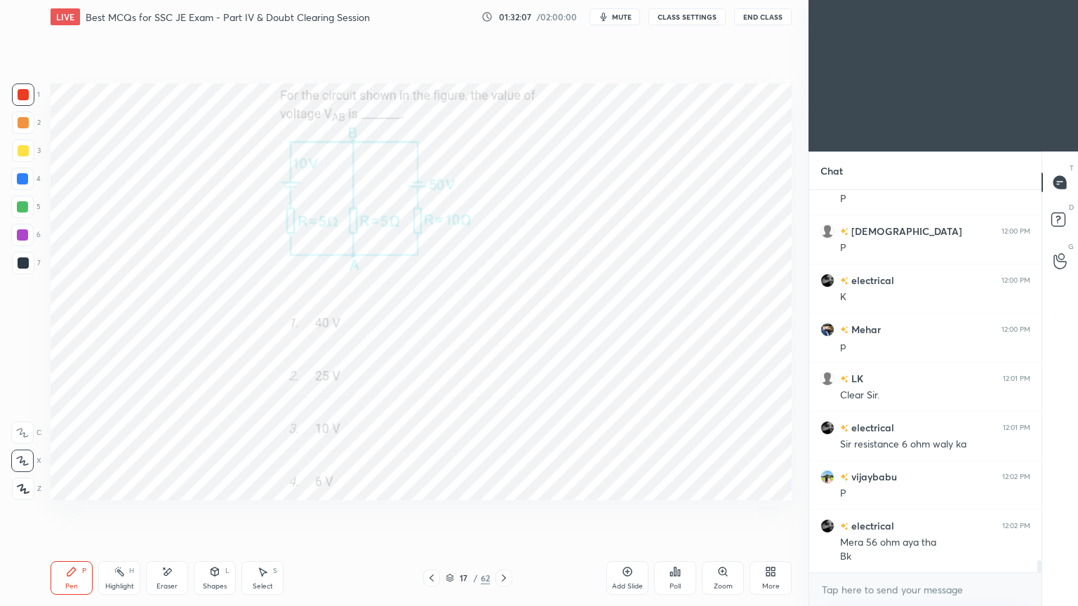
click at [428, 511] on icon at bounding box center [431, 578] width 11 height 11
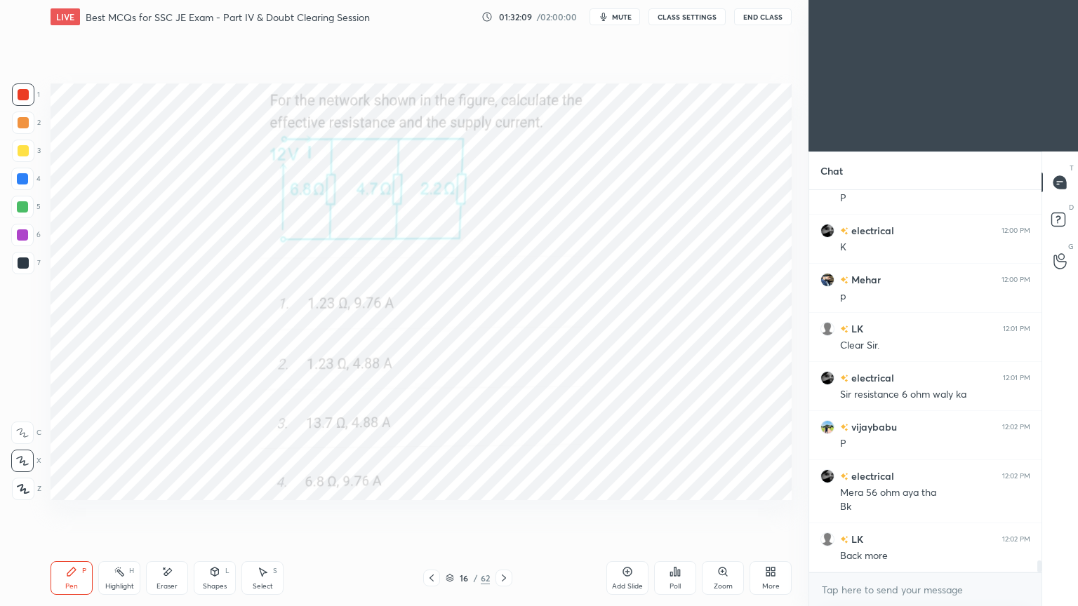
click at [427, 511] on icon at bounding box center [431, 578] width 11 height 11
click at [428, 511] on icon at bounding box center [431, 578] width 11 height 11
click at [429, 511] on icon at bounding box center [431, 578] width 11 height 11
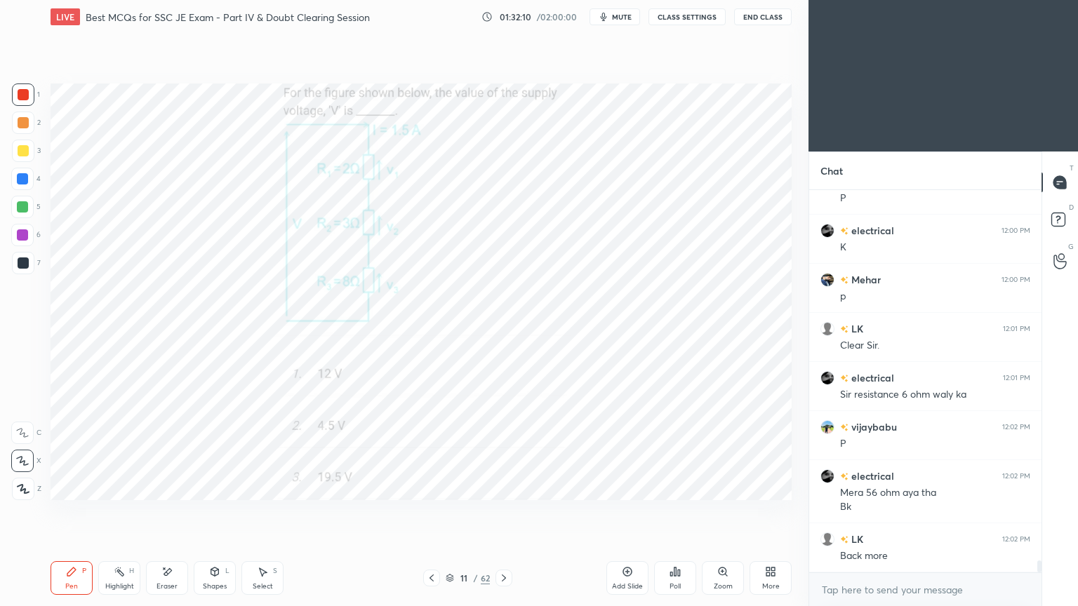
click at [430, 511] on icon at bounding box center [431, 578] width 11 height 11
click at [429, 511] on icon at bounding box center [431, 578] width 11 height 11
click at [428, 511] on icon at bounding box center [431, 578] width 11 height 11
click at [428, 511] on div at bounding box center [431, 578] width 17 height 17
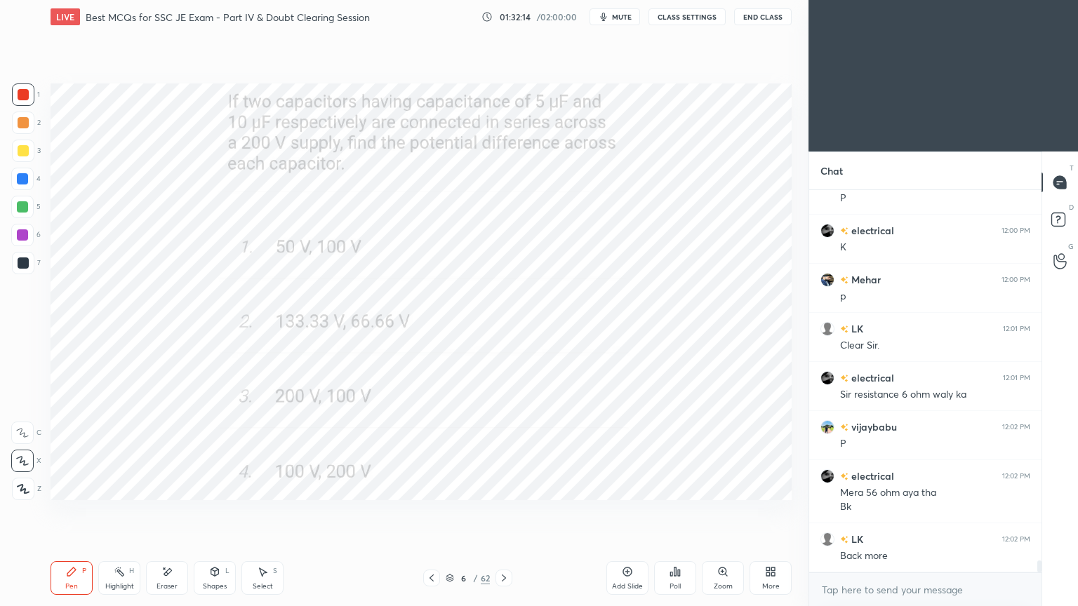
click at [432, 511] on icon at bounding box center [431, 578] width 11 height 11
click at [432, 511] on div at bounding box center [431, 578] width 17 height 17
click at [429, 511] on div at bounding box center [431, 578] width 17 height 17
click at [432, 511] on div at bounding box center [431, 578] width 17 height 17
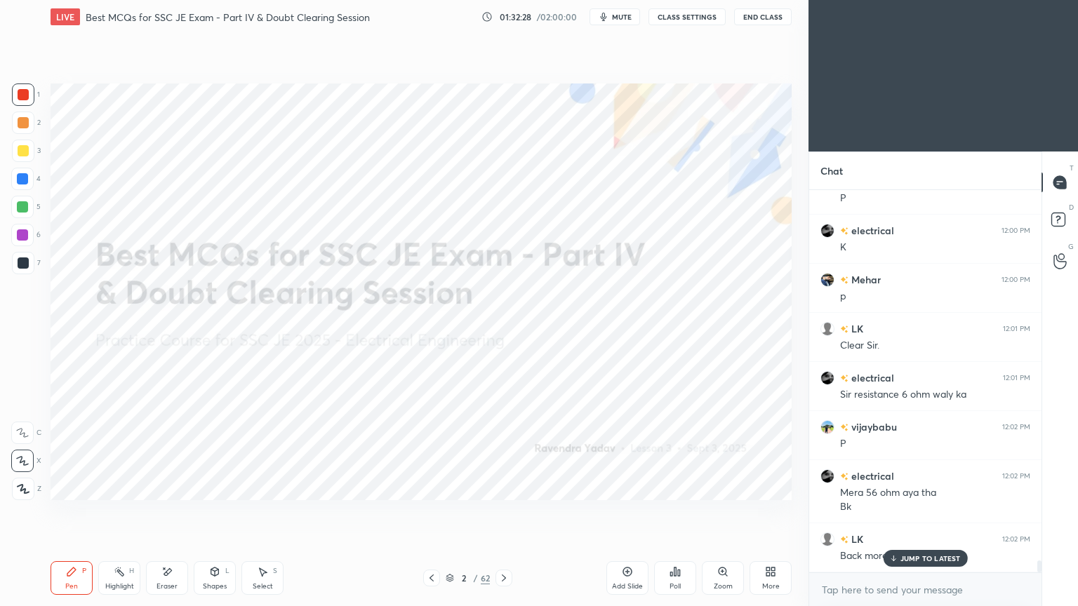
scroll to position [11874, 0]
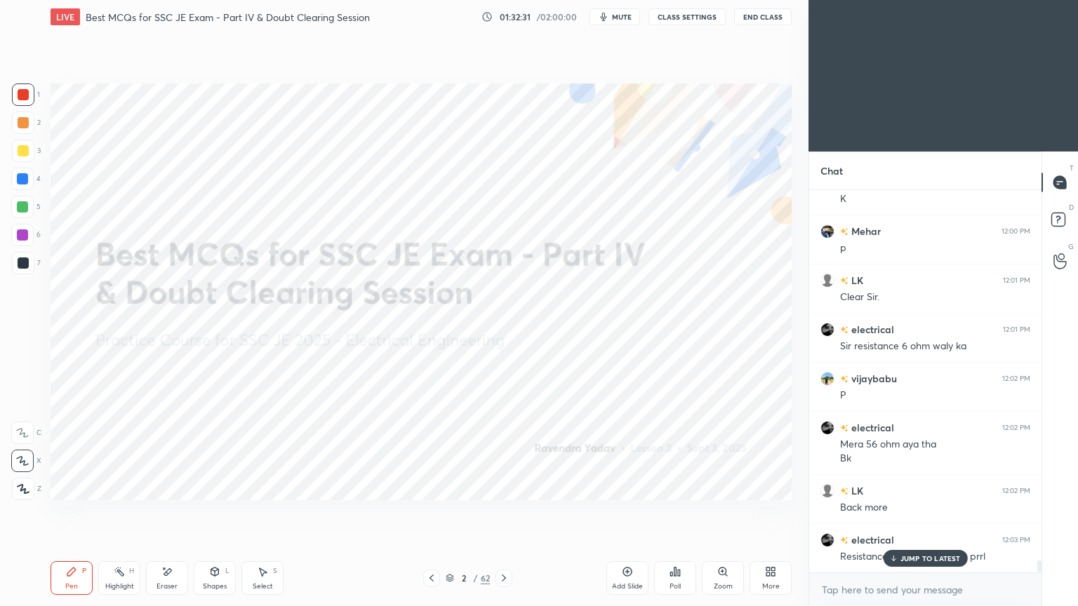
click at [929, 511] on div "JUMP TO LATEST" at bounding box center [925, 558] width 84 height 17
click at [505, 511] on icon at bounding box center [503, 578] width 11 height 11
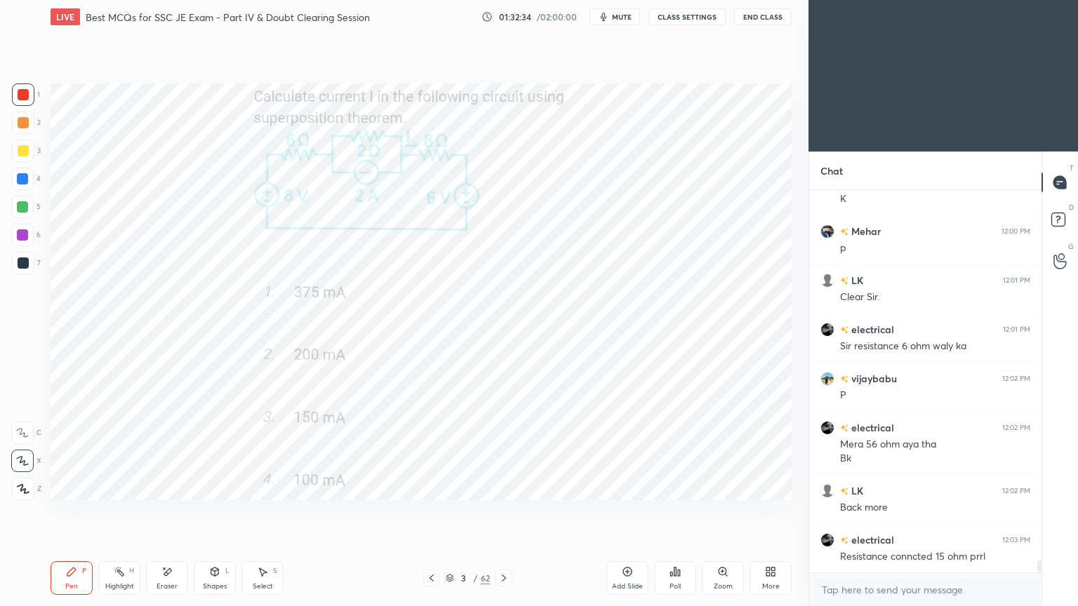
click at [502, 511] on div at bounding box center [503, 578] width 17 height 17
click at [502, 511] on div "Pen P Highlight H Eraser Shapes L Select S 4 / 62 Add Slide Poll Zoom More" at bounding box center [421, 578] width 741 height 56
click at [501, 511] on icon at bounding box center [503, 578] width 11 height 11
click at [502, 511] on icon at bounding box center [503, 578] width 11 height 11
click at [501, 511] on icon at bounding box center [503, 578] width 11 height 11
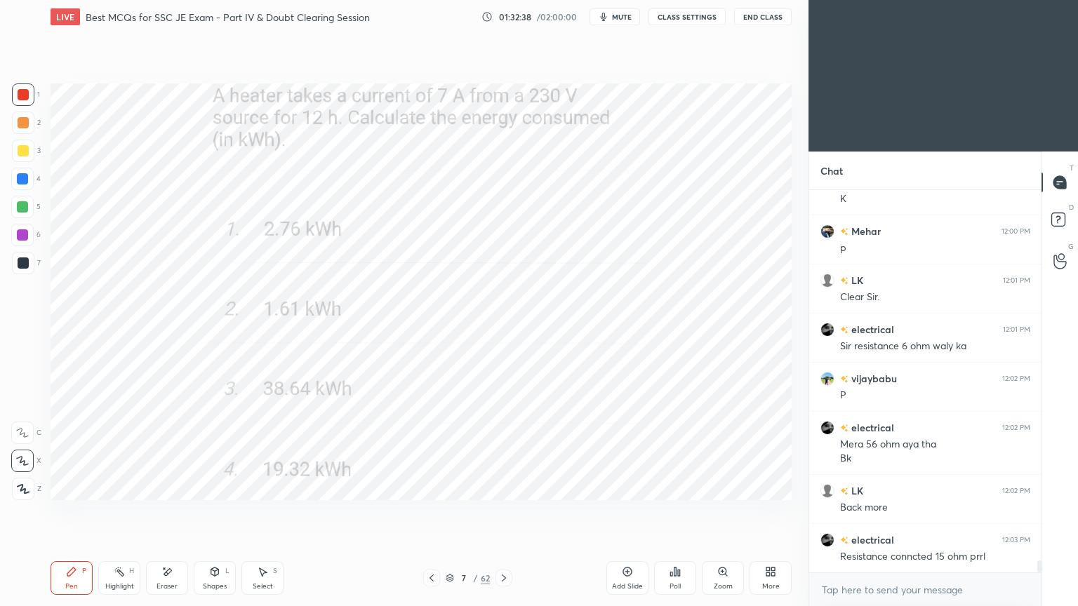
click at [502, 511] on icon at bounding box center [503, 578] width 11 height 11
click at [504, 511] on icon at bounding box center [503, 578] width 11 height 11
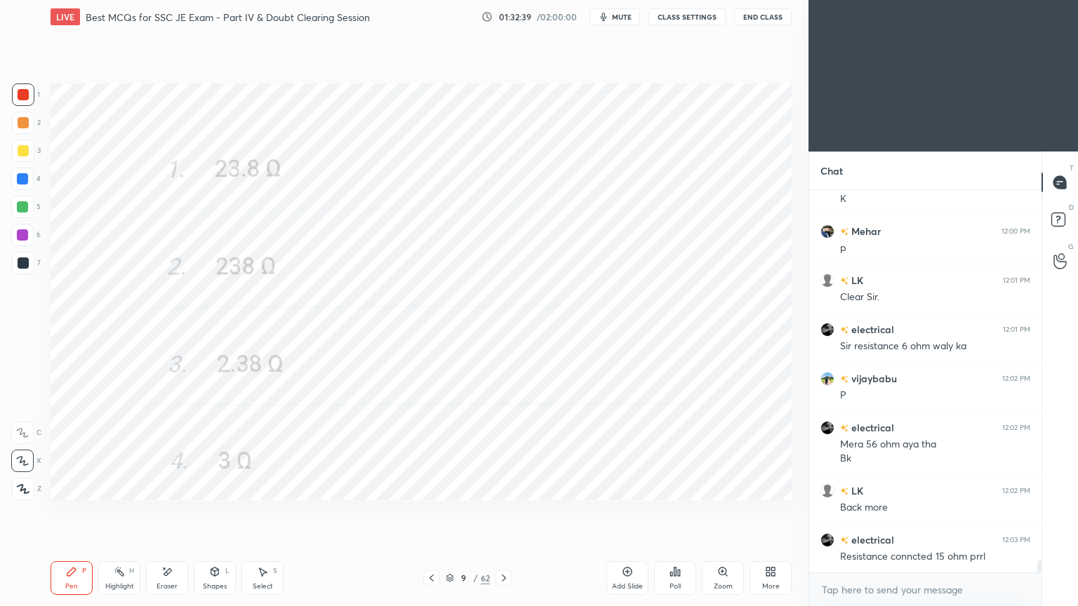
click at [504, 511] on icon at bounding box center [503, 578] width 11 height 11
click at [505, 511] on icon at bounding box center [503, 578] width 11 height 11
click at [504, 511] on icon at bounding box center [503, 578] width 11 height 11
click at [457, 511] on div "12 / 62" at bounding box center [468, 578] width 44 height 13
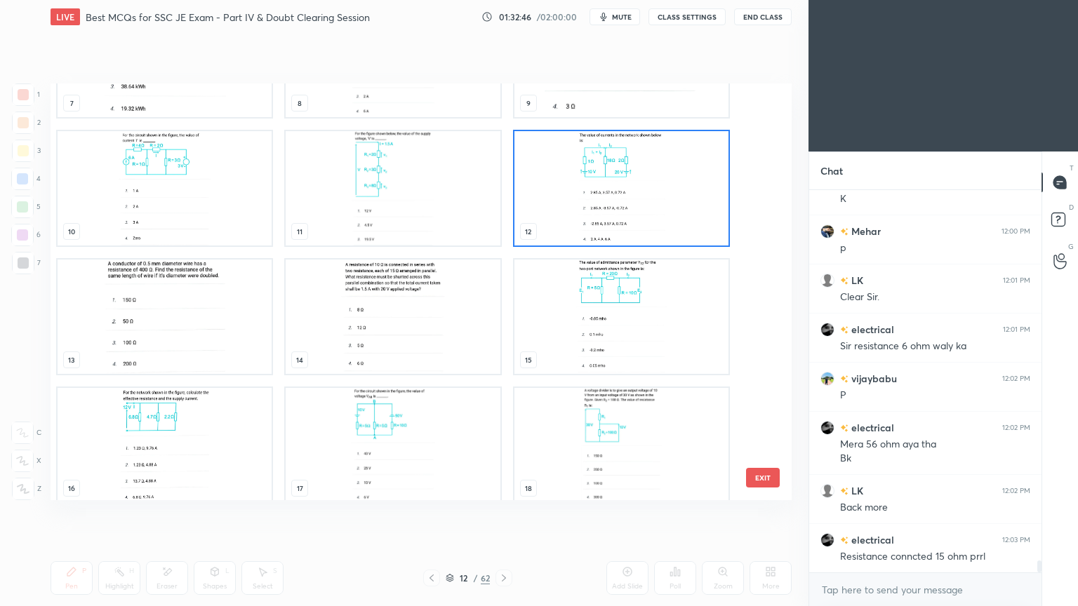
scroll to position [365, 0]
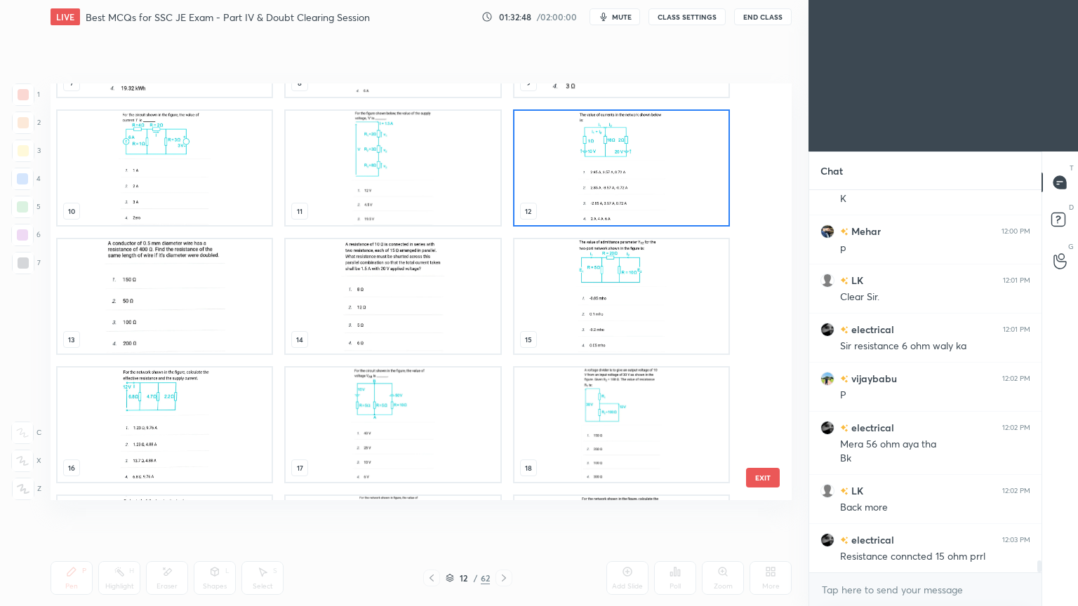
click at [441, 280] on img "grid" at bounding box center [393, 296] width 214 height 114
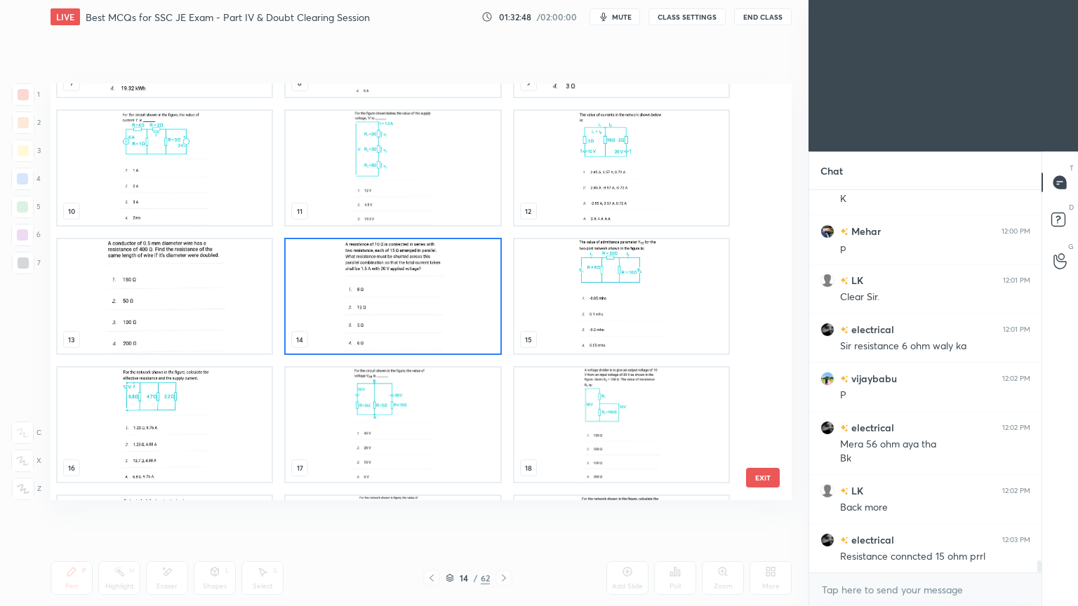
click at [446, 277] on img "grid" at bounding box center [393, 296] width 214 height 114
click at [447, 277] on img "grid" at bounding box center [393, 296] width 214 height 114
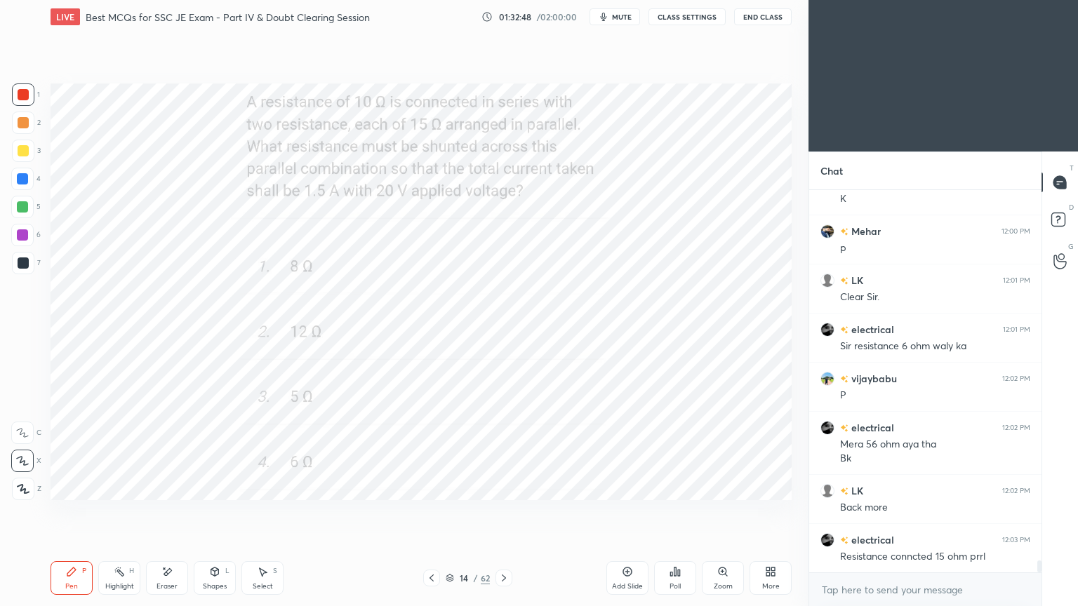
click at [449, 277] on img "grid" at bounding box center [393, 296] width 214 height 114
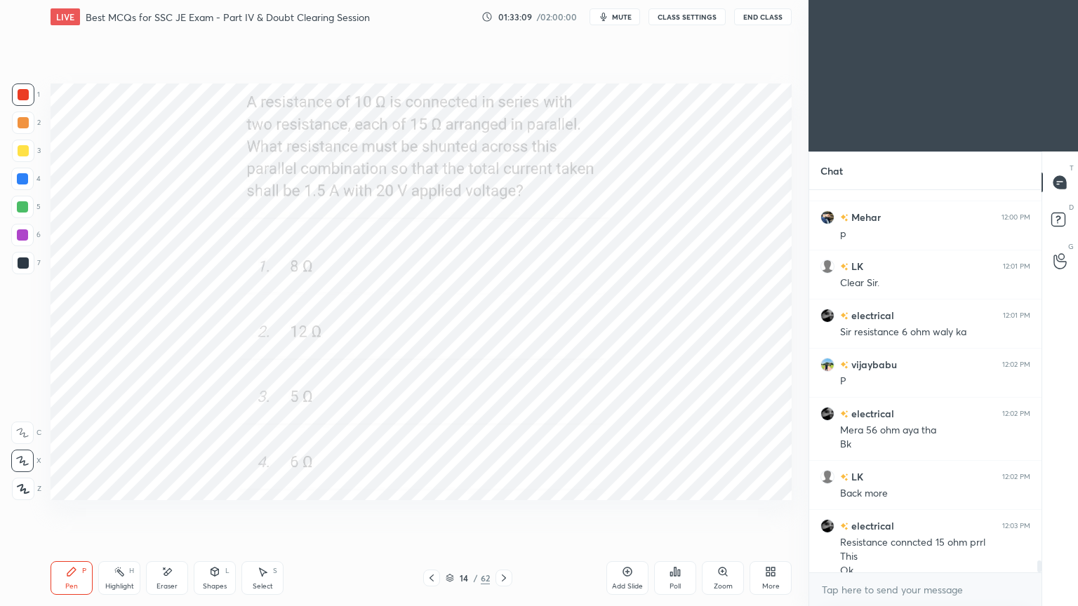
scroll to position [11902, 0]
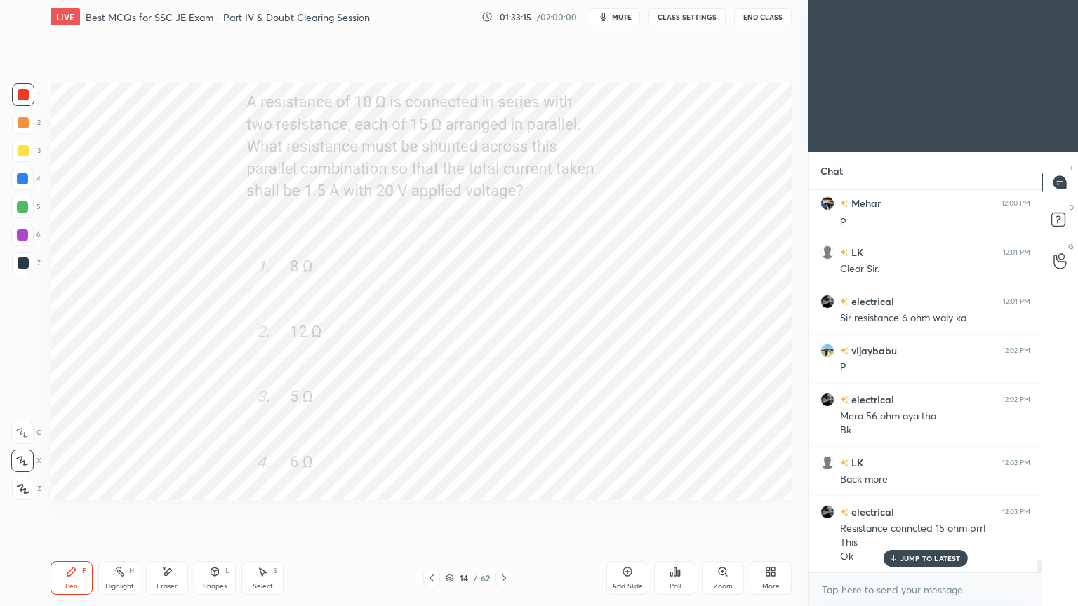
click at [765, 11] on button "End Class" at bounding box center [763, 16] width 58 height 17
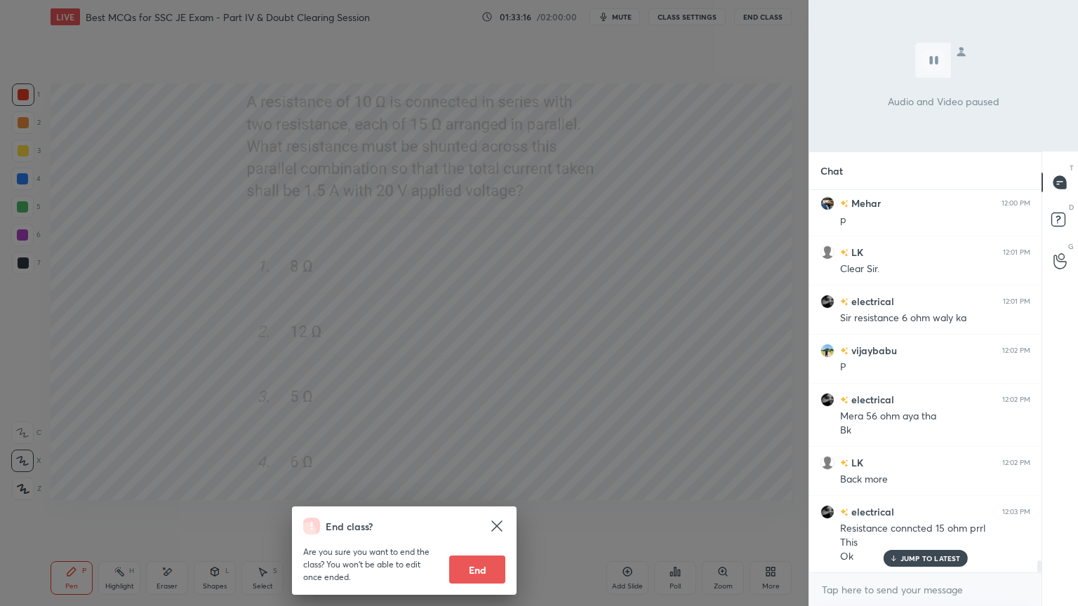
click at [475, 511] on button "End" at bounding box center [477, 570] width 56 height 28
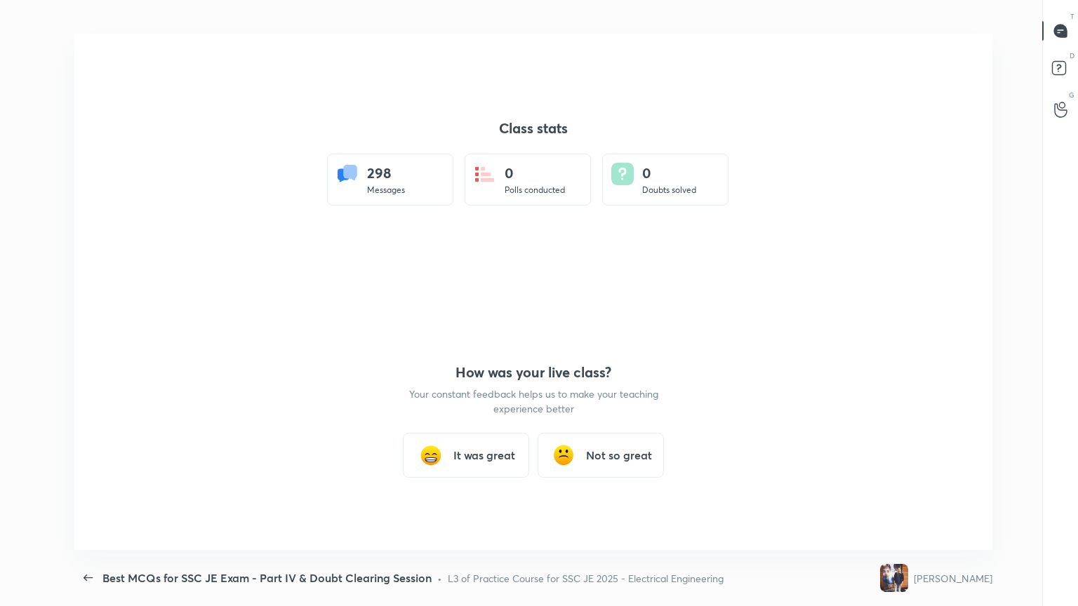
scroll to position [0, 0]
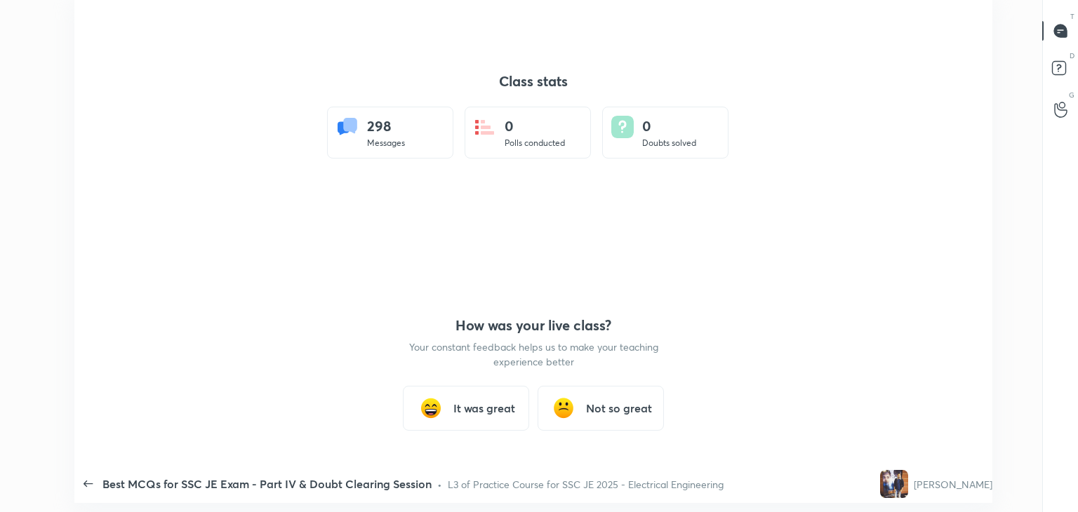
type textarea "x"
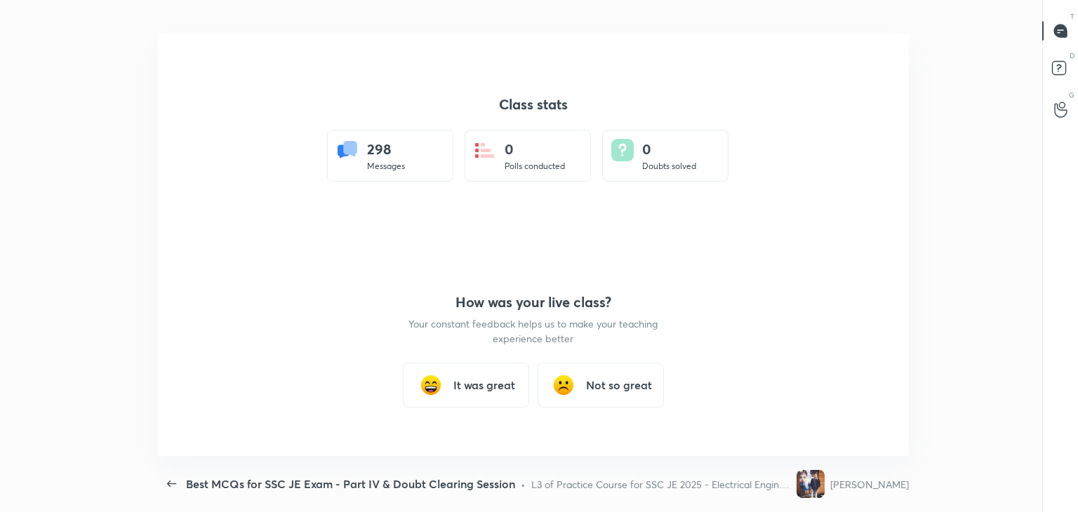
scroll to position [69740, 69096]
click at [497, 388] on h3 "It was great" at bounding box center [484, 385] width 62 height 17
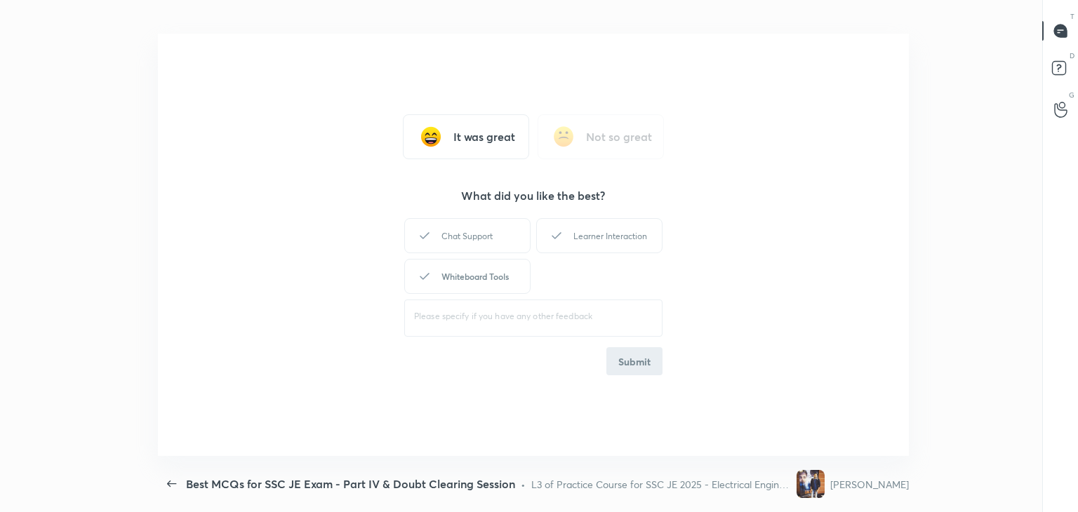
click at [495, 288] on div "Whiteboard Tools" at bounding box center [467, 276] width 126 height 35
click at [604, 248] on div "Learner Interaction" at bounding box center [599, 235] width 126 height 35
click at [635, 352] on button "Submit" at bounding box center [634, 361] width 56 height 28
